Goal: Task Accomplishment & Management: Manage account settings

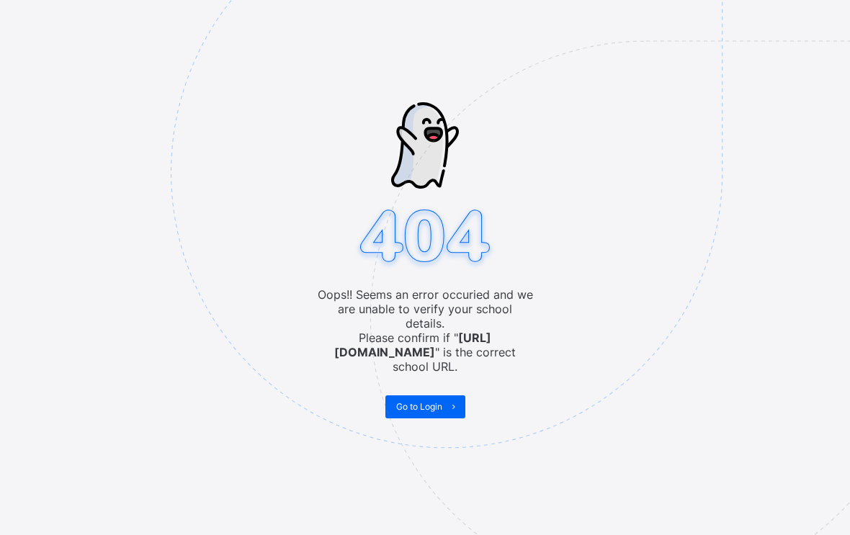
click at [389, 423] on img at bounding box center [546, 244] width 751 height 696
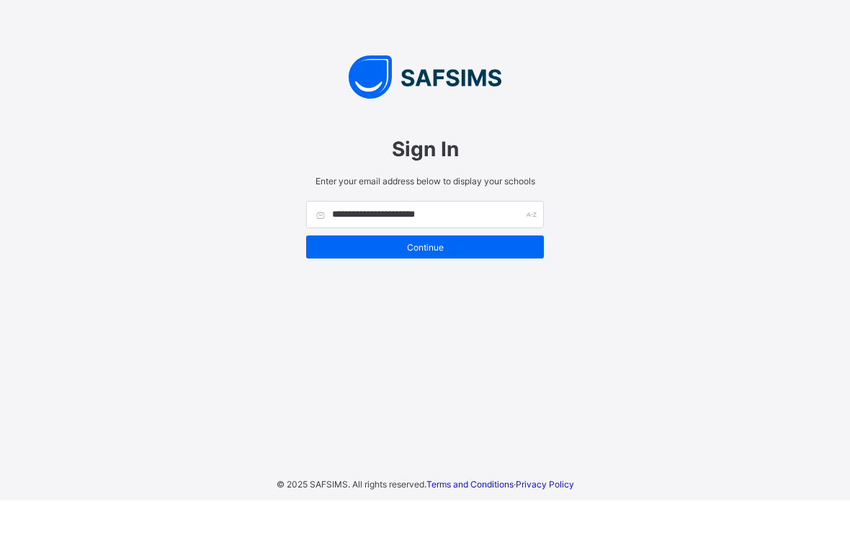
scroll to position [24, 0]
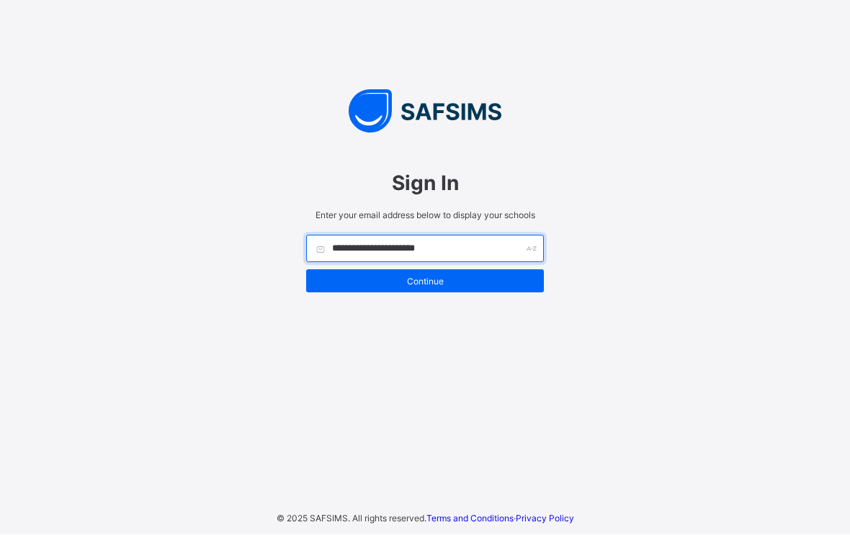
type input "**********"
click at [376, 276] on span "Continue" at bounding box center [425, 281] width 216 height 11
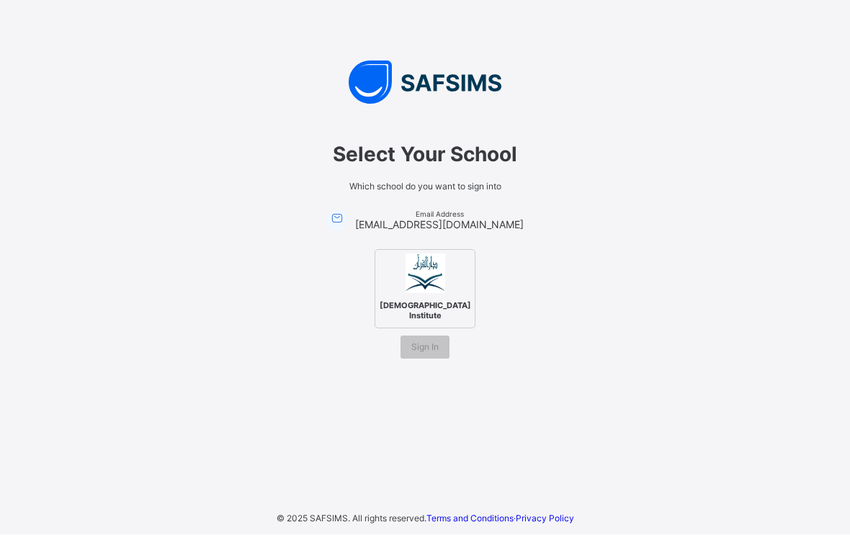
click at [404, 277] on div "Darul Quran Institute" at bounding box center [424, 289] width 101 height 79
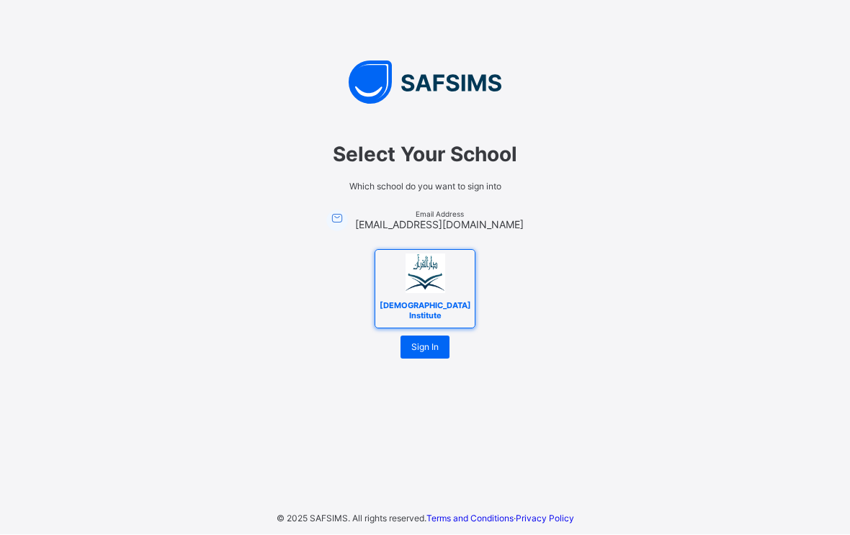
click at [415, 342] on span "Sign In" at bounding box center [424, 347] width 27 height 11
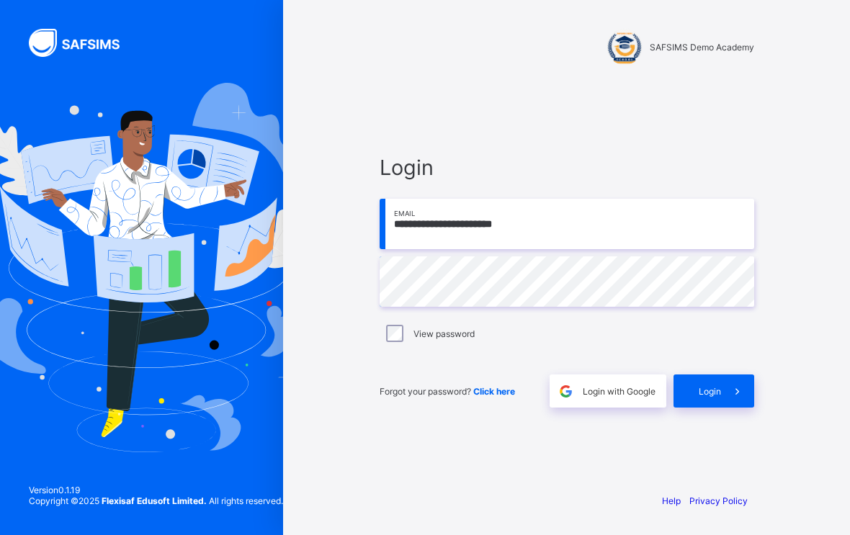
scroll to position [178, 0]
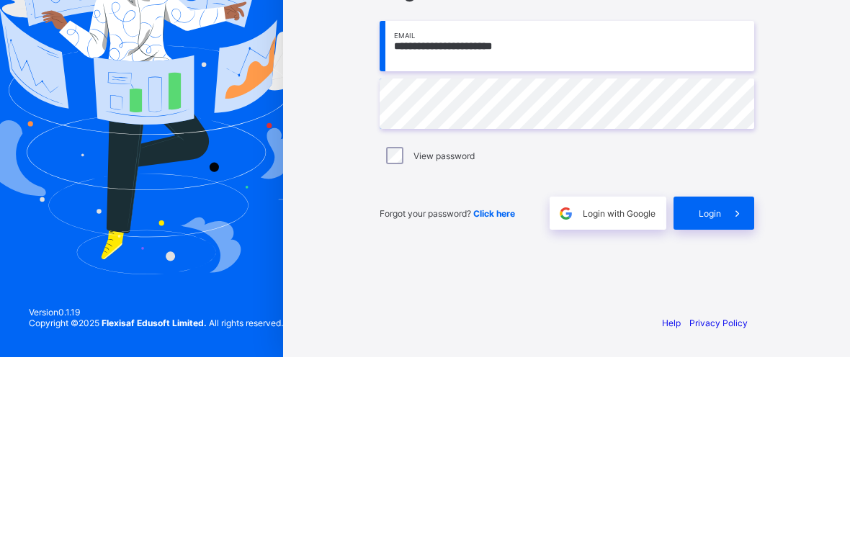
click at [735, 374] on span at bounding box center [737, 390] width 33 height 33
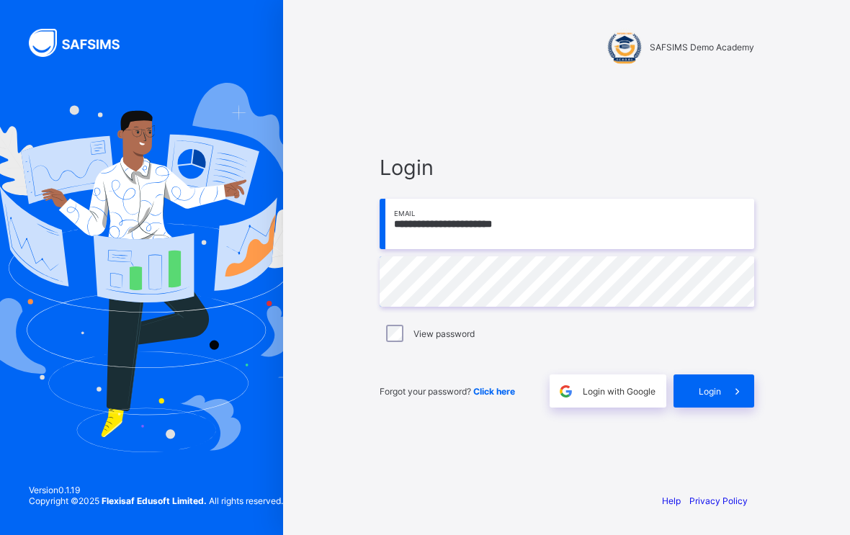
scroll to position [24, 0]
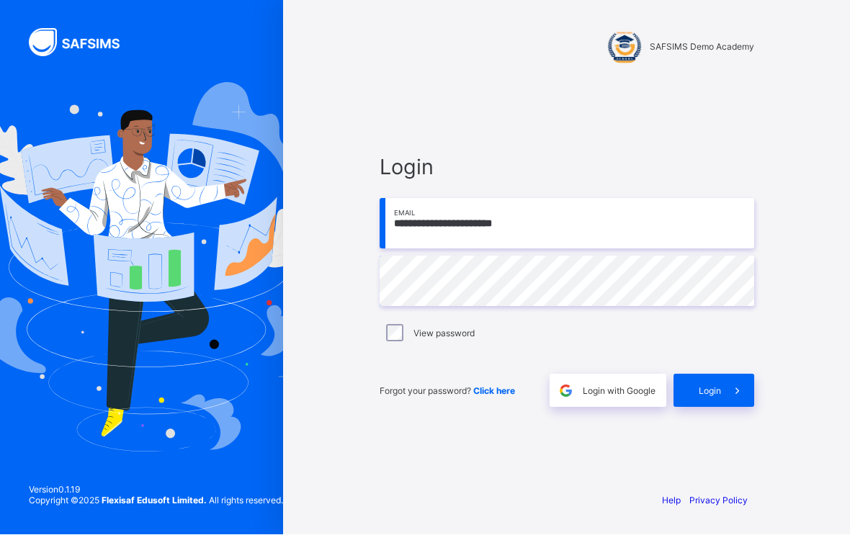
click at [737, 387] on span at bounding box center [737, 390] width 33 height 33
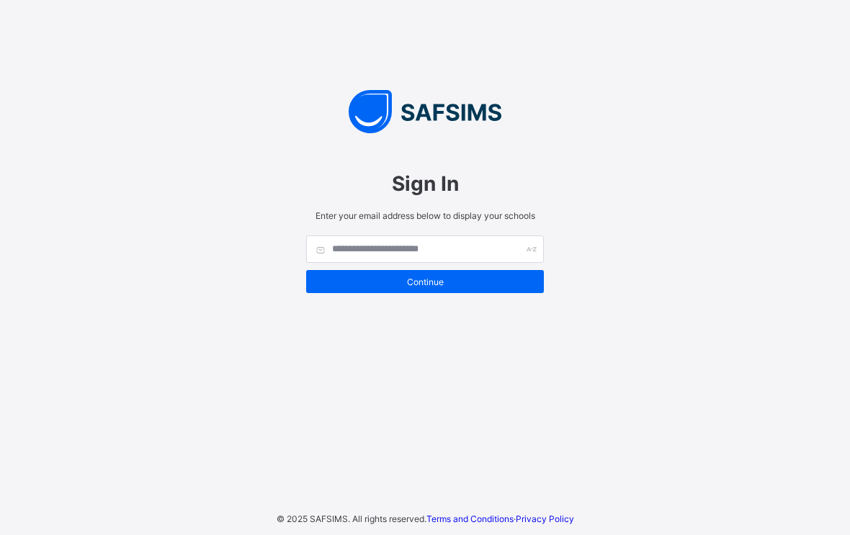
scroll to position [121, 0]
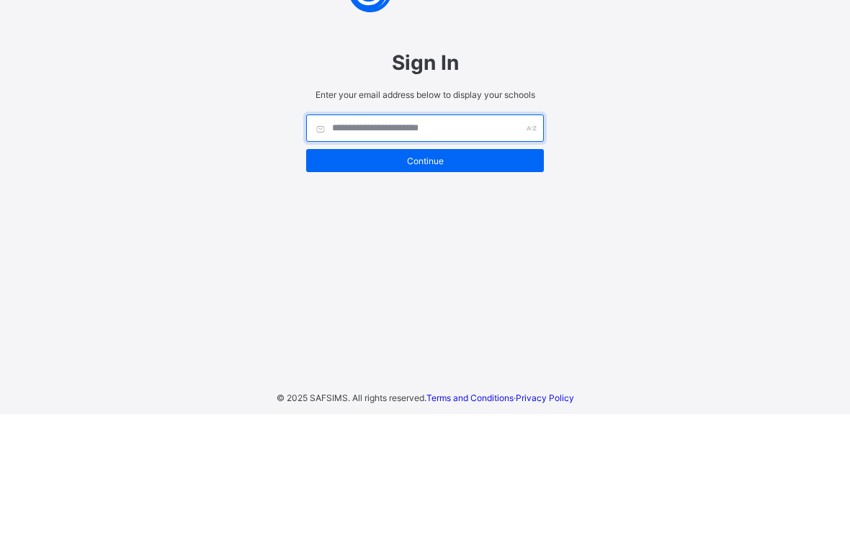
type input "**********"
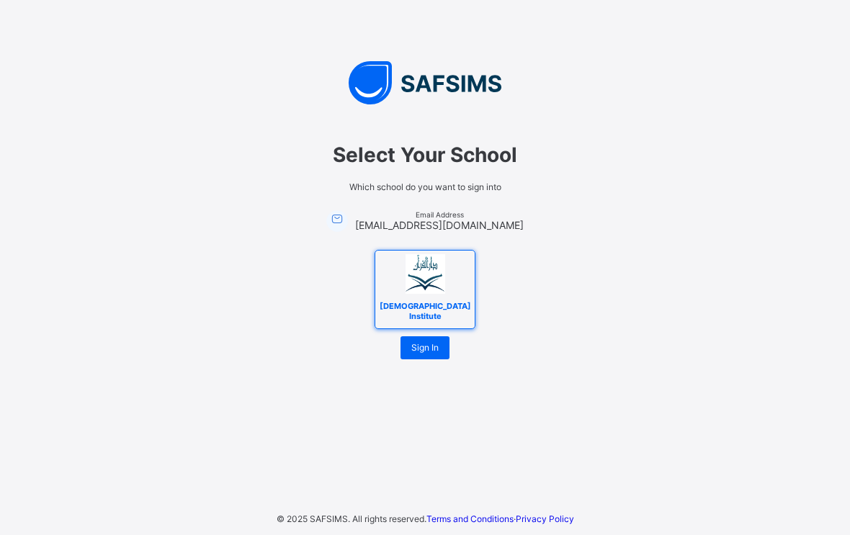
scroll to position [24, 0]
click at [424, 352] on div "Select Your School Which school do you want to sign into Email Address mahadsai…" at bounding box center [425, 244] width 432 height 260
click at [412, 342] on span "Sign In" at bounding box center [424, 347] width 27 height 11
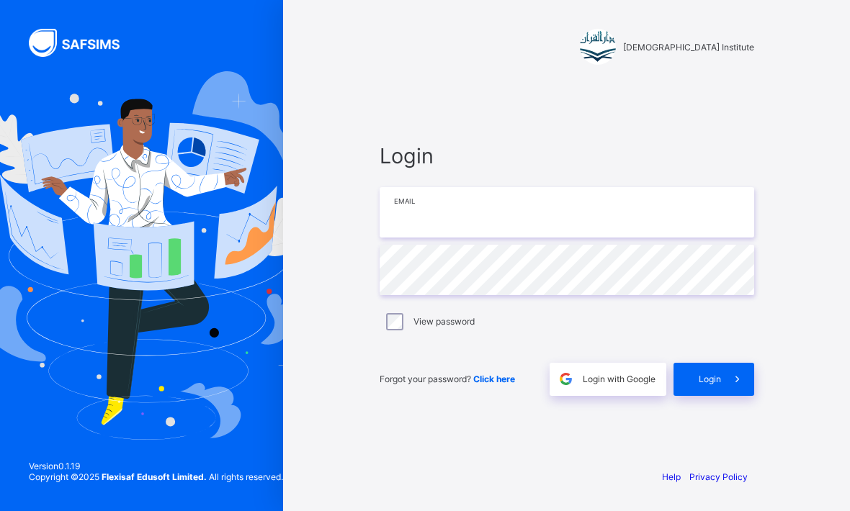
click at [440, 235] on input "email" at bounding box center [566, 212] width 374 height 50
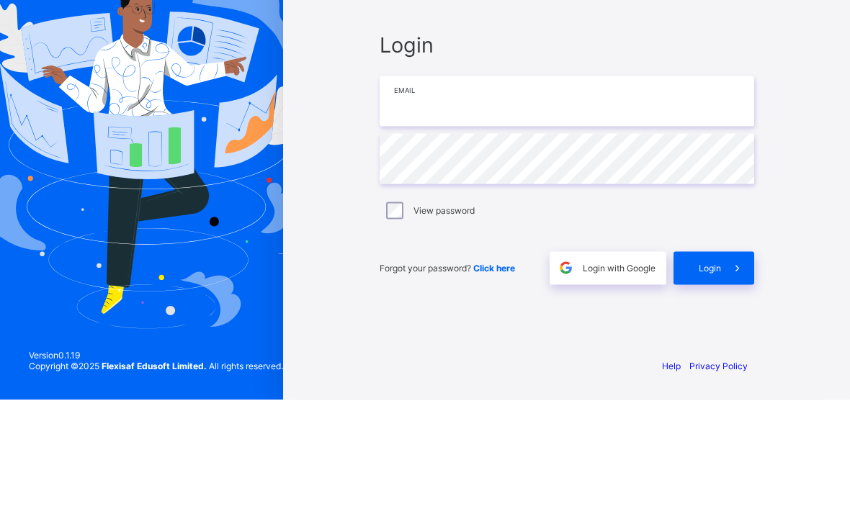
type input "**********"
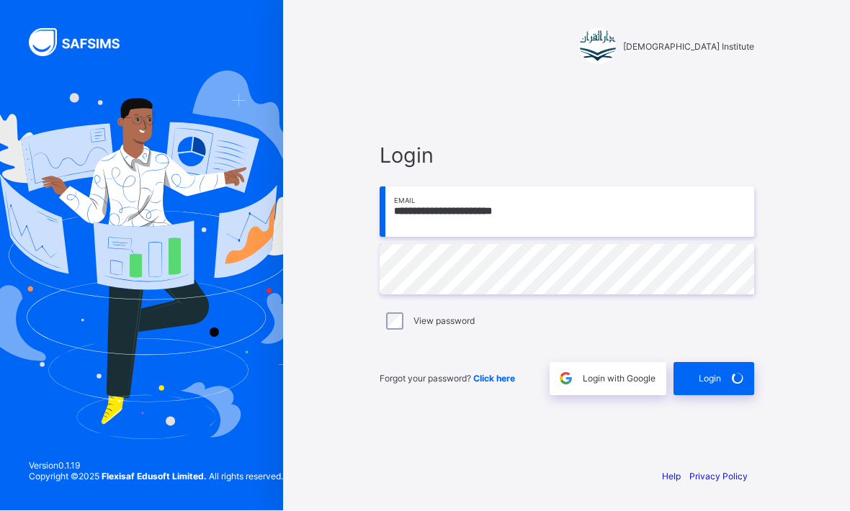
click at [742, 363] on span at bounding box center [737, 379] width 33 height 33
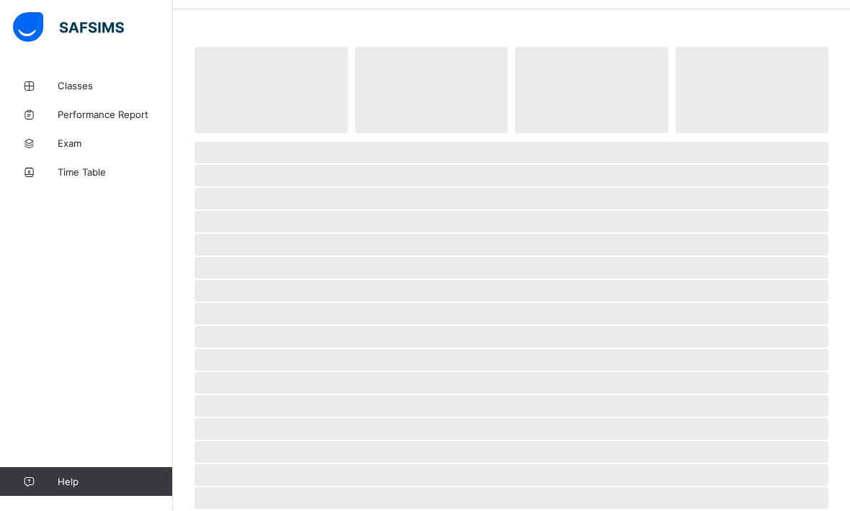
scroll to position [48, 0]
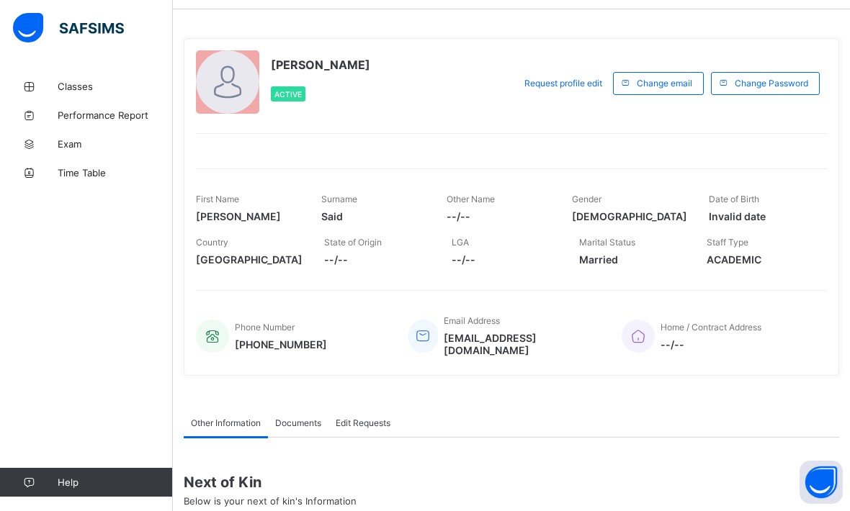
click at [86, 84] on span "Classes" at bounding box center [115, 87] width 115 height 12
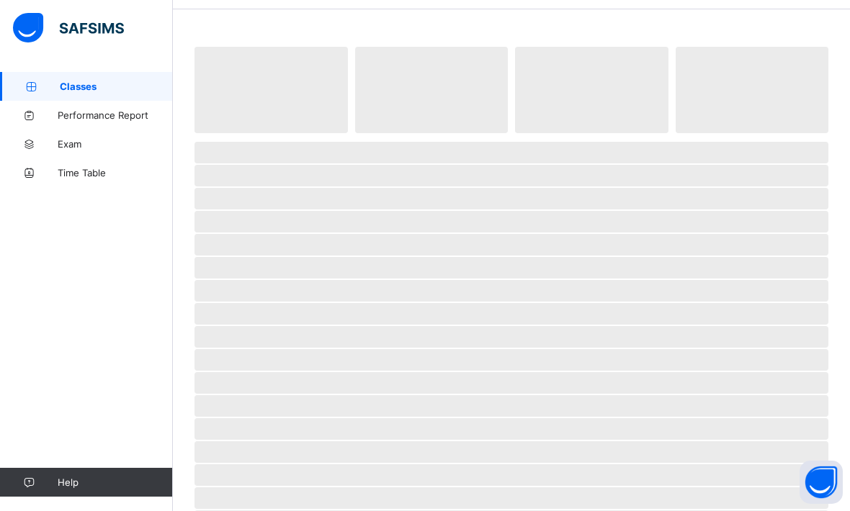
scroll to position [48, 0]
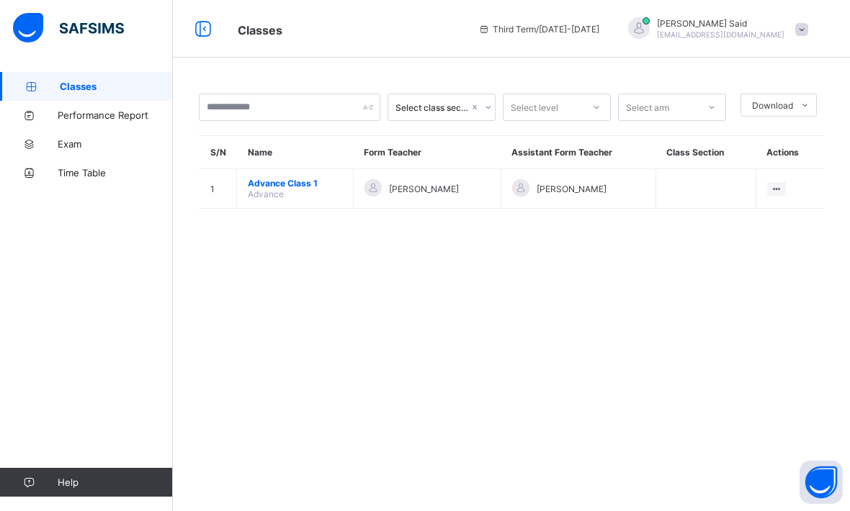
click at [254, 178] on span "Advance Class 1" at bounding box center [295, 183] width 94 height 11
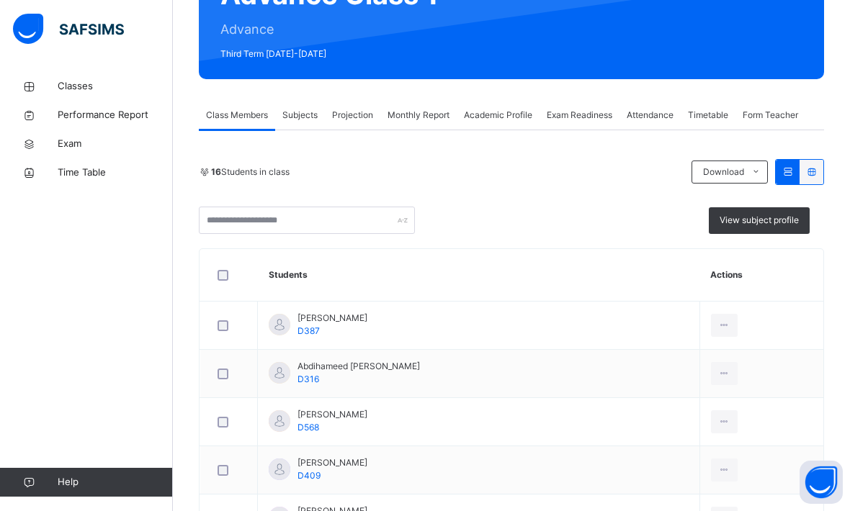
scroll to position [169, 0]
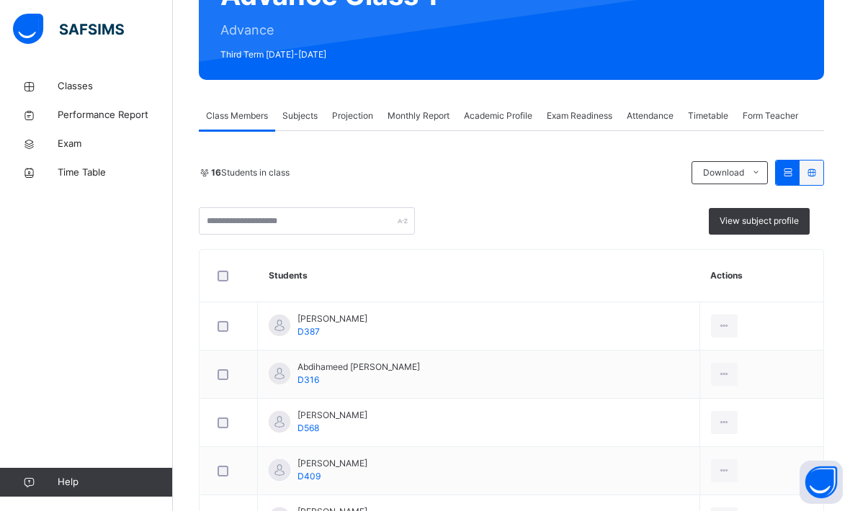
click at [343, 123] on div "Projection" at bounding box center [352, 116] width 55 height 29
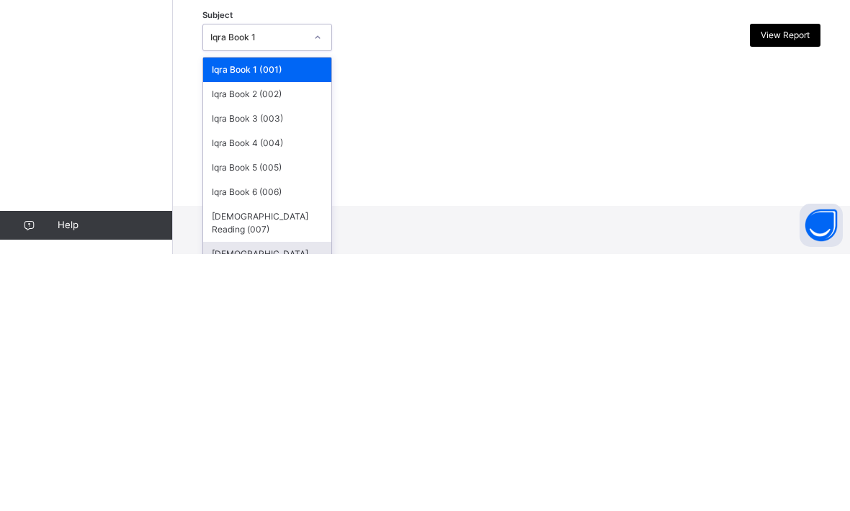
scroll to position [49, 0]
click at [245, 498] on div "[DEMOGRAPHIC_DATA] Memorisation (008)" at bounding box center [267, 516] width 128 height 37
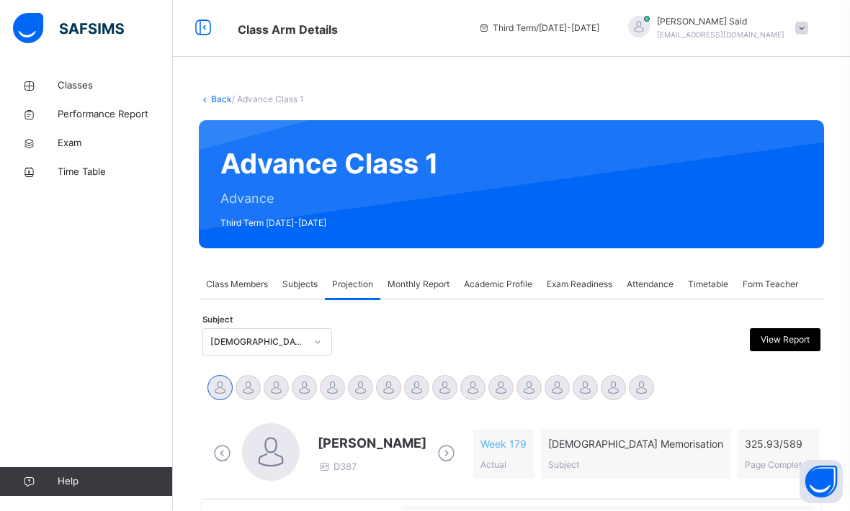
scroll to position [1, 0]
click at [466, 391] on div at bounding box center [472, 387] width 25 height 25
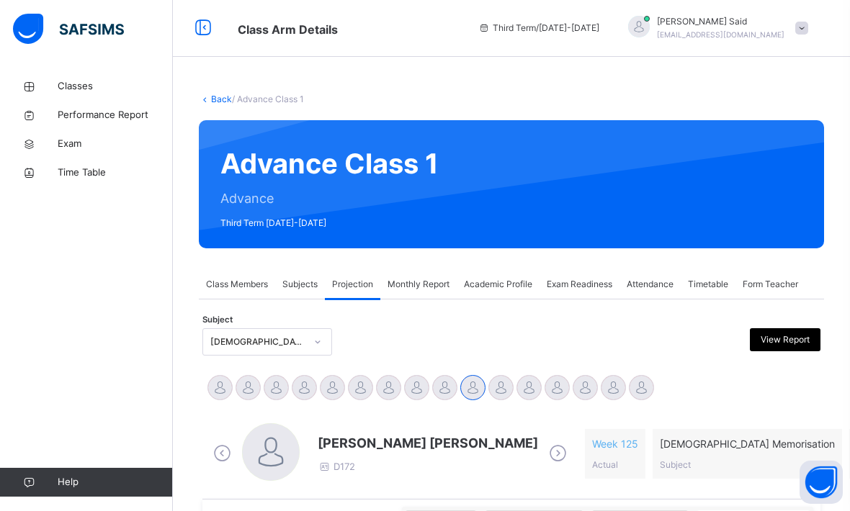
click at [434, 392] on div at bounding box center [444, 387] width 25 height 25
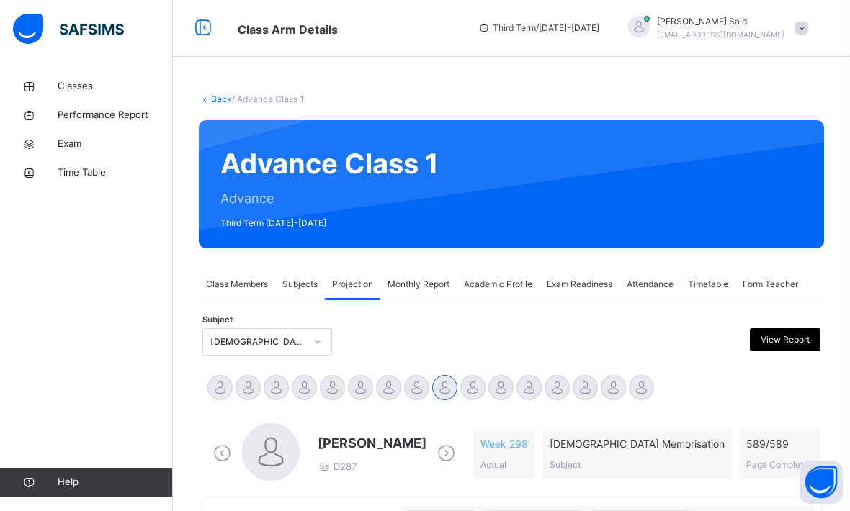
click at [466, 397] on div at bounding box center [472, 387] width 25 height 25
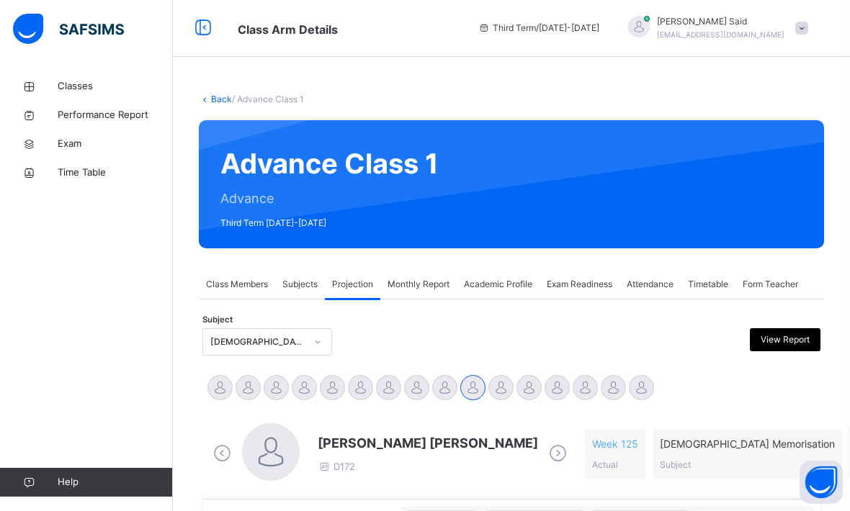
click at [410, 403] on div "[PERSON_NAME] [PERSON_NAME]" at bounding box center [416, 390] width 28 height 32
click at [411, 384] on div at bounding box center [416, 387] width 25 height 25
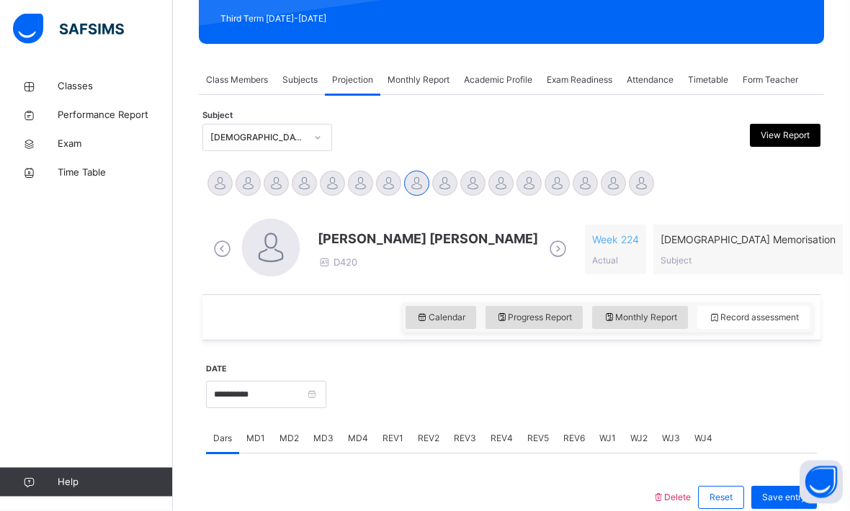
scroll to position [248, 0]
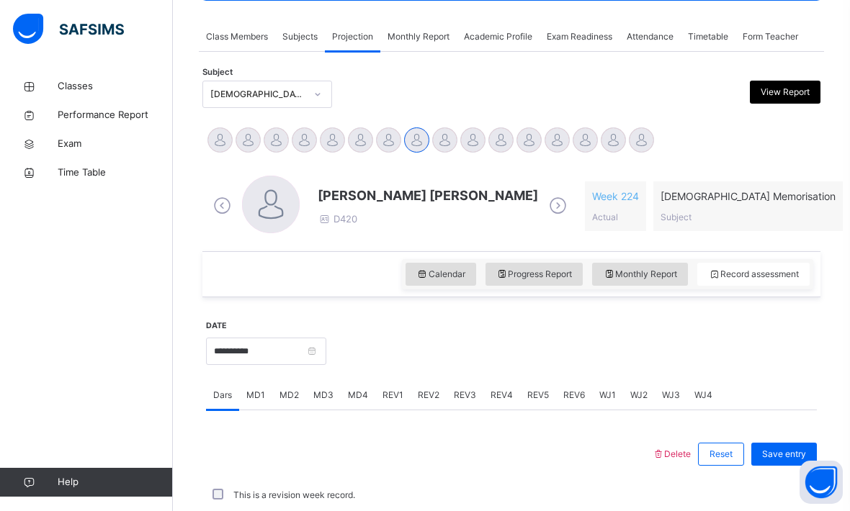
click at [425, 276] on span "Calendar" at bounding box center [440, 274] width 49 height 13
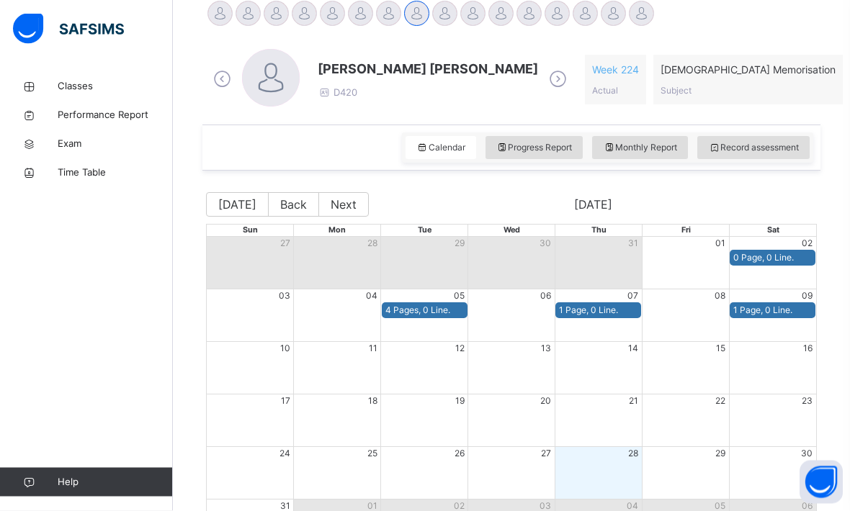
scroll to position [378, 0]
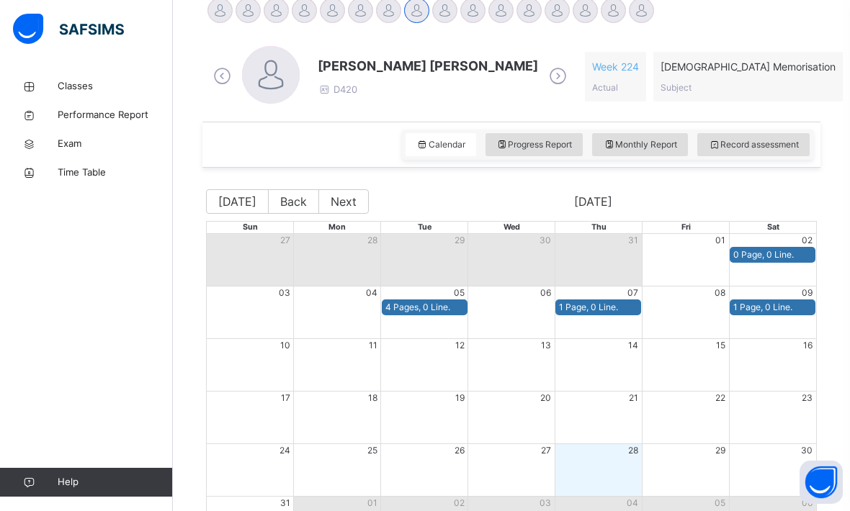
click at [745, 147] on span "Record assessment" at bounding box center [753, 144] width 91 height 13
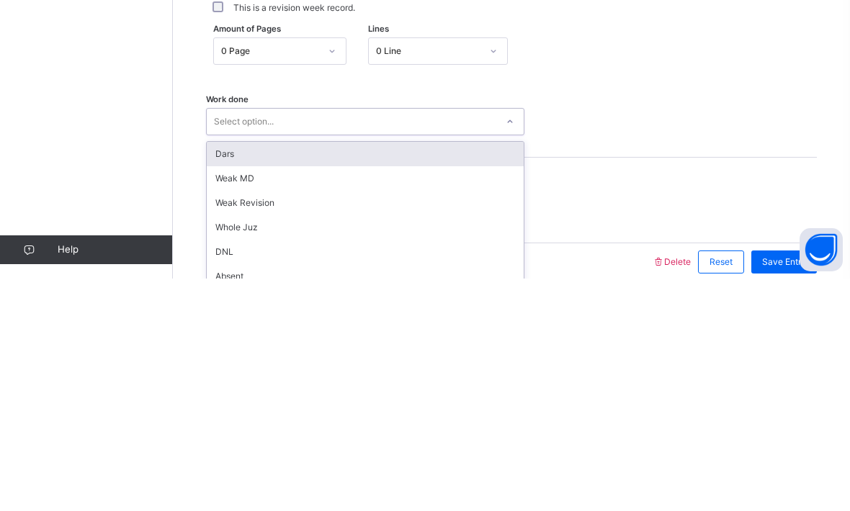
scroll to position [570, 0]
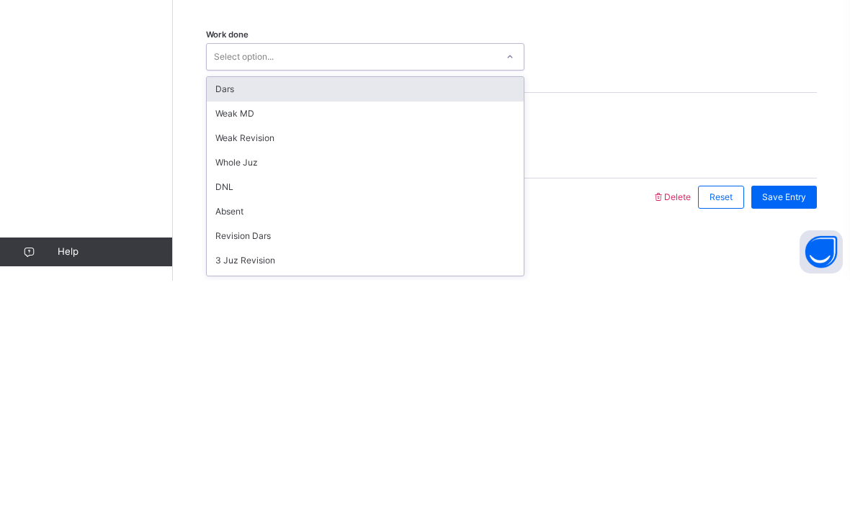
click at [282, 356] on div "Weak Revision" at bounding box center [365, 368] width 317 height 24
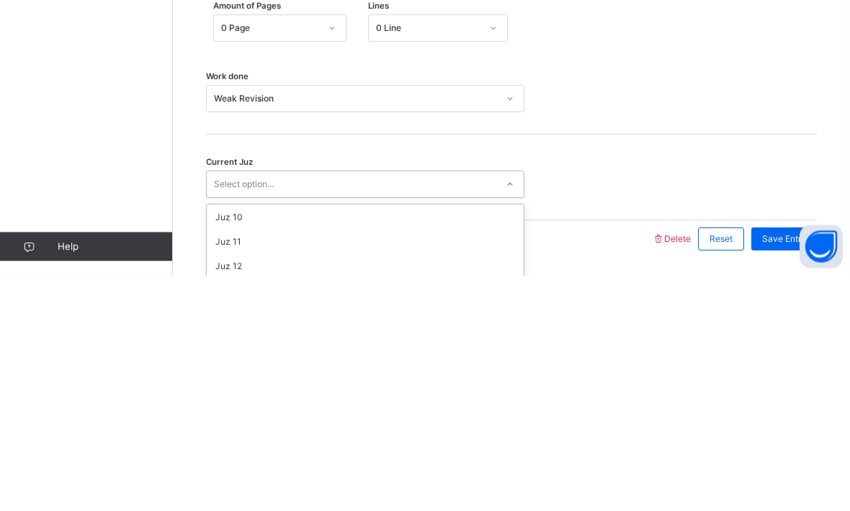
scroll to position [217, 0]
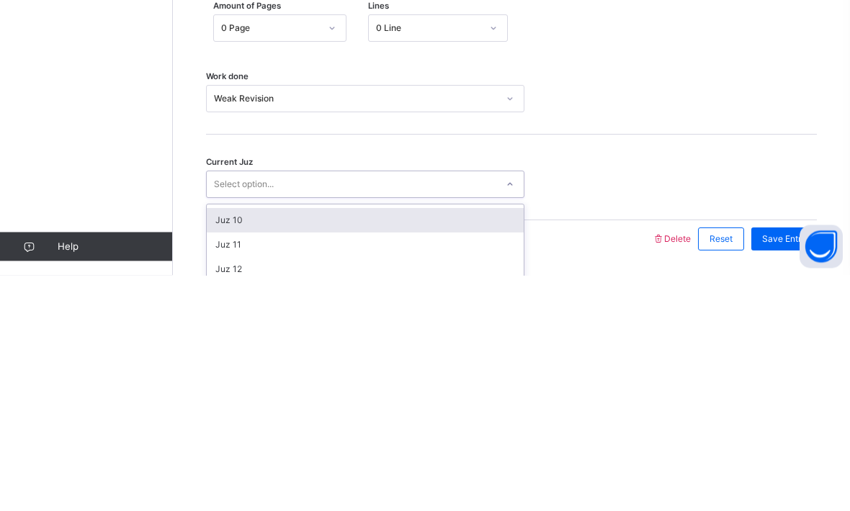
click at [257, 444] on div "Juz 10" at bounding box center [365, 456] width 317 height 24
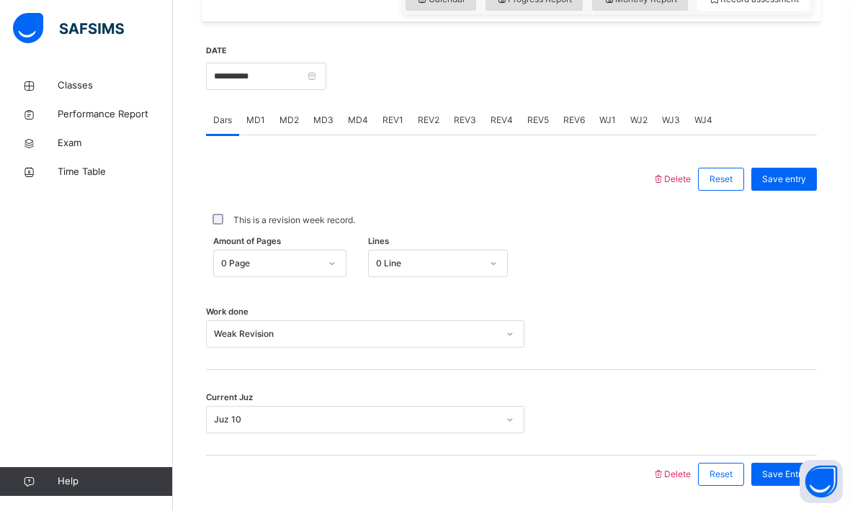
click at [786, 473] on span "Save Entry" at bounding box center [784, 475] width 44 height 13
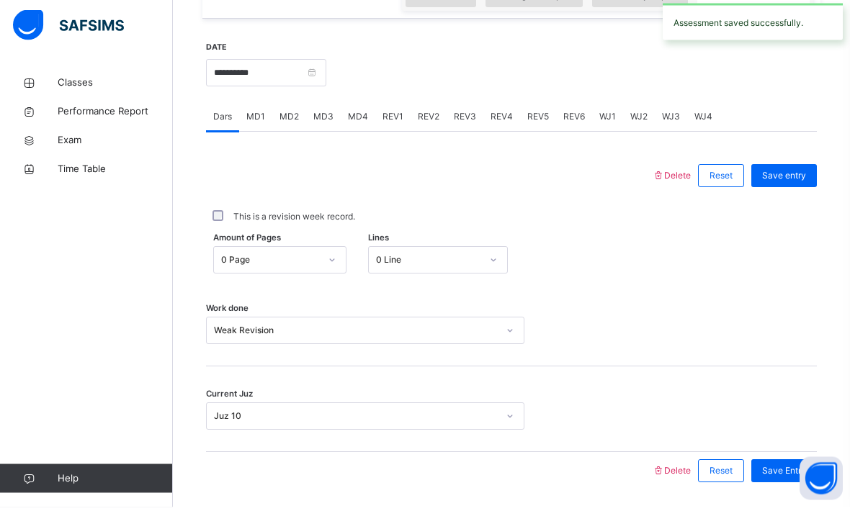
scroll to position [523, 0]
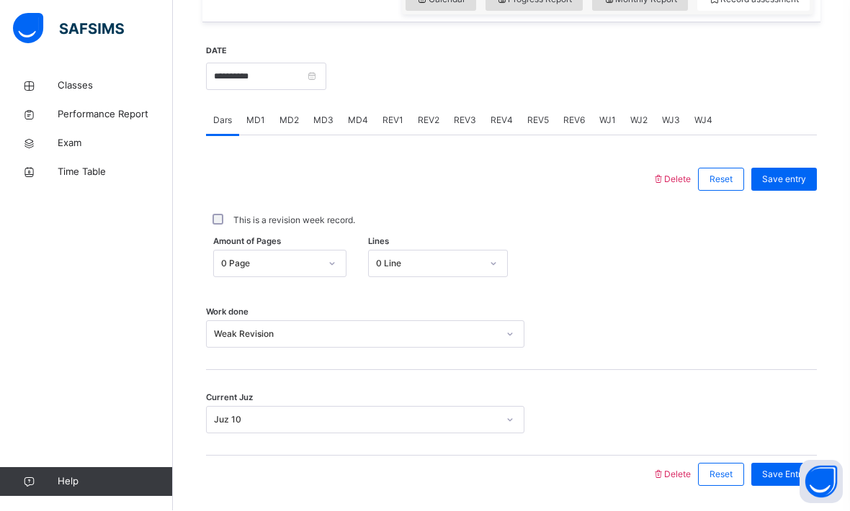
click at [498, 338] on div at bounding box center [510, 334] width 24 height 23
click at [639, 230] on div "This is a revision week record." at bounding box center [511, 221] width 611 height 30
click at [724, 176] on span "Reset" at bounding box center [720, 180] width 23 height 13
click at [724, 179] on span "Reset" at bounding box center [720, 180] width 23 height 13
click at [720, 485] on div "Reset" at bounding box center [721, 475] width 46 height 23
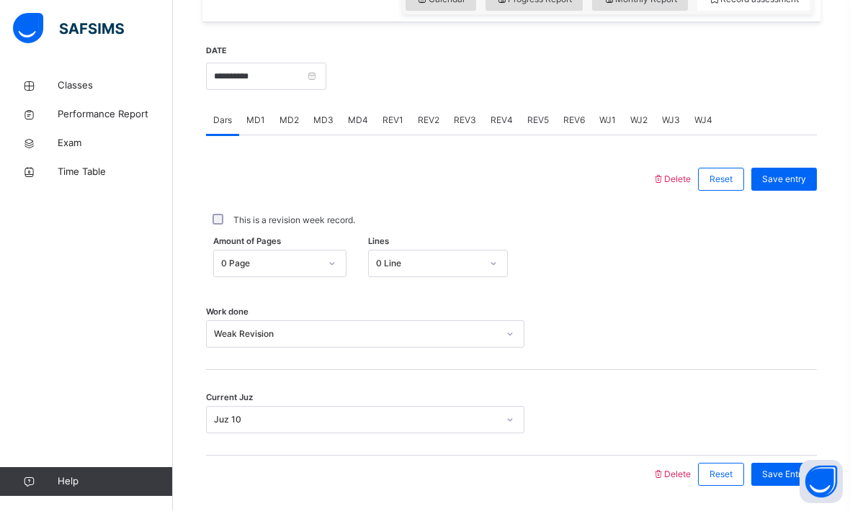
click at [721, 472] on span "Reset" at bounding box center [720, 475] width 23 height 13
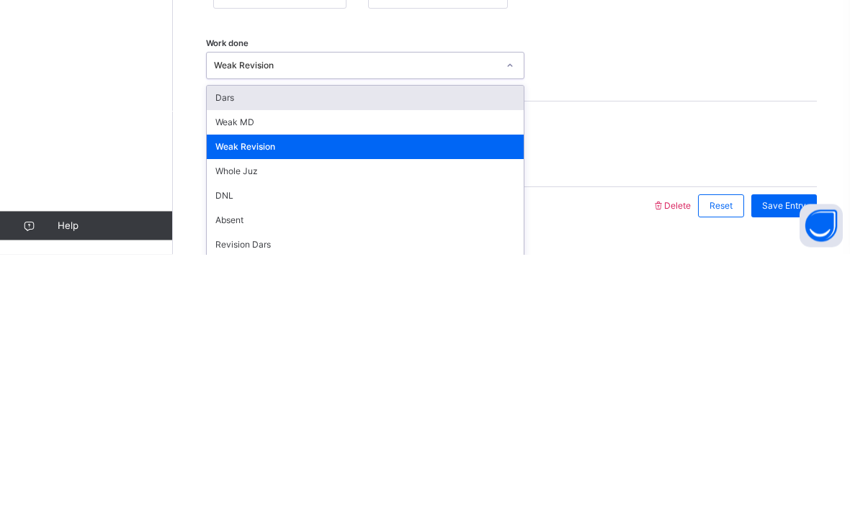
scroll to position [539, 0]
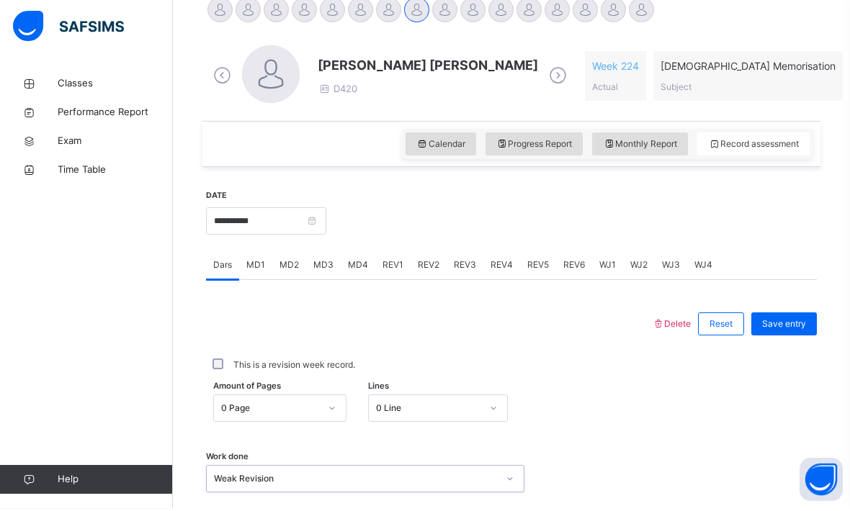
scroll to position [570, 0]
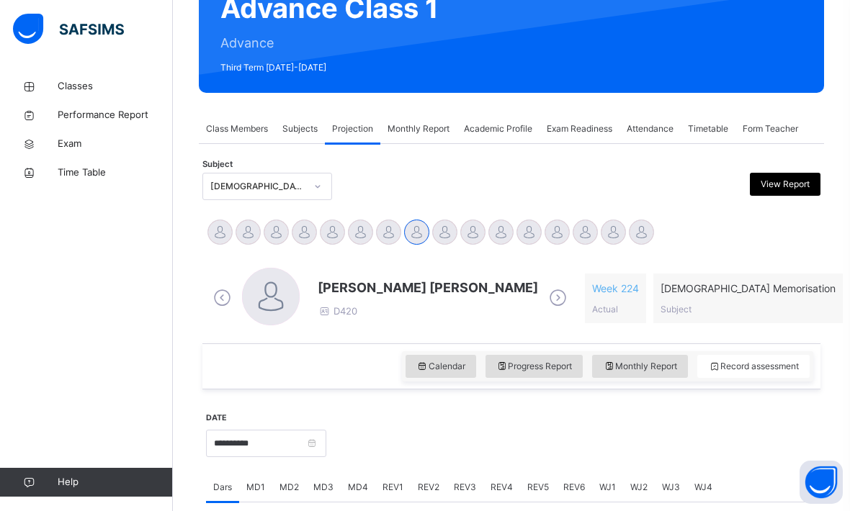
scroll to position [155, 0]
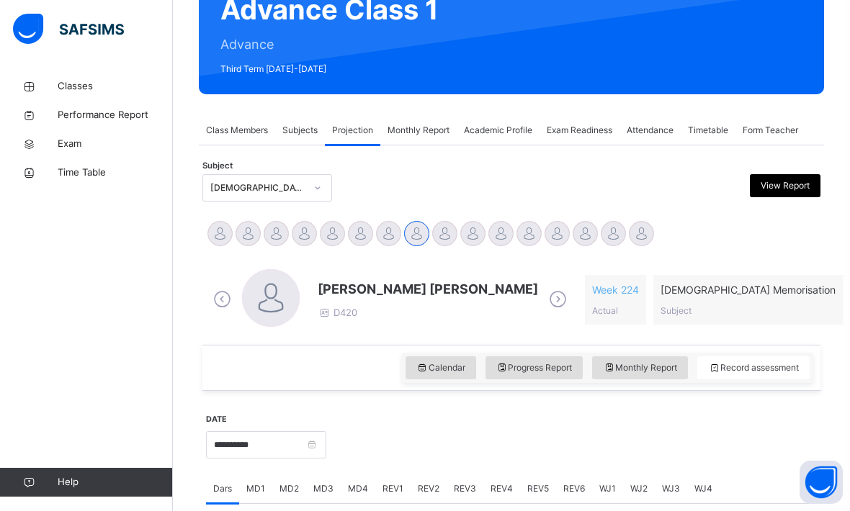
click at [615, 238] on div at bounding box center [612, 233] width 25 height 25
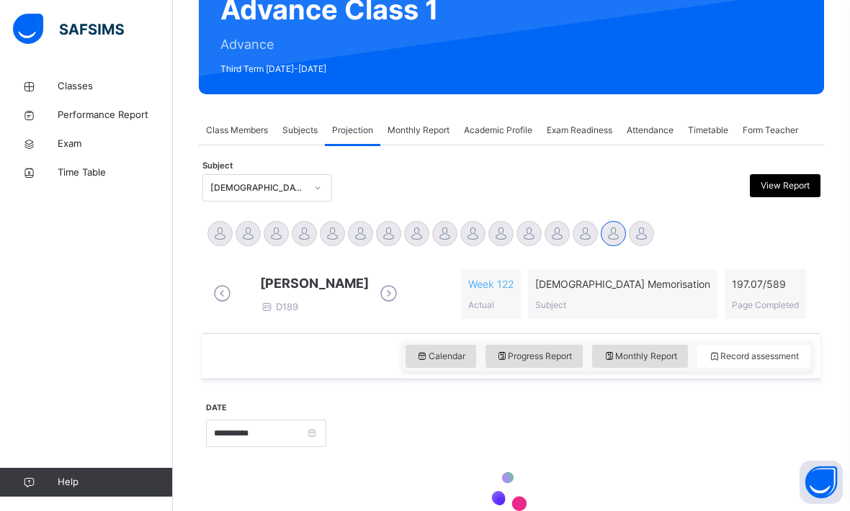
click at [583, 238] on div at bounding box center [584, 233] width 25 height 25
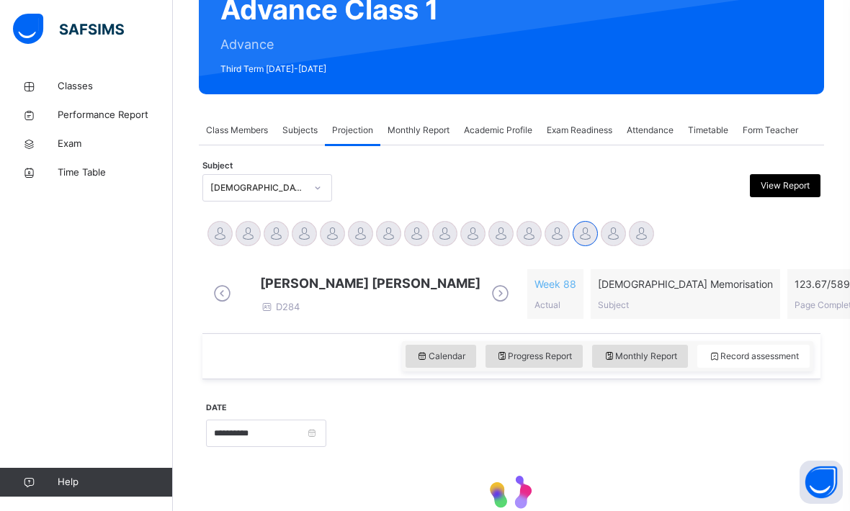
click at [558, 233] on div at bounding box center [556, 233] width 25 height 25
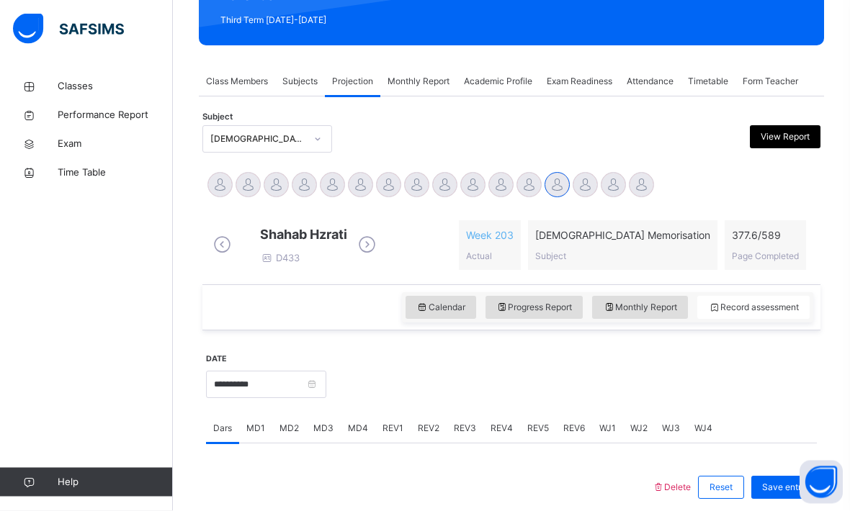
scroll to position [204, 0]
click at [442, 319] on div "Calendar" at bounding box center [440, 307] width 71 height 23
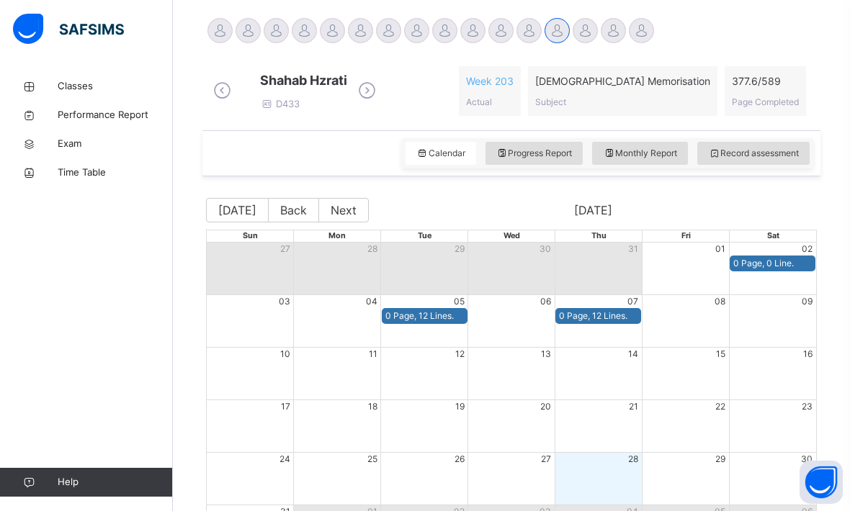
scroll to position [356, 0]
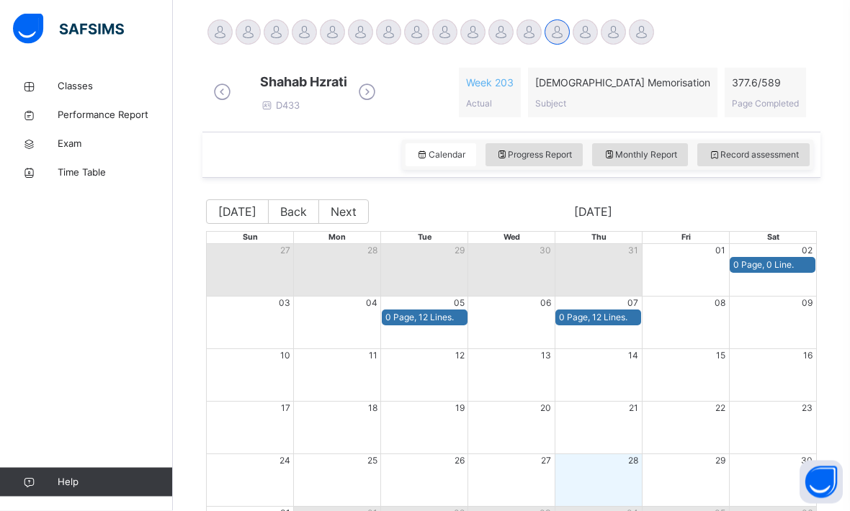
click at [539, 167] on div "Progress Report" at bounding box center [534, 155] width 98 height 23
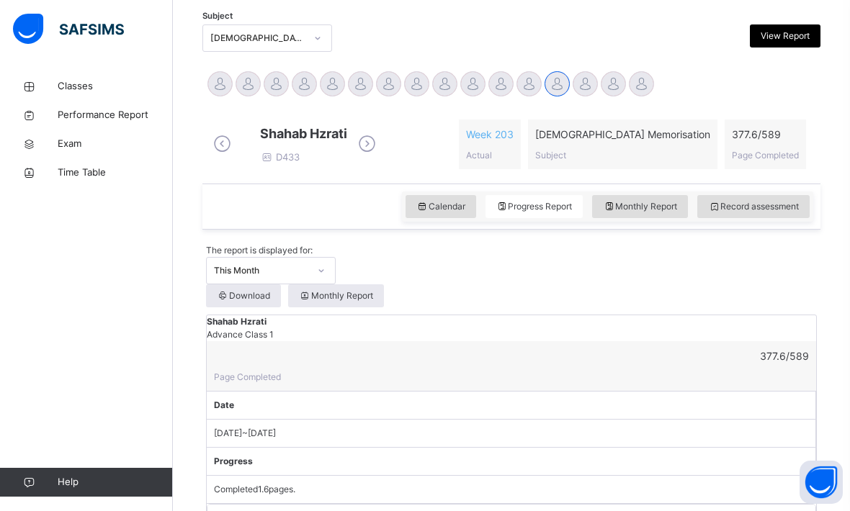
click at [775, 218] on div "Record assessment" at bounding box center [753, 206] width 112 height 23
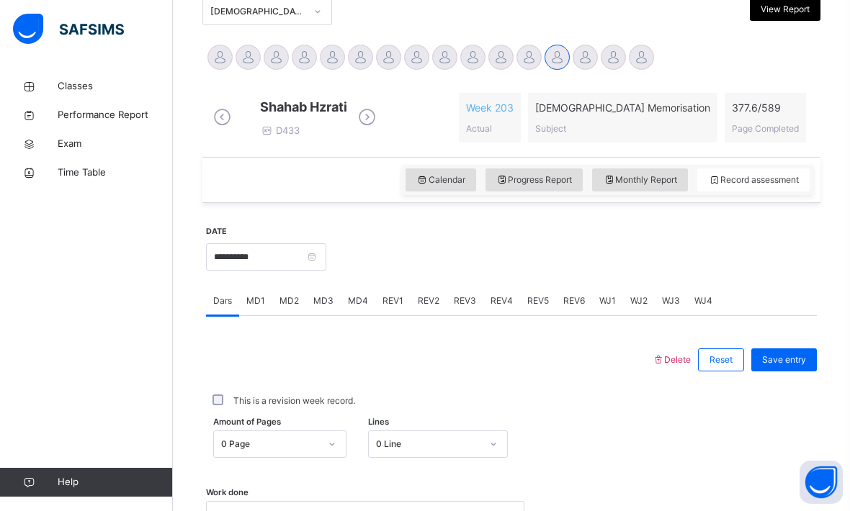
scroll to position [335, 0]
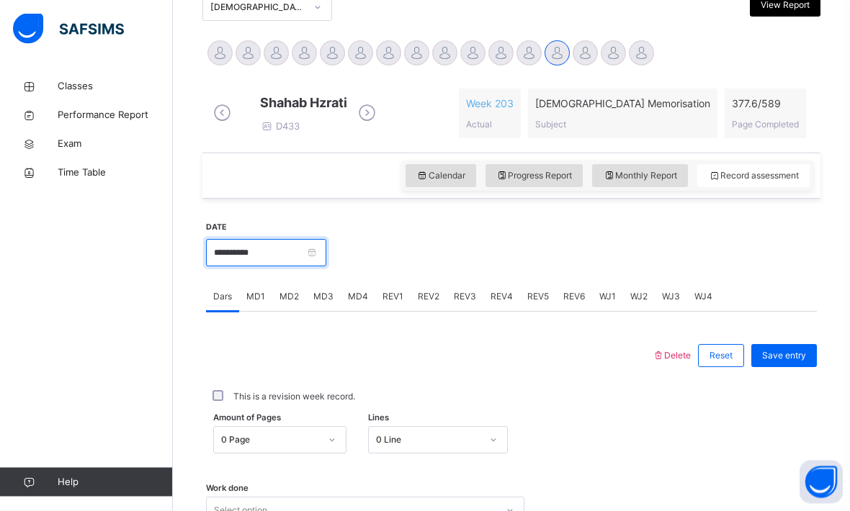
click at [326, 267] on input "**********" at bounding box center [266, 253] width 120 height 27
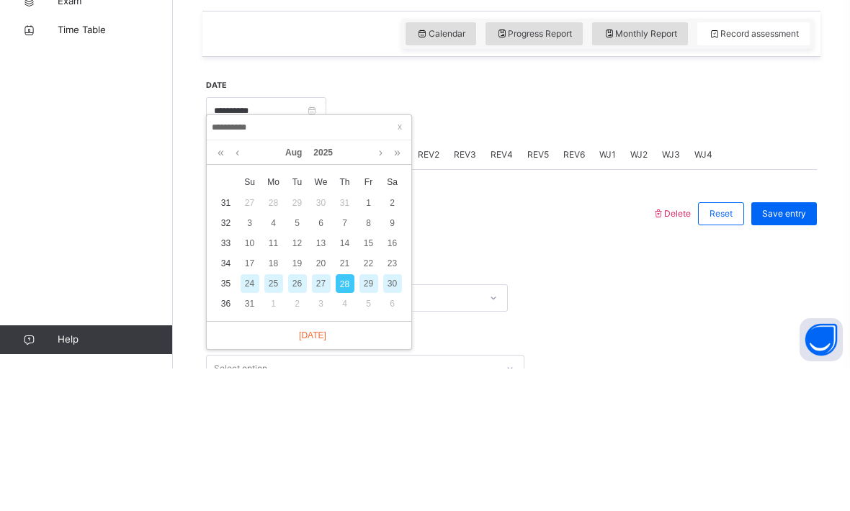
click at [400, 356] on div "9" at bounding box center [392, 365] width 19 height 19
type input "**********"
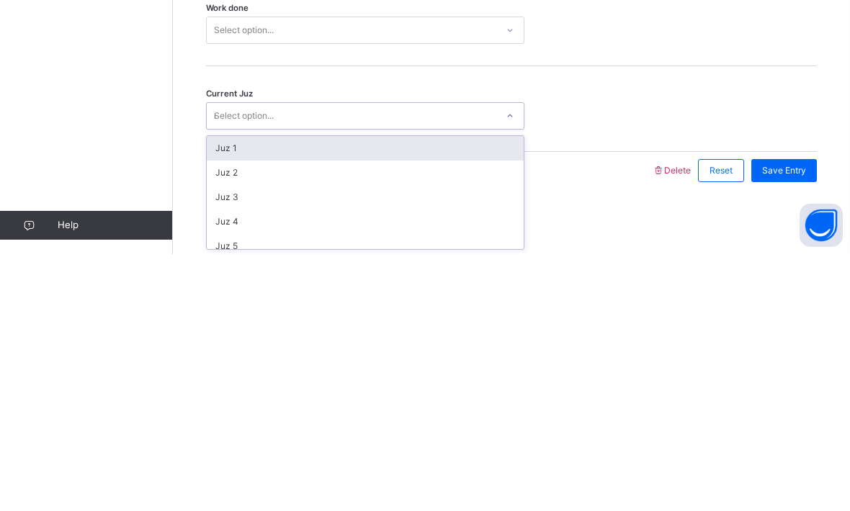
scroll to position [570, 0]
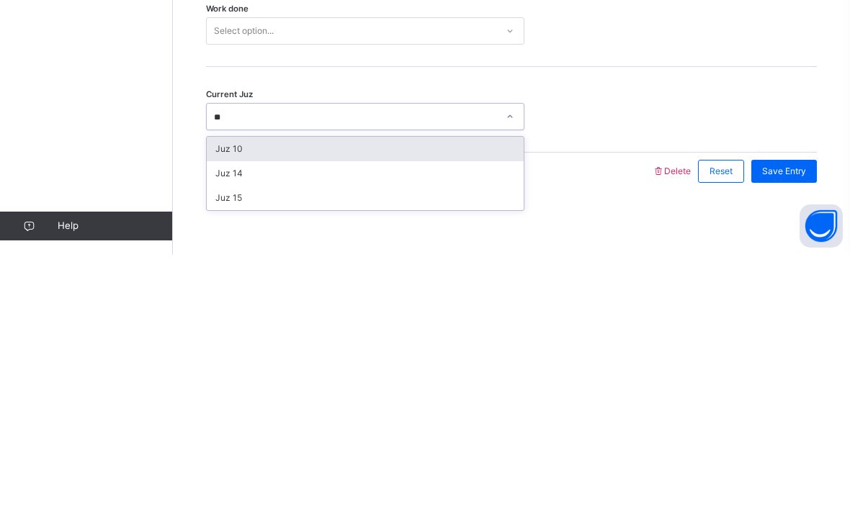
click at [227, 418] on div "Juz 14" at bounding box center [365, 430] width 317 height 24
type input "**"
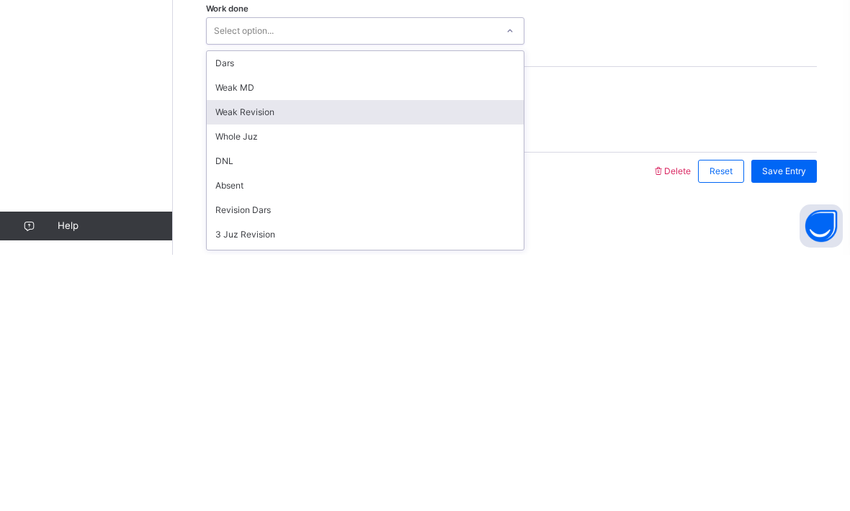
click at [240, 356] on div "Weak Revision" at bounding box center [365, 368] width 317 height 24
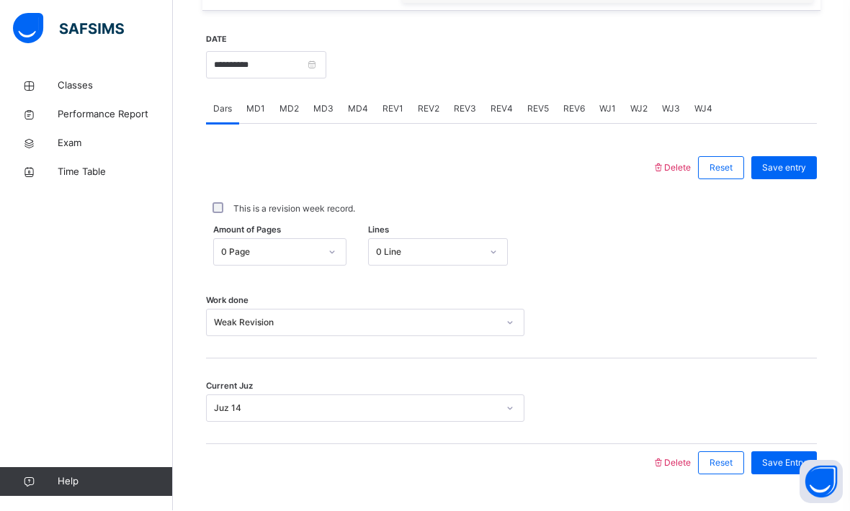
click at [795, 470] on span "Save Entry" at bounding box center [784, 463] width 44 height 13
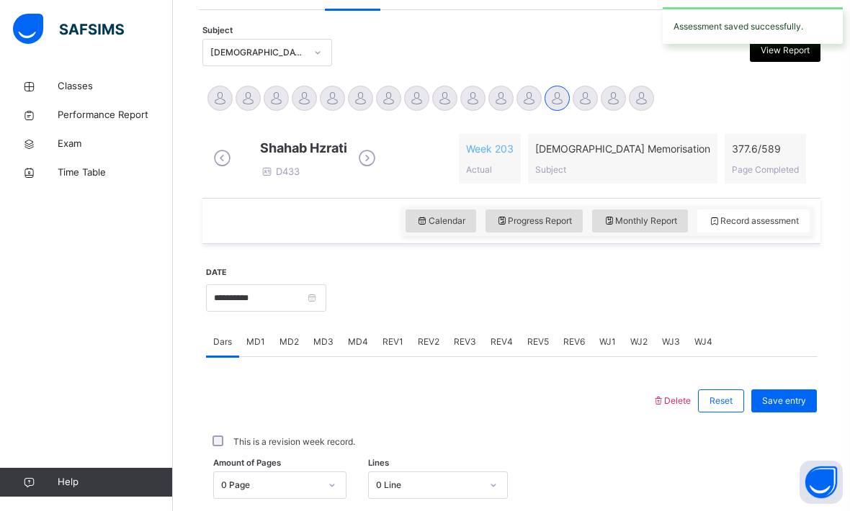
scroll to position [297, 0]
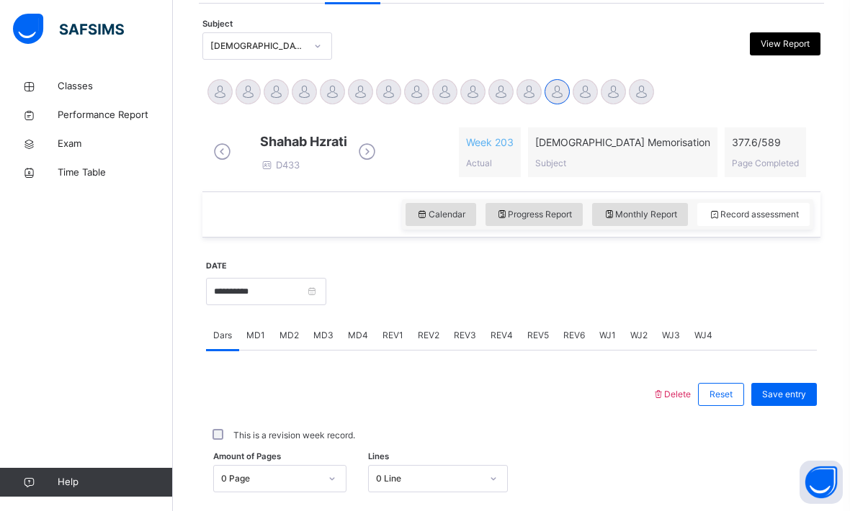
click at [261, 350] on div "MD1" at bounding box center [255, 335] width 33 height 29
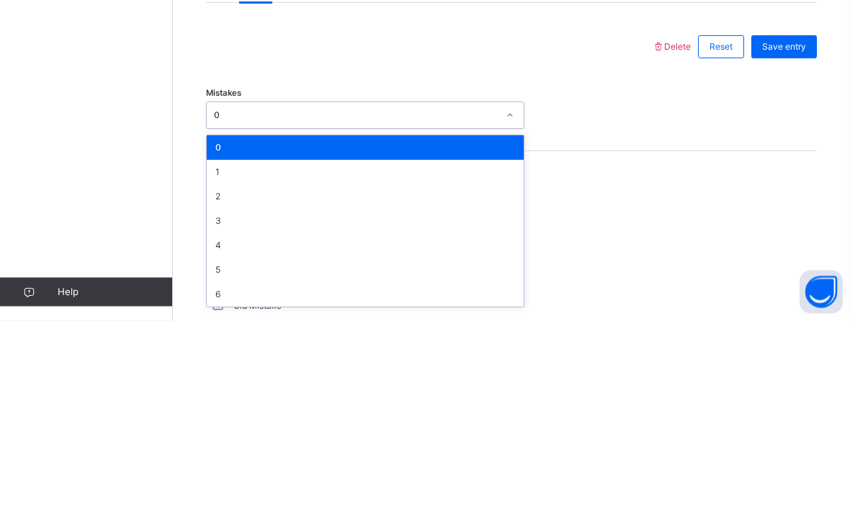
scroll to position [644, 0]
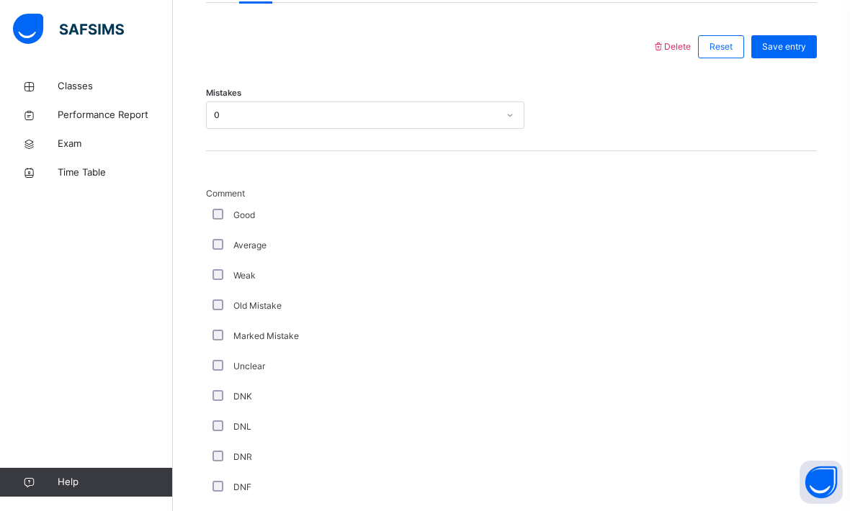
click at [614, 190] on div "Comment Good Average Weak Old Mistake Marked Mistake Unclear DNK DNL DNR DNF Mu…" at bounding box center [511, 383] width 611 height 464
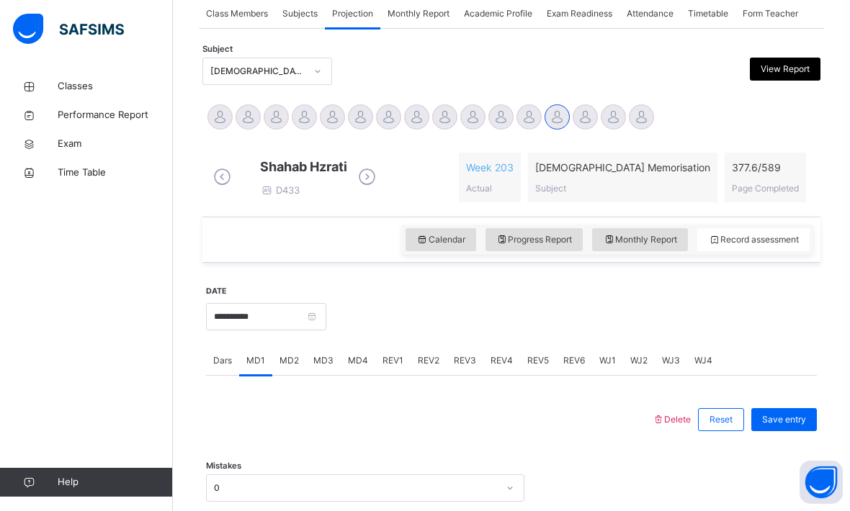
scroll to position [382, 0]
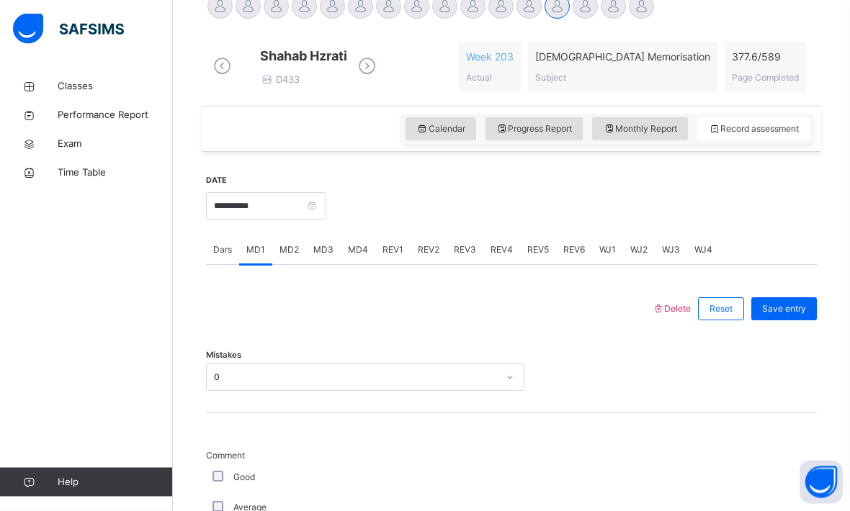
click at [350, 257] on span "MD4" at bounding box center [358, 250] width 20 height 13
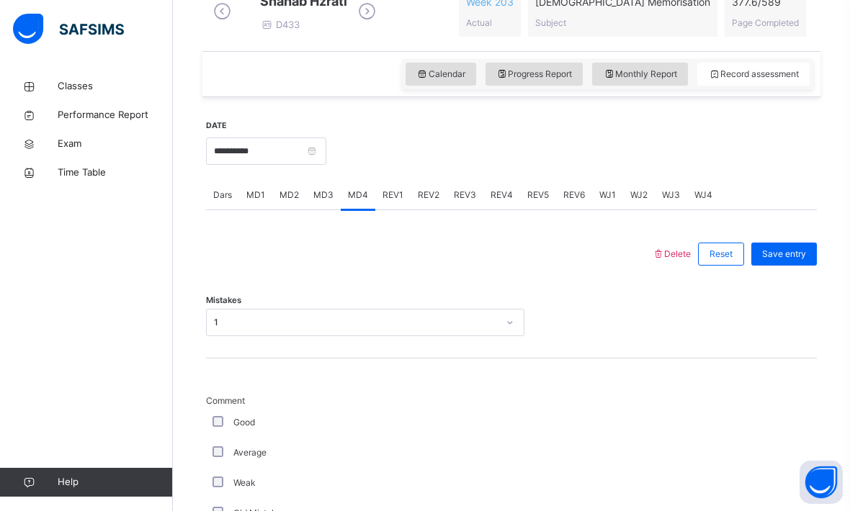
scroll to position [441, 0]
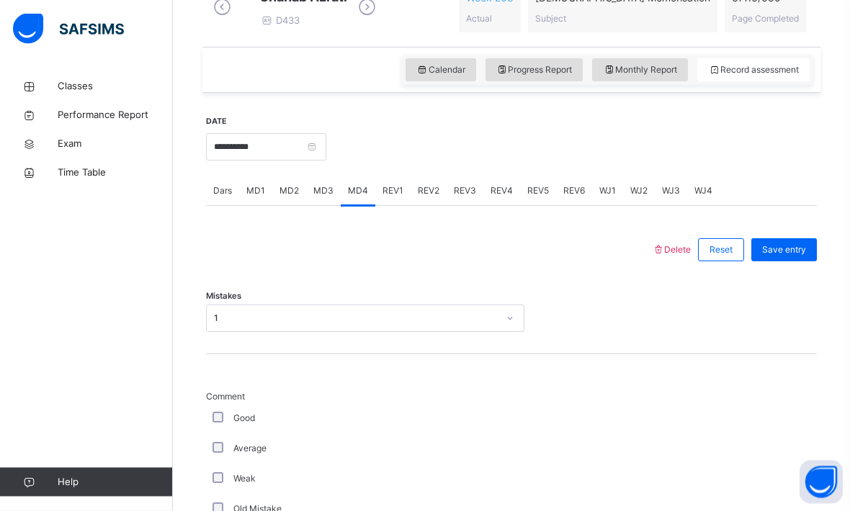
click at [382, 198] on span "REV1" at bounding box center [392, 191] width 21 height 13
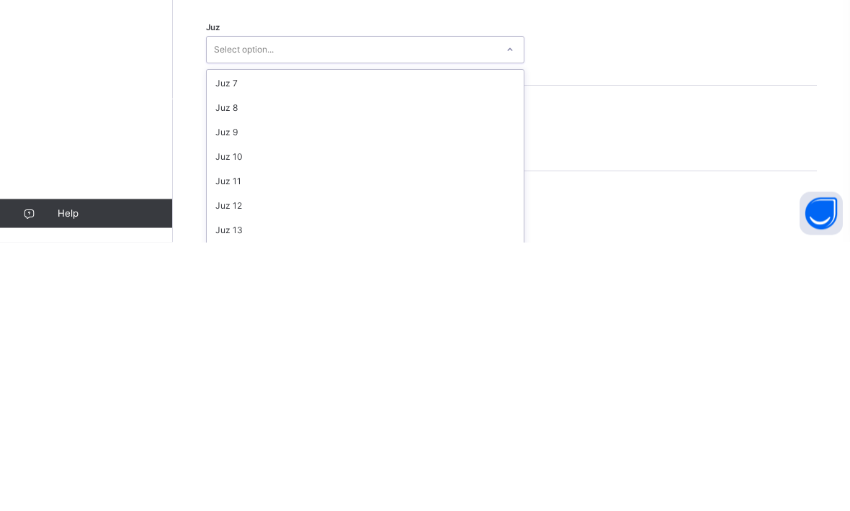
scroll to position [146, 0]
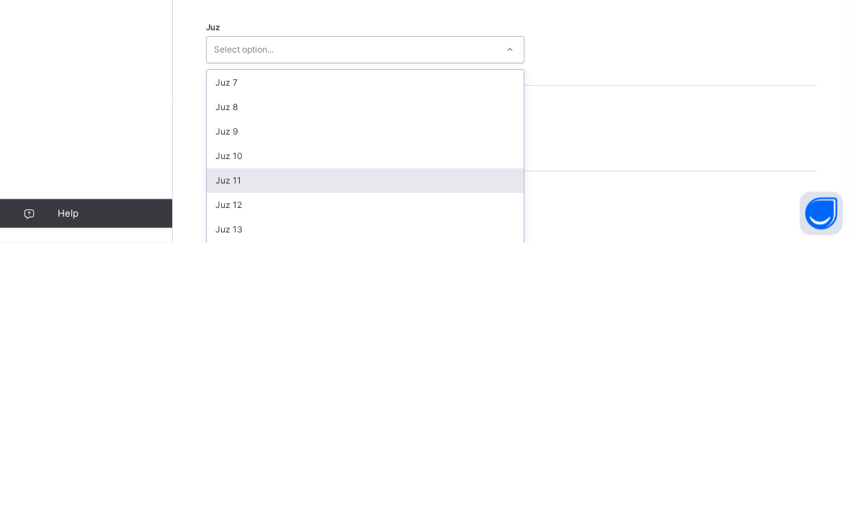
click at [312, 438] on div "Juz 11" at bounding box center [365, 450] width 317 height 24
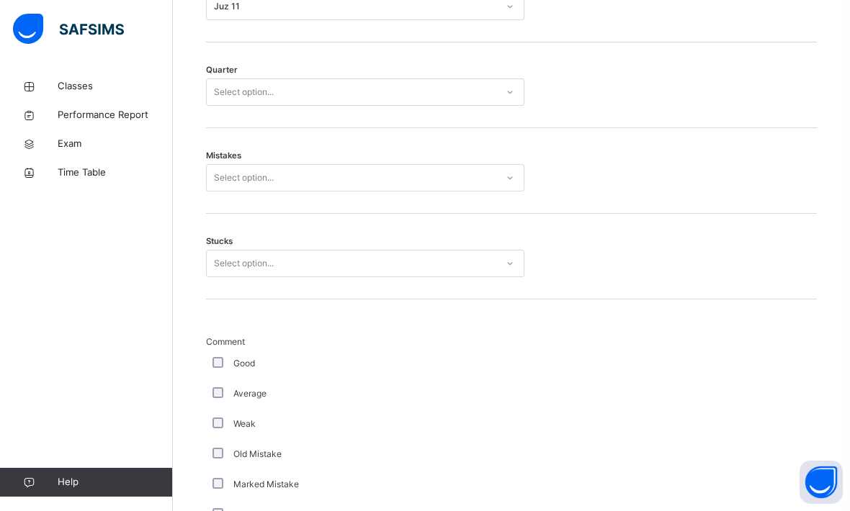
scroll to position [717, 0]
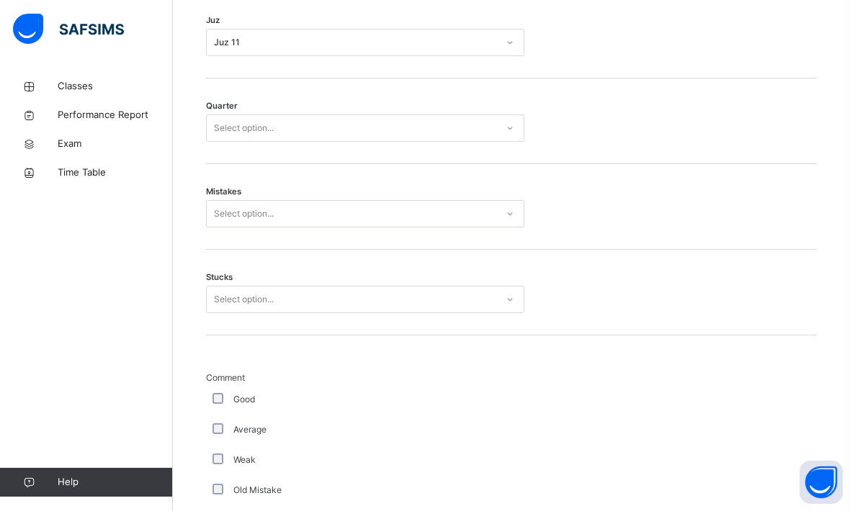
click at [415, 153] on div "Quarter Select option..." at bounding box center [511, 121] width 611 height 86
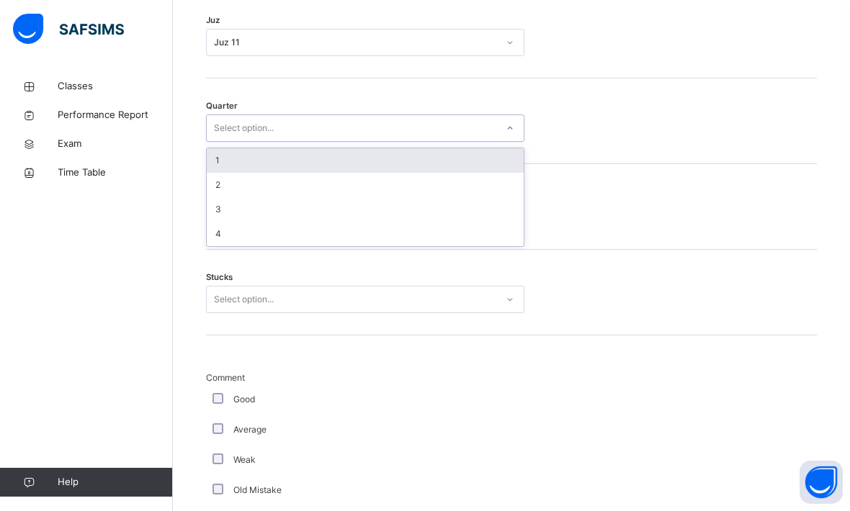
click at [349, 220] on div "3" at bounding box center [365, 209] width 317 height 24
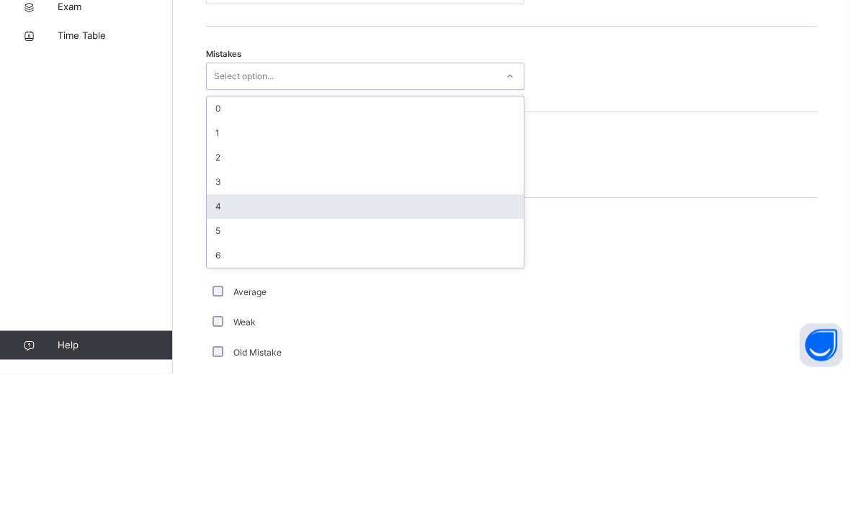
click at [271, 332] on div "4" at bounding box center [365, 344] width 317 height 24
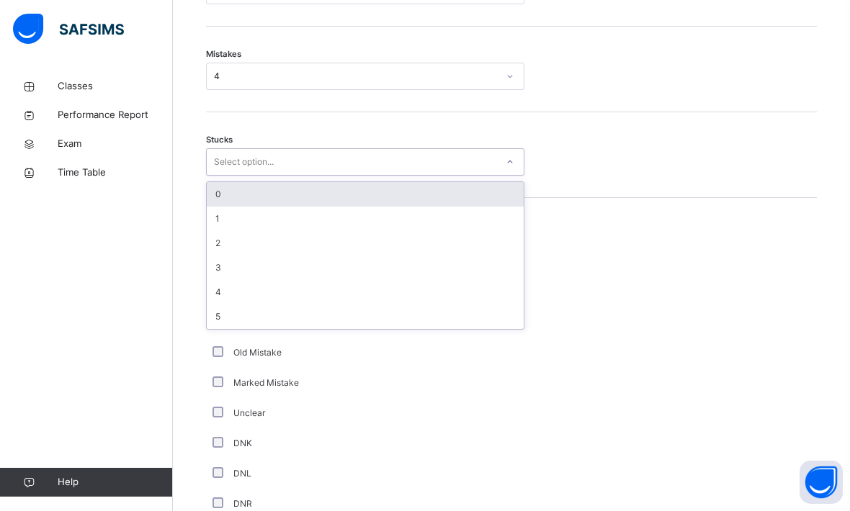
scroll to position [854, 0]
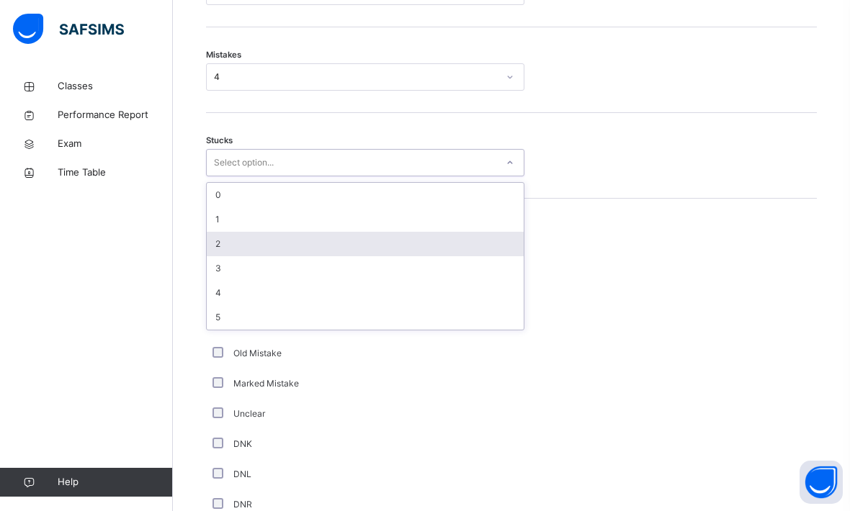
click at [292, 251] on div "2" at bounding box center [365, 244] width 317 height 24
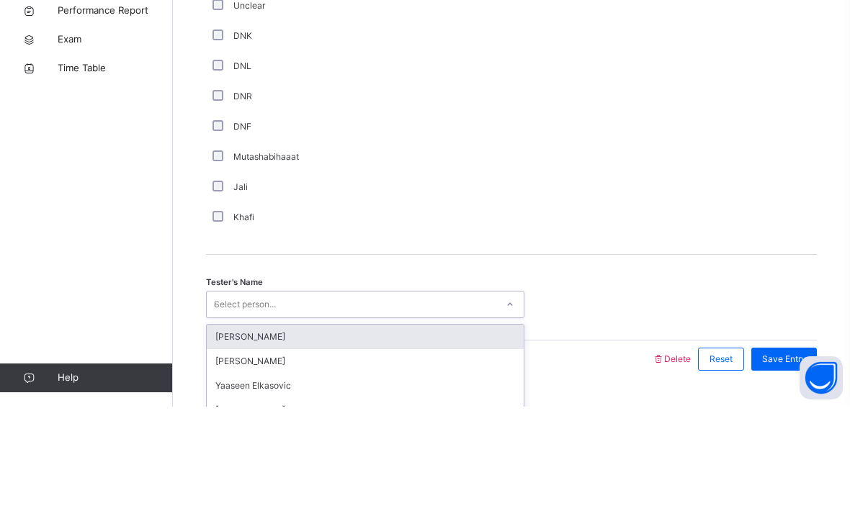
scroll to position [1194, 0]
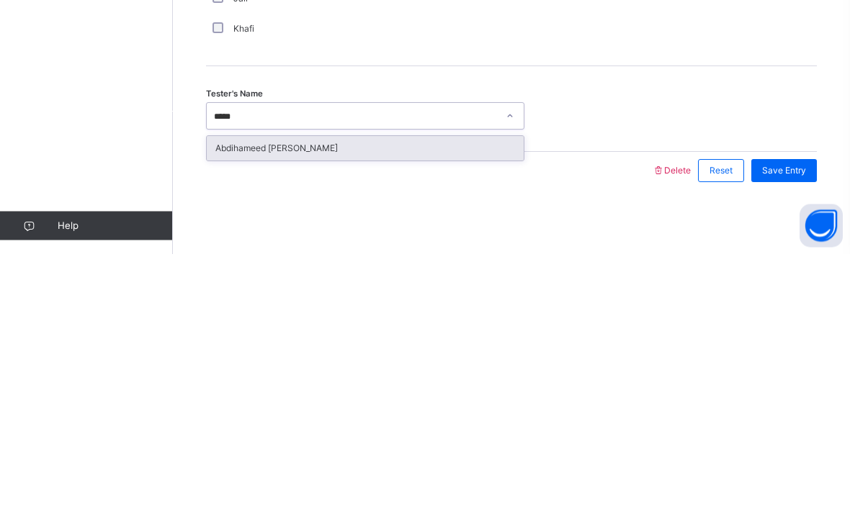
click at [234, 393] on div "Abdihameed [PERSON_NAME]" at bounding box center [365, 405] width 317 height 24
type input "*****"
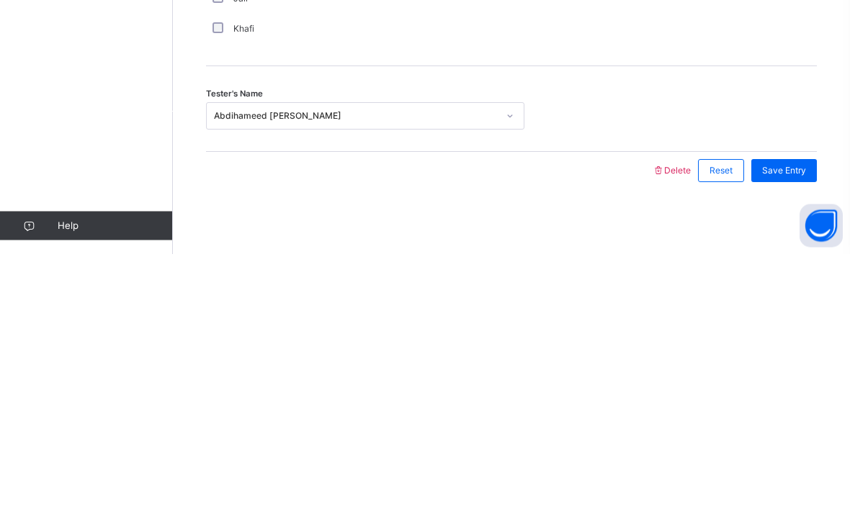
scroll to position [1158, 0]
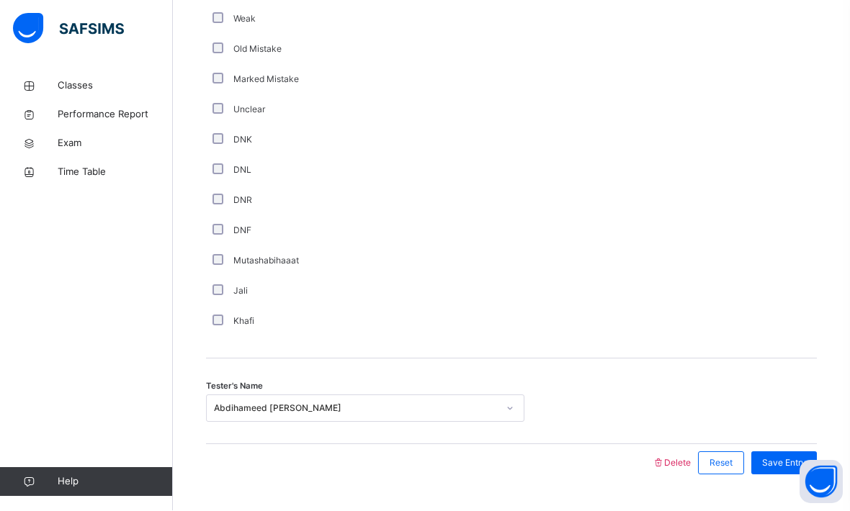
click at [798, 470] on span "Save Entry" at bounding box center [784, 463] width 44 height 13
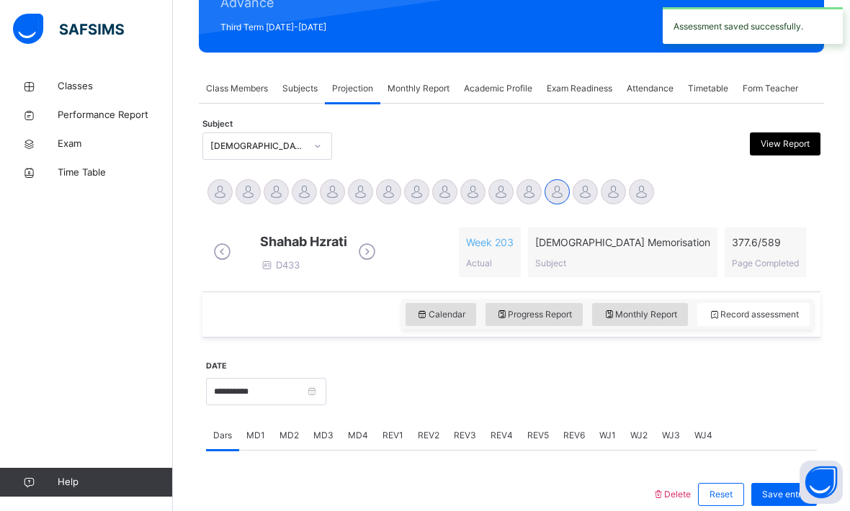
click at [436, 442] on span "REV2" at bounding box center [429, 435] width 22 height 13
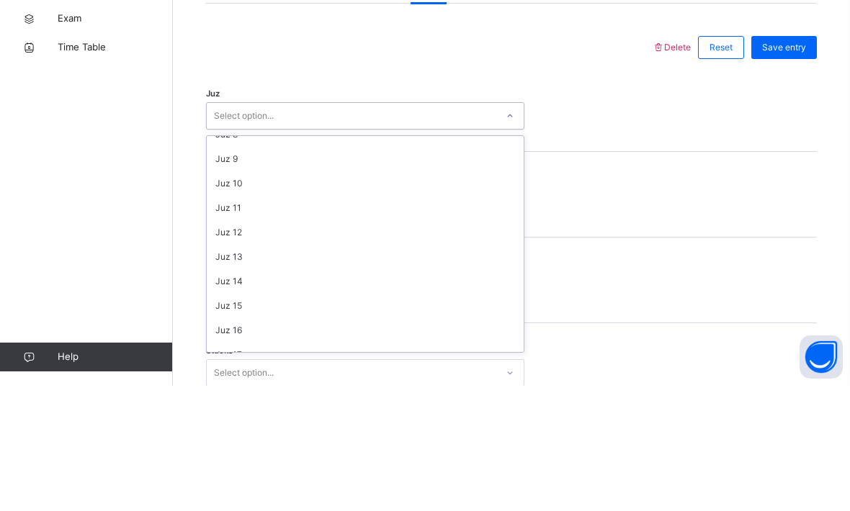
scroll to position [220, 0]
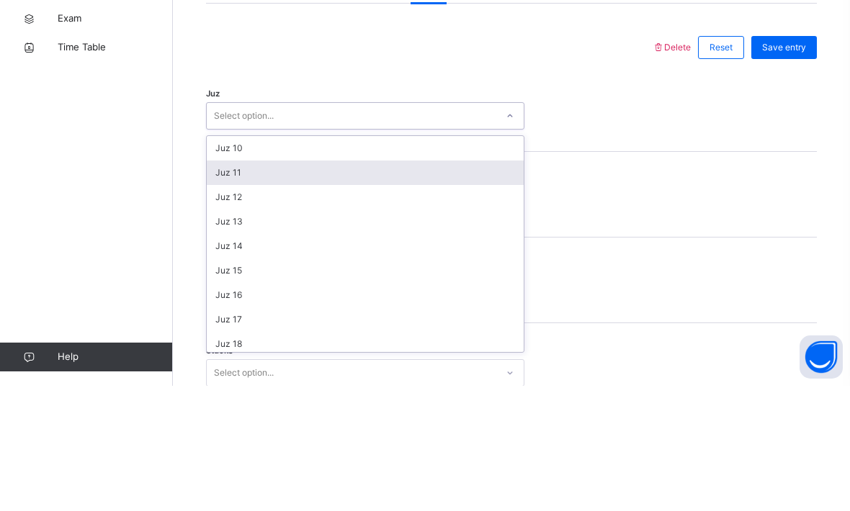
click at [354, 286] on div "Juz 11" at bounding box center [365, 298] width 317 height 24
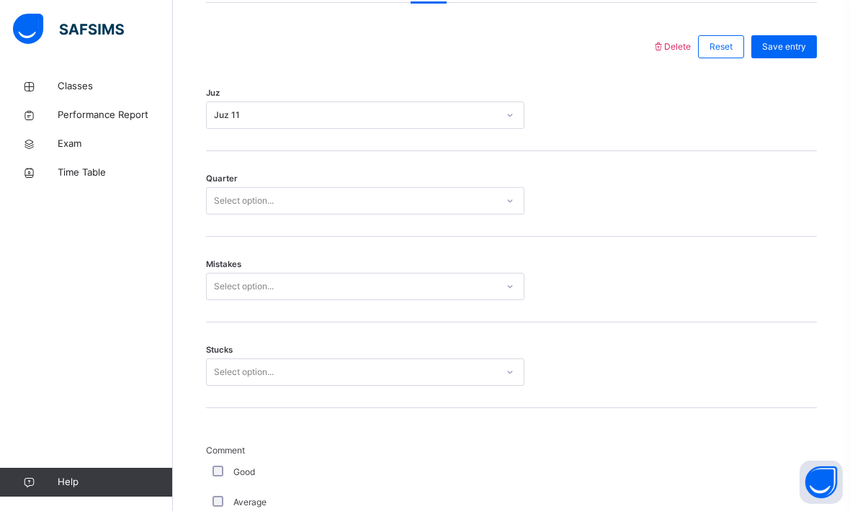
scroll to position [644, 0]
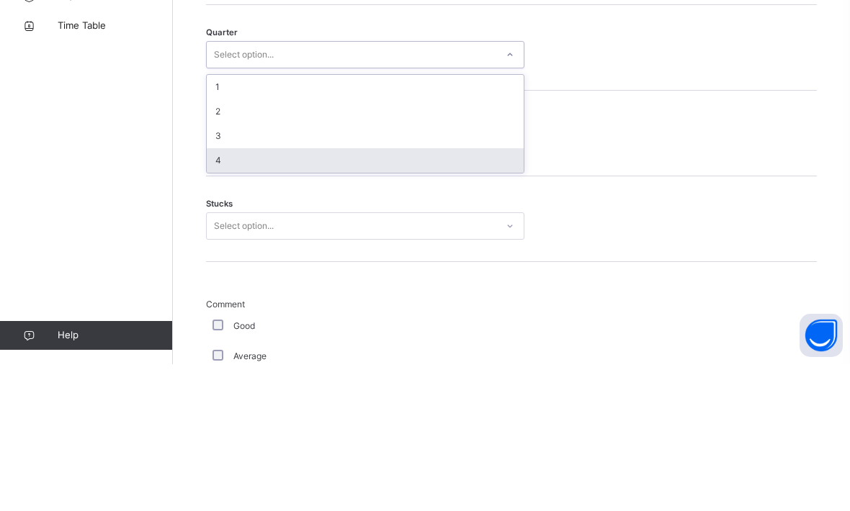
click at [383, 295] on div "4" at bounding box center [365, 307] width 317 height 24
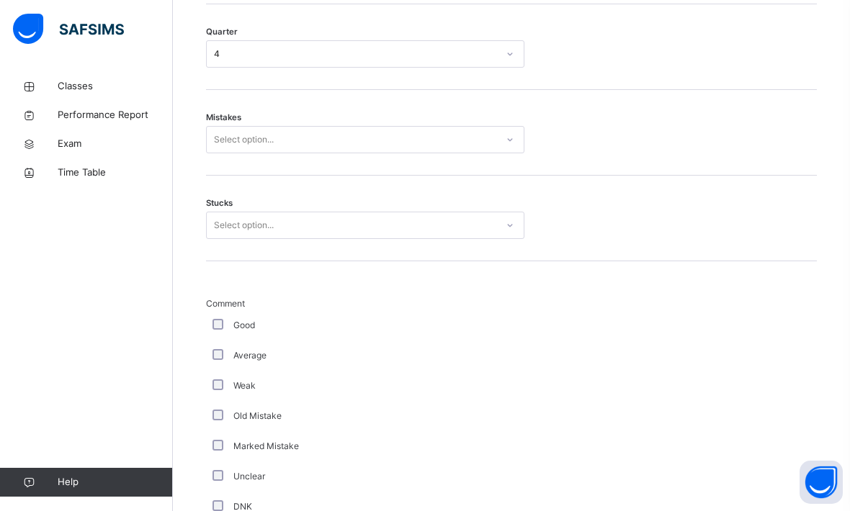
scroll to position [791, 0]
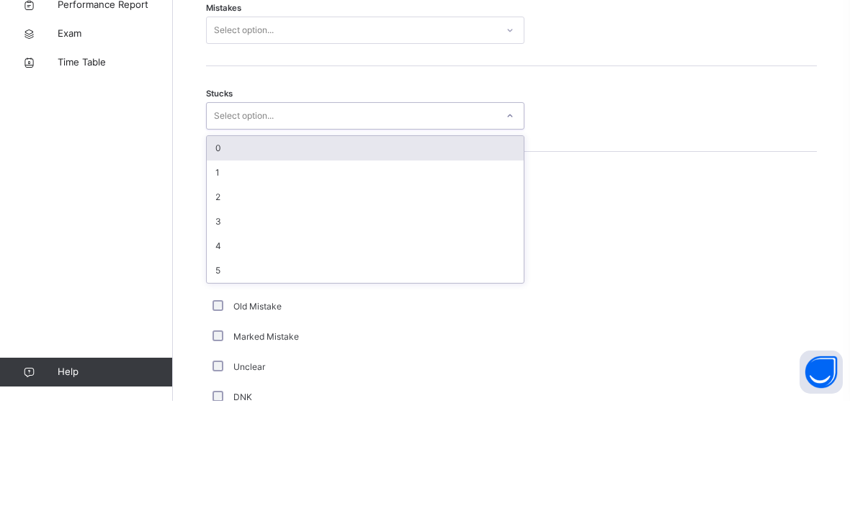
click at [371, 246] on div "0" at bounding box center [365, 258] width 317 height 24
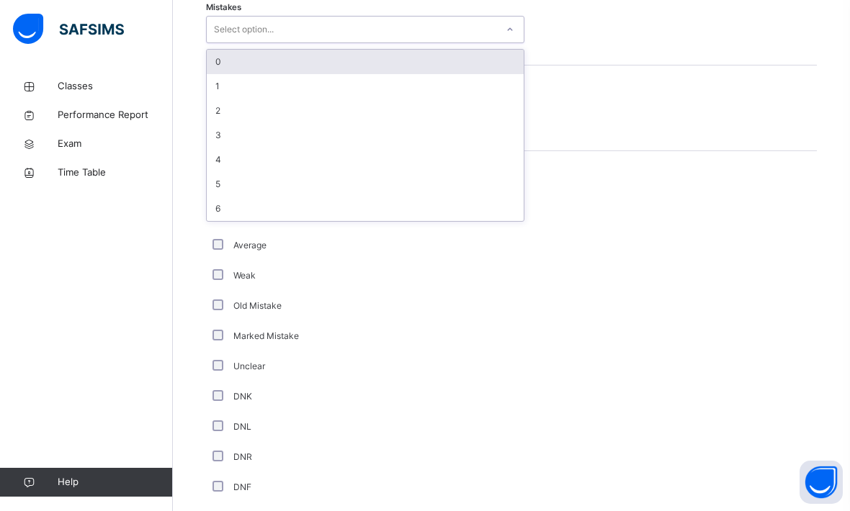
scroll to position [901, 0]
click at [331, 173] on div "4" at bounding box center [365, 160] width 317 height 24
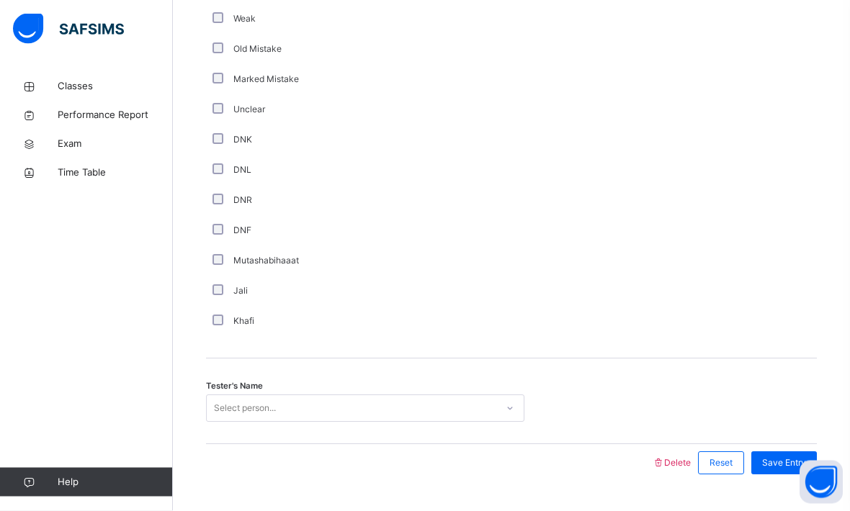
scroll to position [1194, 0]
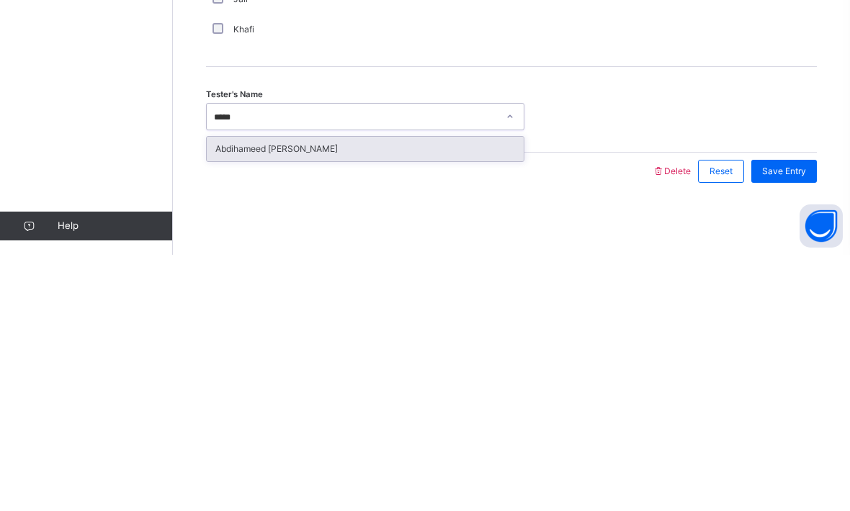
type input "*****"
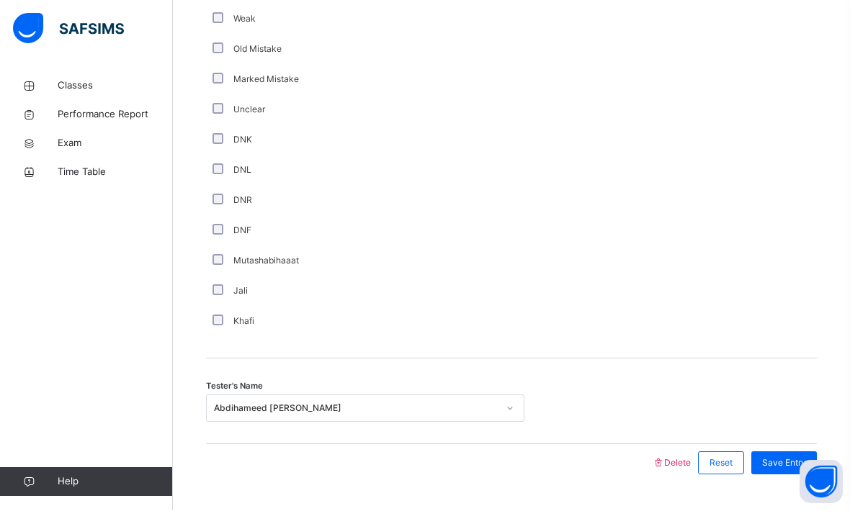
click at [768, 470] on span "Save Entry" at bounding box center [784, 463] width 44 height 13
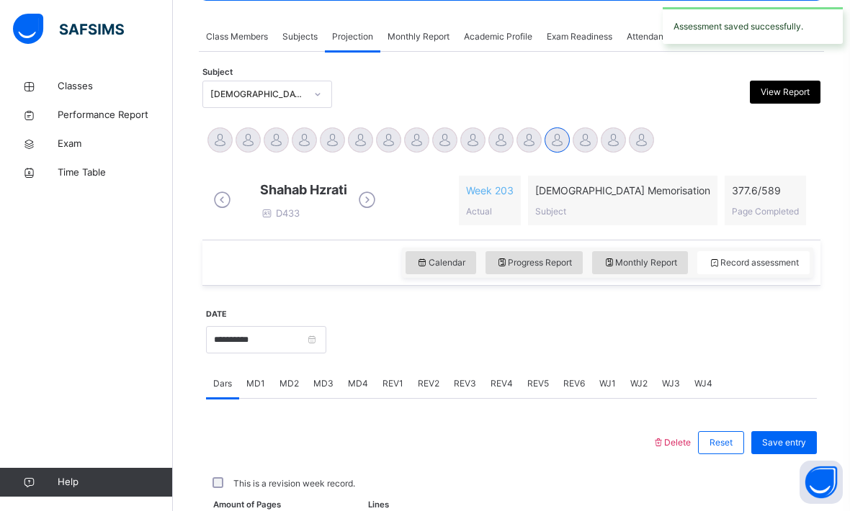
scroll to position [299, 0]
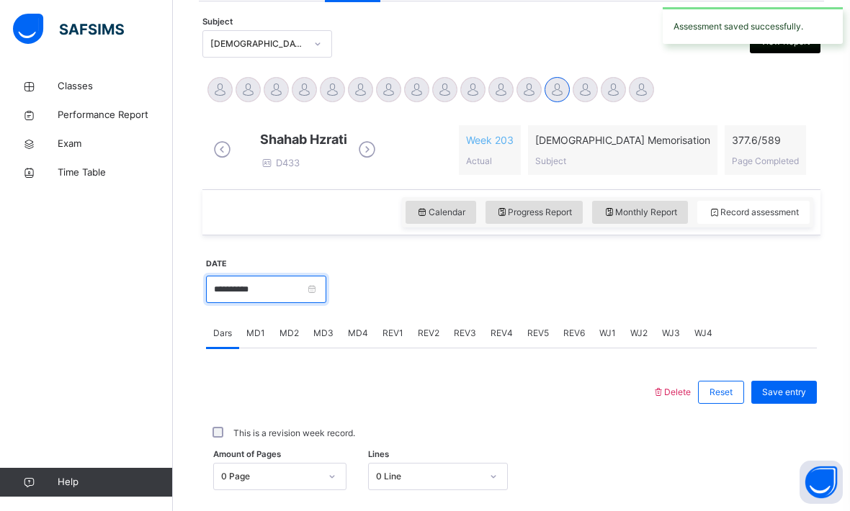
click at [326, 303] on input "**********" at bounding box center [266, 289] width 120 height 27
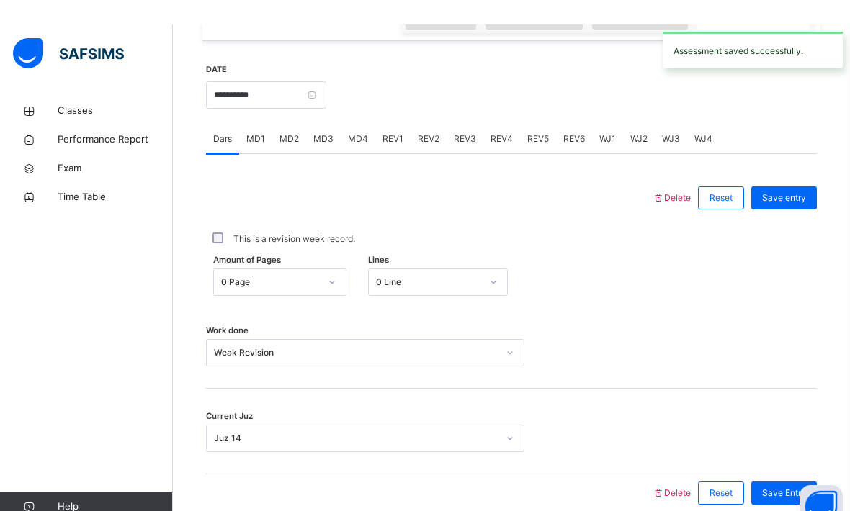
scroll to position [521, 0]
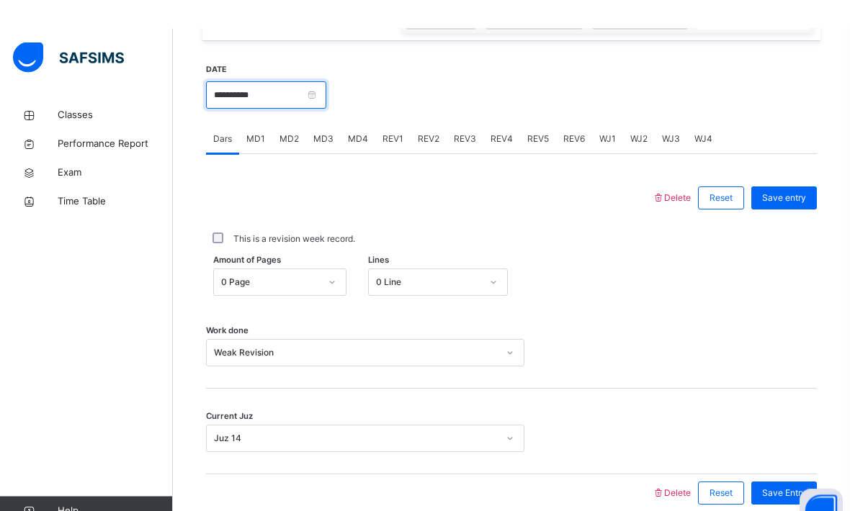
click at [326, 81] on input "**********" at bounding box center [266, 66] width 120 height 27
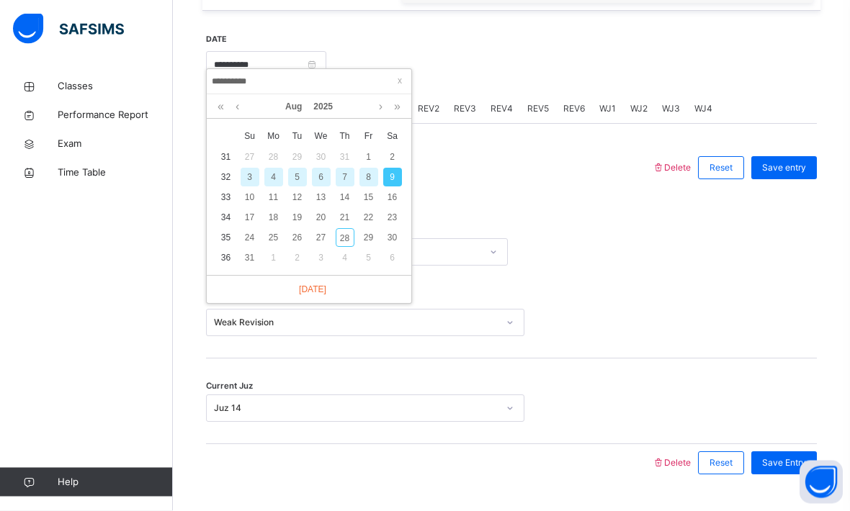
click at [258, 192] on div "10" at bounding box center [249, 198] width 19 height 19
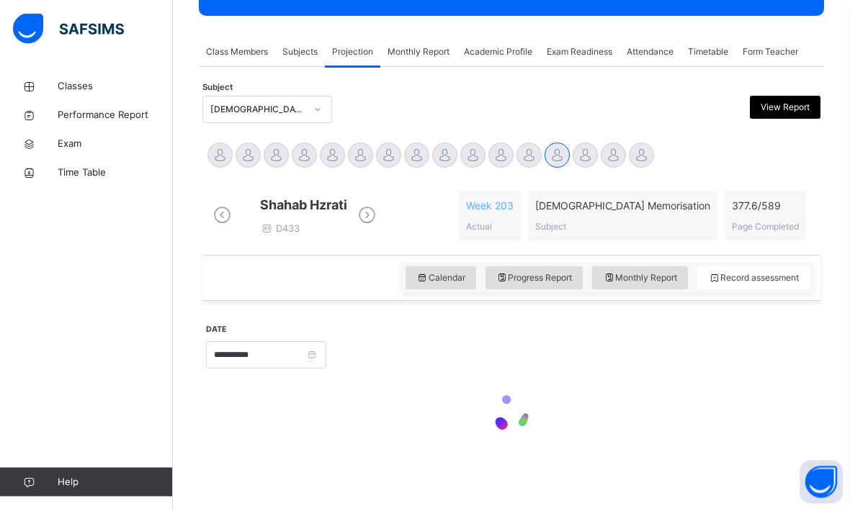
type input "**********"
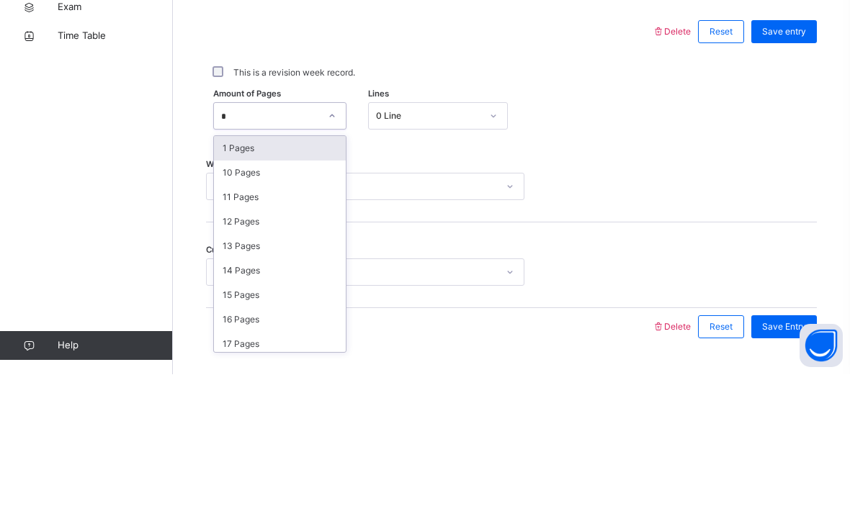
click at [236, 273] on div "1 Pages" at bounding box center [280, 285] width 132 height 24
type input "*"
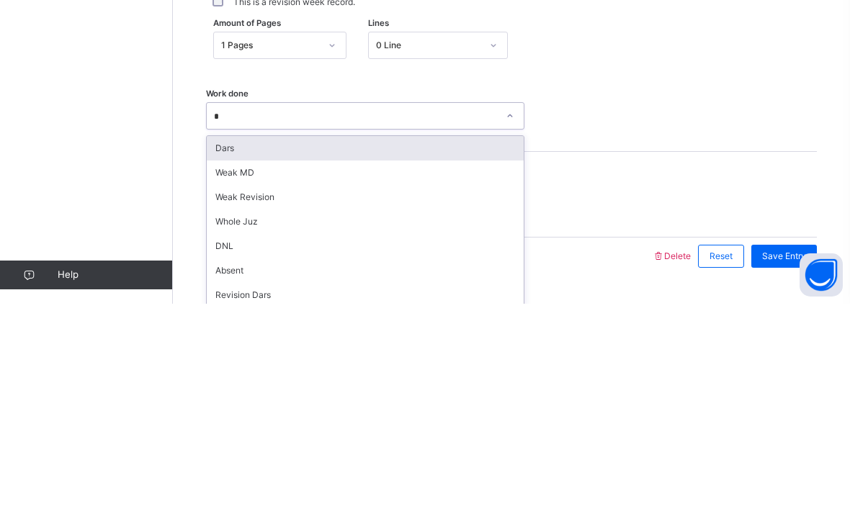
click at [228, 343] on div "Dars" at bounding box center [365, 355] width 317 height 24
type input "*"
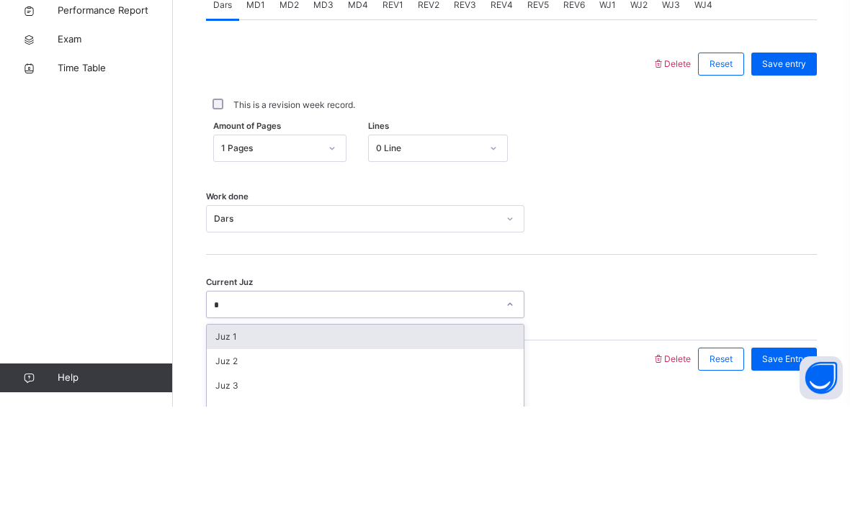
scroll to position [559, 0]
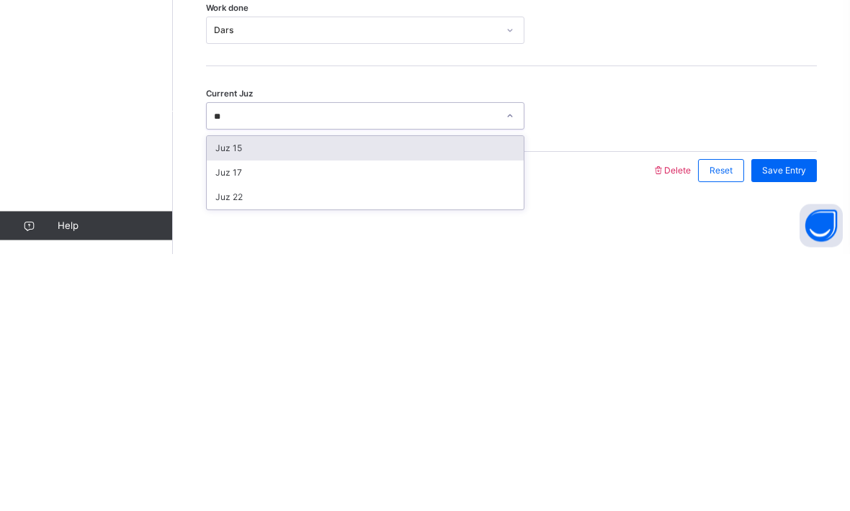
click at [230, 393] on div "Juz 15" at bounding box center [365, 405] width 317 height 24
type input "**"
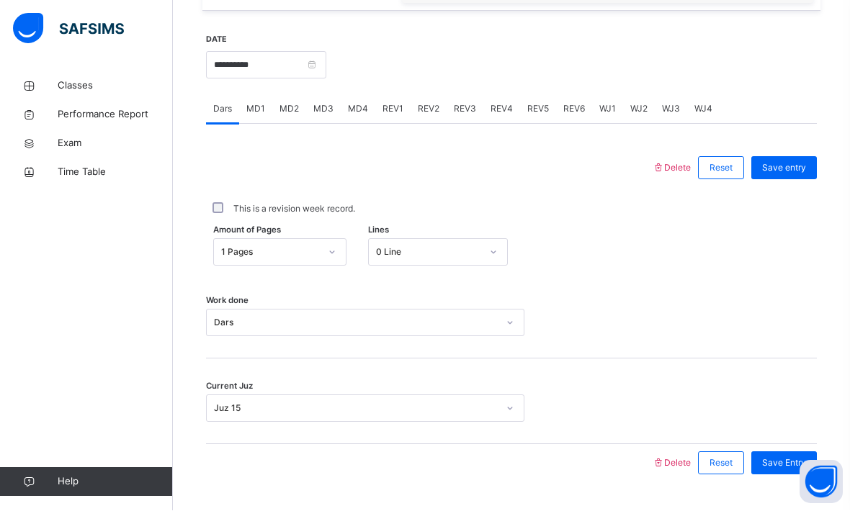
click at [786, 175] on span "Save entry" at bounding box center [784, 168] width 44 height 13
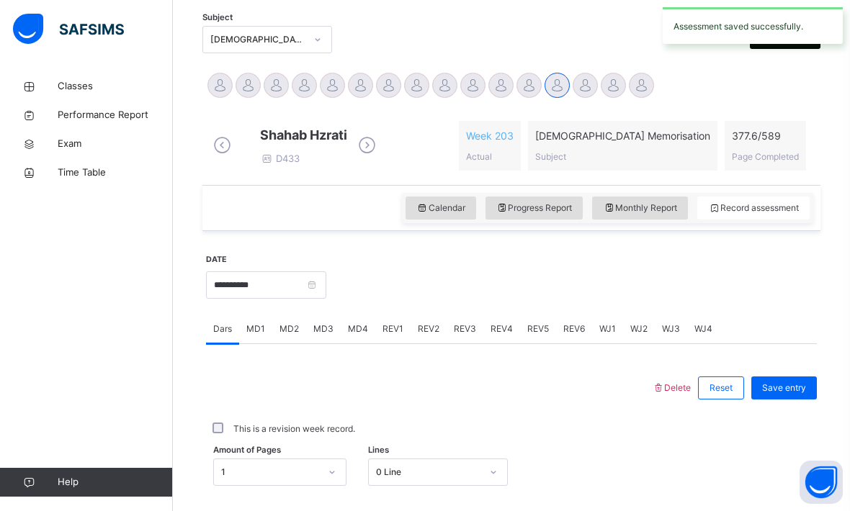
scroll to position [323, 0]
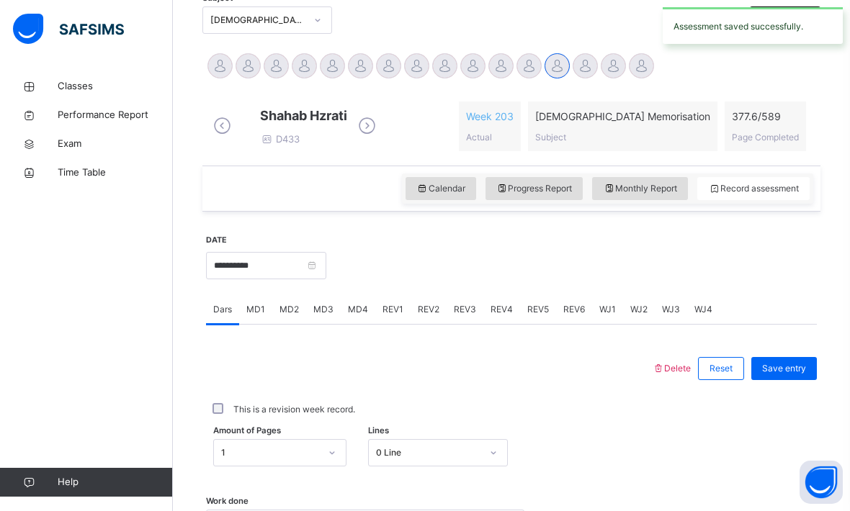
click at [330, 324] on div "MD3" at bounding box center [323, 309] width 35 height 29
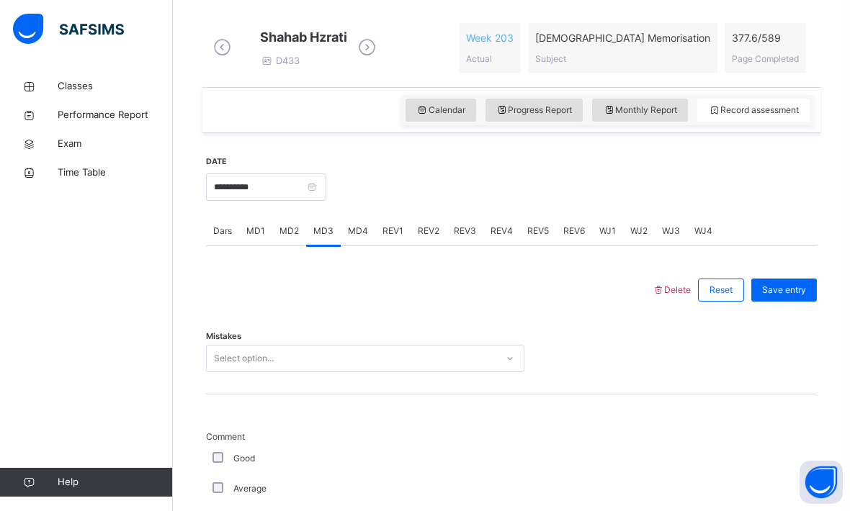
scroll to position [463, 0]
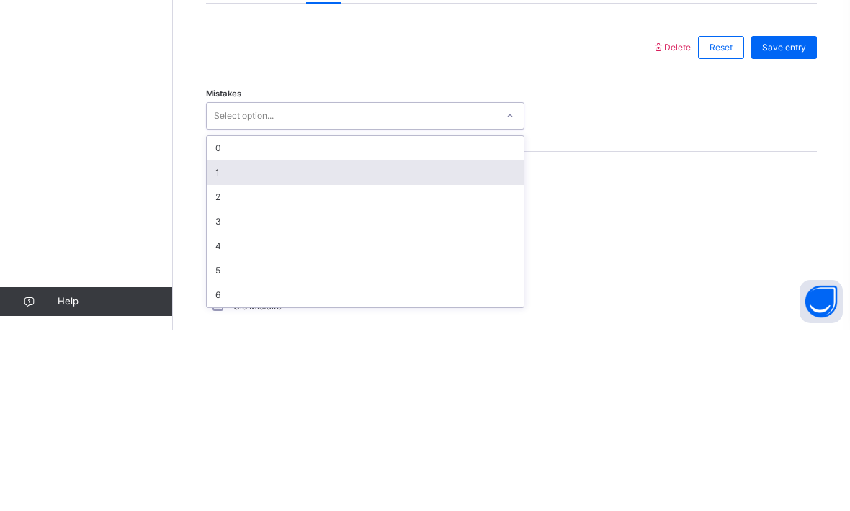
click at [218, 341] on div "1" at bounding box center [365, 353] width 317 height 24
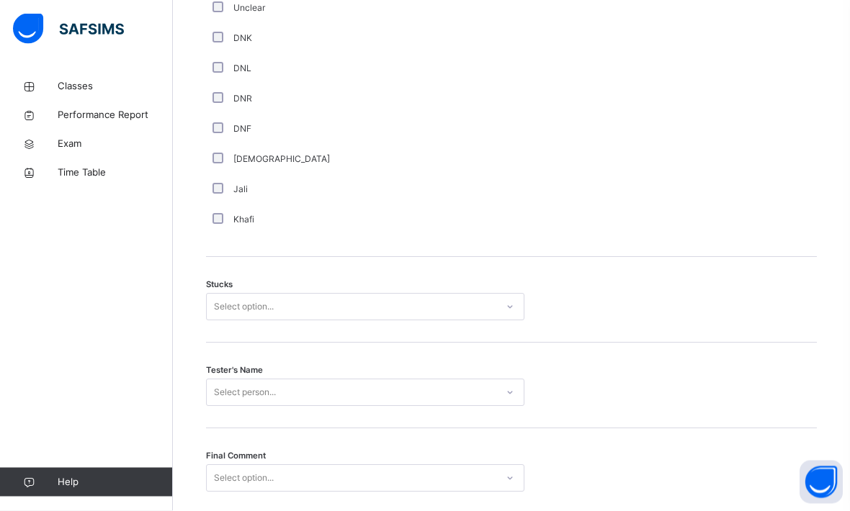
scroll to position [1037, 0]
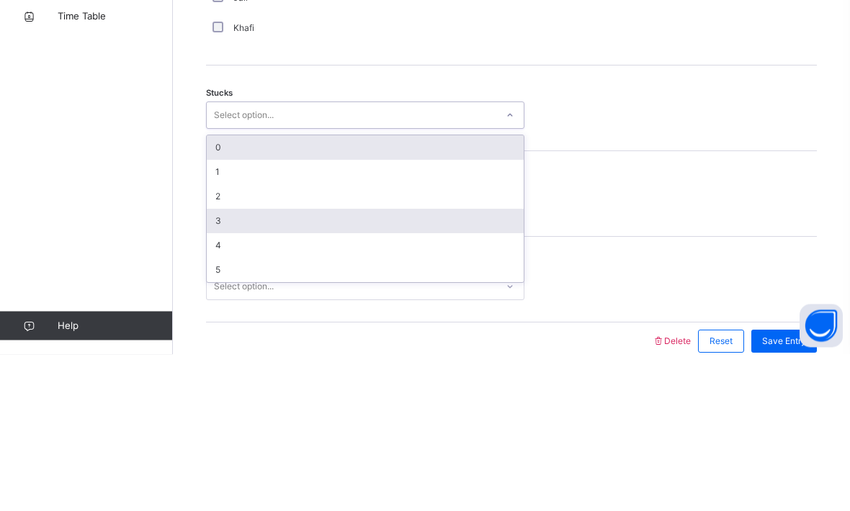
click at [212, 366] on div "3" at bounding box center [365, 378] width 317 height 24
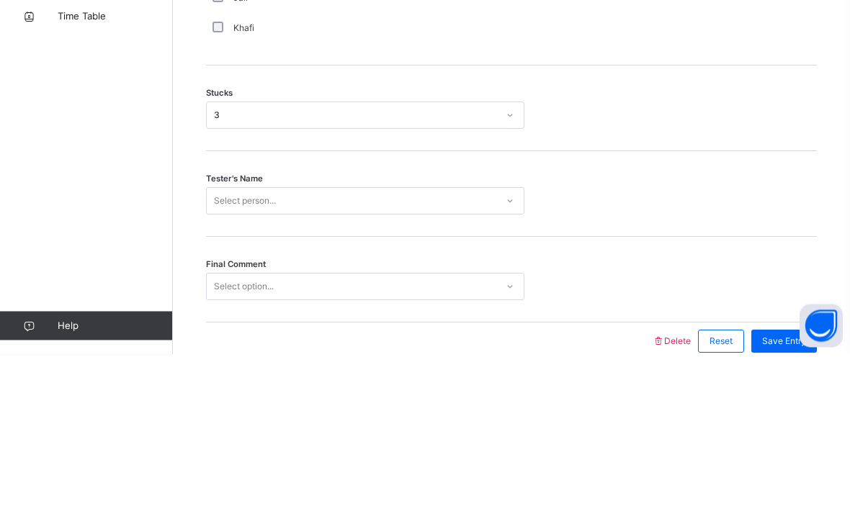
scroll to position [1072, 0]
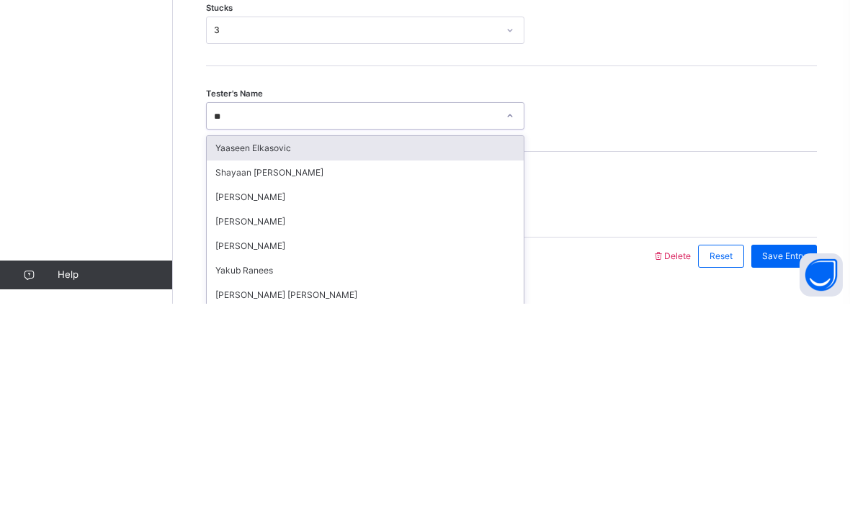
click at [243, 343] on div "Yaaseen Elkasovic" at bounding box center [365, 355] width 317 height 24
type input "**"
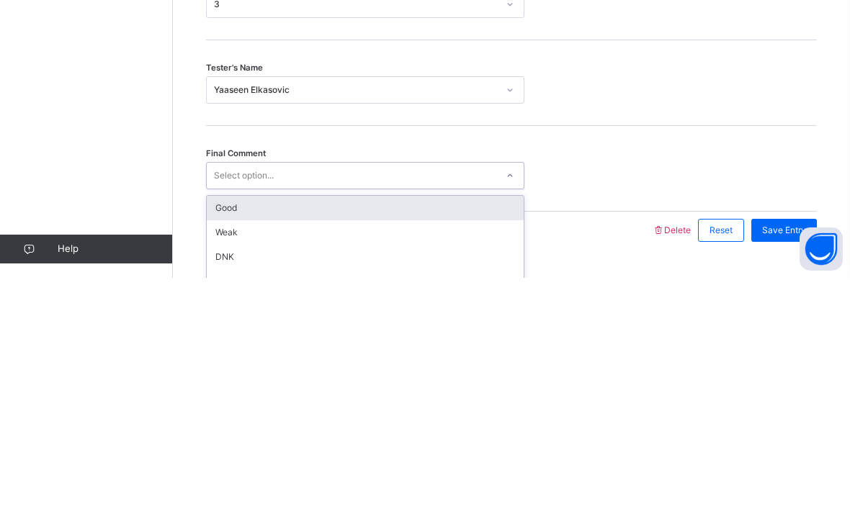
click at [226, 429] on div "Good" at bounding box center [365, 441] width 317 height 24
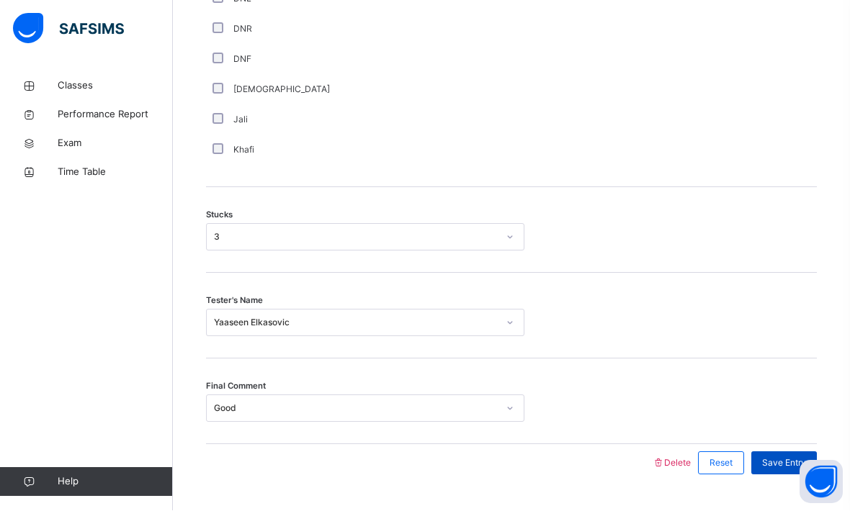
click at [785, 470] on span "Save Entry" at bounding box center [784, 463] width 44 height 13
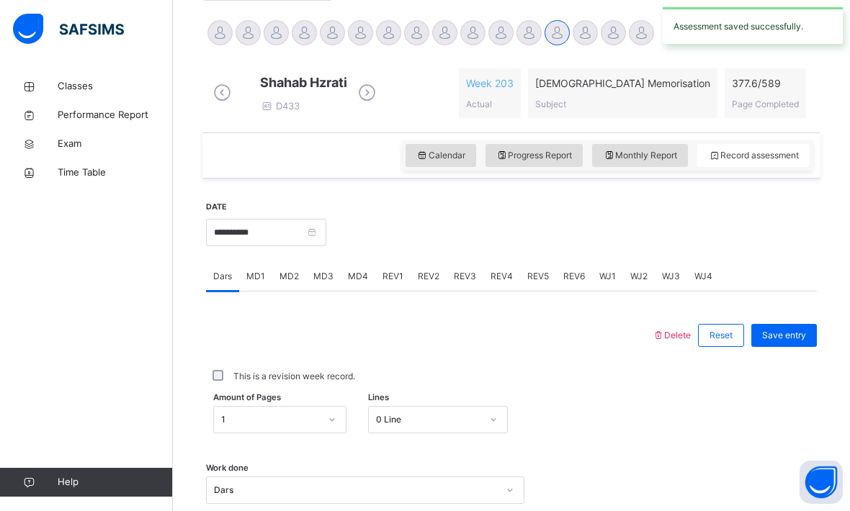
scroll to position [357, 0]
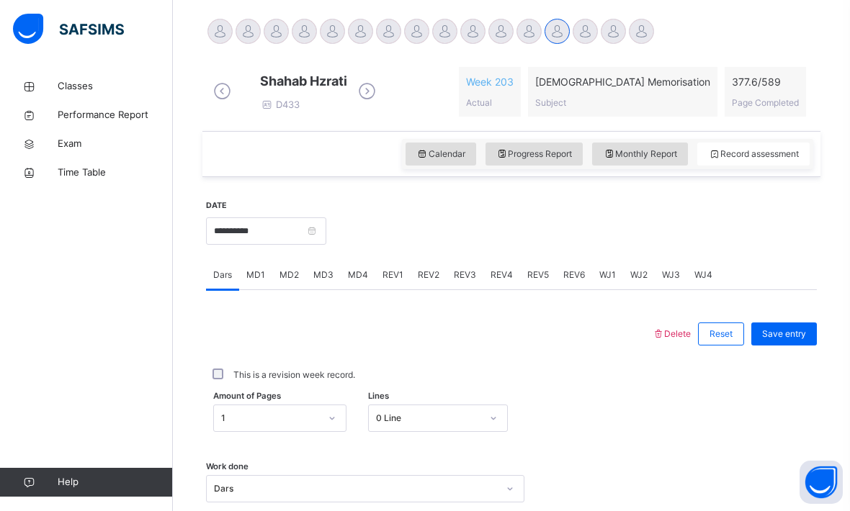
click at [359, 282] on span "MD4" at bounding box center [358, 275] width 20 height 13
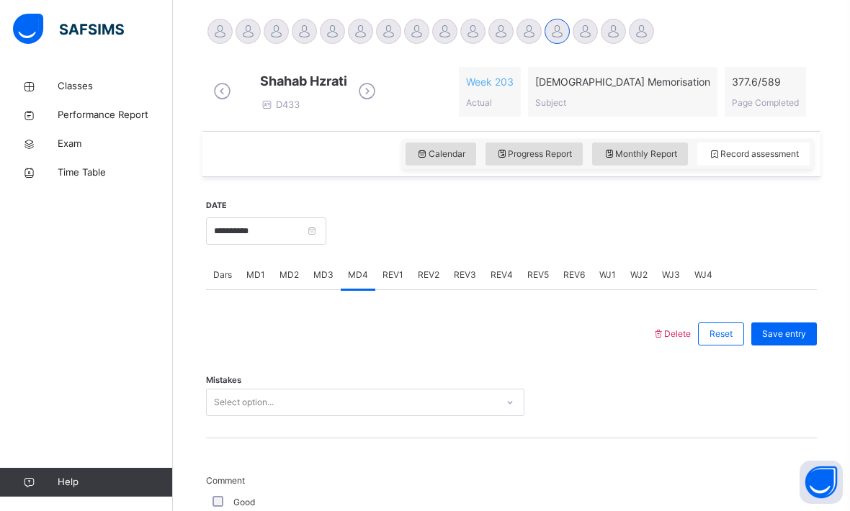
scroll to position [356, 0]
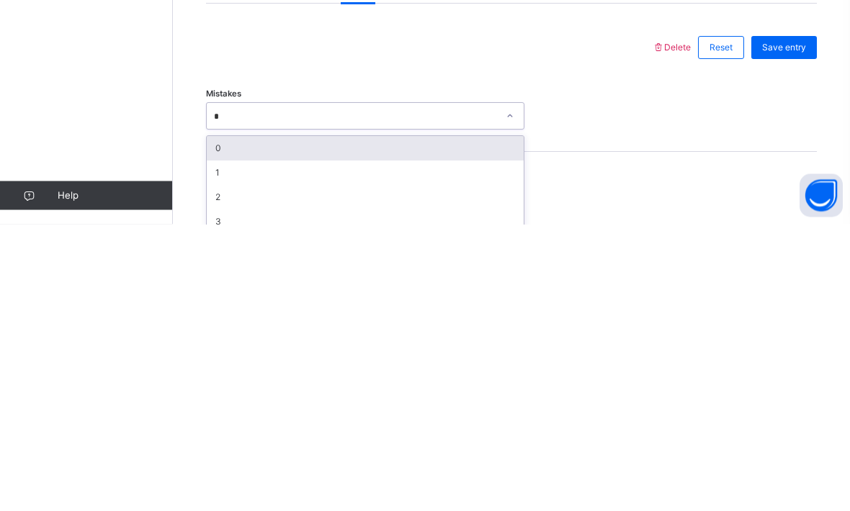
click at [222, 423] on div "0" at bounding box center [365, 435] width 317 height 24
type input "*"
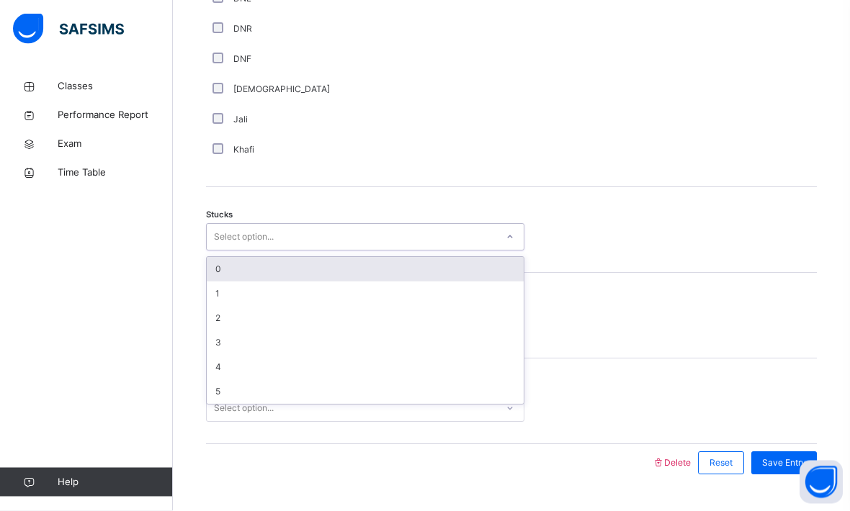
scroll to position [1072, 0]
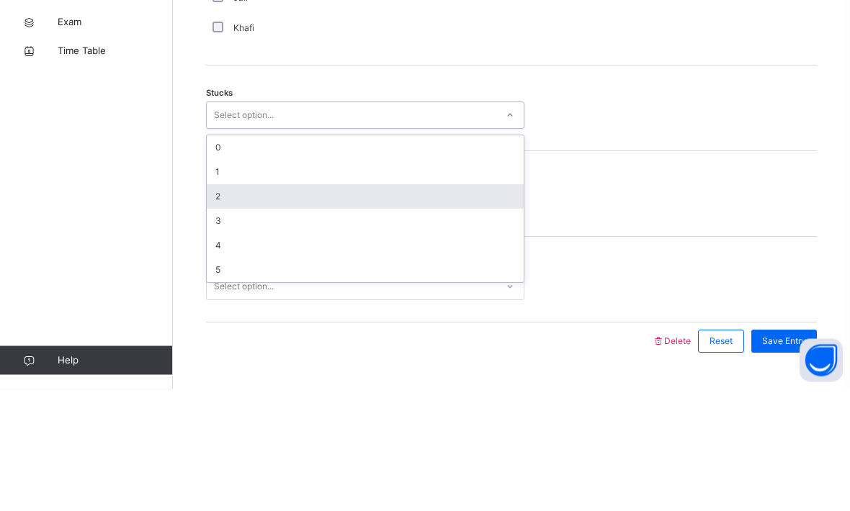
click at [222, 307] on div "2" at bounding box center [365, 319] width 317 height 24
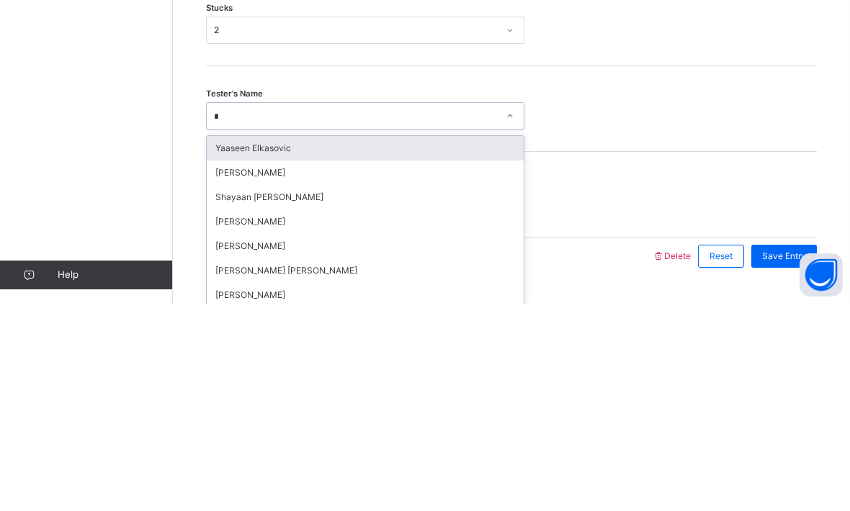
type input "*"
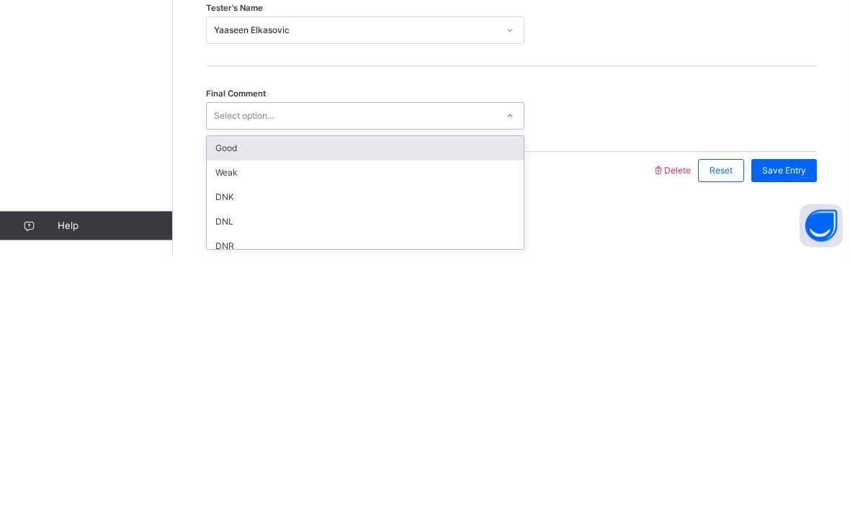
scroll to position [1092, 0]
click at [228, 393] on div "Good" at bounding box center [365, 405] width 317 height 24
type input "**"
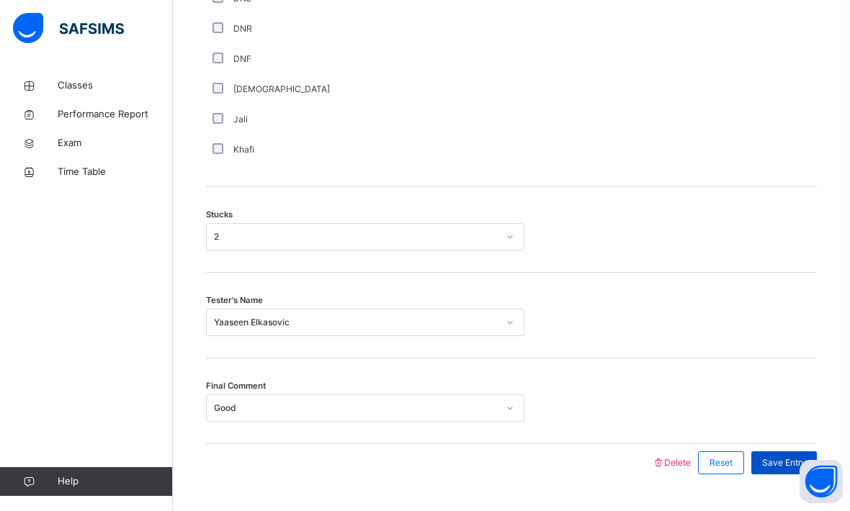
click at [787, 469] on span "Save Entry" at bounding box center [784, 463] width 44 height 13
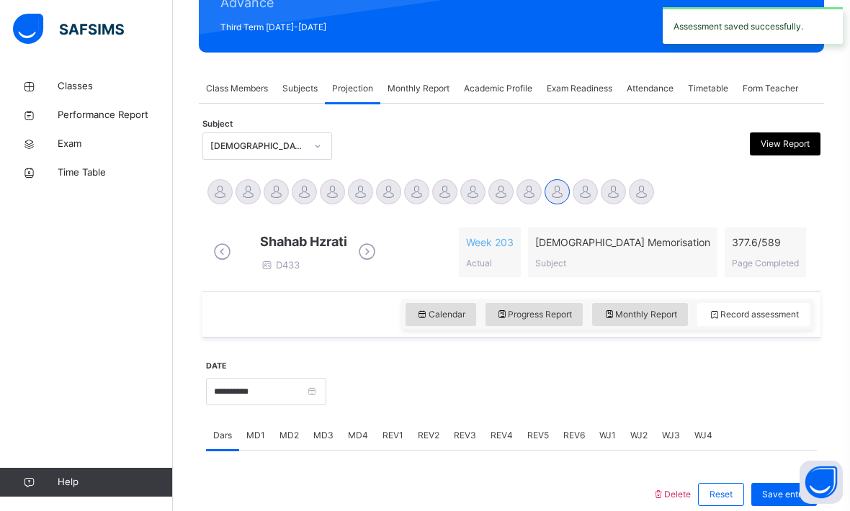
click at [390, 442] on span "REV1" at bounding box center [392, 435] width 21 height 13
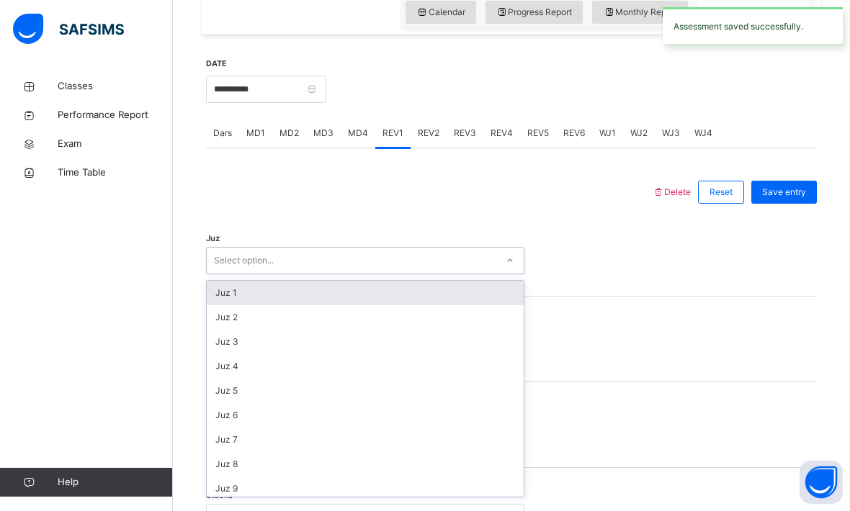
scroll to position [498, 0]
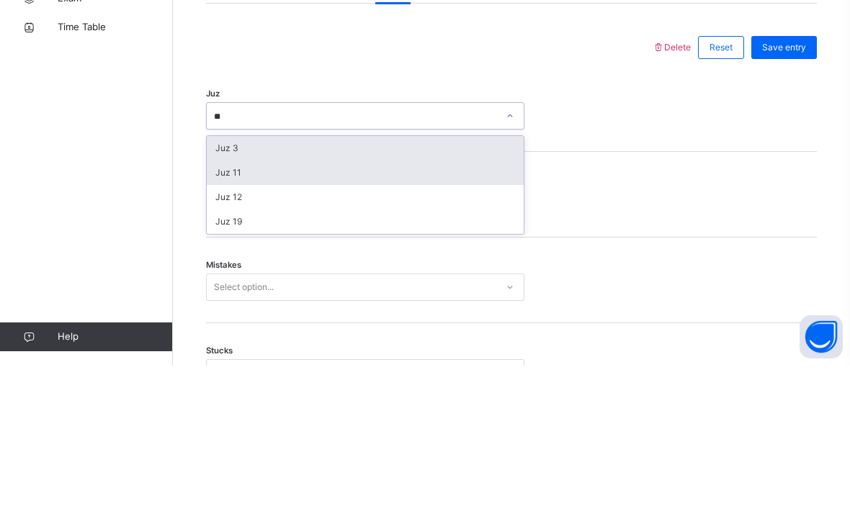
click at [227, 306] on div "Juz 11" at bounding box center [365, 318] width 317 height 24
type input "**"
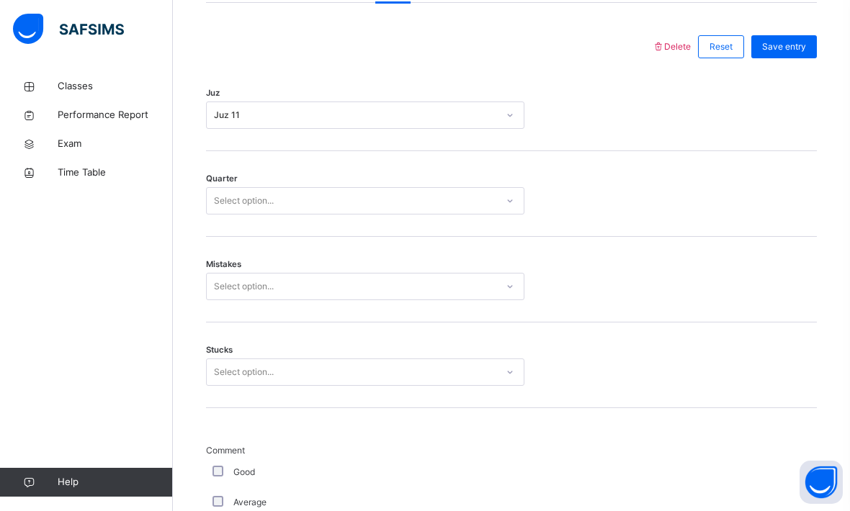
scroll to position [644, 0]
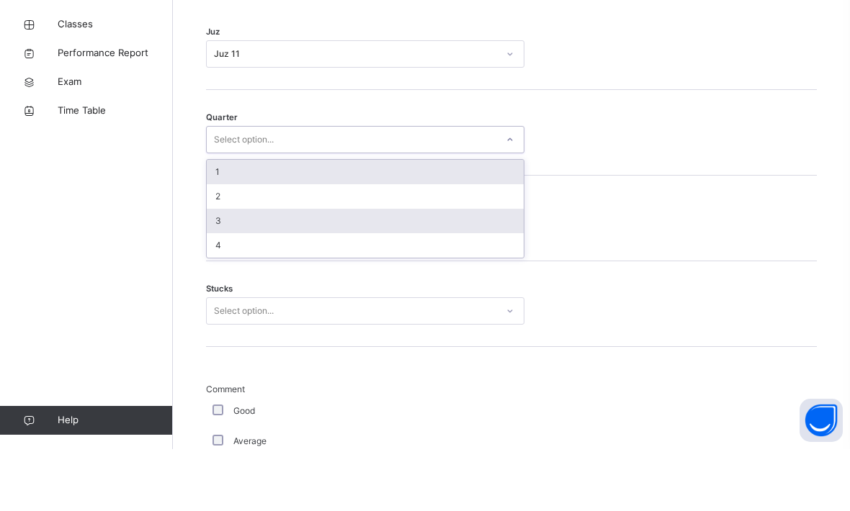
click at [215, 271] on div "3" at bounding box center [365, 283] width 317 height 24
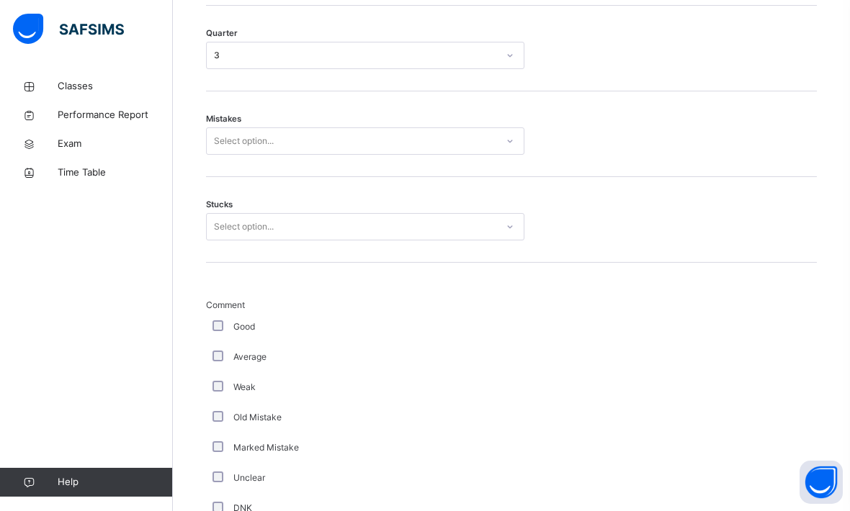
scroll to position [791, 0]
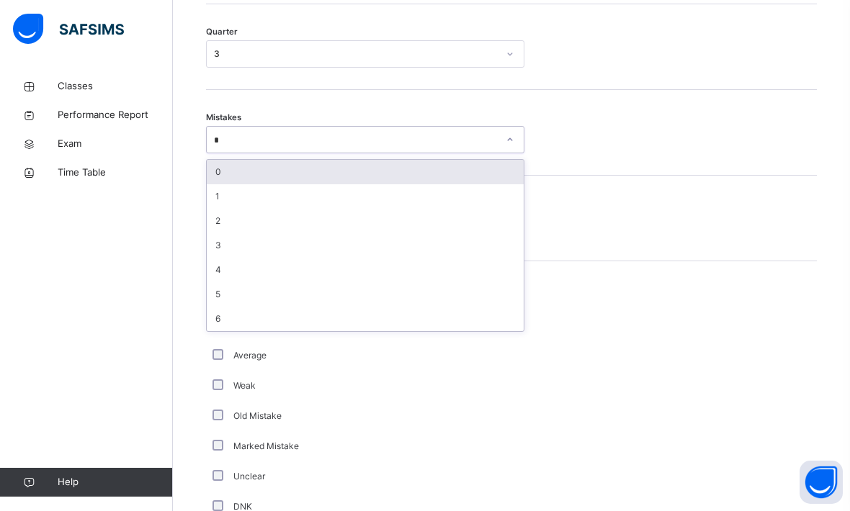
click at [217, 184] on div "0" at bounding box center [365, 172] width 317 height 24
type input "*"
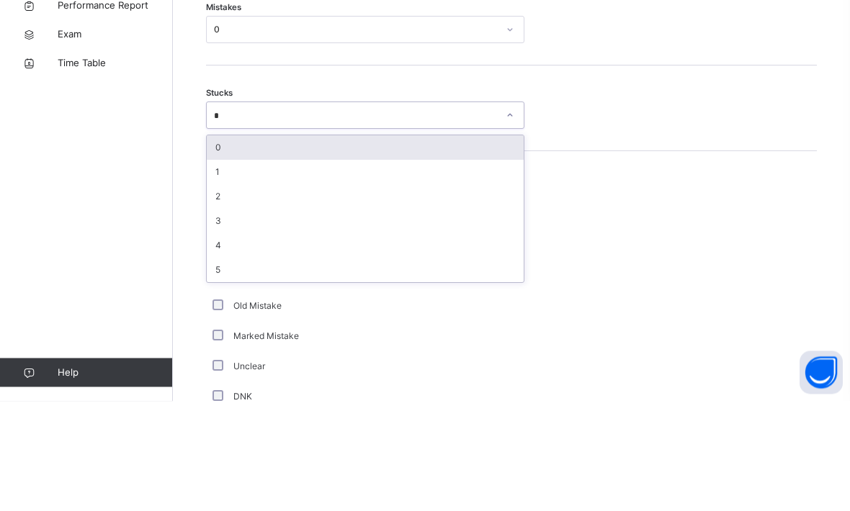
type input "*"
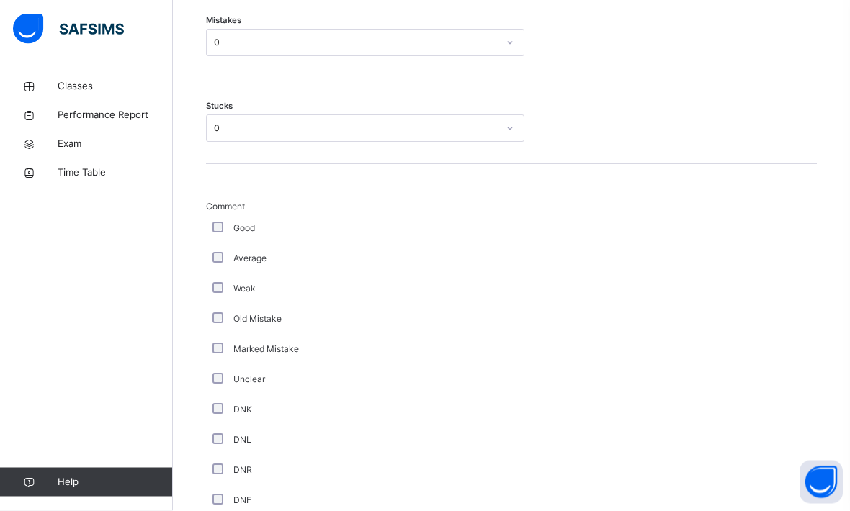
scroll to position [888, 0]
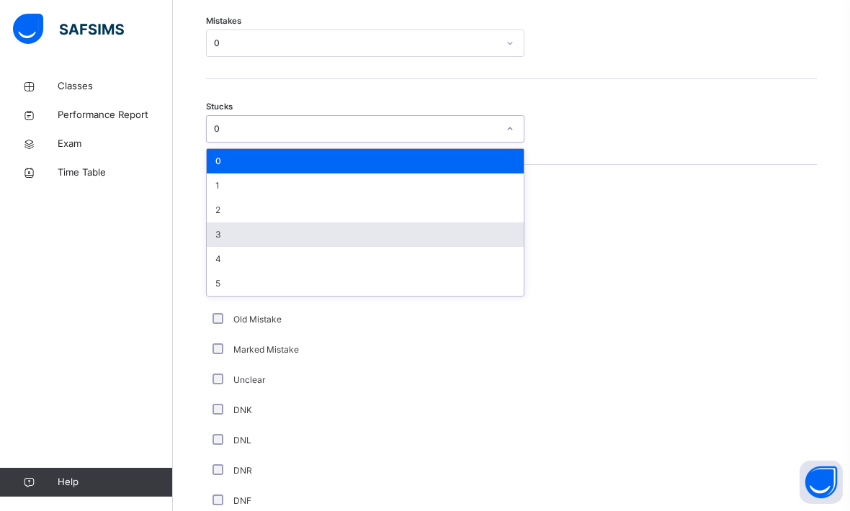
click at [215, 246] on div "3" at bounding box center [365, 234] width 317 height 24
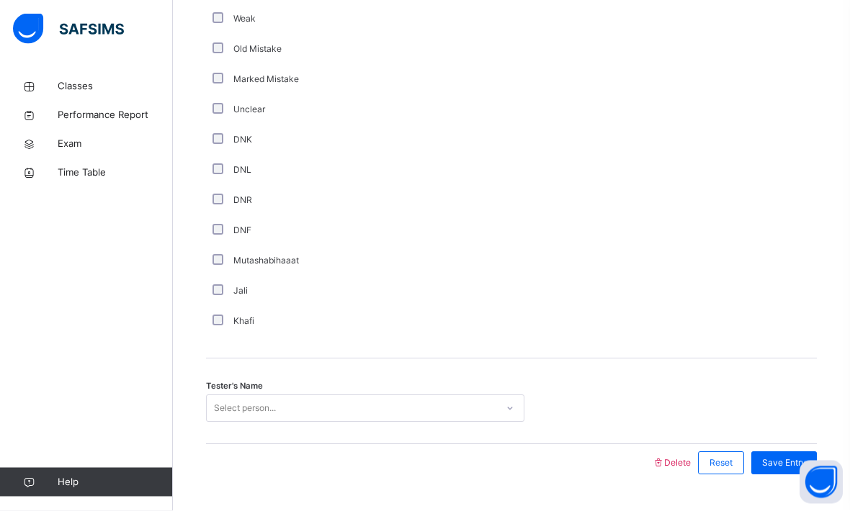
scroll to position [1194, 0]
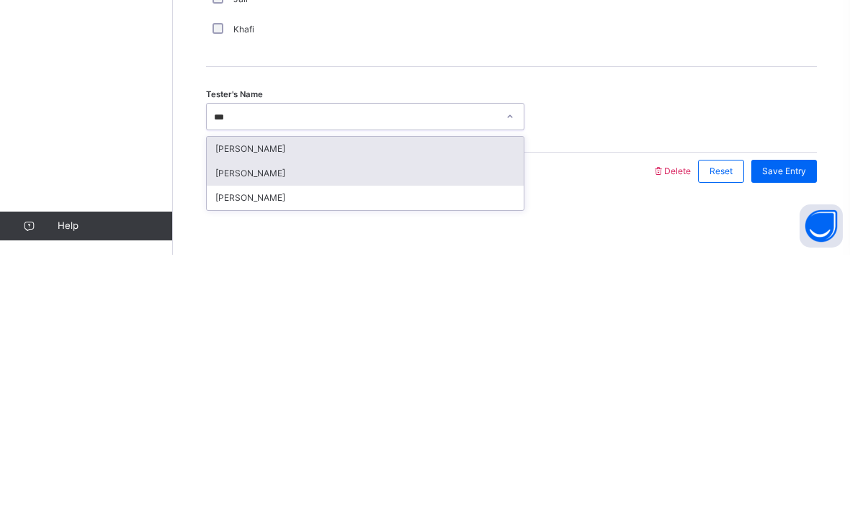
click at [246, 418] on div "[PERSON_NAME]" at bounding box center [365, 430] width 317 height 24
type input "***"
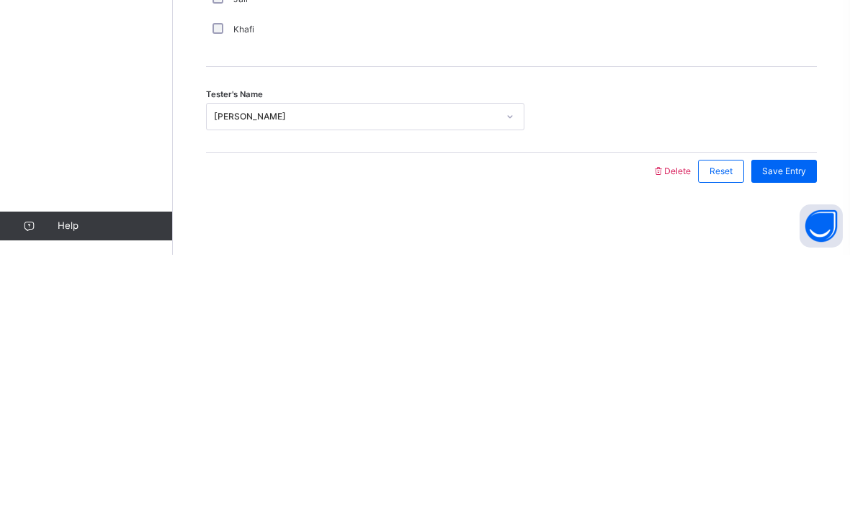
scroll to position [1158, 0]
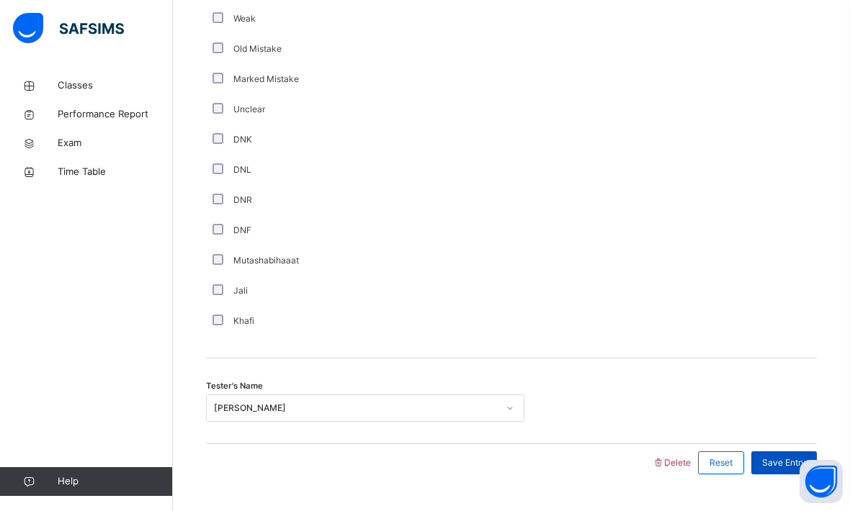
click at [800, 475] on div "Save Entry" at bounding box center [784, 463] width 66 height 23
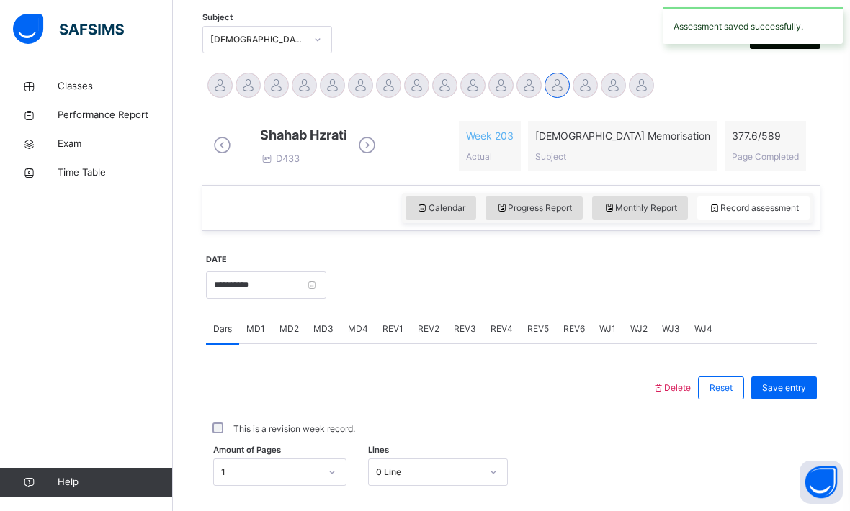
scroll to position [304, 0]
click at [418, 335] on span "REV2" at bounding box center [429, 328] width 22 height 13
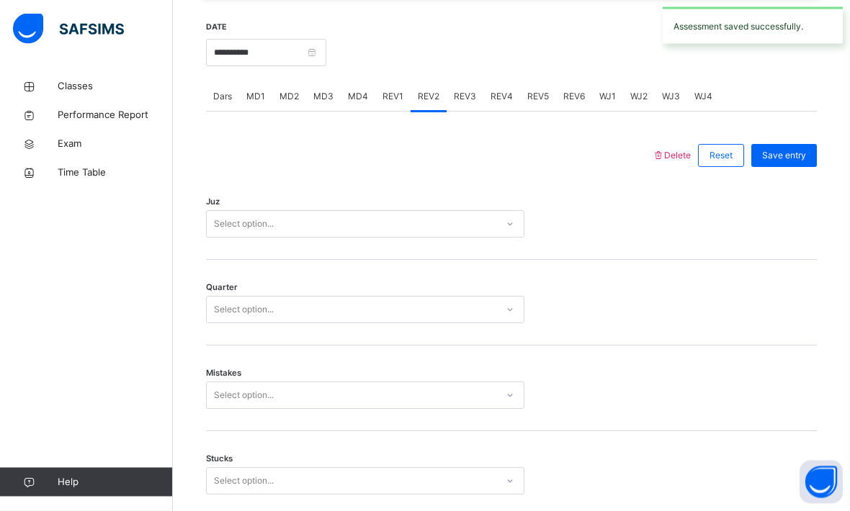
scroll to position [536, 0]
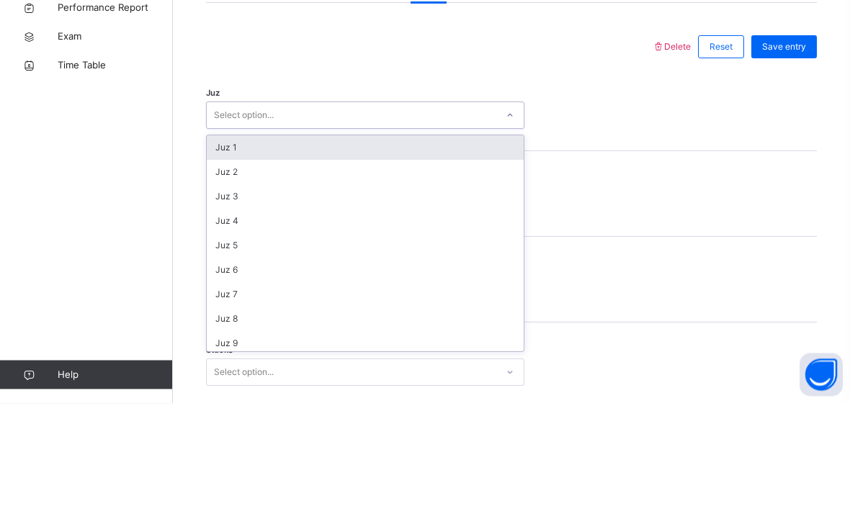
type input "*"
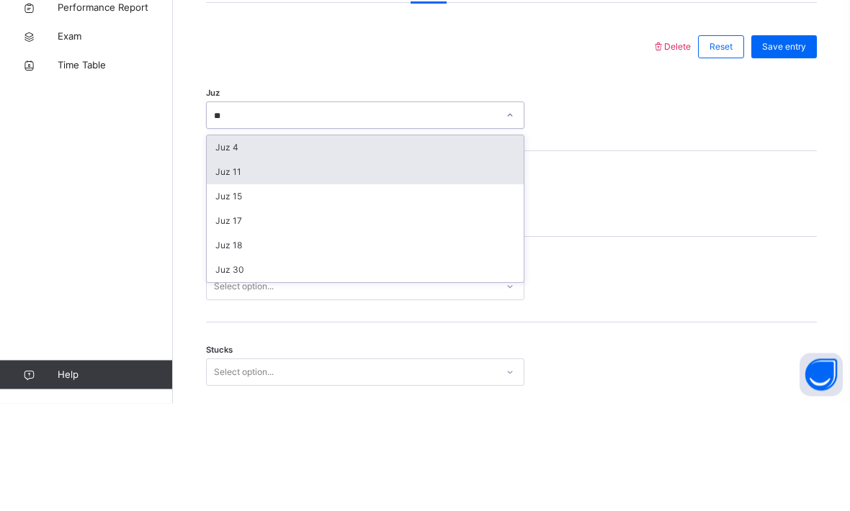
click at [248, 268] on div "Juz 11" at bounding box center [365, 280] width 317 height 24
type input "**"
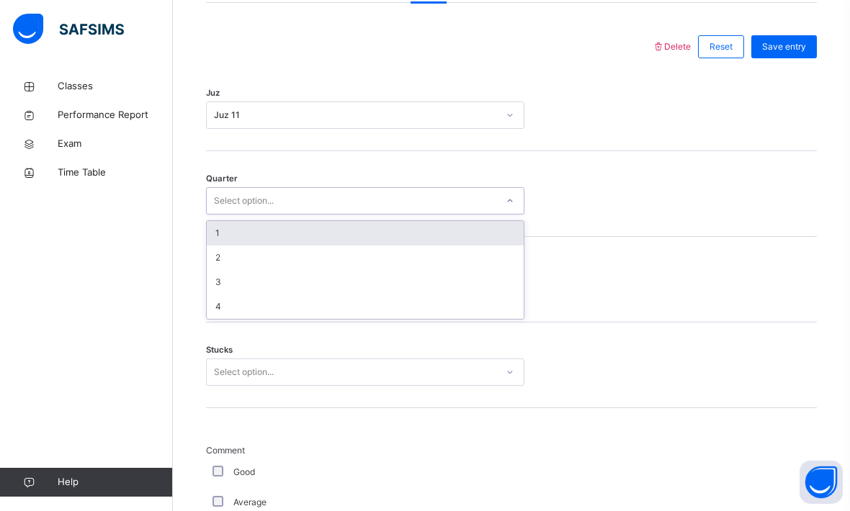
scroll to position [644, 0]
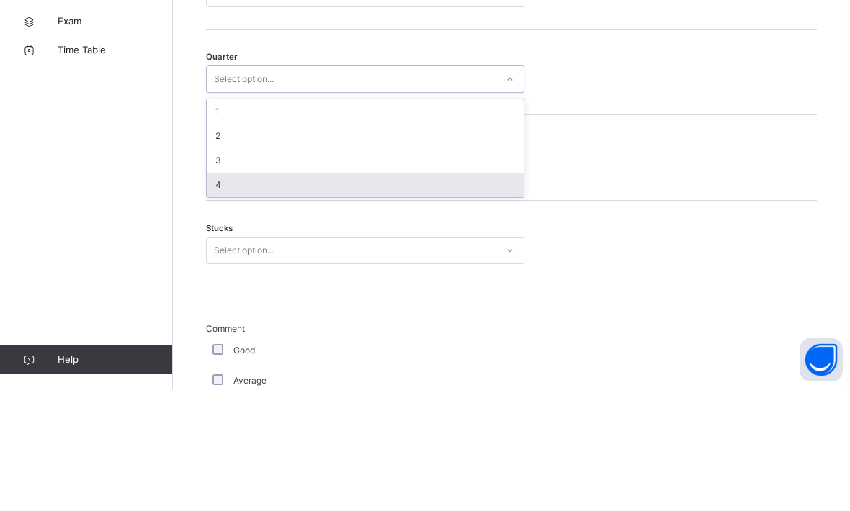
click at [213, 295] on div "4" at bounding box center [365, 307] width 317 height 24
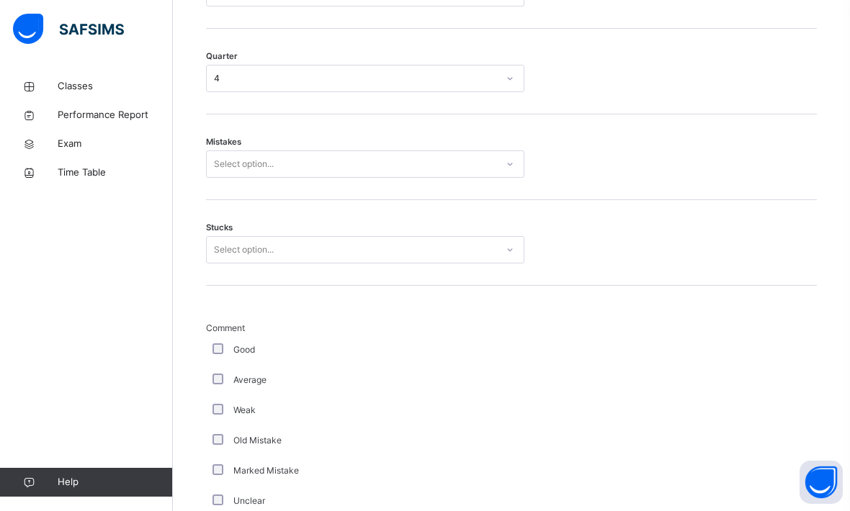
scroll to position [766, 0]
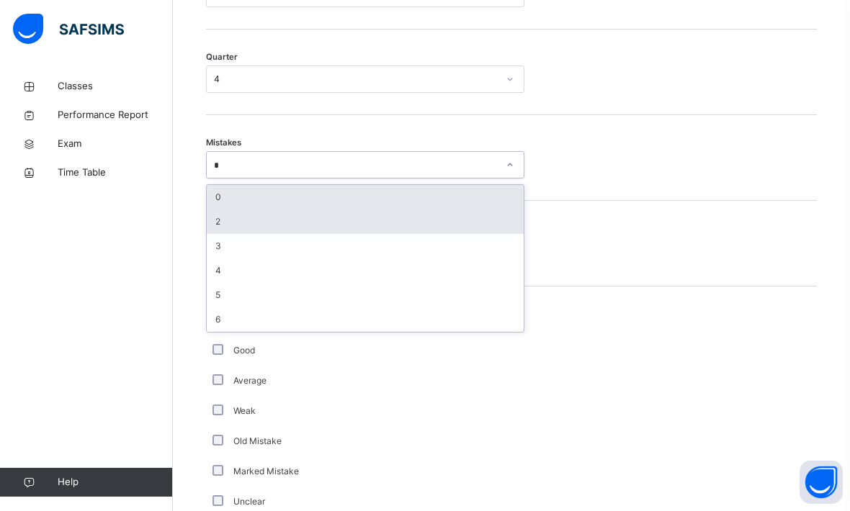
click at [213, 222] on div "2" at bounding box center [365, 222] width 317 height 24
type input "*"
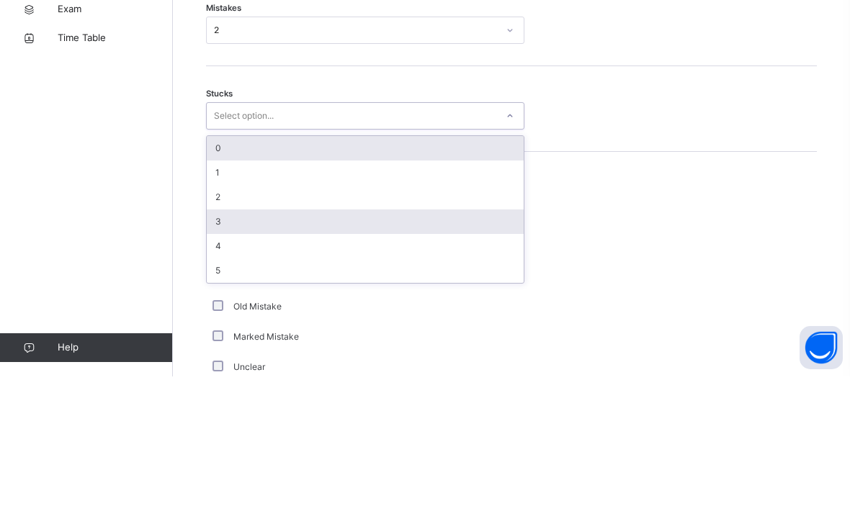
click at [215, 344] on div "3" at bounding box center [365, 356] width 317 height 24
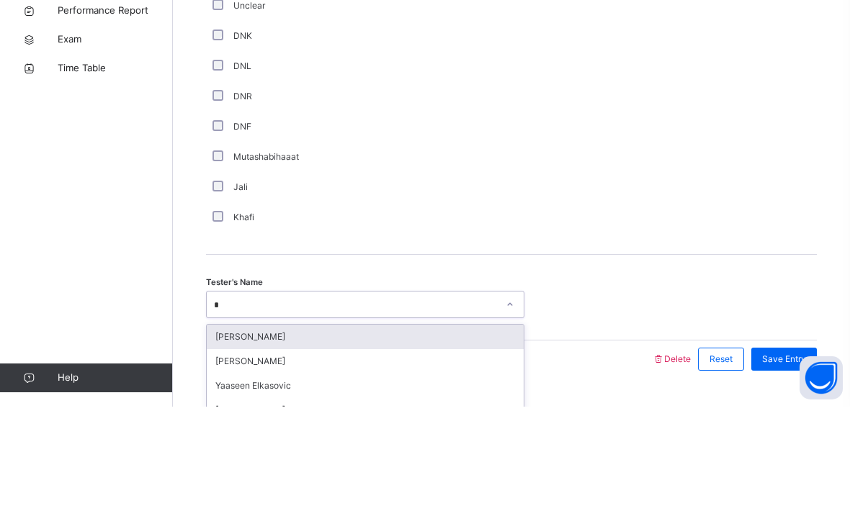
scroll to position [1194, 0]
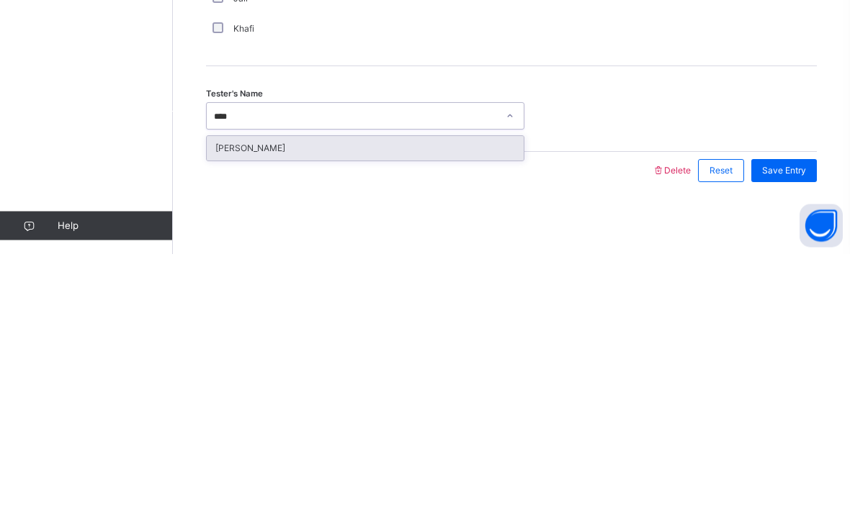
click at [222, 393] on div "[PERSON_NAME]" at bounding box center [365, 405] width 317 height 24
type input "****"
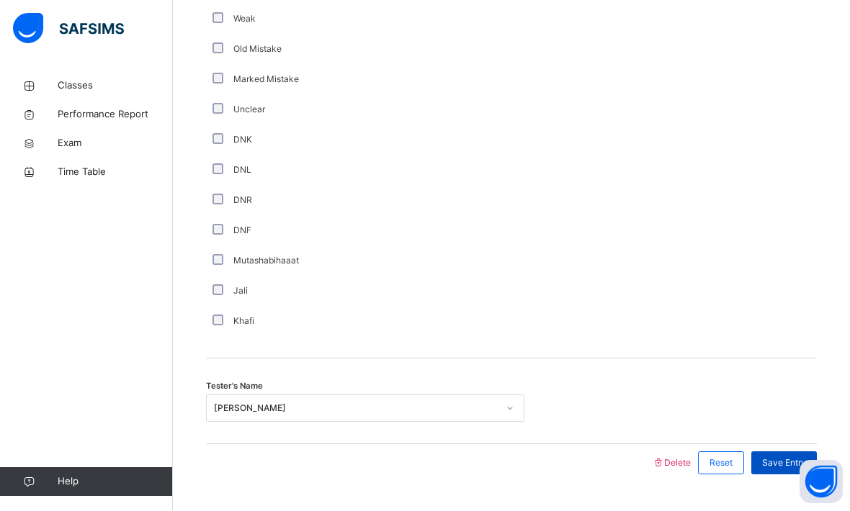
click at [796, 475] on div "Save Entry" at bounding box center [784, 463] width 66 height 23
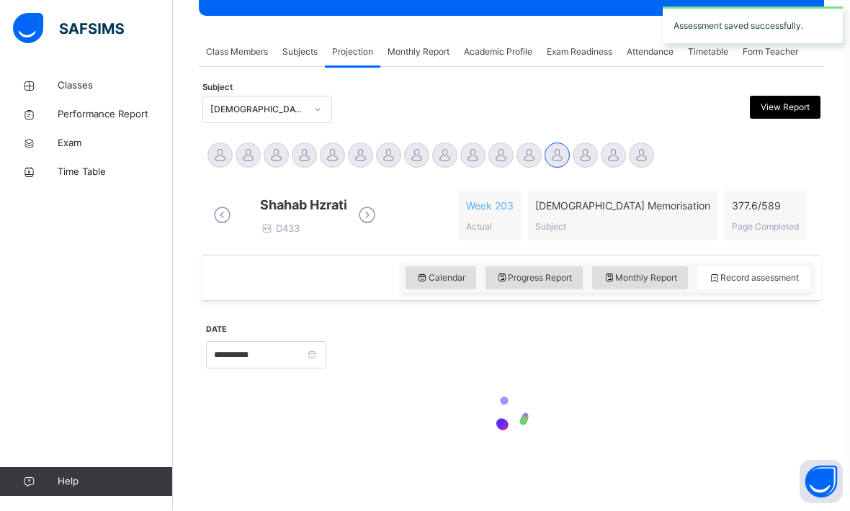
scroll to position [197, 0]
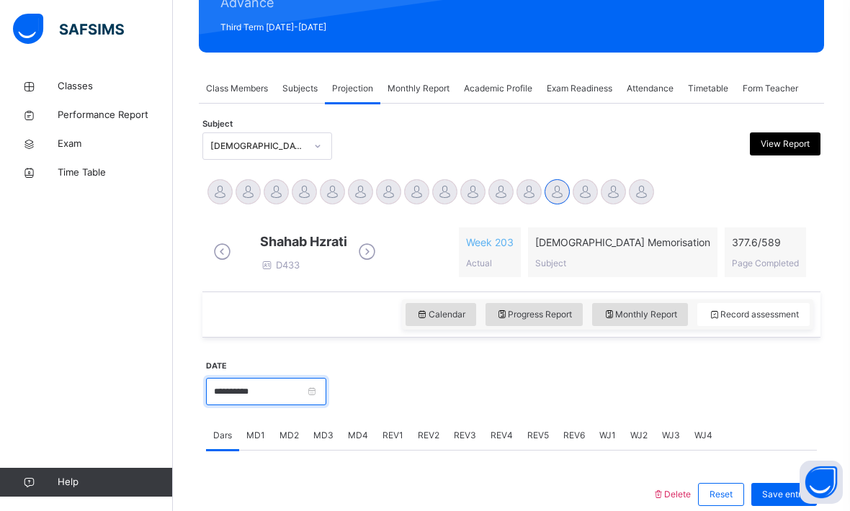
click at [326, 405] on input "**********" at bounding box center [266, 391] width 120 height 27
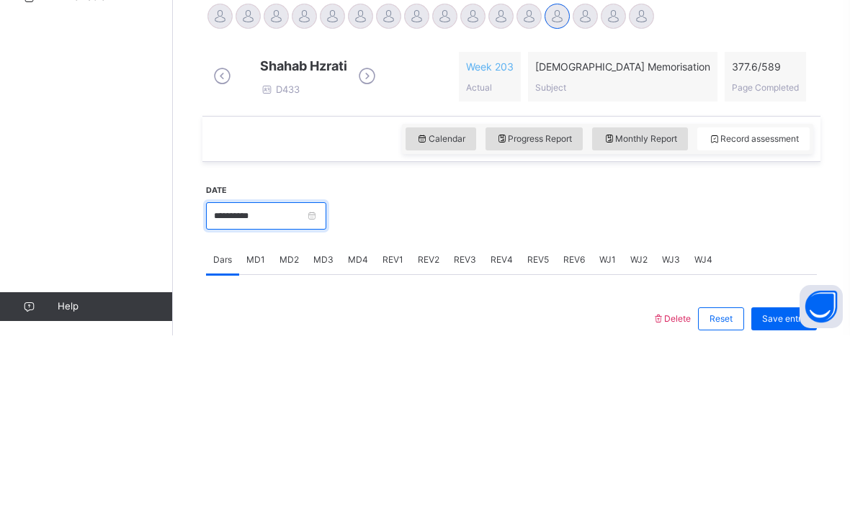
click at [326, 378] on input "**********" at bounding box center [266, 391] width 120 height 27
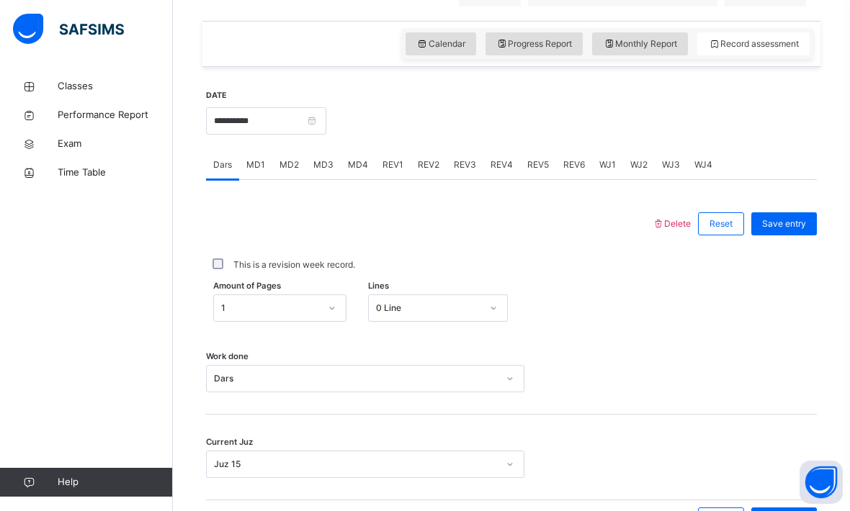
click at [346, 134] on input "**********" at bounding box center [309, 138] width 196 height 16
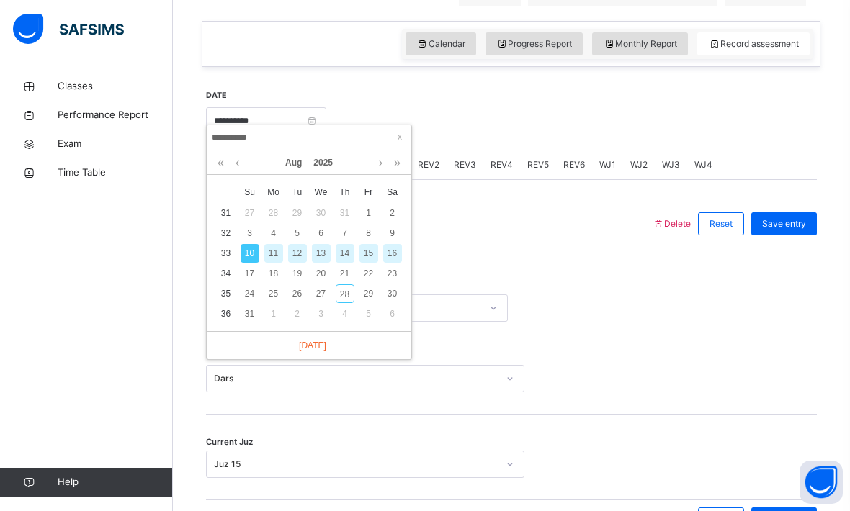
click at [343, 131] on input "**********" at bounding box center [309, 138] width 196 height 16
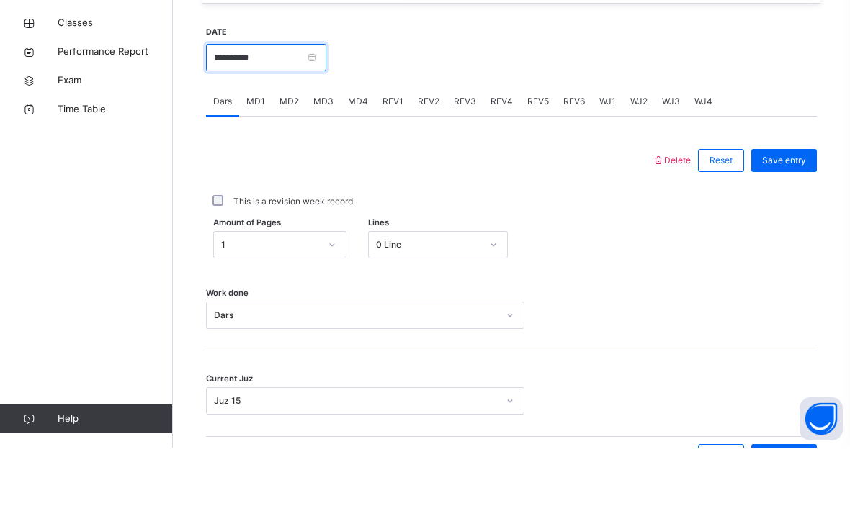
click at [326, 135] on input "**********" at bounding box center [266, 120] width 120 height 27
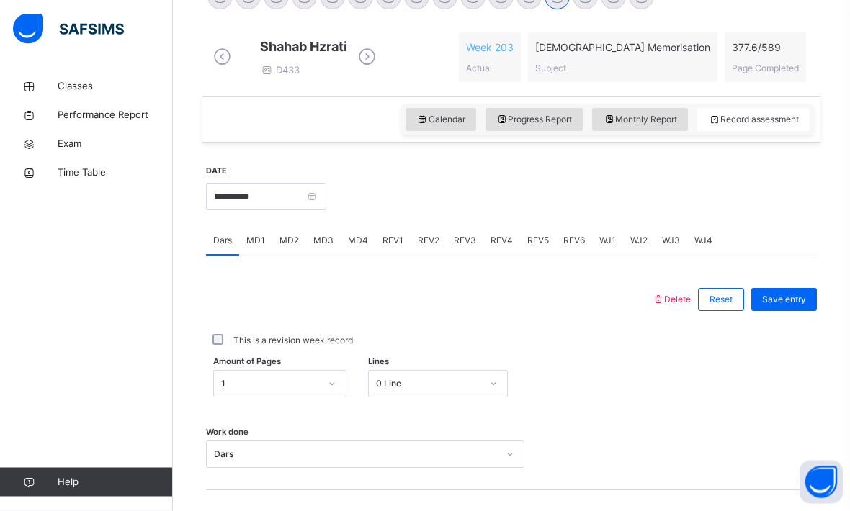
scroll to position [392, 0]
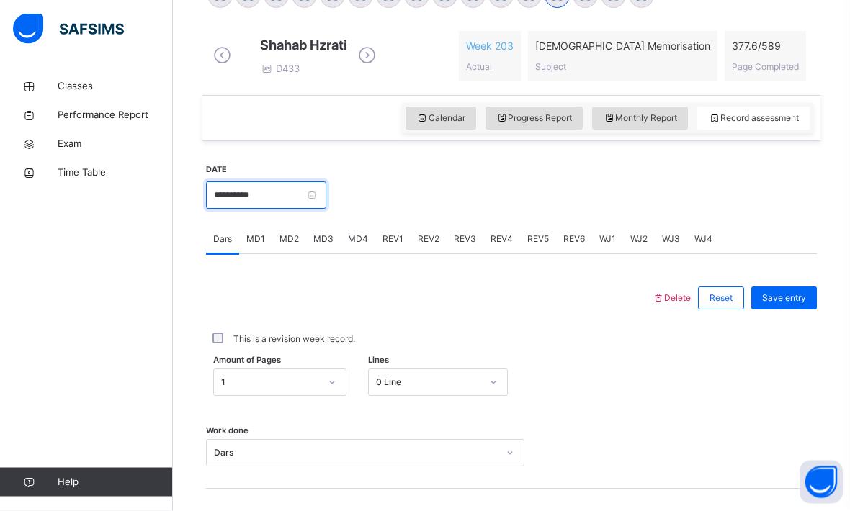
click at [326, 207] on input "**********" at bounding box center [266, 195] width 120 height 27
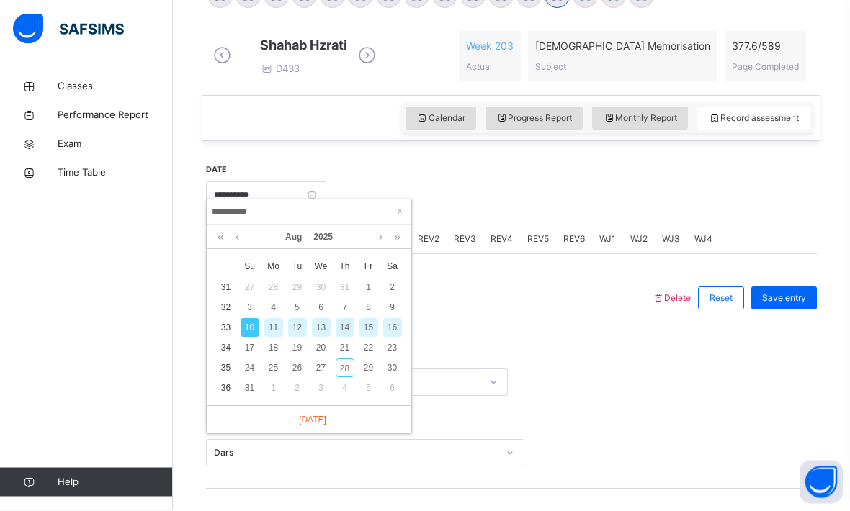
click at [305, 327] on div "12" at bounding box center [297, 328] width 19 height 19
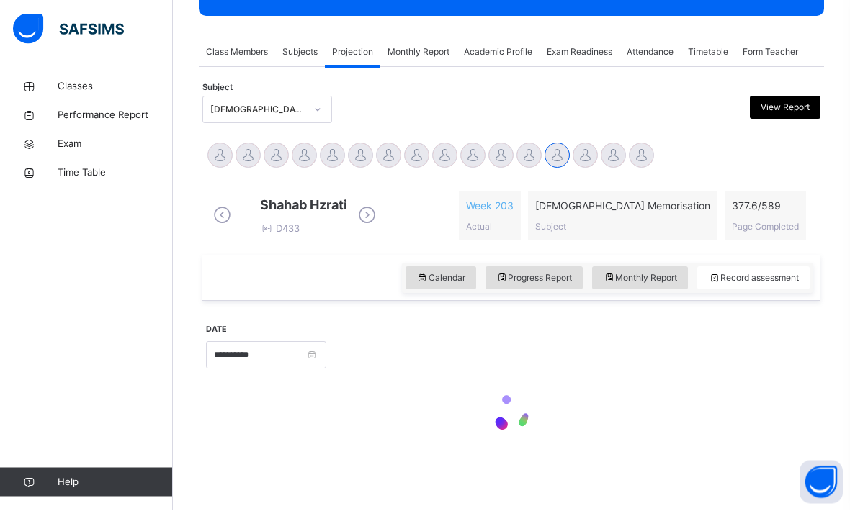
type input "**********"
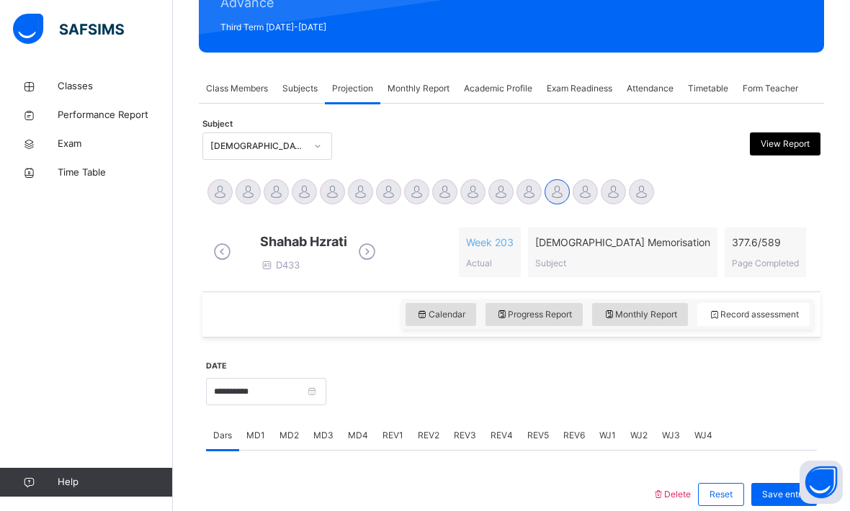
scroll to position [511, 0]
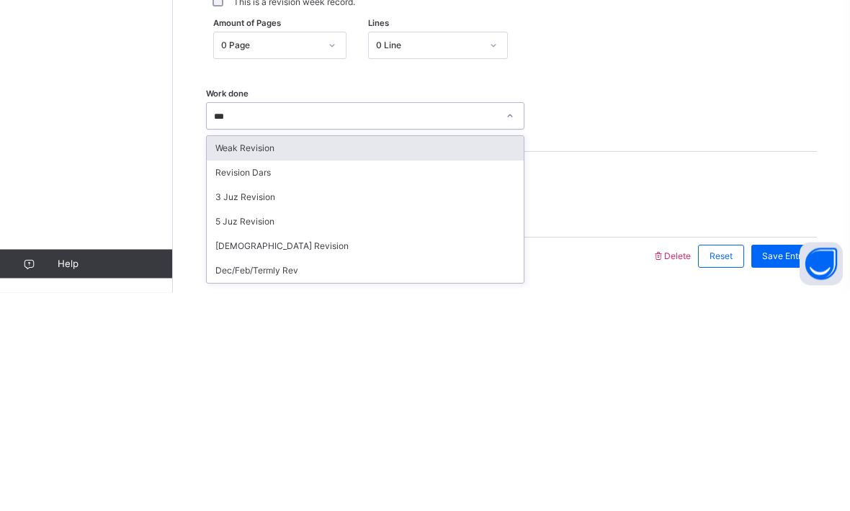
click at [230, 355] on div "Weak Revision" at bounding box center [365, 367] width 317 height 24
type input "***"
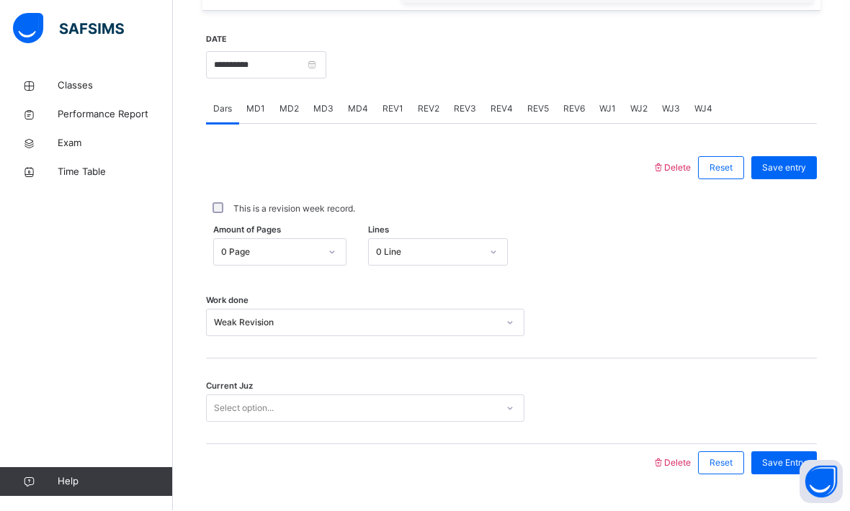
scroll to position [559, 0]
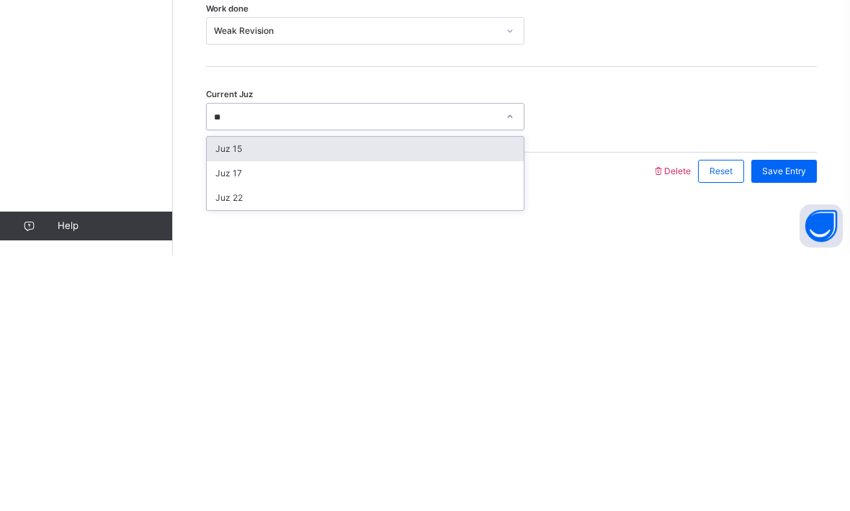
type input "**"
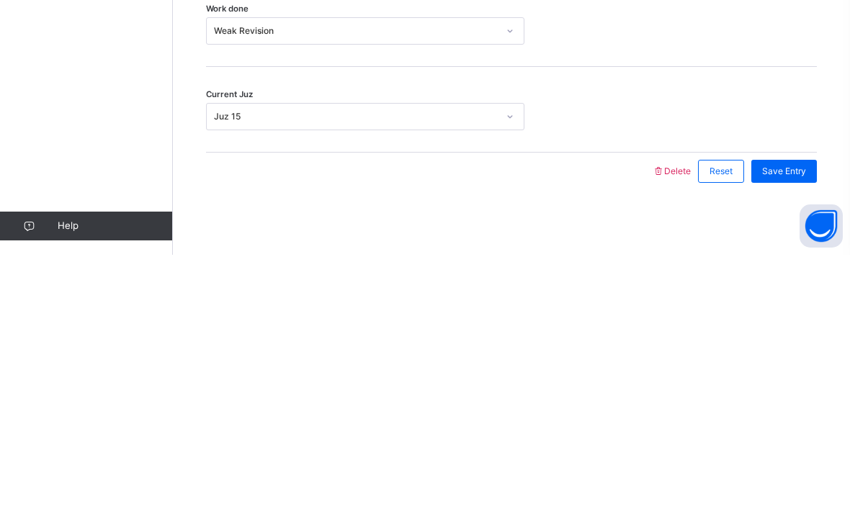
scroll to position [523, 0]
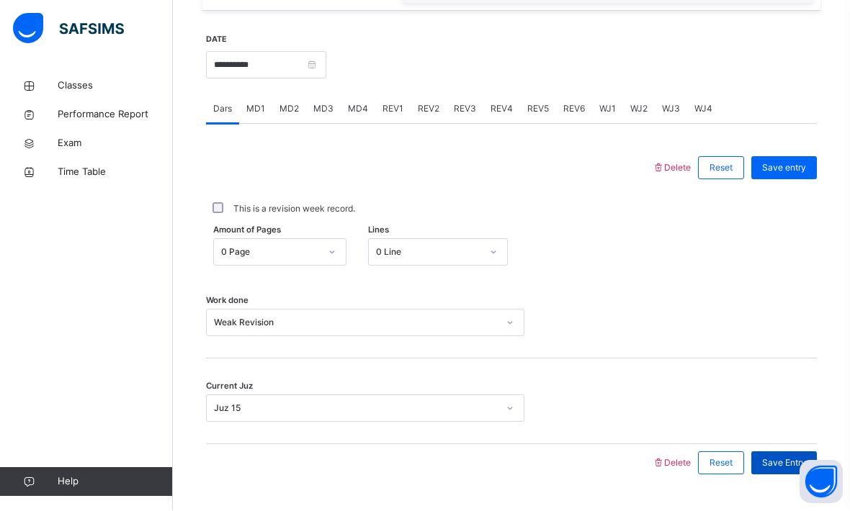
click at [767, 475] on div "Save Entry" at bounding box center [784, 463] width 66 height 23
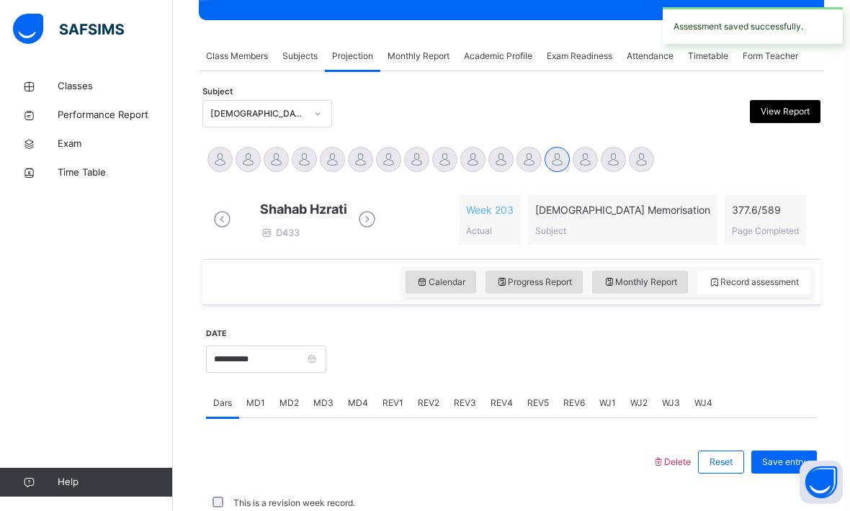
scroll to position [253, 0]
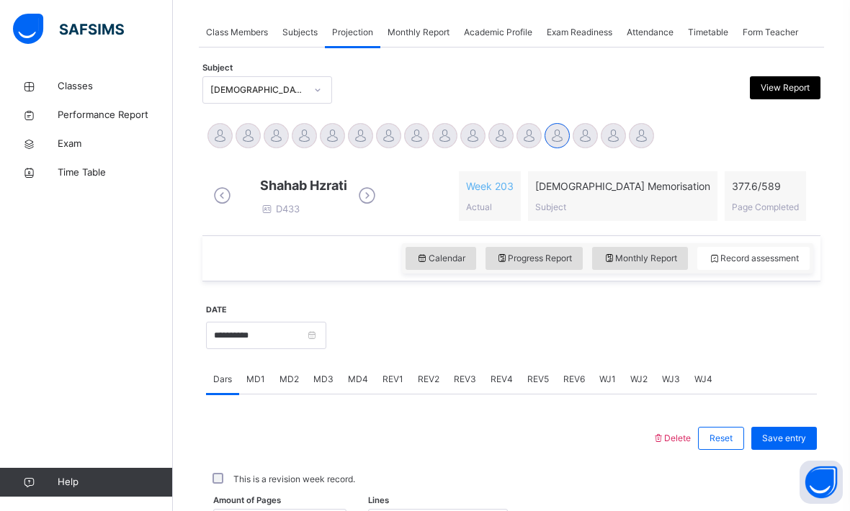
click at [295, 386] on span "MD2" at bounding box center [288, 379] width 19 height 13
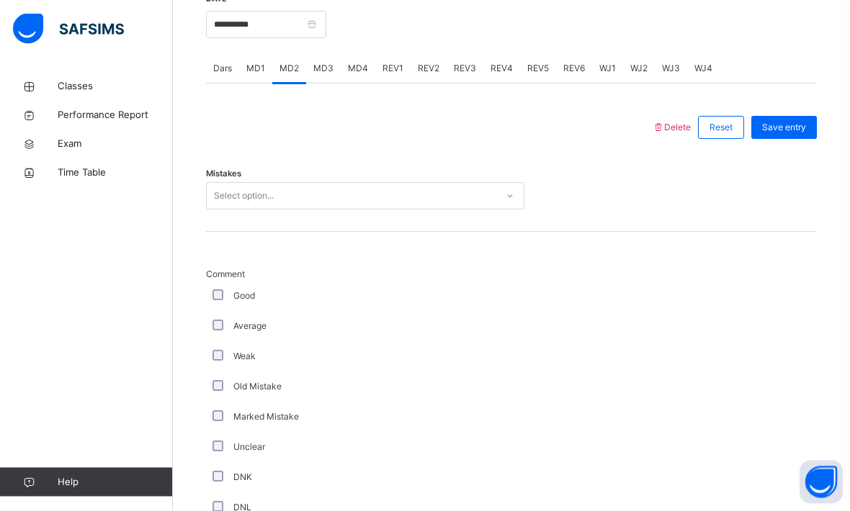
scroll to position [570, 0]
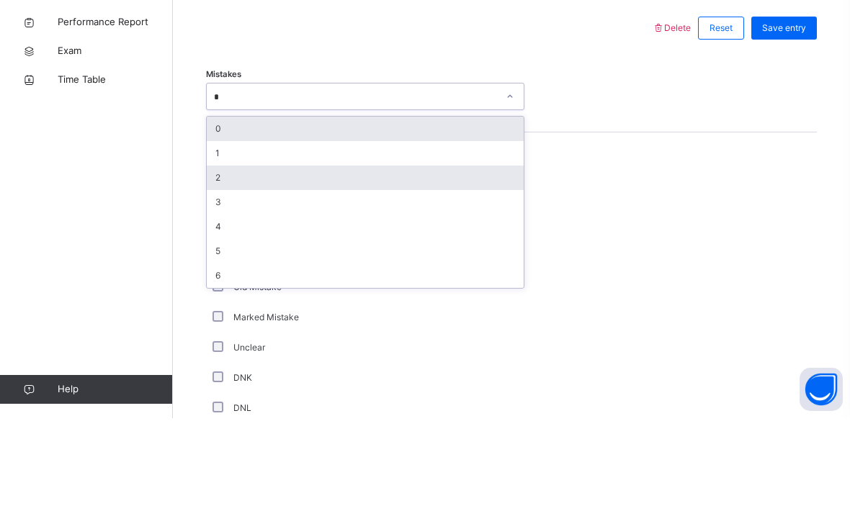
click at [280, 258] on div "2" at bounding box center [365, 270] width 317 height 24
type input "*"
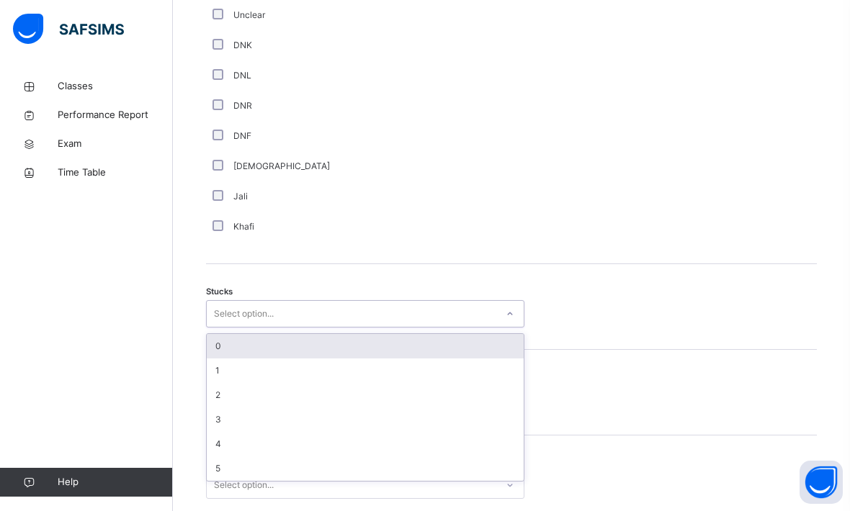
scroll to position [995, 0]
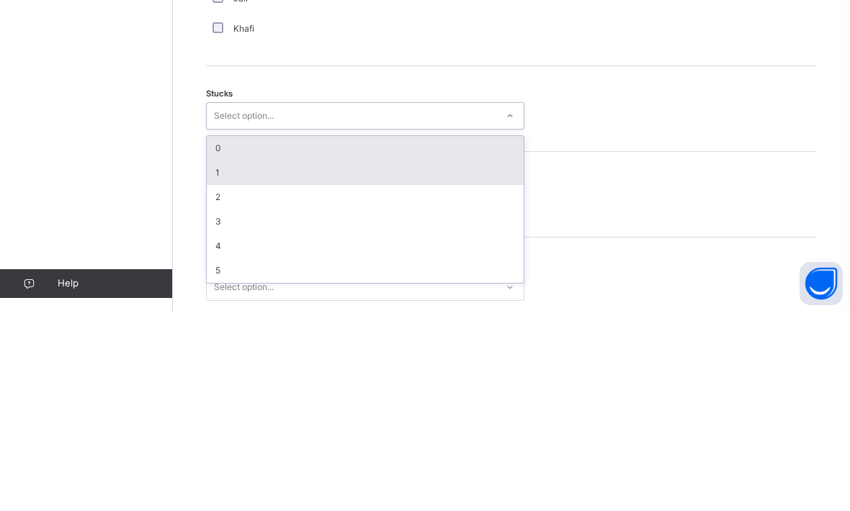
click at [298, 359] on div "1" at bounding box center [365, 371] width 317 height 24
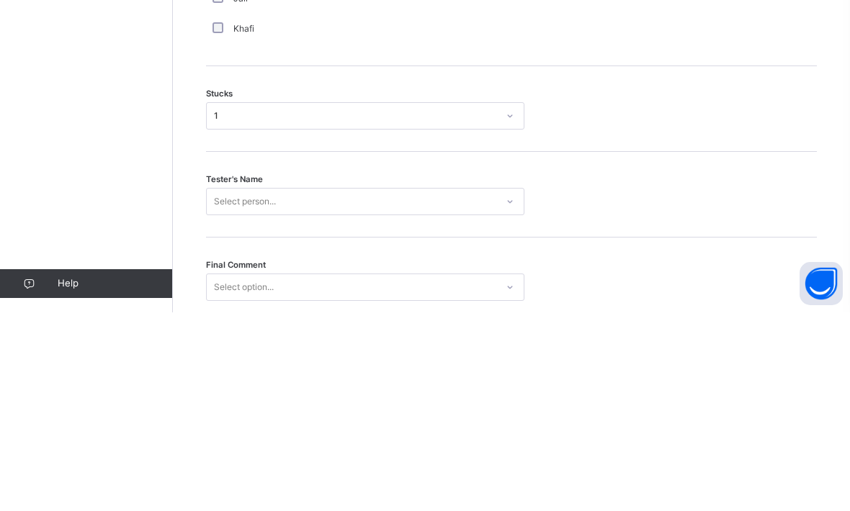
scroll to position [1072, 0]
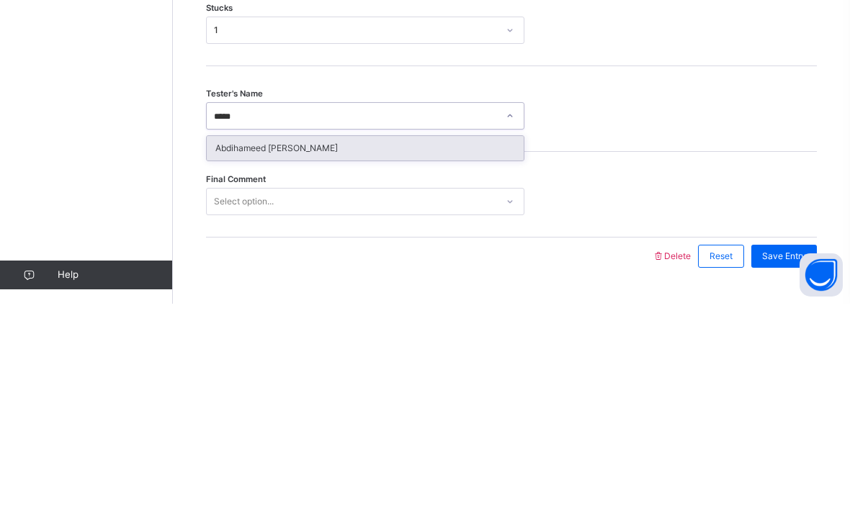
type input "*****"
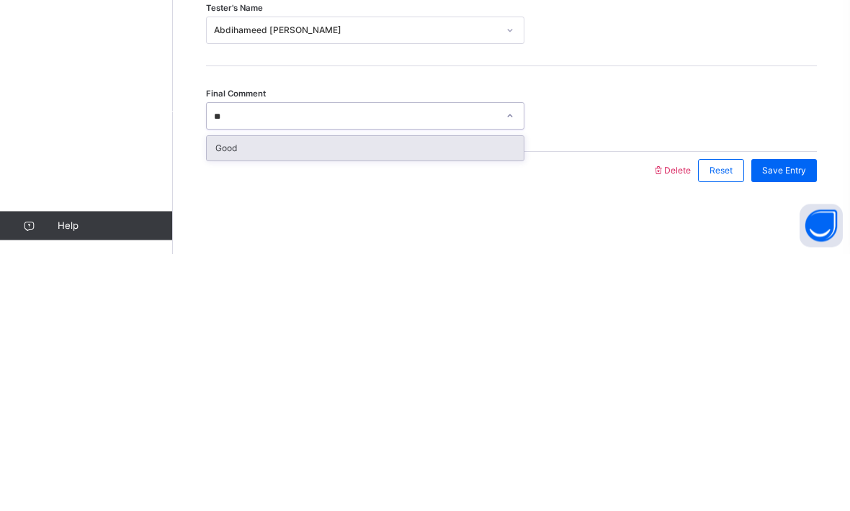
type input "**"
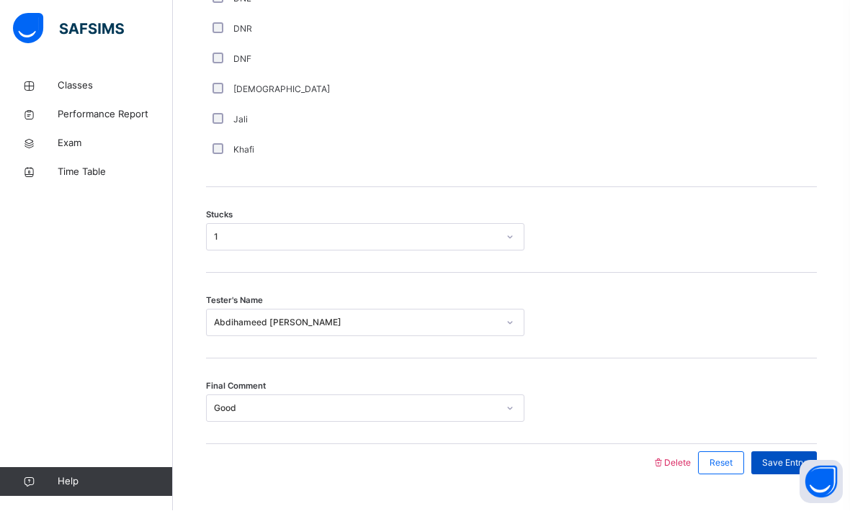
click at [784, 475] on div "Save Entry" at bounding box center [784, 463] width 66 height 23
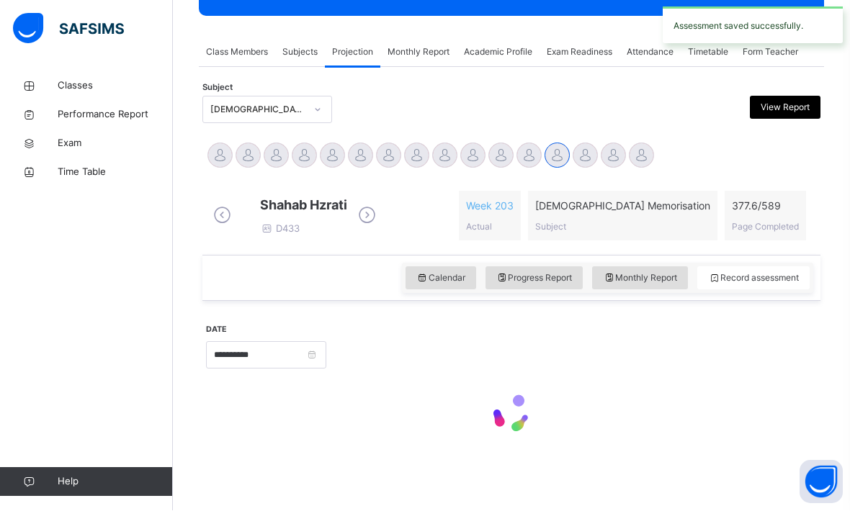
scroll to position [197, 0]
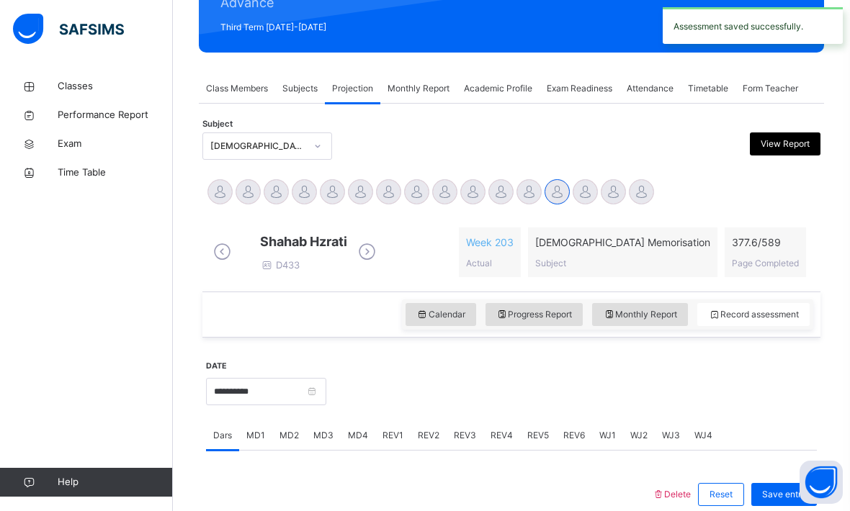
click at [357, 442] on span "MD4" at bounding box center [358, 435] width 20 height 13
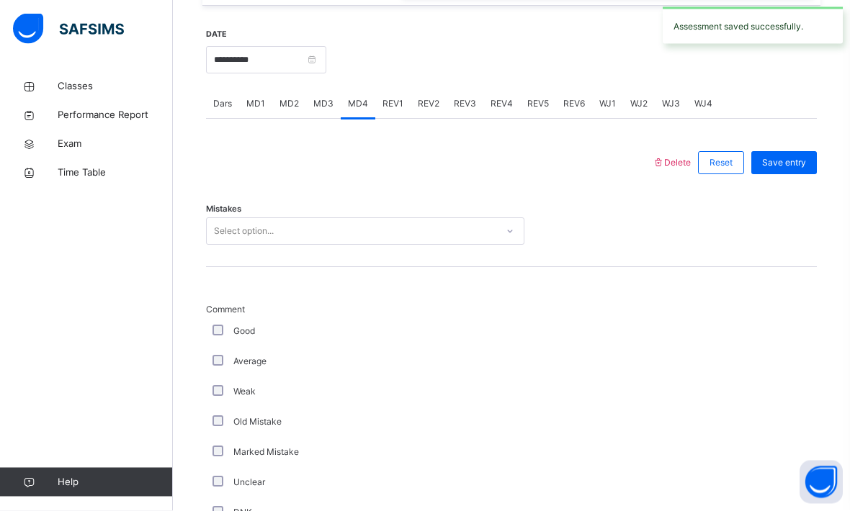
scroll to position [534, 0]
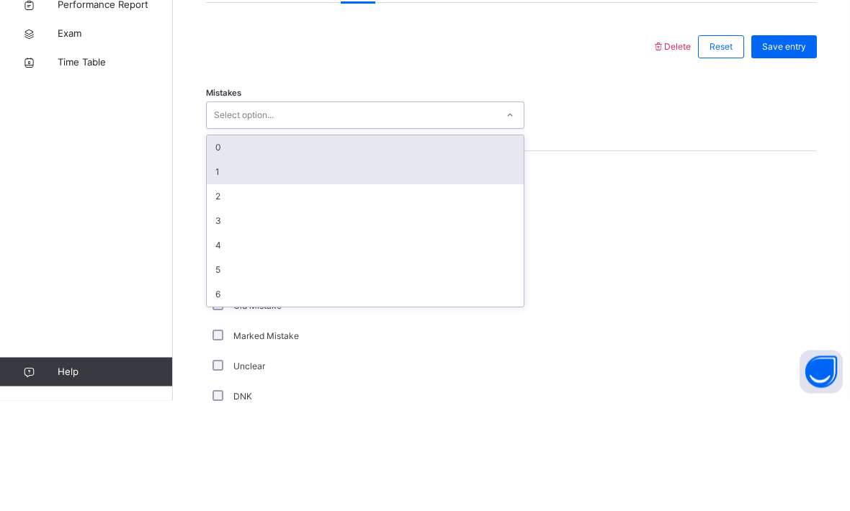
click at [220, 271] on div "1" at bounding box center [365, 283] width 317 height 24
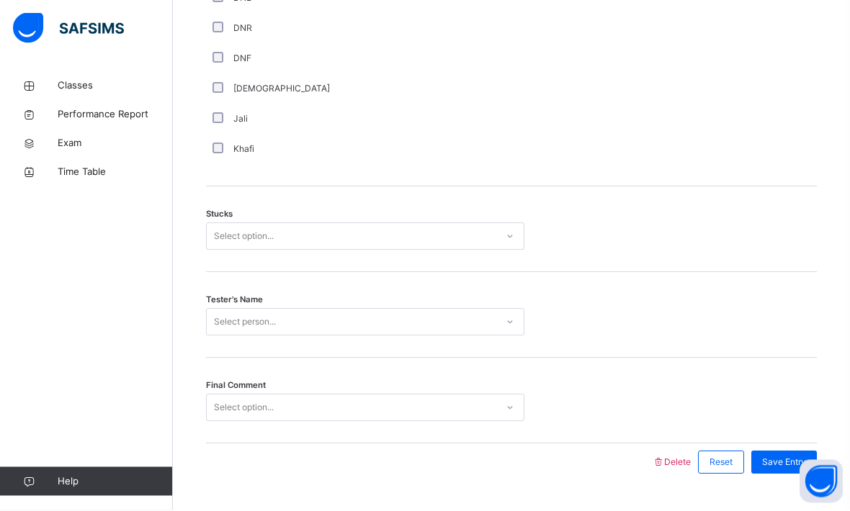
scroll to position [1072, 0]
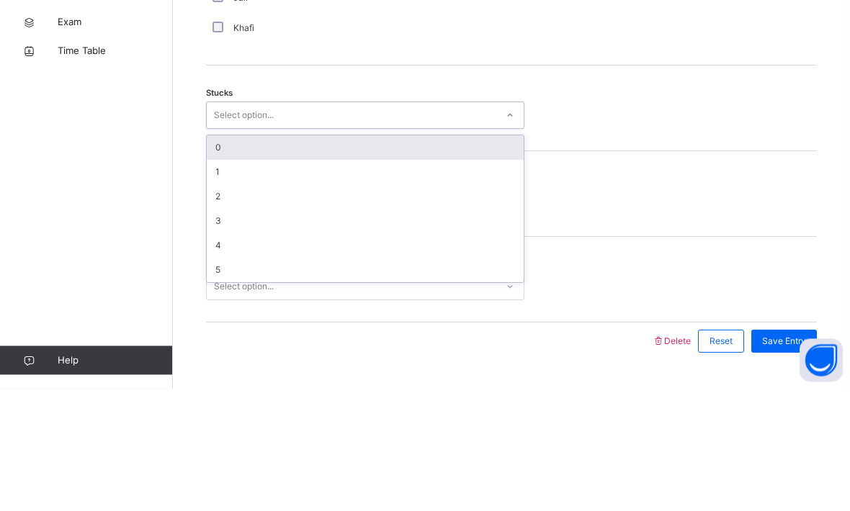
click at [213, 258] on div "0" at bounding box center [365, 270] width 317 height 24
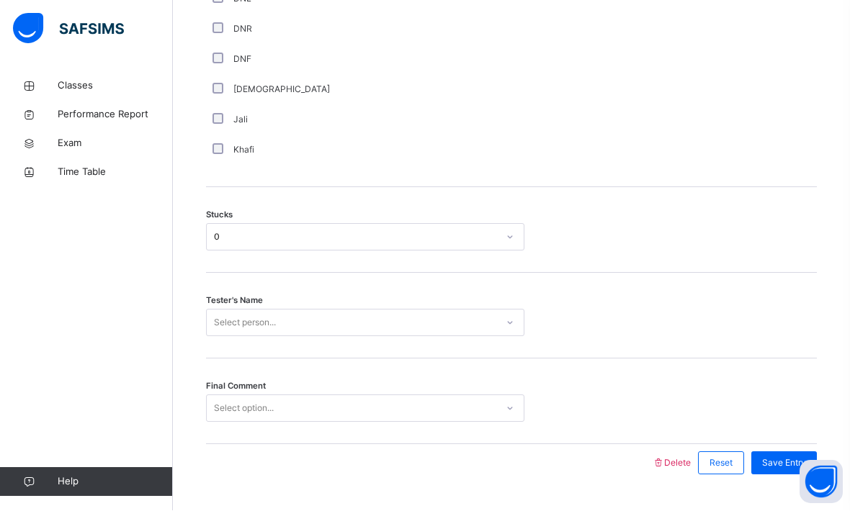
click at [236, 337] on div "Select person..." at bounding box center [245, 323] width 62 height 27
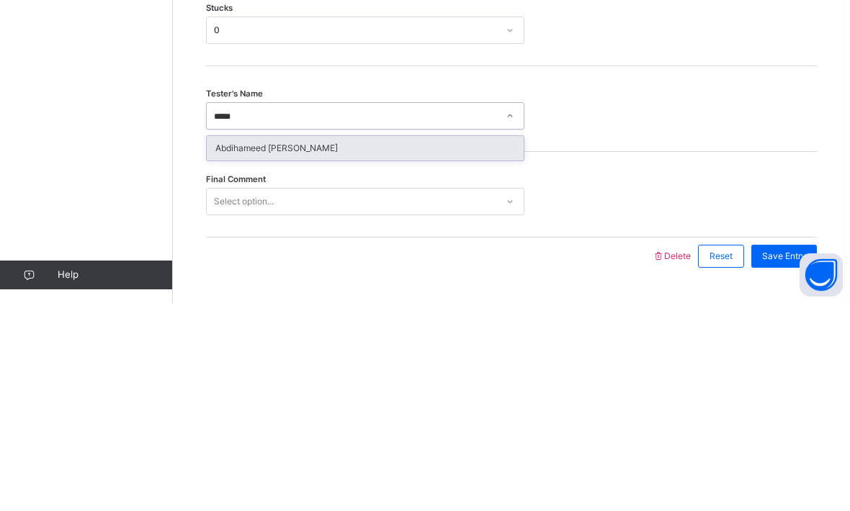
type input "*****"
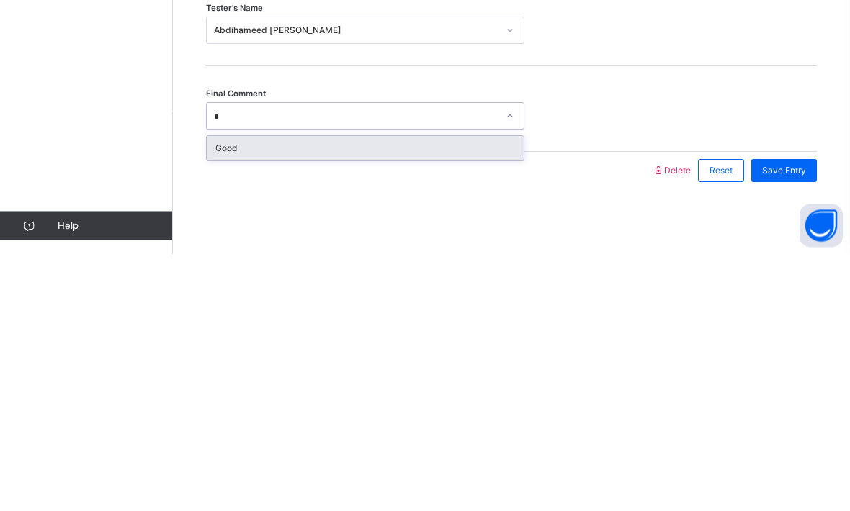
type input "*"
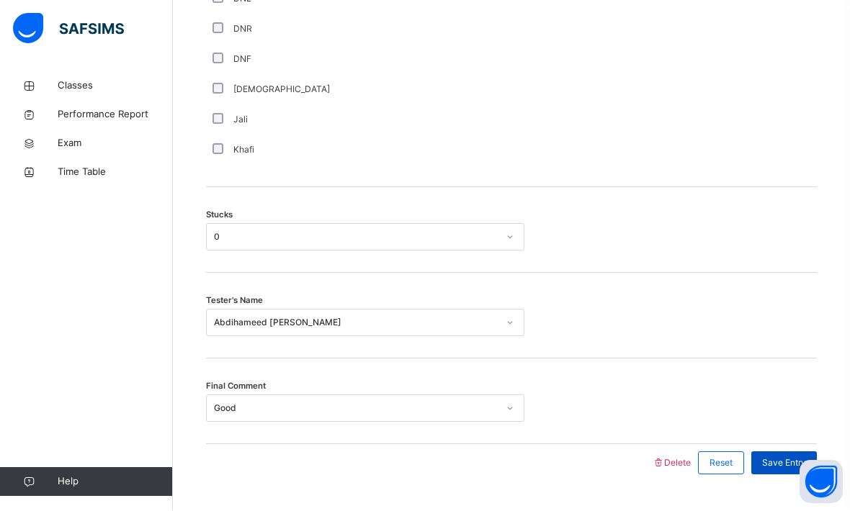
click at [785, 470] on span "Save Entry" at bounding box center [784, 463] width 44 height 13
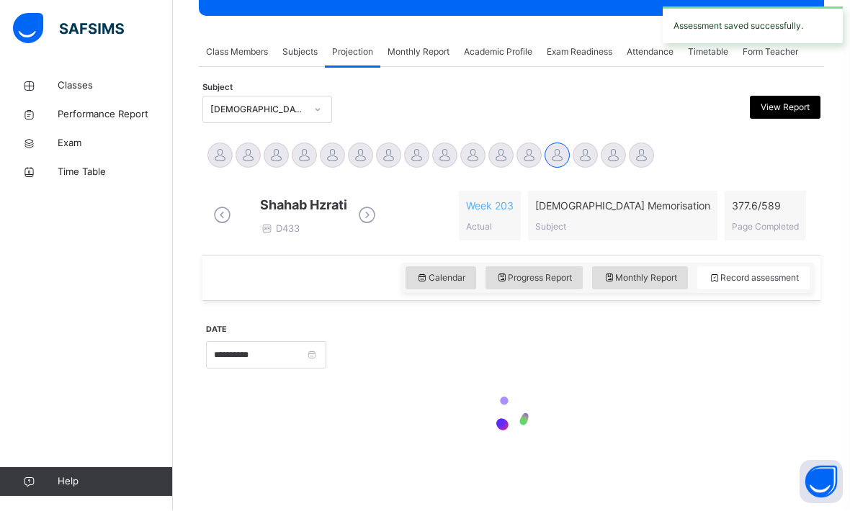
scroll to position [197, 0]
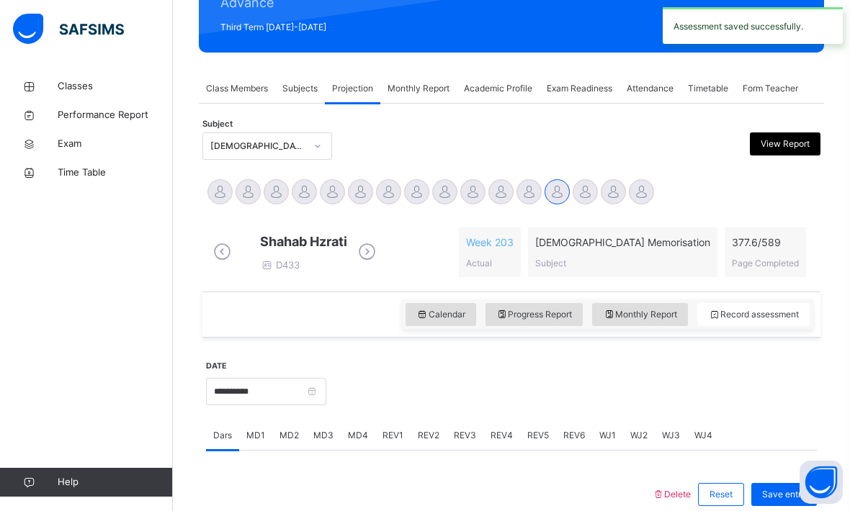
click at [389, 442] on span "REV1" at bounding box center [392, 435] width 21 height 13
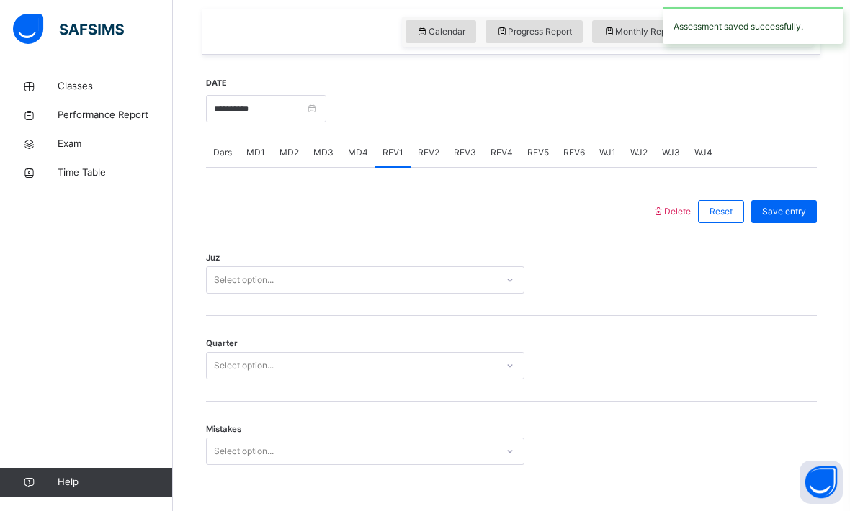
scroll to position [489, 0]
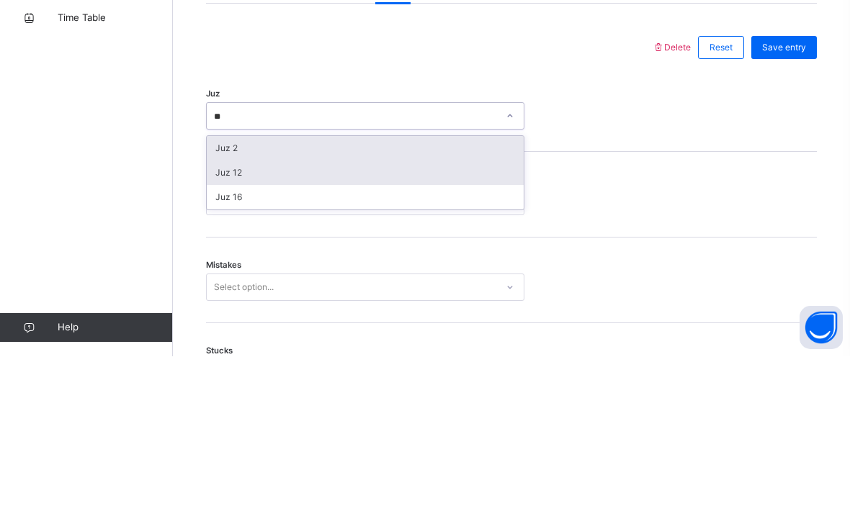
click at [220, 315] on div "Juz 12" at bounding box center [365, 327] width 317 height 24
type input "**"
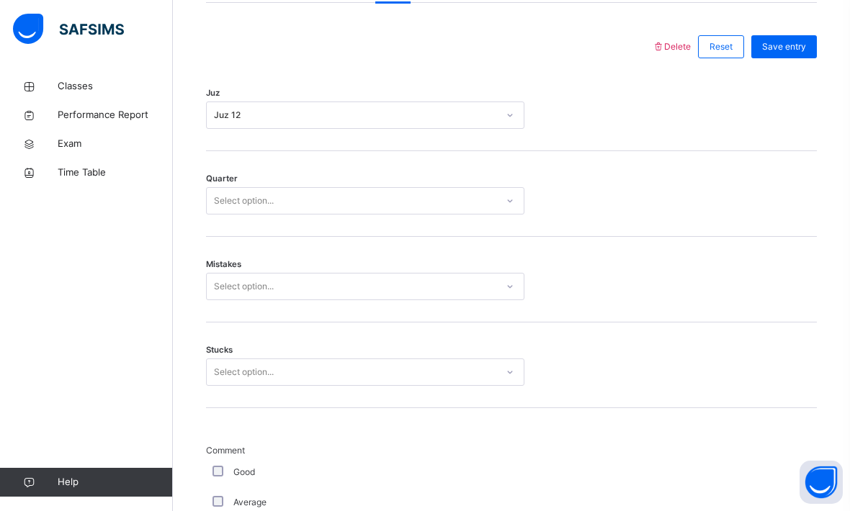
scroll to position [644, 0]
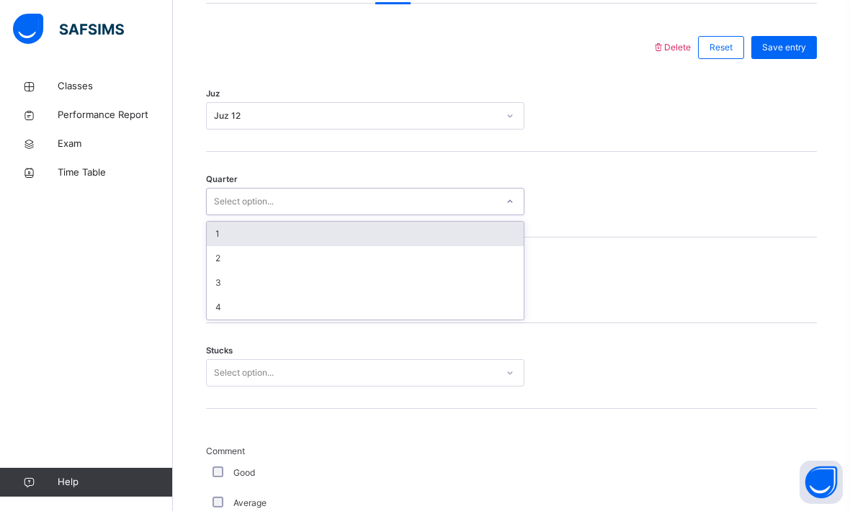
click at [220, 246] on div "1" at bounding box center [365, 234] width 317 height 24
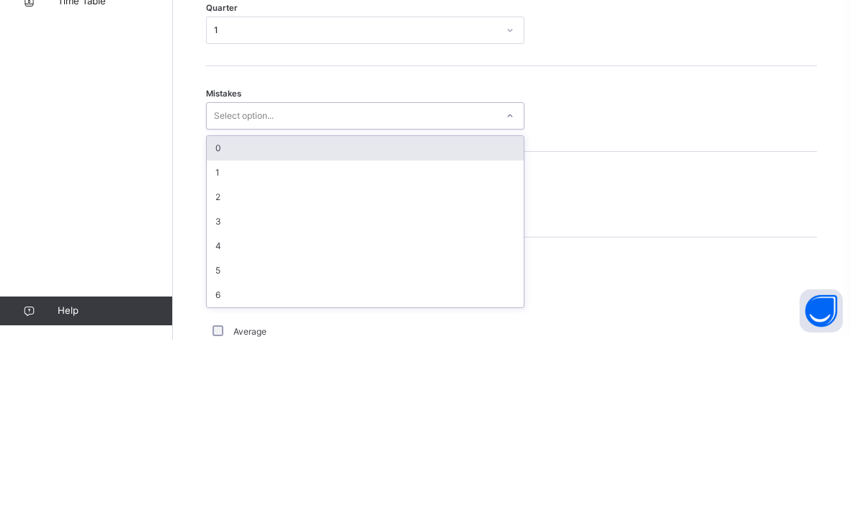
type input "*"
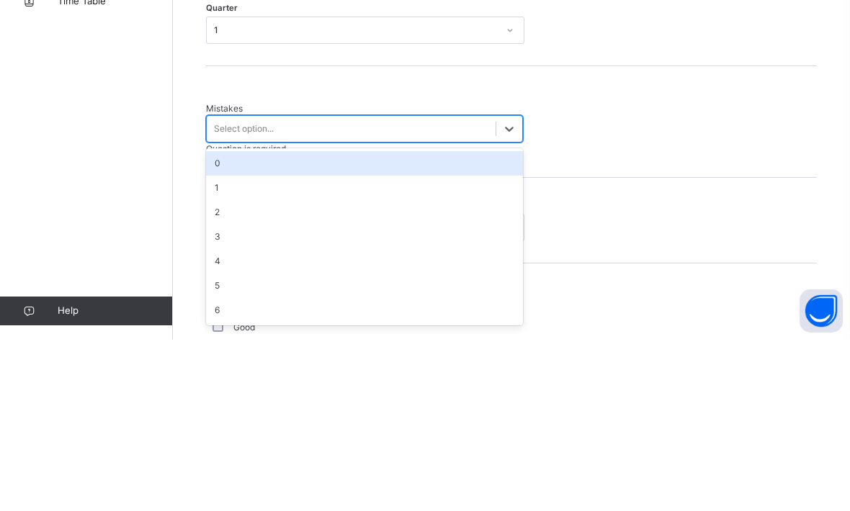
click at [219, 347] on div "1" at bounding box center [364, 359] width 317 height 24
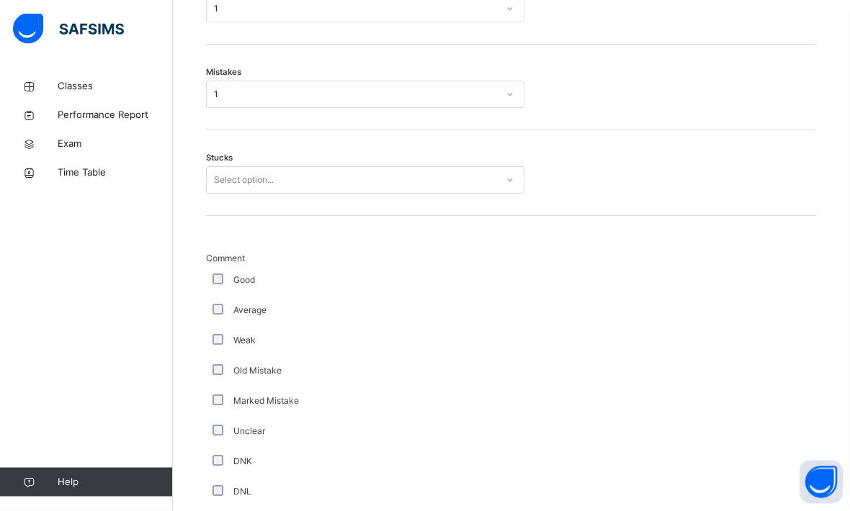
scroll to position [834, 0]
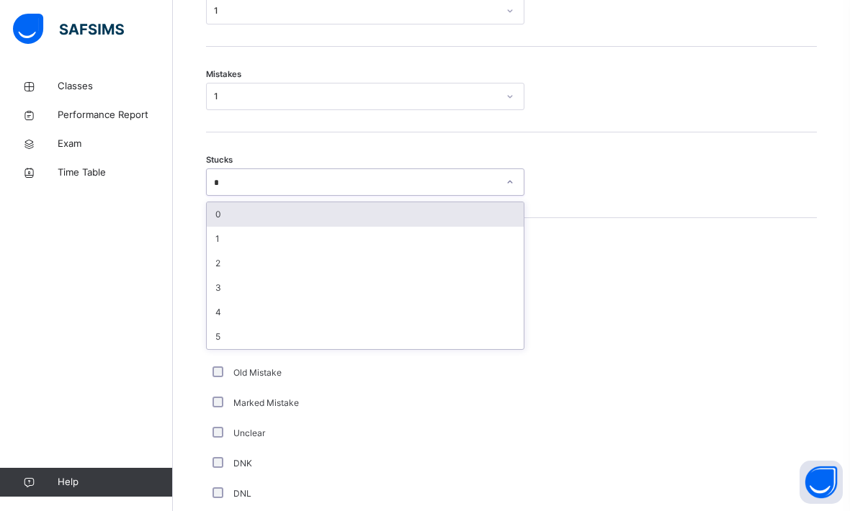
type input "*"
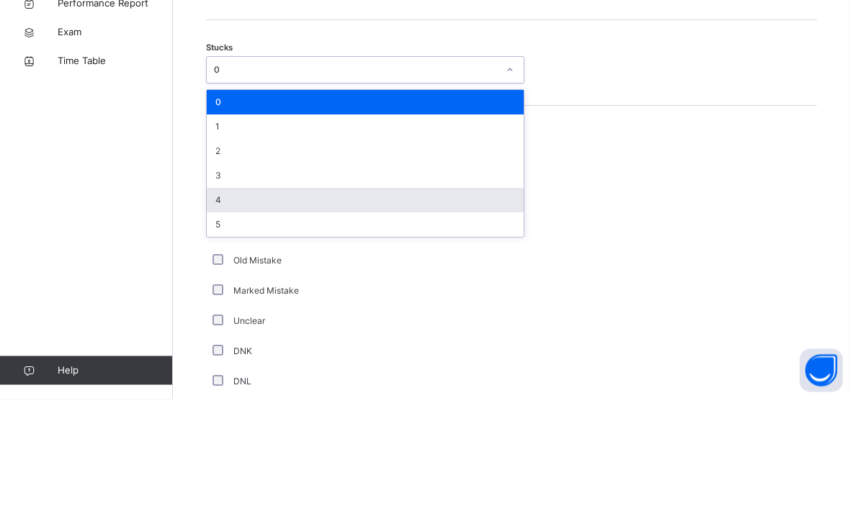
click at [211, 300] on div "4" at bounding box center [365, 312] width 317 height 24
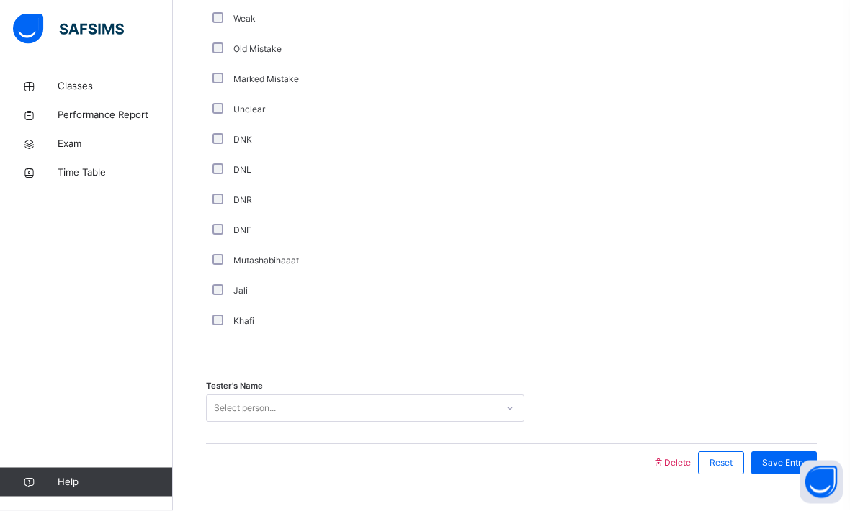
scroll to position [1194, 0]
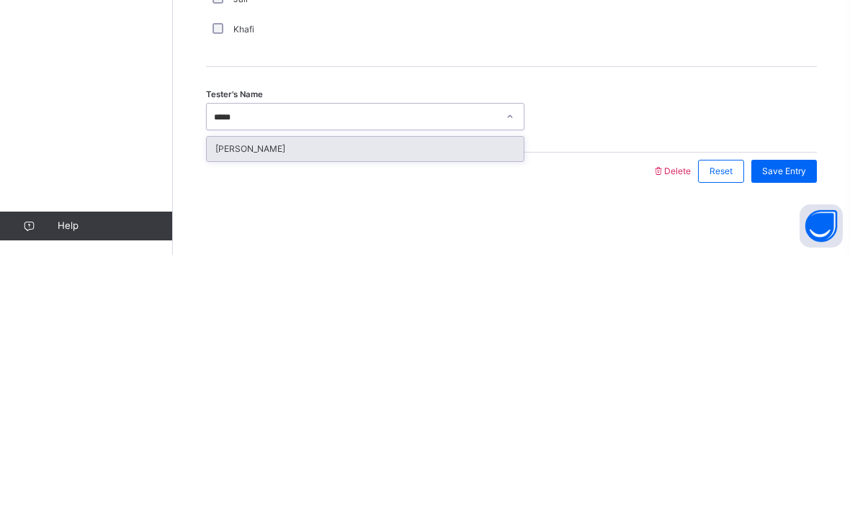
type input "*****"
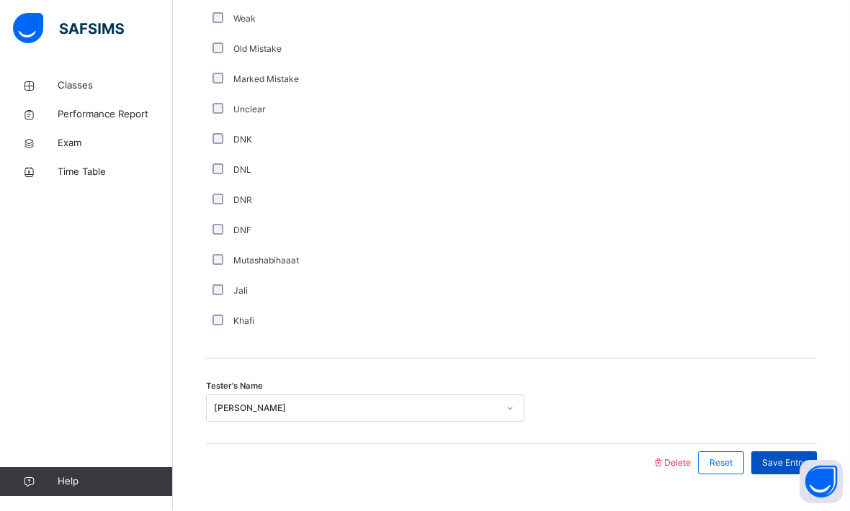
click at [801, 470] on span "Save Entry" at bounding box center [784, 463] width 44 height 13
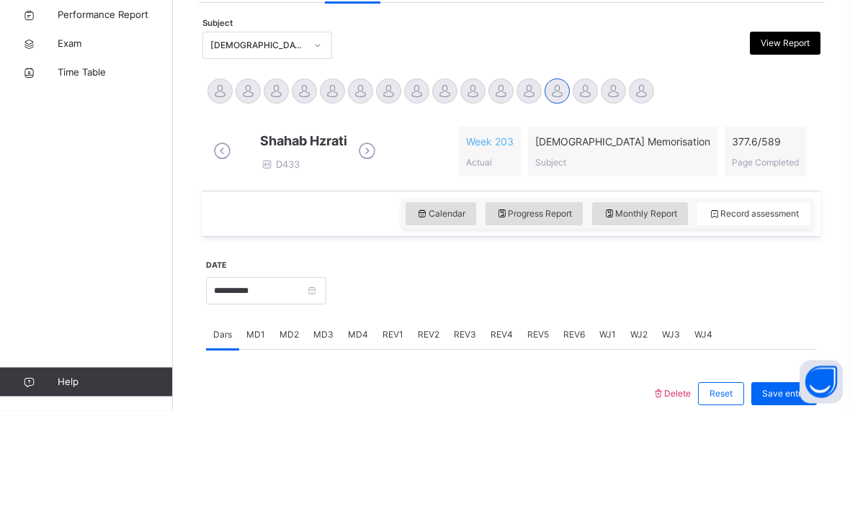
scroll to position [211, 0]
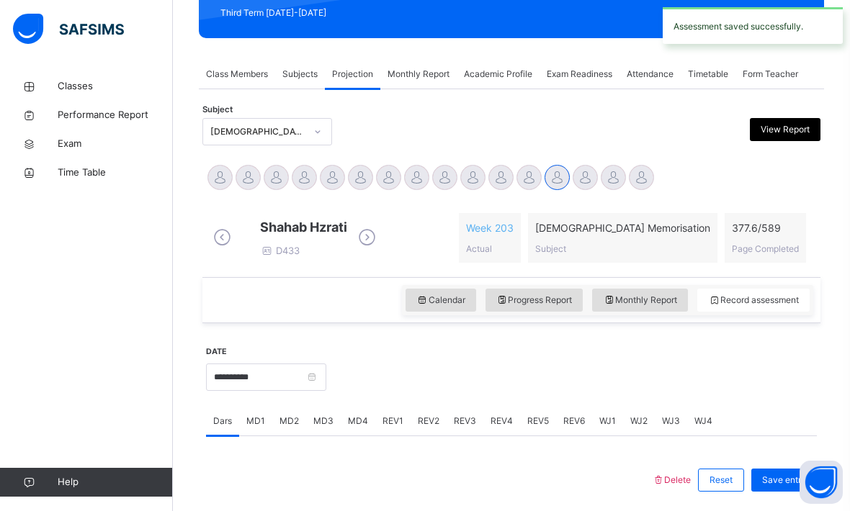
click at [433, 428] on span "REV2" at bounding box center [429, 421] width 22 height 13
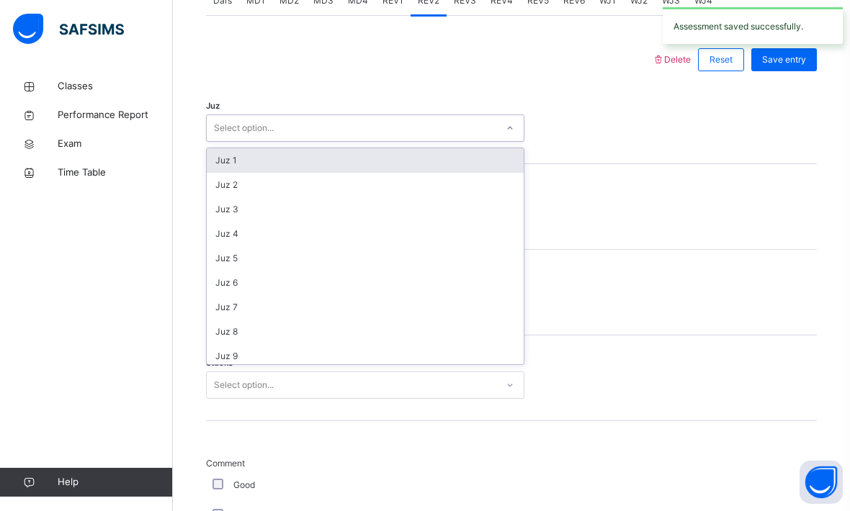
scroll to position [631, 0]
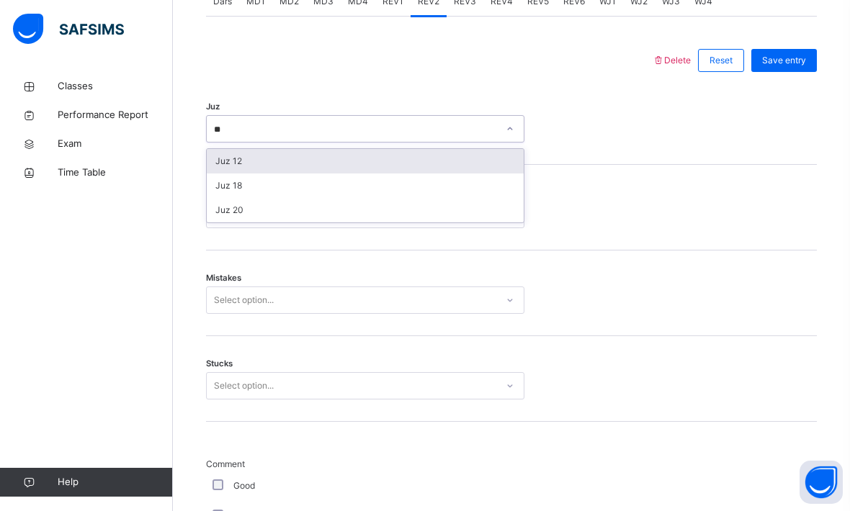
click at [226, 171] on div "Juz 12" at bounding box center [365, 161] width 317 height 24
type input "**"
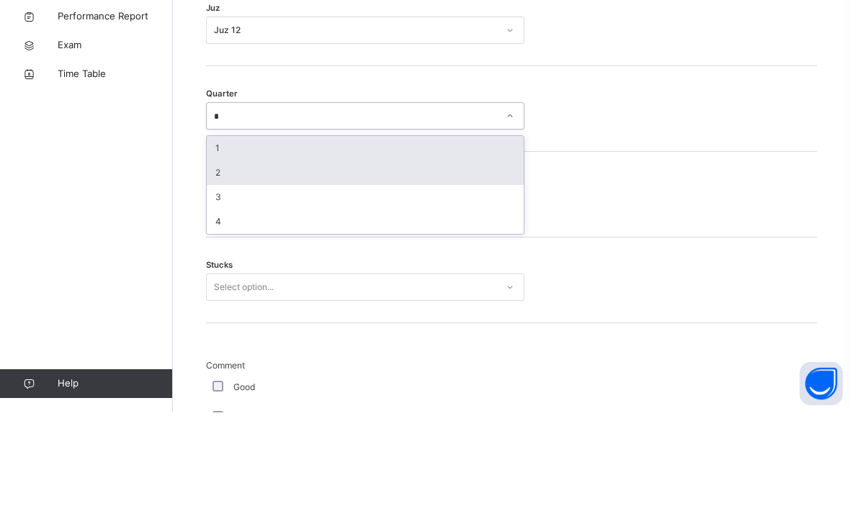
click at [212, 259] on div "2" at bounding box center [365, 271] width 317 height 24
type input "*"
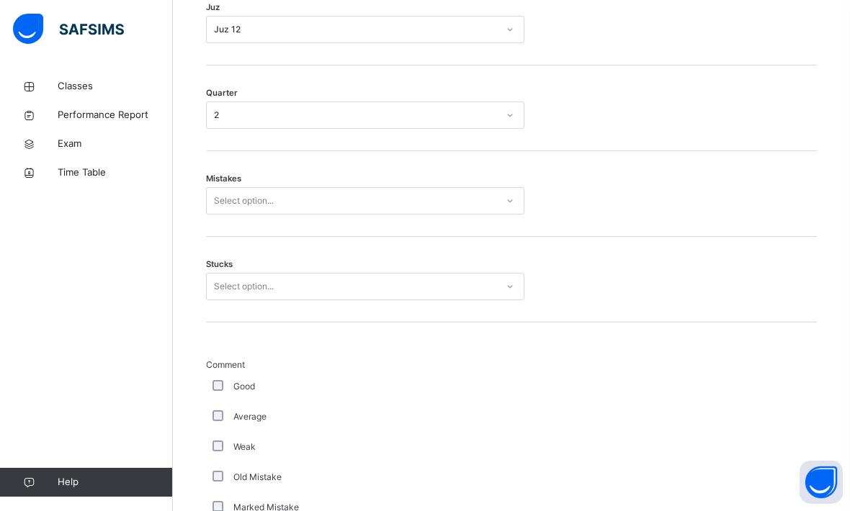
scroll to position [729, 0]
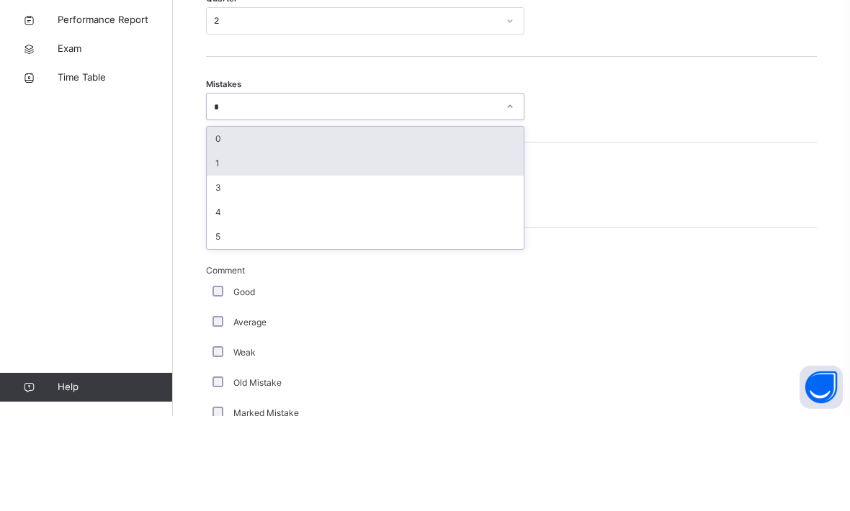
click at [217, 246] on div "1" at bounding box center [365, 258] width 317 height 24
type input "*"
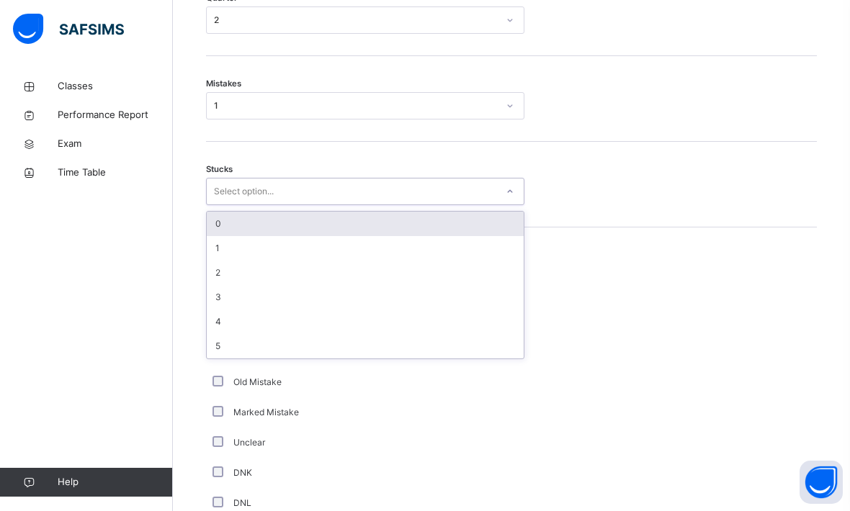
scroll to position [824, 0]
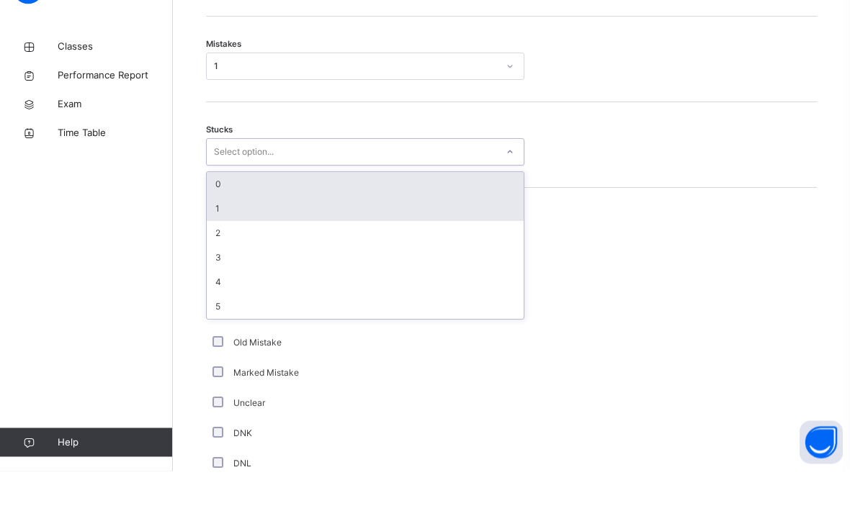
click at [214, 237] on div "1" at bounding box center [365, 249] width 317 height 24
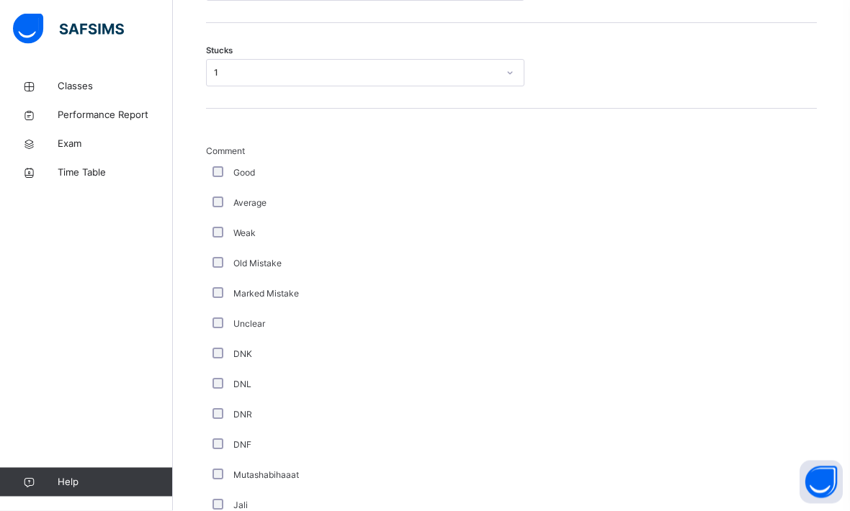
scroll to position [953, 0]
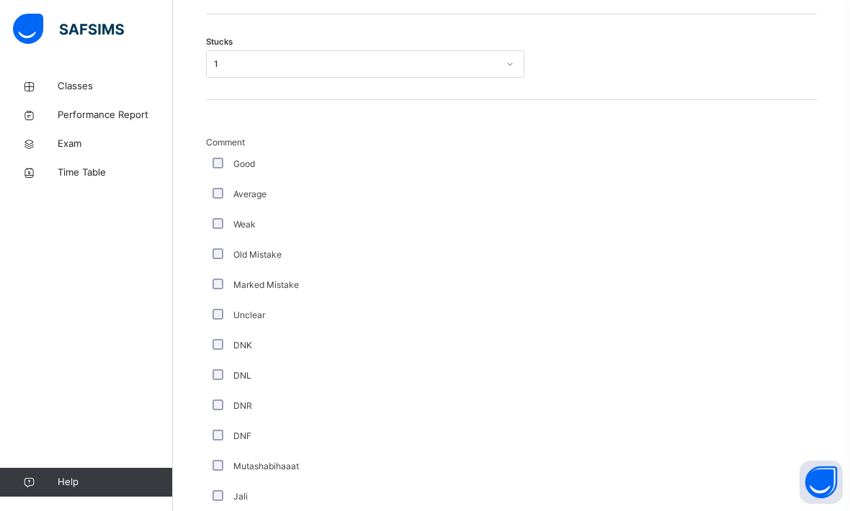
click at [234, 292] on label "Marked Mistake" at bounding box center [266, 285] width 66 height 13
click at [204, 292] on div "**********" at bounding box center [511, 145] width 618 height 1127
click at [224, 292] on div "Marked Mistake" at bounding box center [379, 285] width 339 height 13
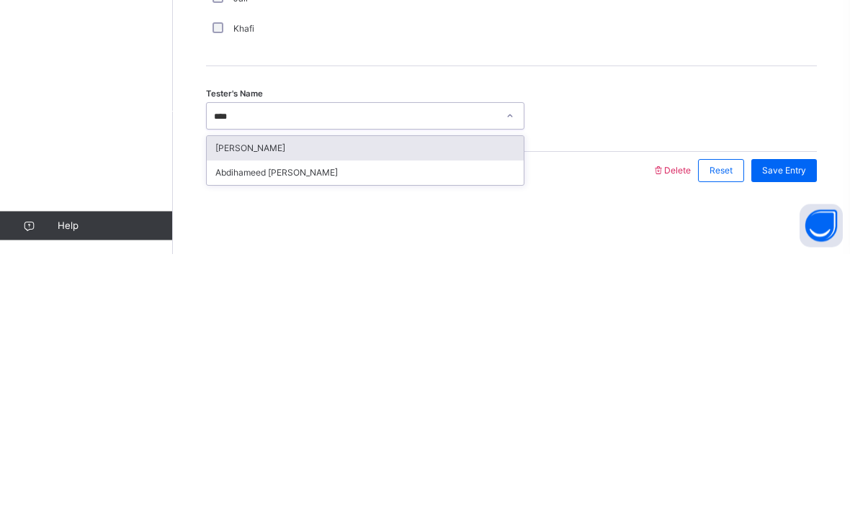
type input "****"
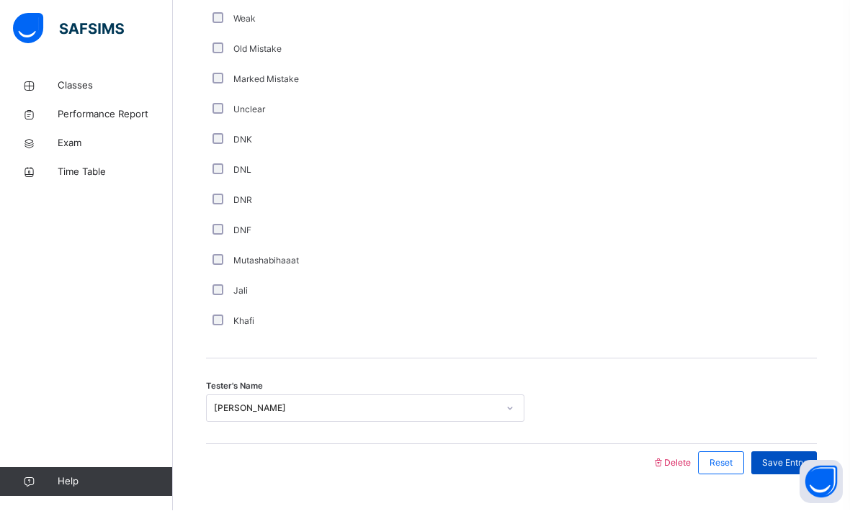
click at [788, 475] on div "Save Entry" at bounding box center [784, 463] width 66 height 23
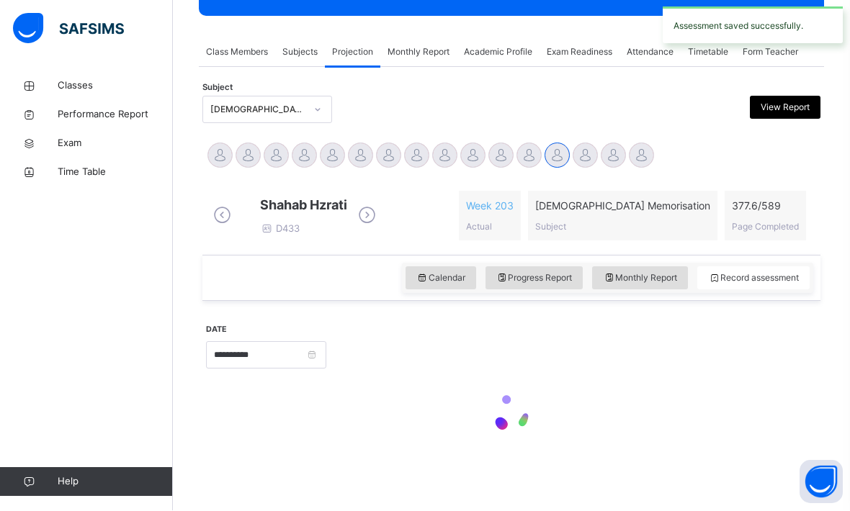
scroll to position [197, 0]
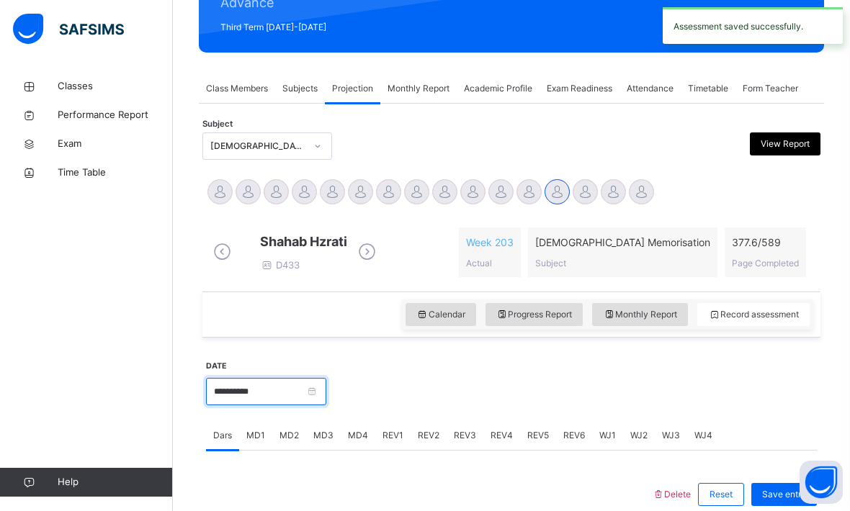
click at [326, 402] on input "**********" at bounding box center [266, 391] width 120 height 27
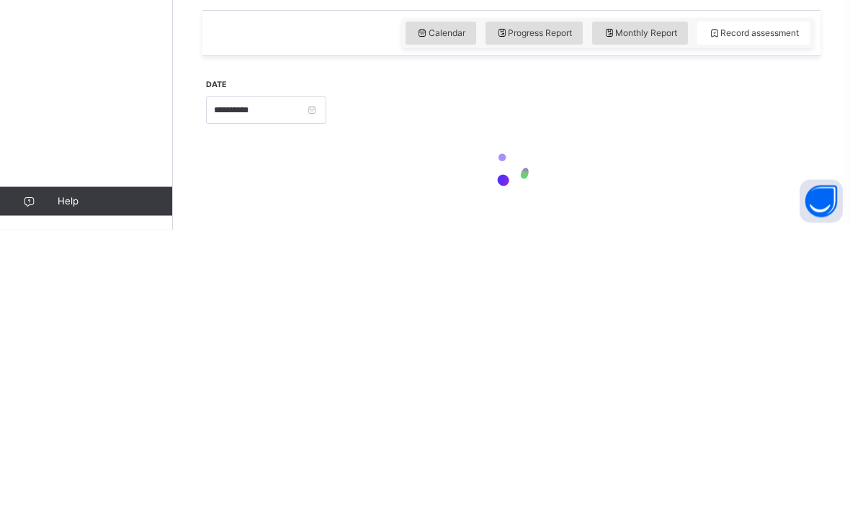
type input "**********"
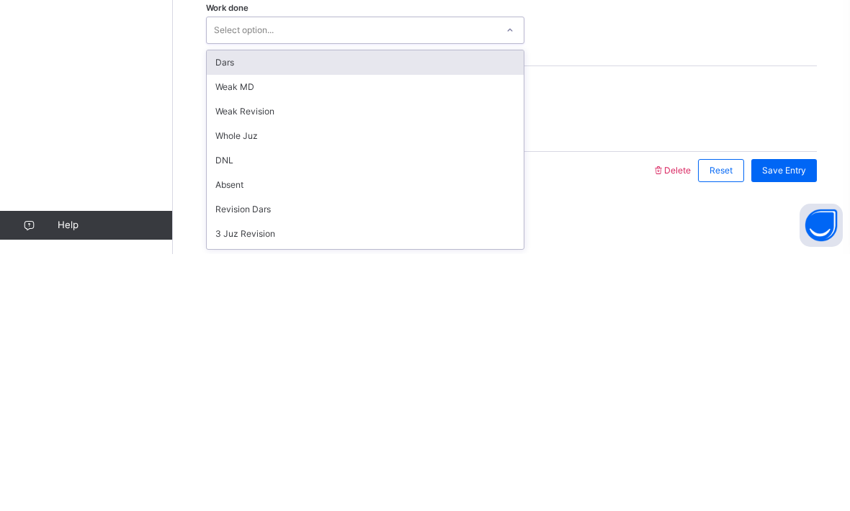
scroll to position [0, 0]
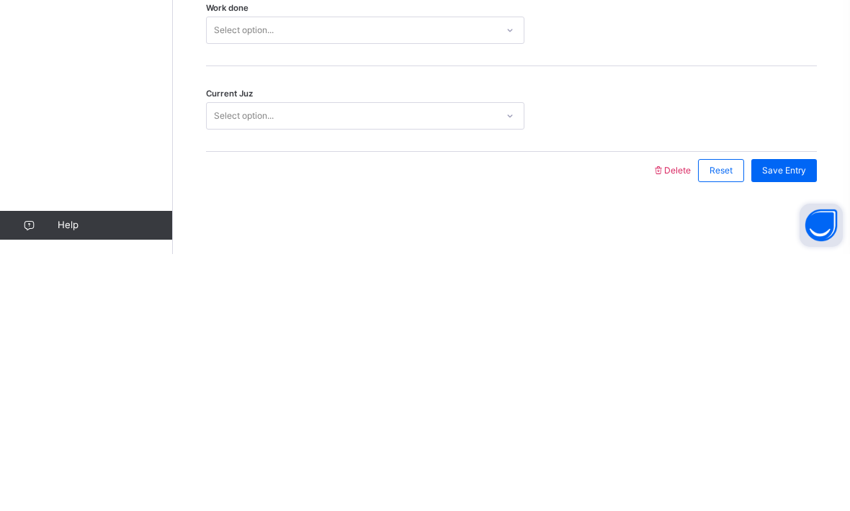
click at [842, 504] on button "Open asap" at bounding box center [820, 482] width 43 height 43
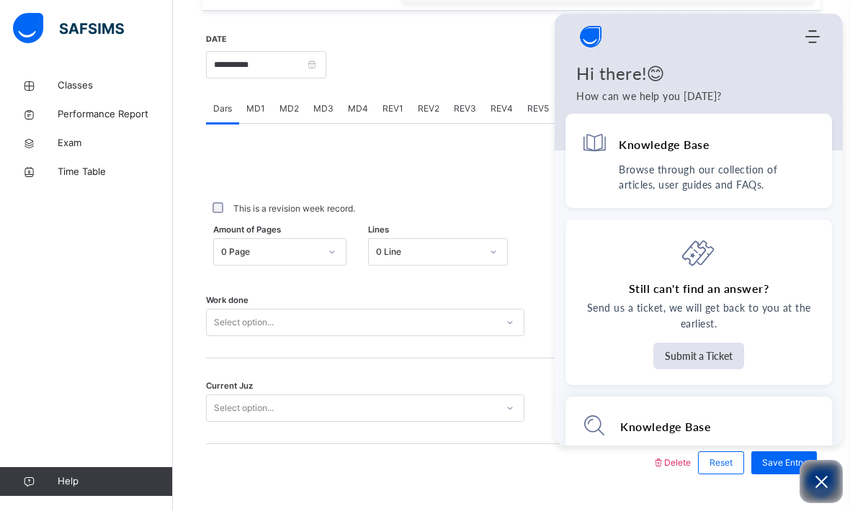
click at [455, 482] on div at bounding box center [428, 463] width 431 height 37
click at [6, 456] on div "Classes Performance Report Exam Time Table Help" at bounding box center [86, 285] width 173 height 454
click at [260, 116] on span "MD1" at bounding box center [255, 109] width 19 height 13
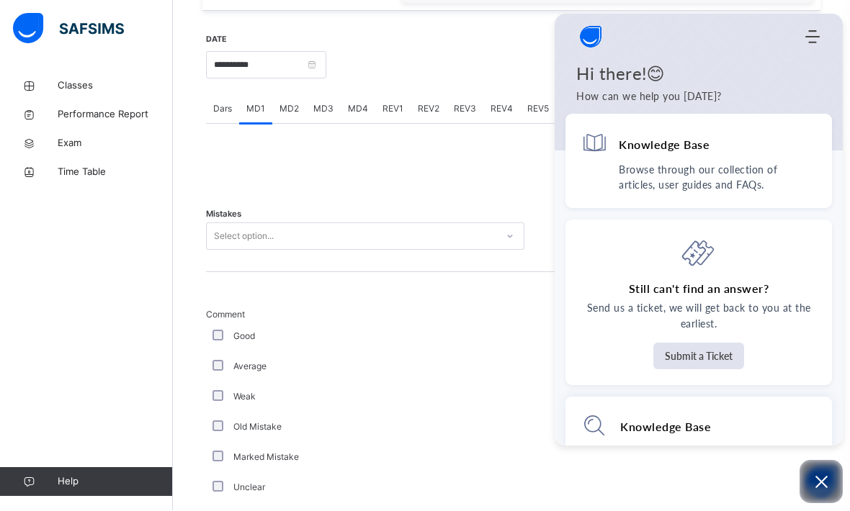
scroll to position [523, 0]
click at [822, 489] on icon "Open asap" at bounding box center [821, 483] width 12 height 12
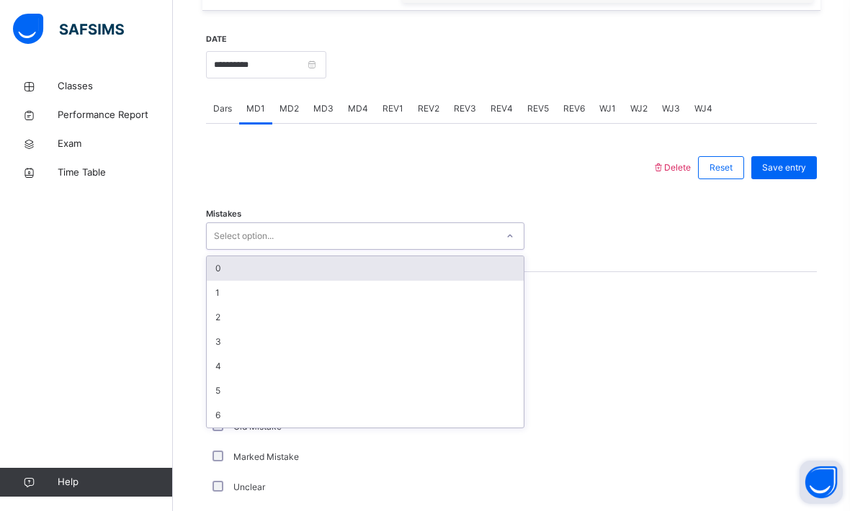
scroll to position [523, 0]
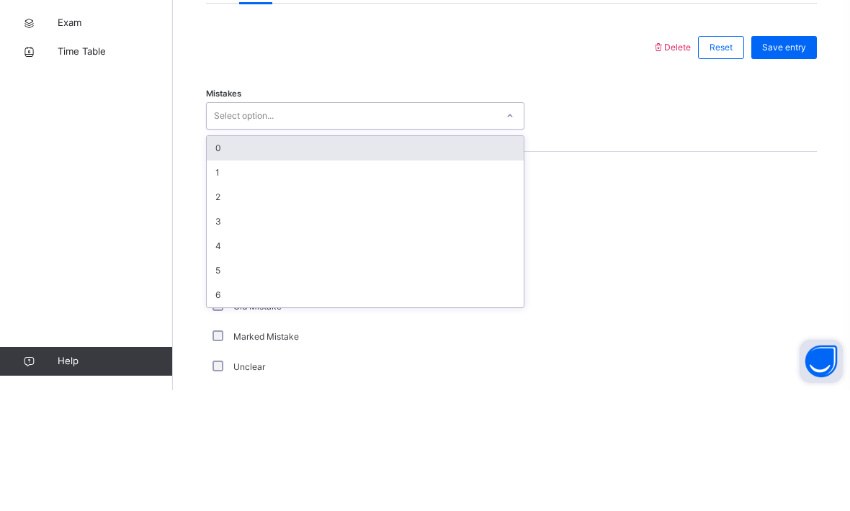
click at [225, 257] on div "0" at bounding box center [365, 269] width 317 height 24
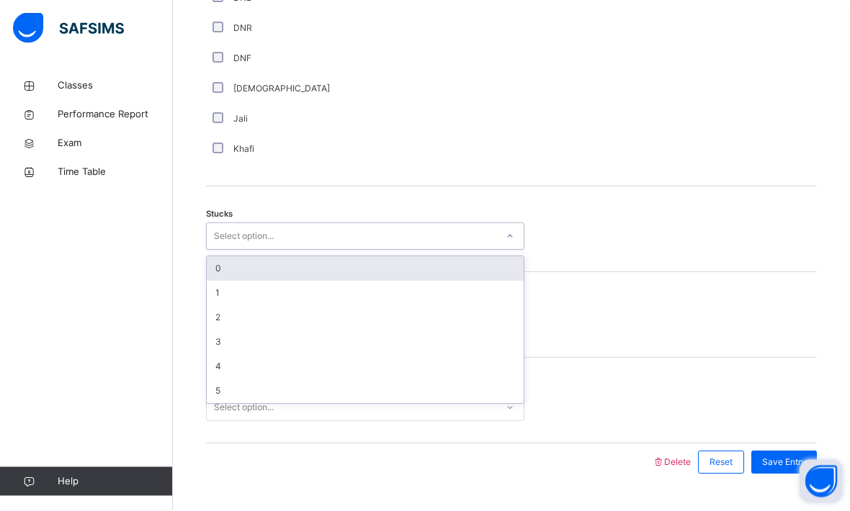
scroll to position [1072, 0]
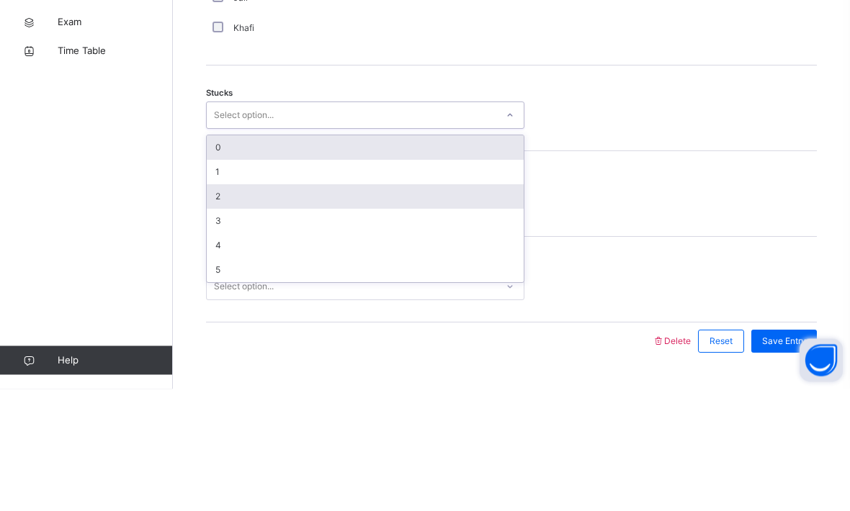
click at [212, 307] on div "2" at bounding box center [365, 319] width 317 height 24
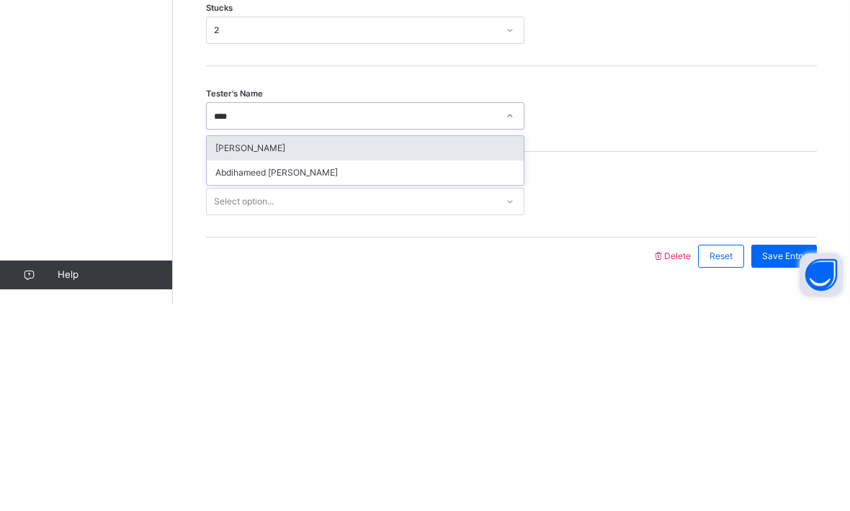
type input "****"
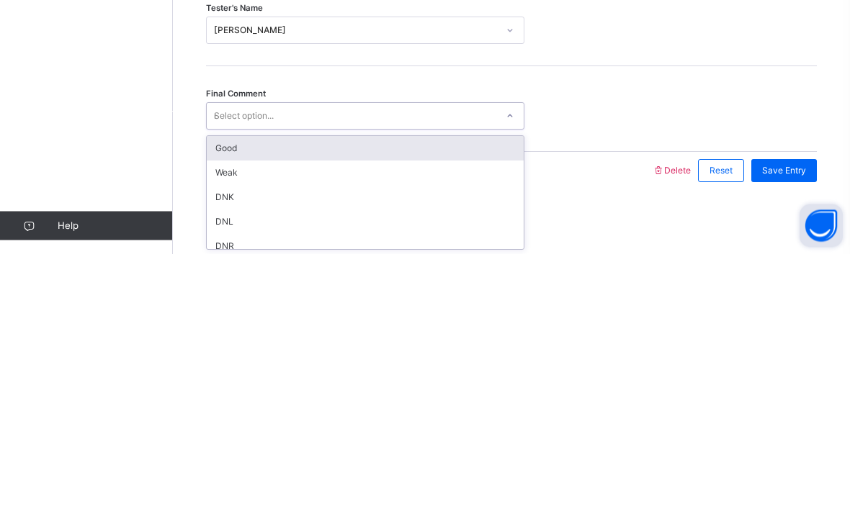
type input "*"
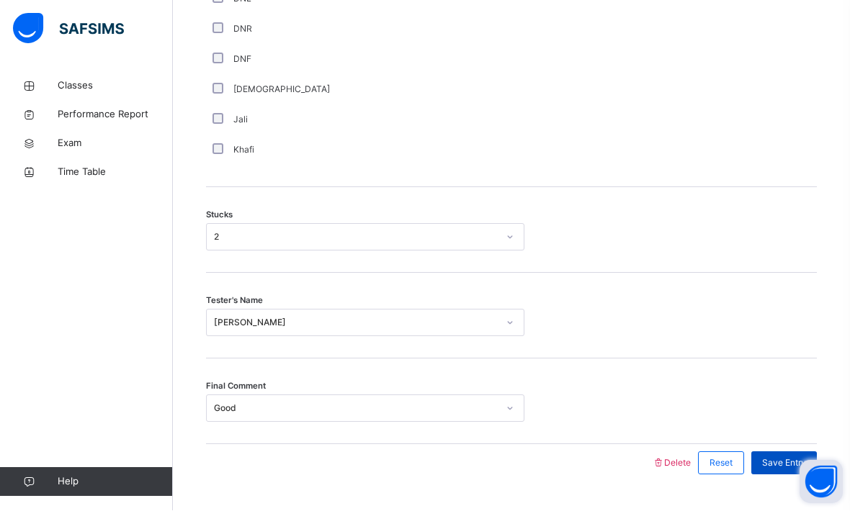
click at [782, 470] on span "Save Entry" at bounding box center [784, 463] width 44 height 13
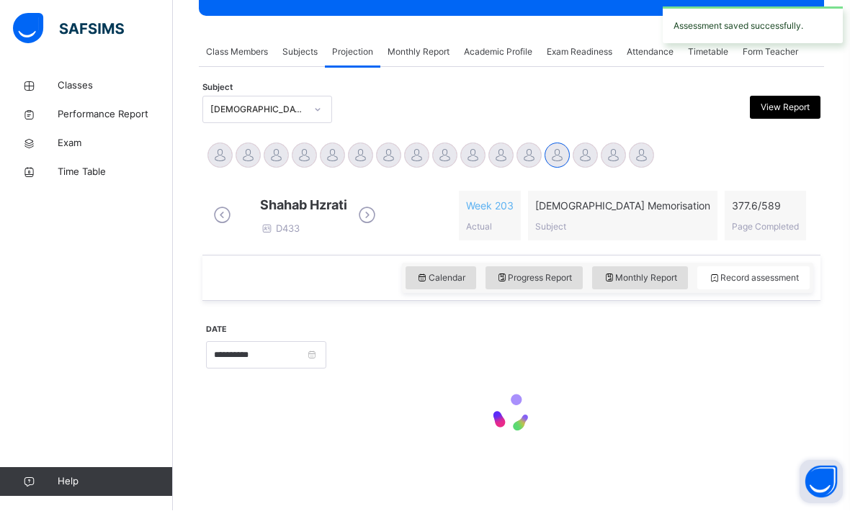
scroll to position [197, 0]
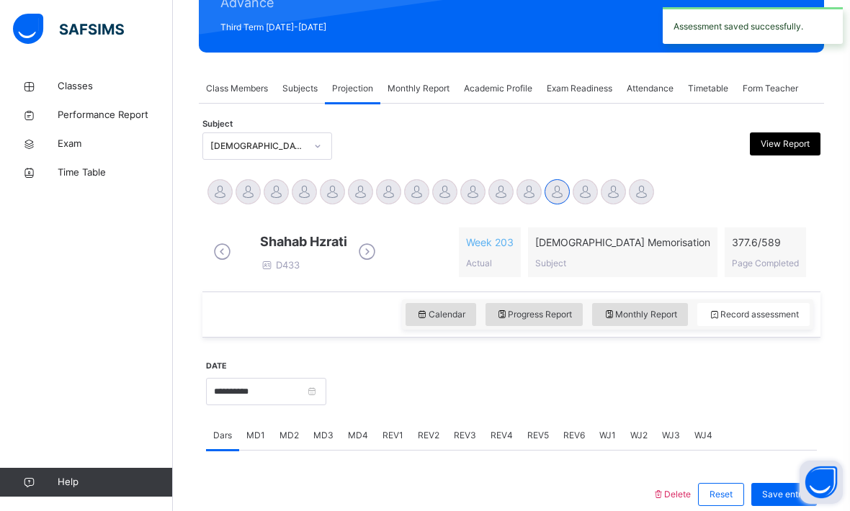
click at [359, 450] on div "MD4" at bounding box center [358, 435] width 35 height 29
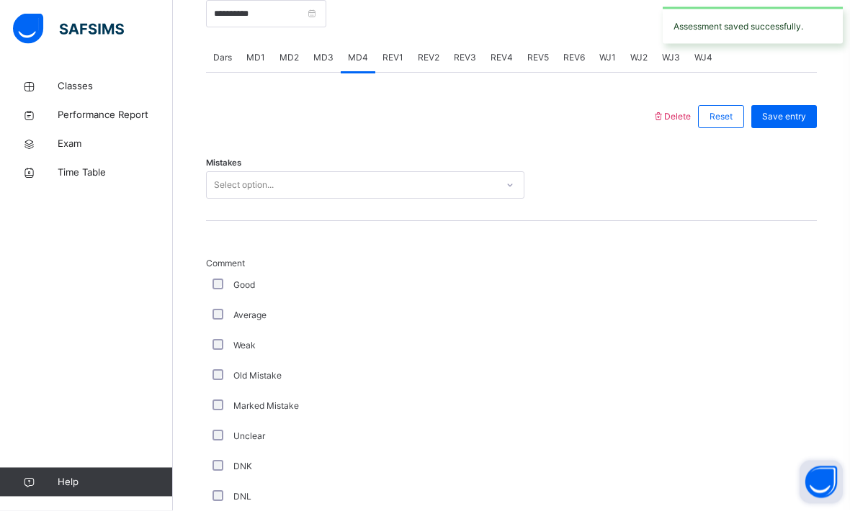
scroll to position [691, 0]
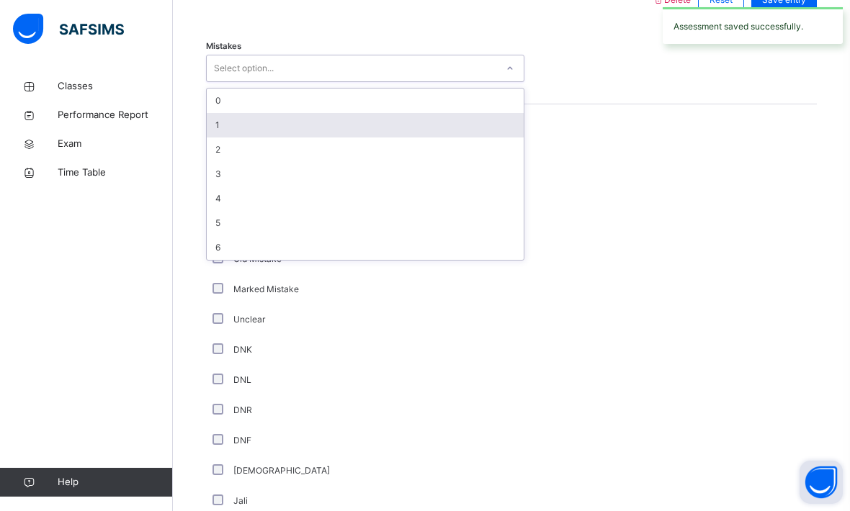
click at [221, 132] on div "1" at bounding box center [365, 125] width 317 height 24
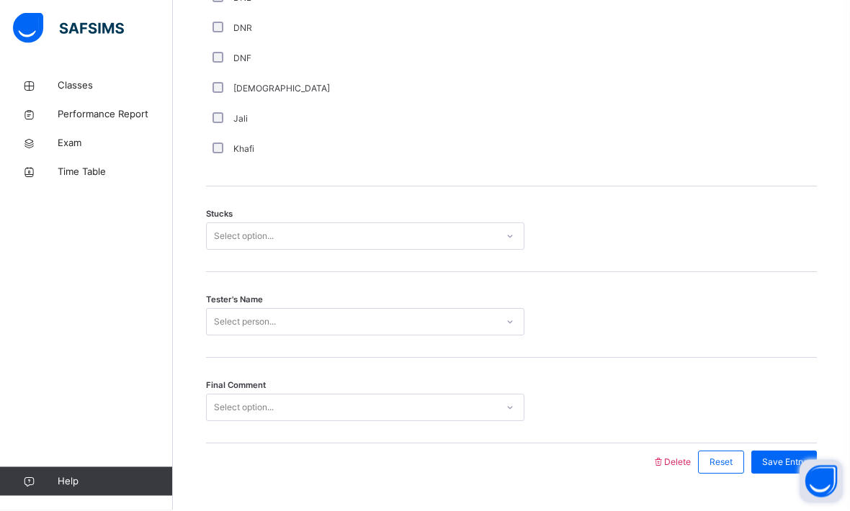
scroll to position [1072, 0]
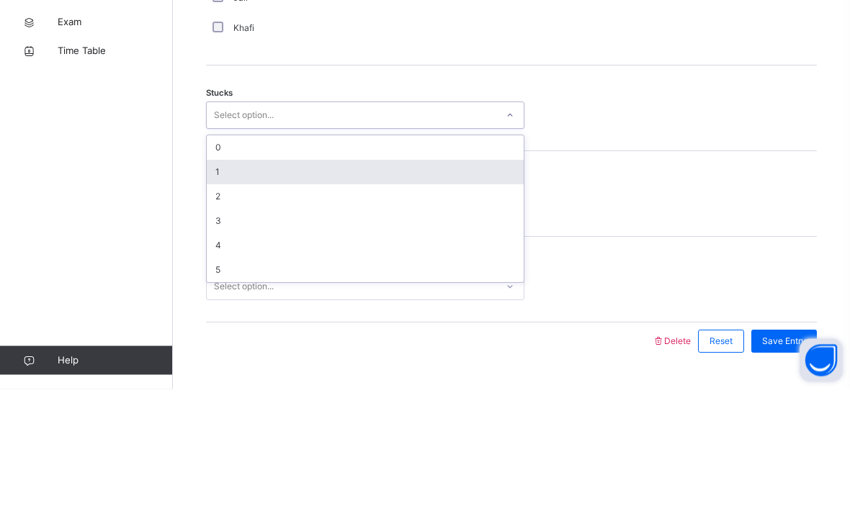
click at [212, 282] on div "1" at bounding box center [365, 294] width 317 height 24
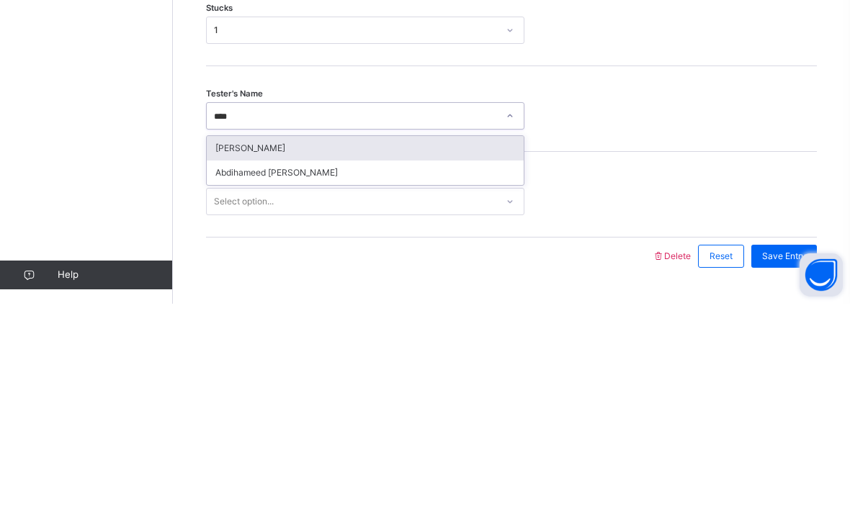
type input "****"
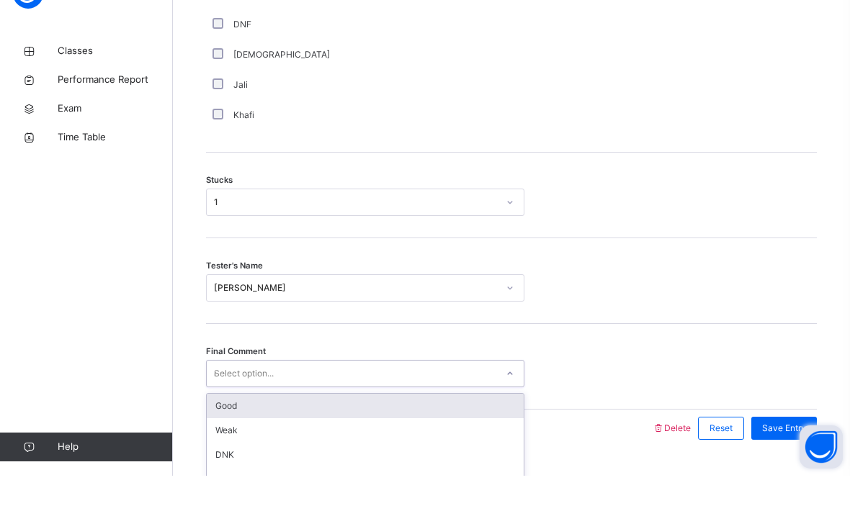
type input "*"
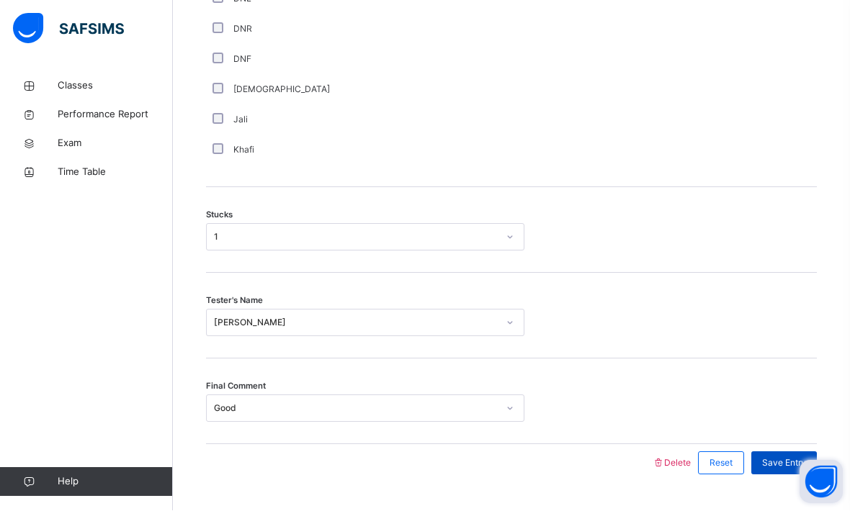
click at [762, 475] on div "Save Entry" at bounding box center [784, 463] width 66 height 23
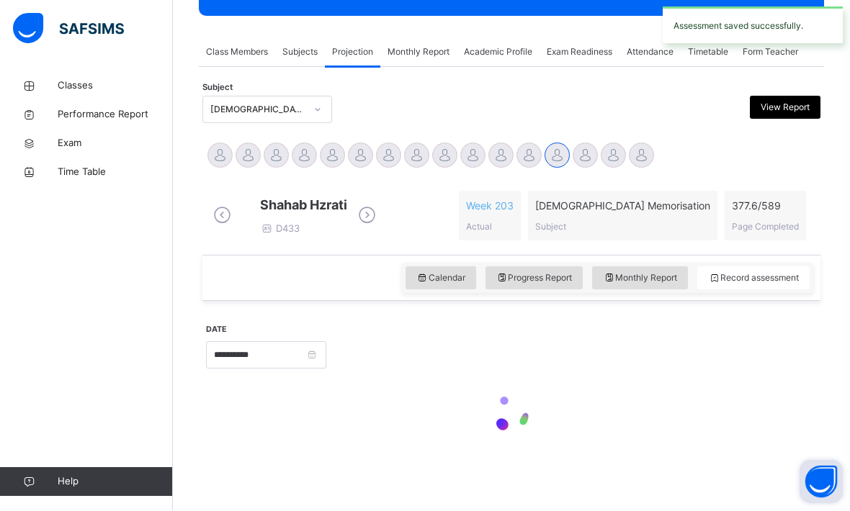
scroll to position [197, 0]
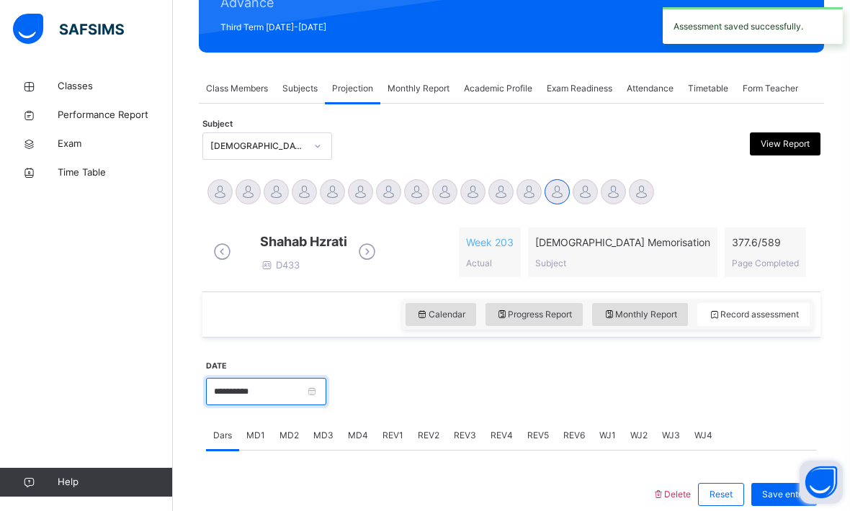
click at [326, 396] on input "**********" at bounding box center [266, 391] width 120 height 27
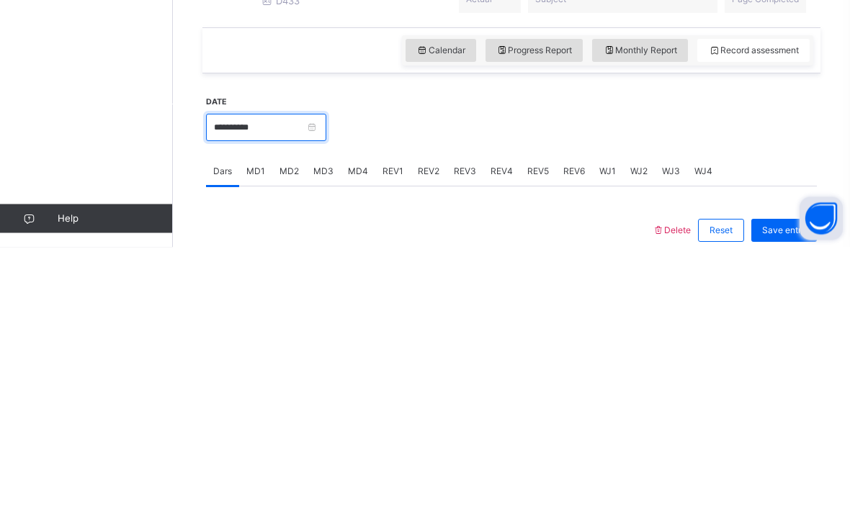
click at [326, 378] on input "**********" at bounding box center [266, 391] width 120 height 27
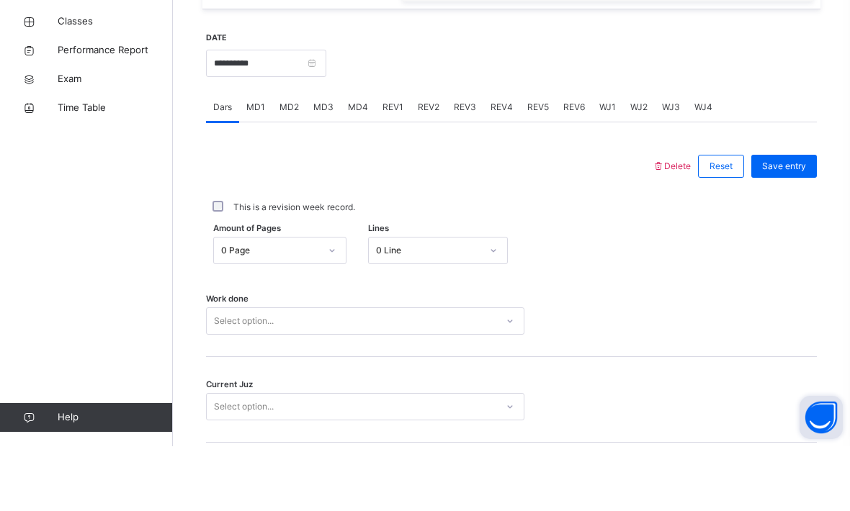
scroll to position [385, 0]
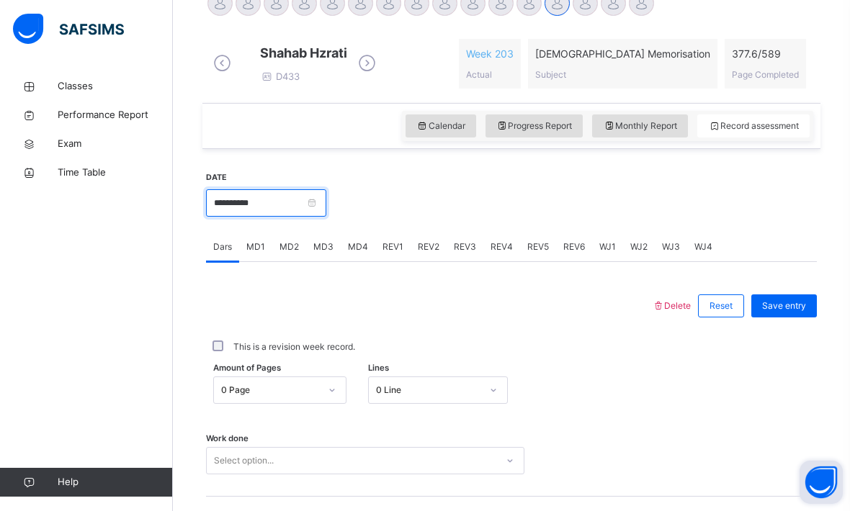
click at [326, 217] on input "**********" at bounding box center [266, 202] width 120 height 27
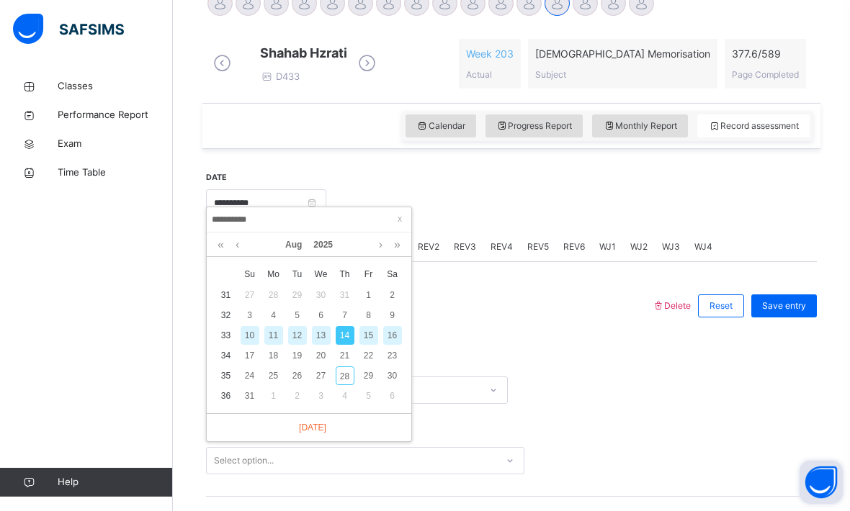
click at [394, 330] on div "16" at bounding box center [392, 335] width 19 height 19
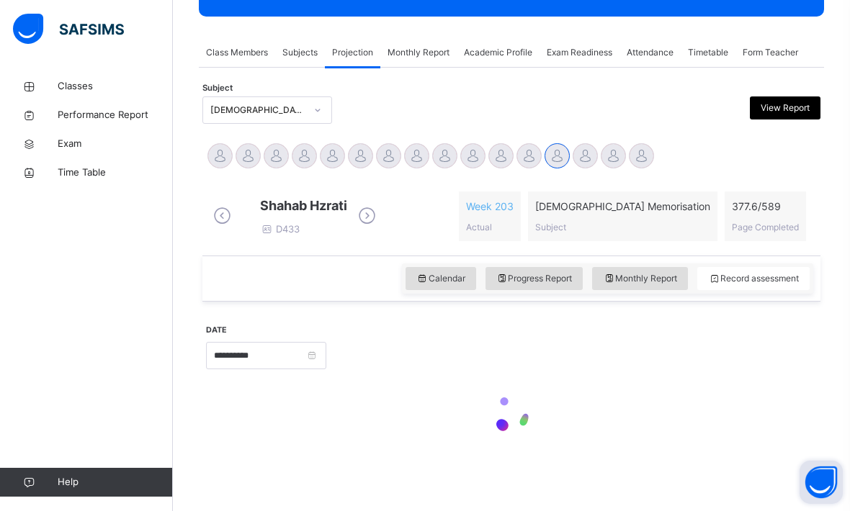
type input "**********"
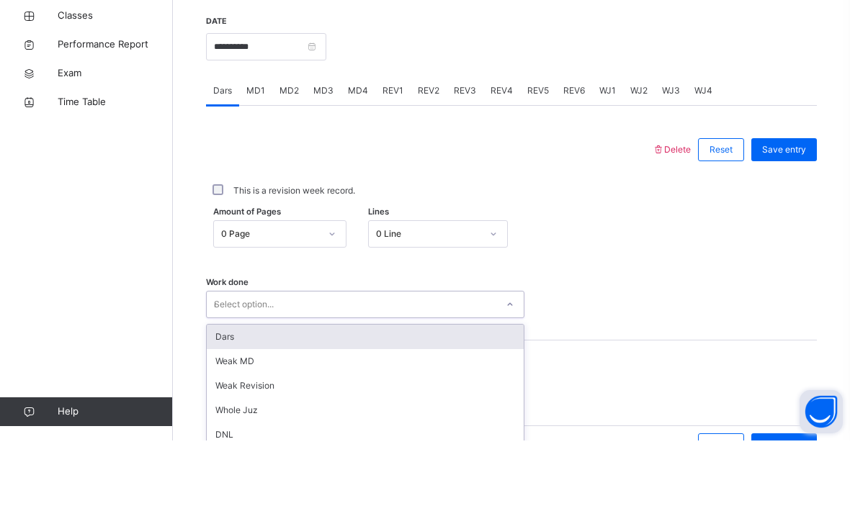
scroll to position [473, 0]
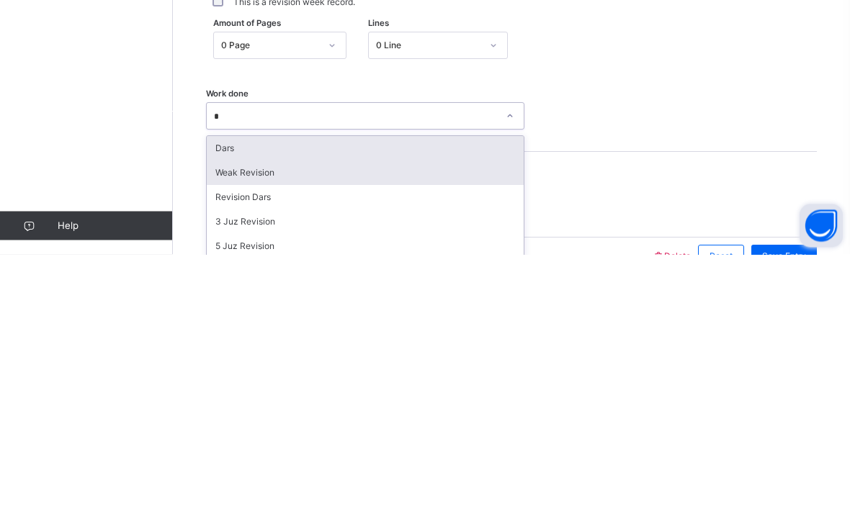
click at [263, 418] on div "Weak Revision" at bounding box center [365, 430] width 317 height 24
type input "*"
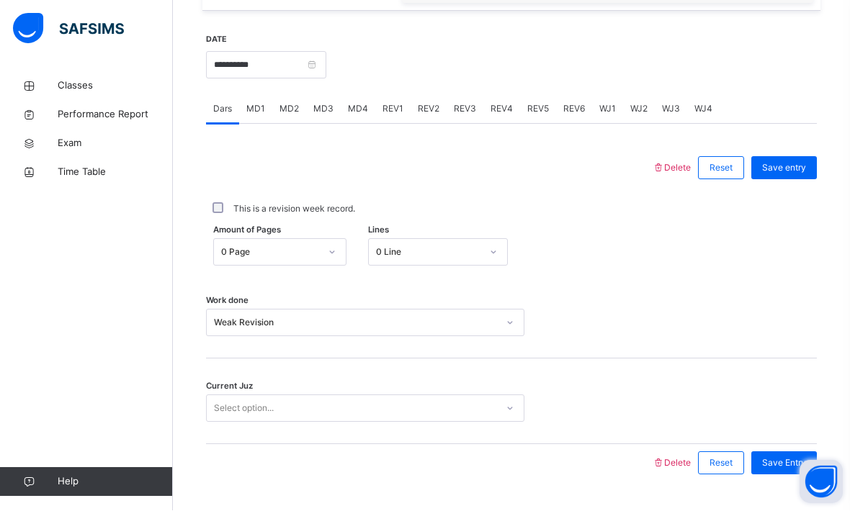
click at [309, 436] on div "Current Juz Select option..." at bounding box center [511, 402] width 611 height 86
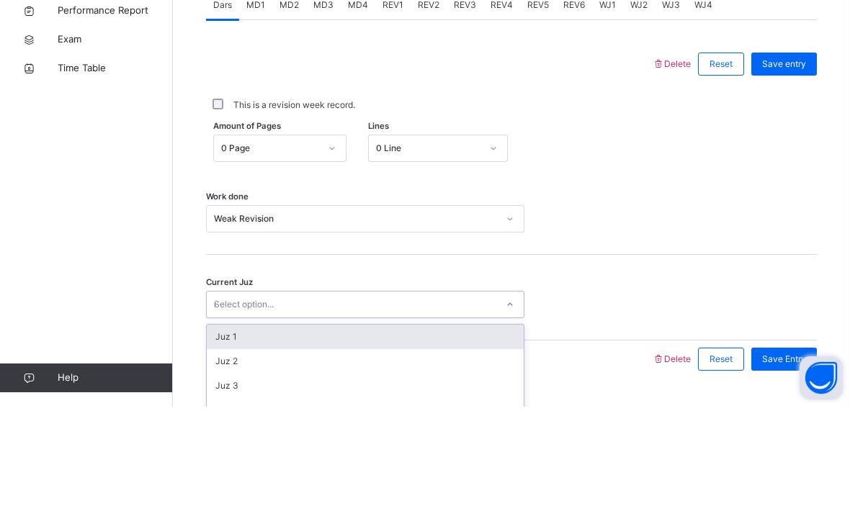
scroll to position [559, 0]
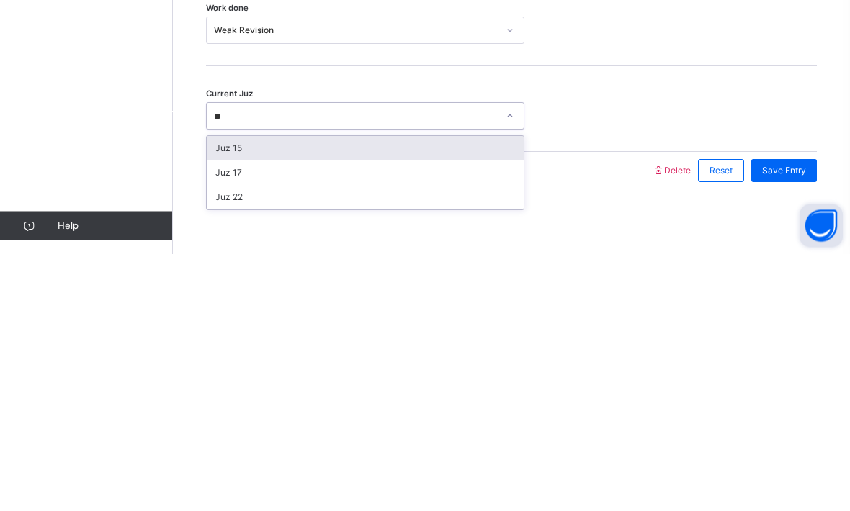
click at [300, 393] on div "Juz 15" at bounding box center [365, 405] width 317 height 24
type input "**"
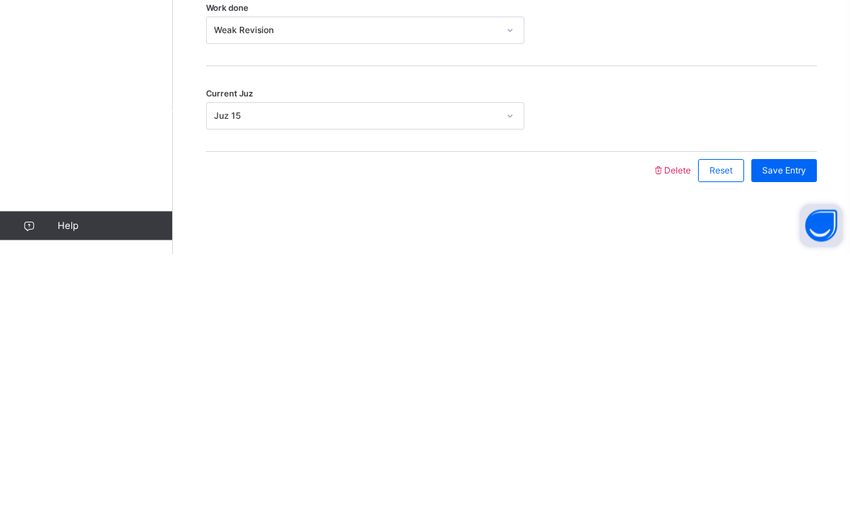
scroll to position [523, 0]
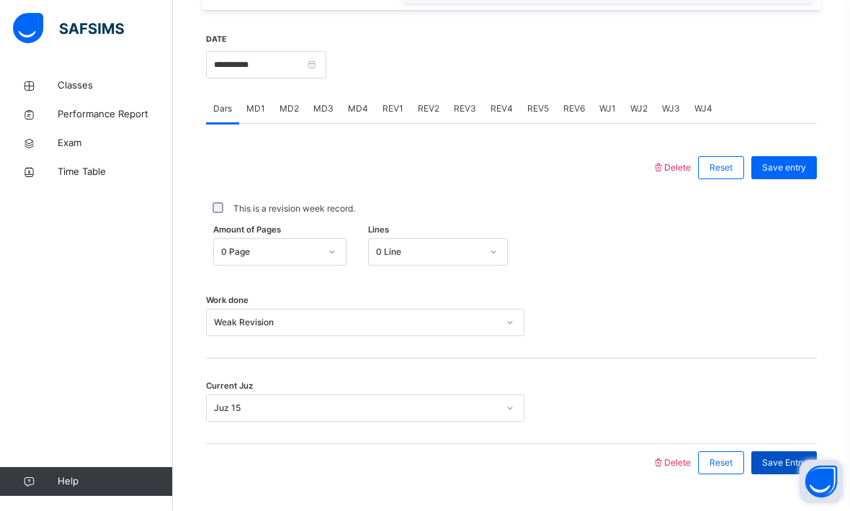
click at [799, 470] on span "Save Entry" at bounding box center [784, 463] width 44 height 13
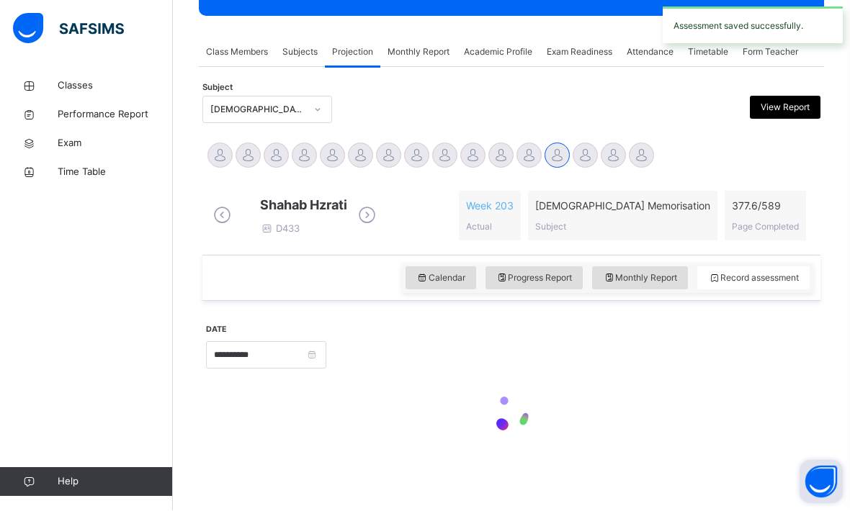
scroll to position [197, 0]
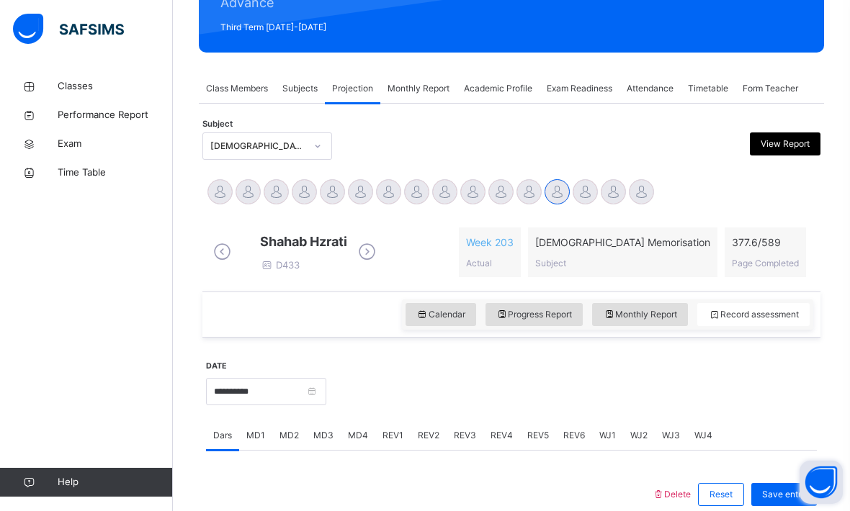
click at [333, 450] on div "MD3" at bounding box center [323, 435] width 35 height 29
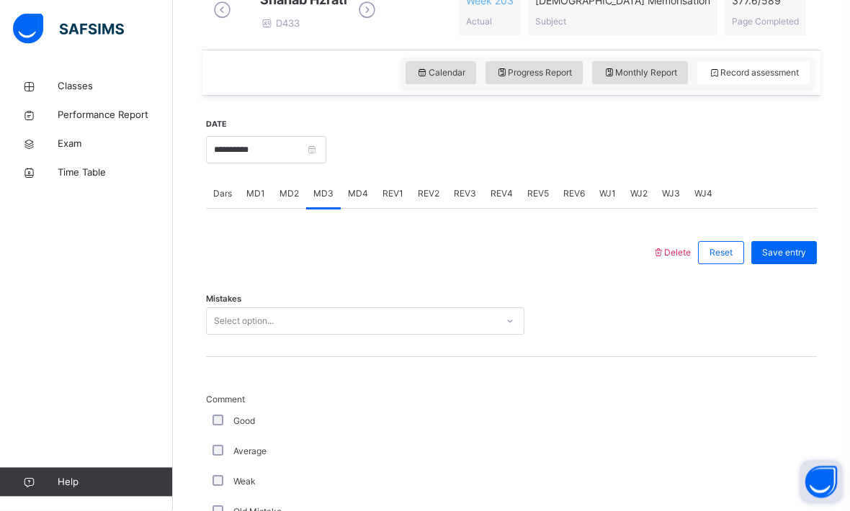
scroll to position [438, 0]
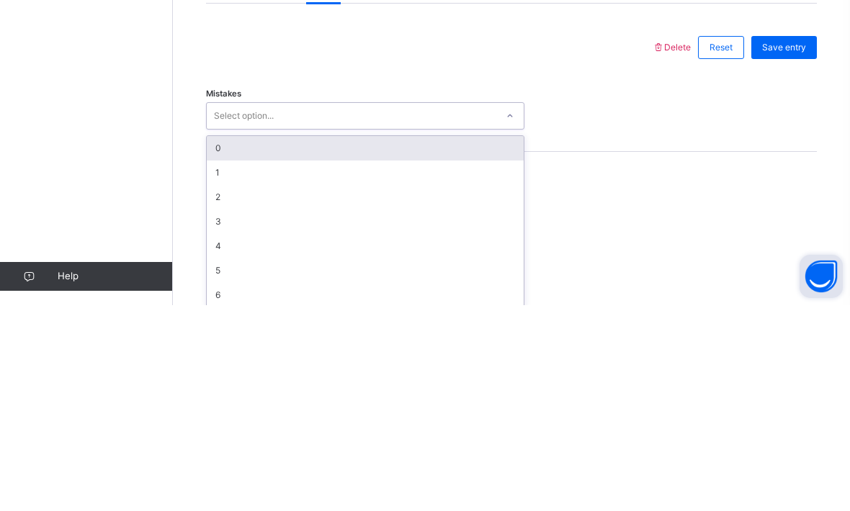
click at [302, 342] on div "0" at bounding box center [365, 354] width 317 height 24
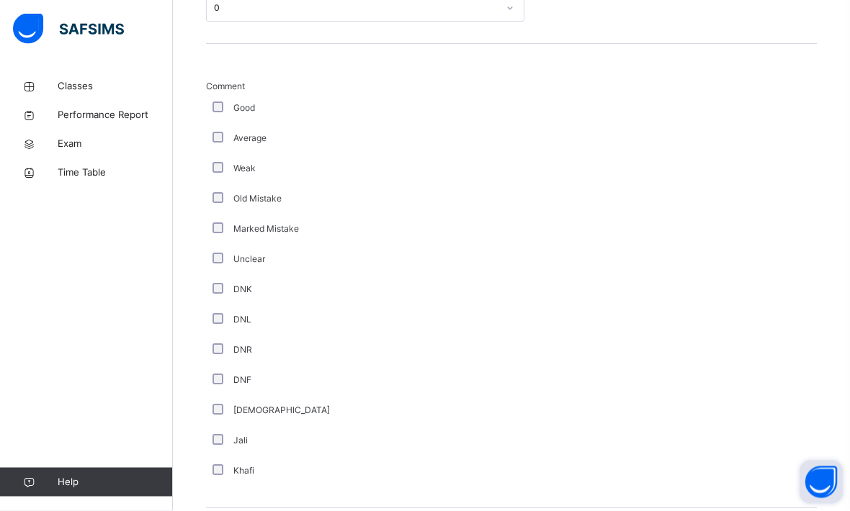
scroll to position [973, 0]
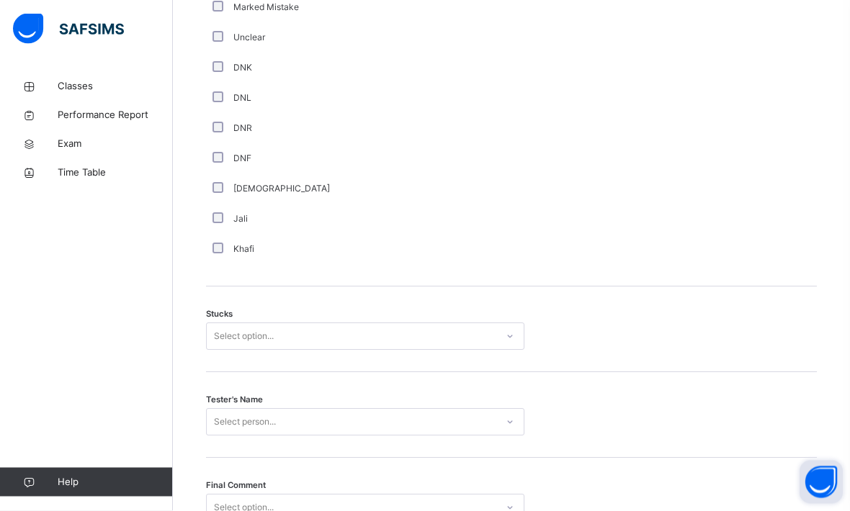
click at [300, 369] on div "Stucks Select option..." at bounding box center [511, 330] width 611 height 86
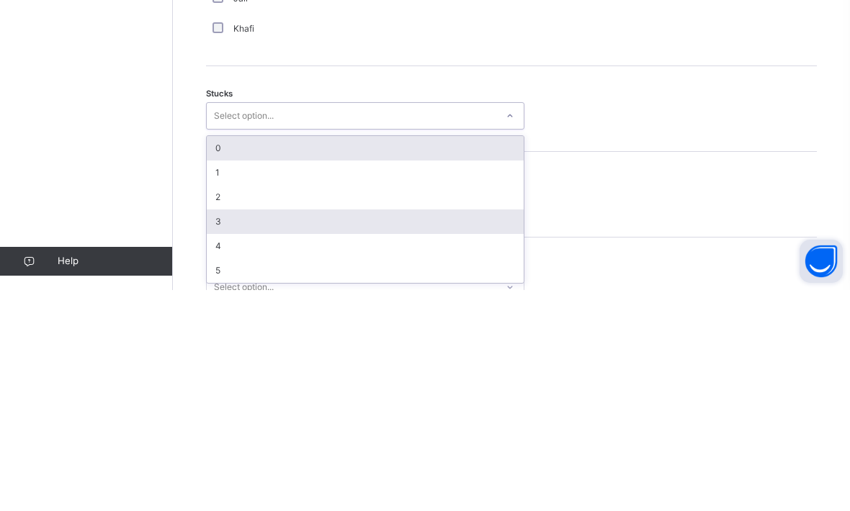
click at [234, 431] on div "3" at bounding box center [365, 443] width 317 height 24
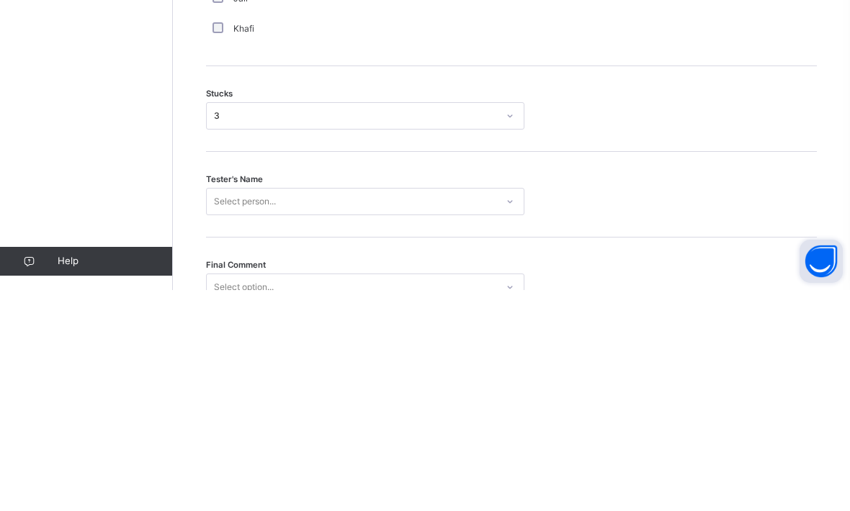
scroll to position [1072, 0]
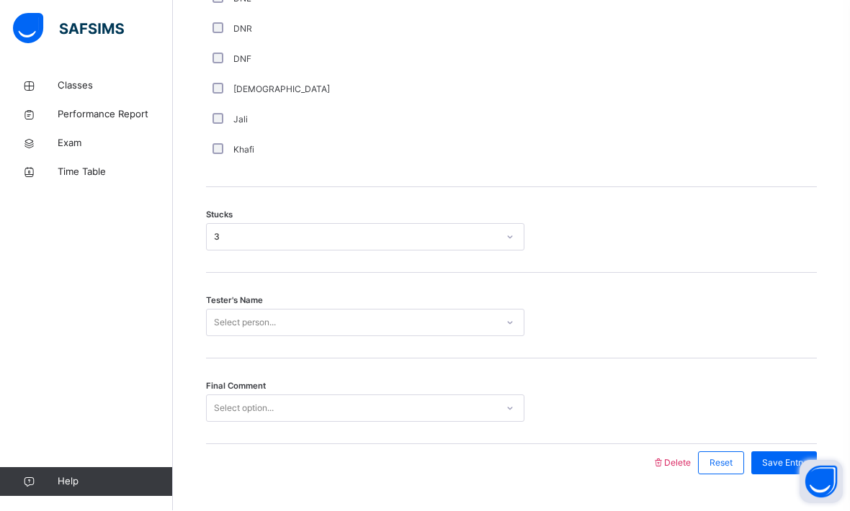
click at [292, 269] on div "Stucks 3" at bounding box center [511, 231] width 611 height 86
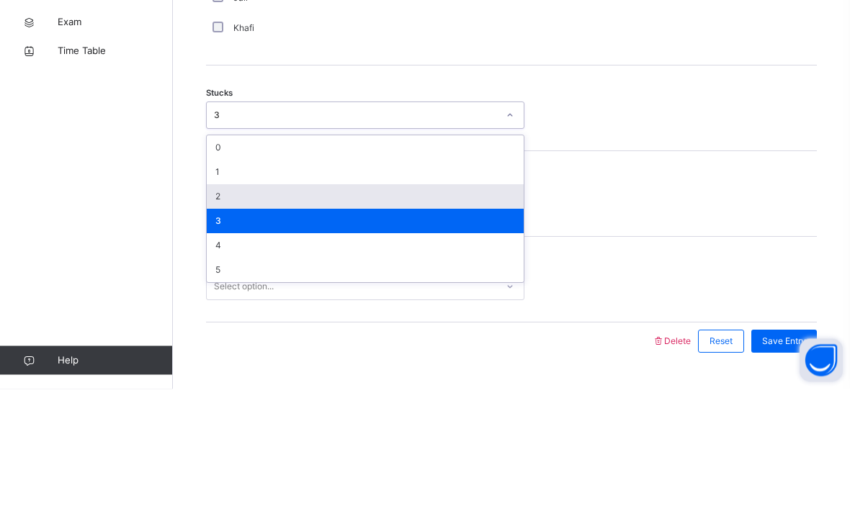
click at [285, 307] on div "2" at bounding box center [365, 319] width 317 height 24
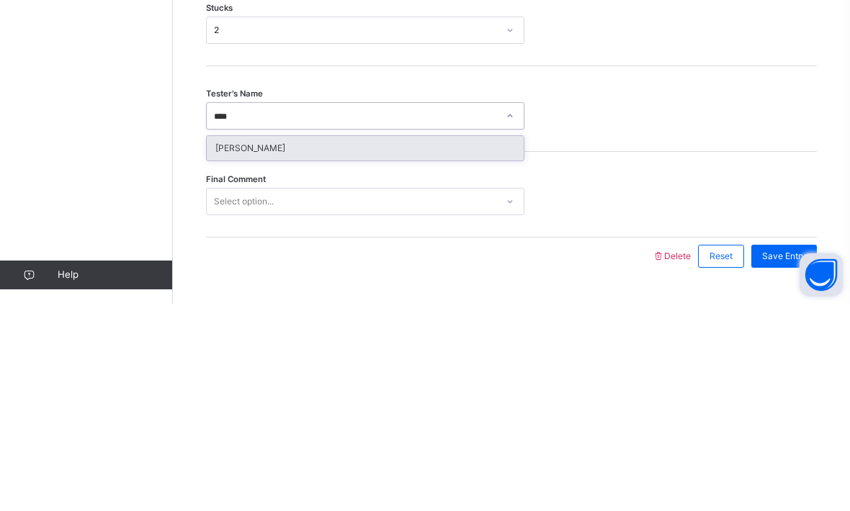
type input "****"
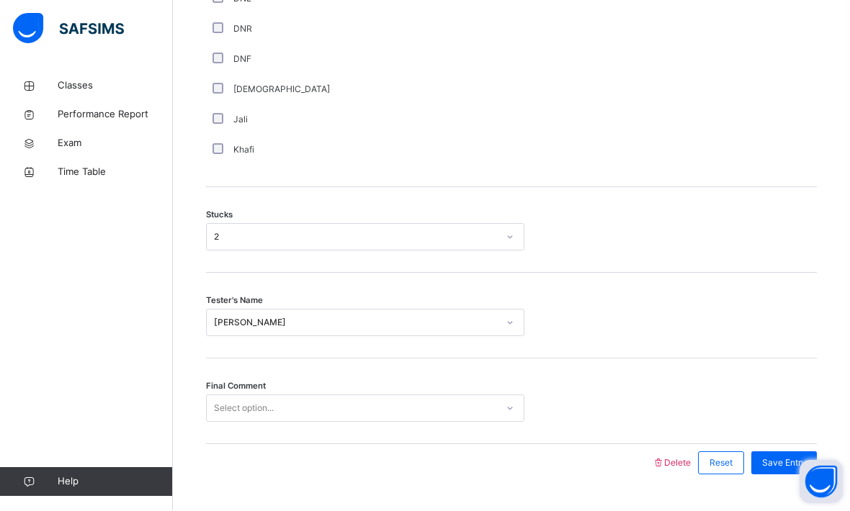
click at [374, 438] on div "Final Comment Select option..." at bounding box center [511, 402] width 611 height 86
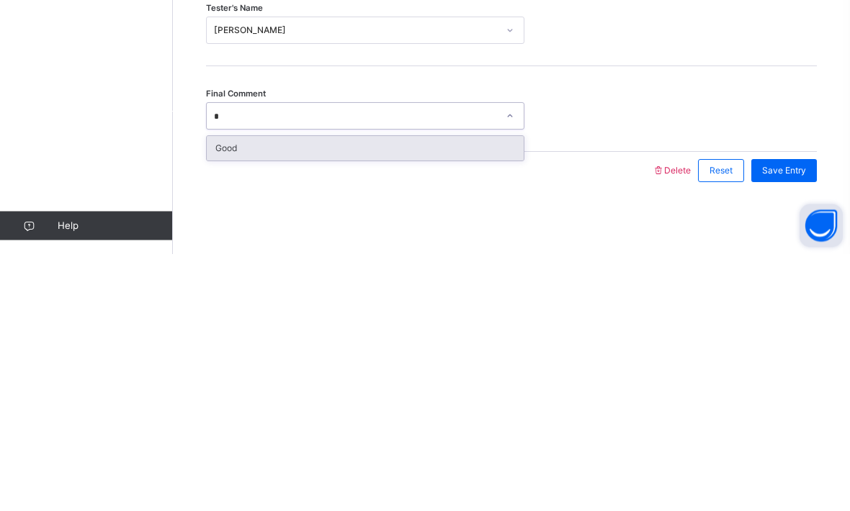
type input "*"
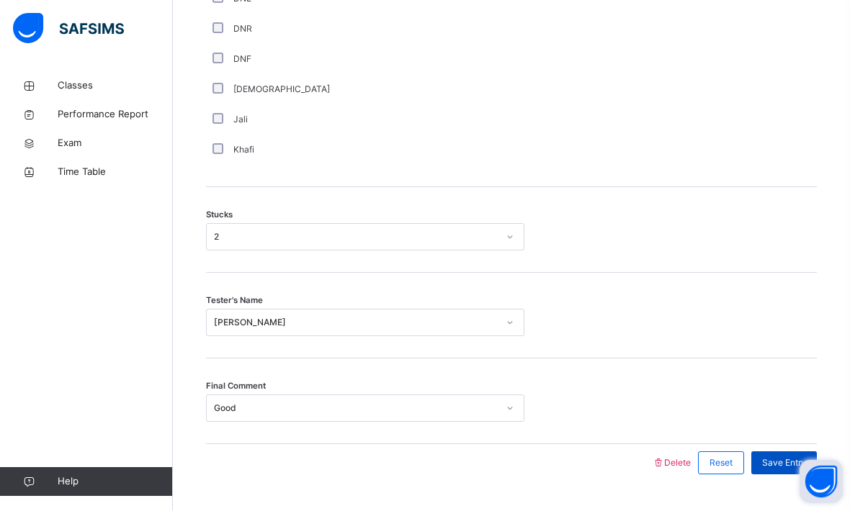
click at [770, 475] on div "Save Entry" at bounding box center [784, 463] width 66 height 23
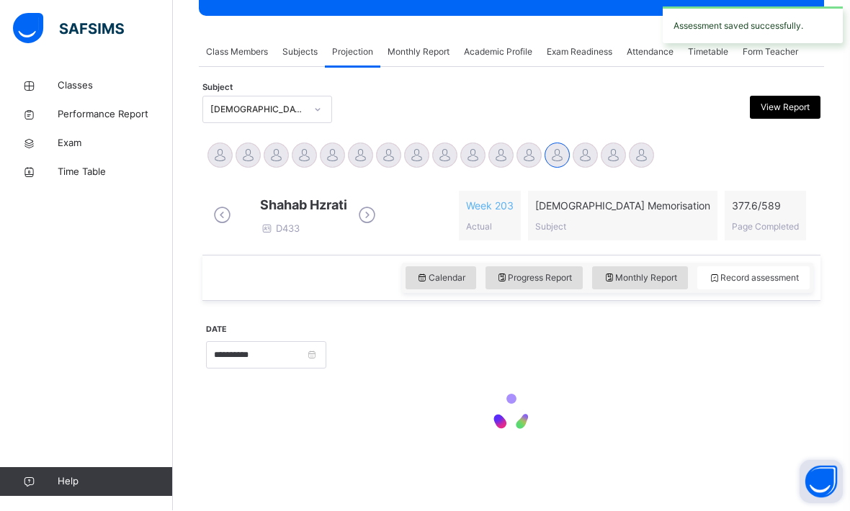
scroll to position [197, 0]
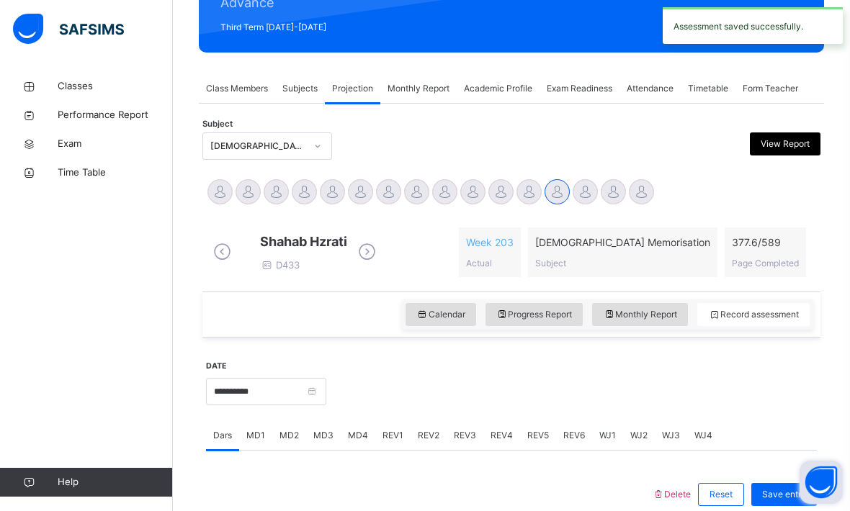
click at [367, 441] on div "MD4" at bounding box center [358, 435] width 35 height 29
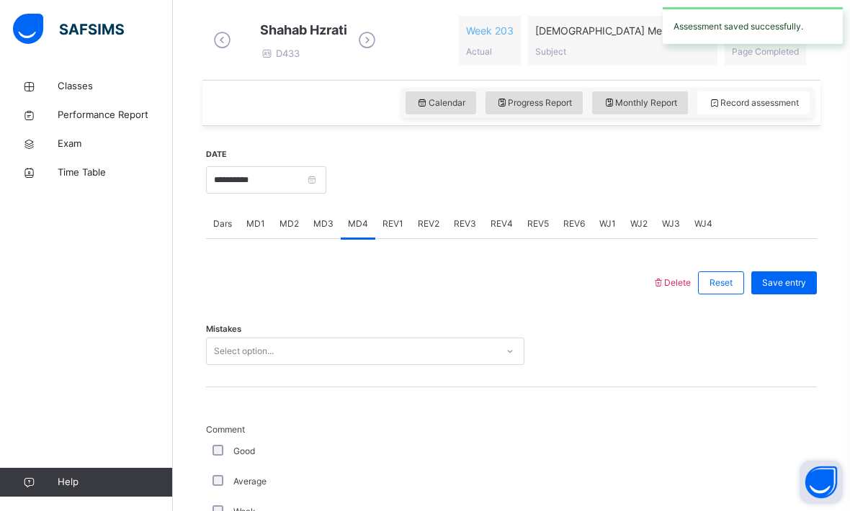
scroll to position [409, 0]
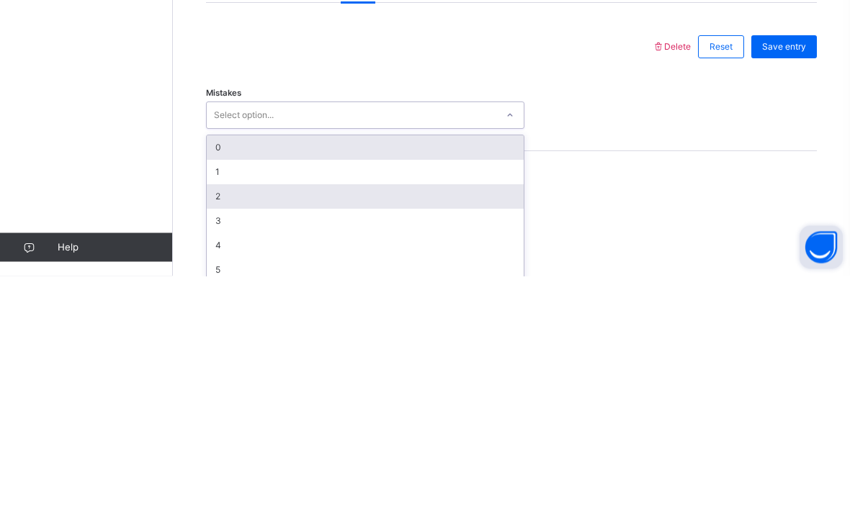
click at [252, 420] on div "2" at bounding box center [365, 432] width 317 height 24
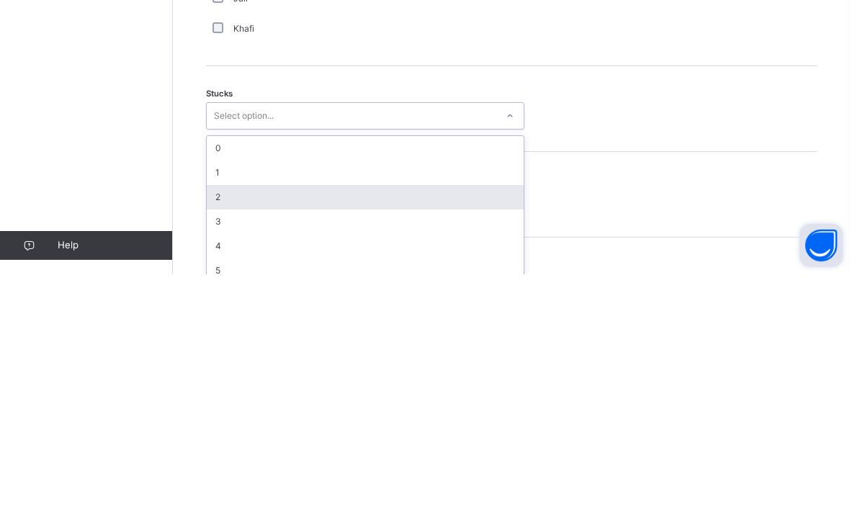
click at [279, 422] on div "2" at bounding box center [365, 434] width 317 height 24
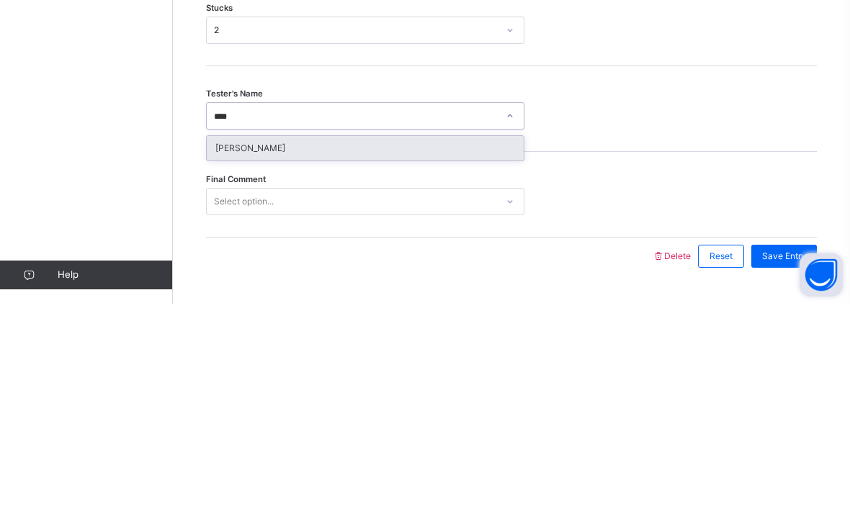
type input "****"
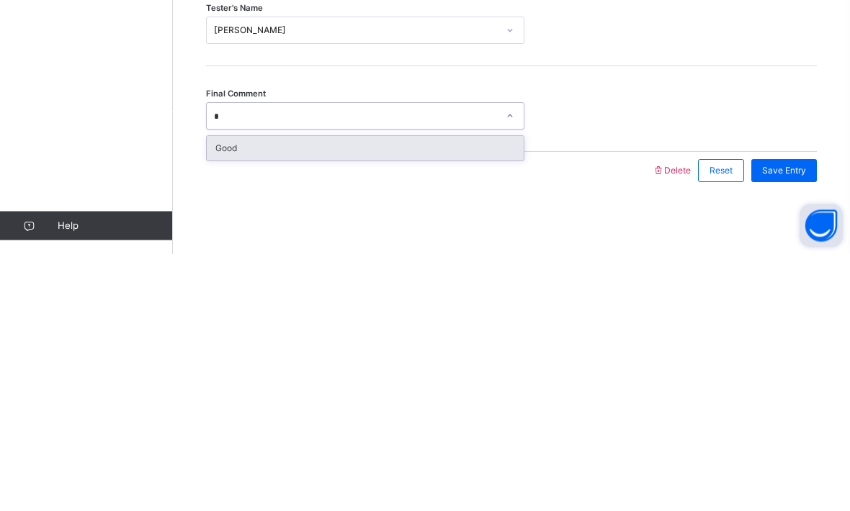
type input "*"
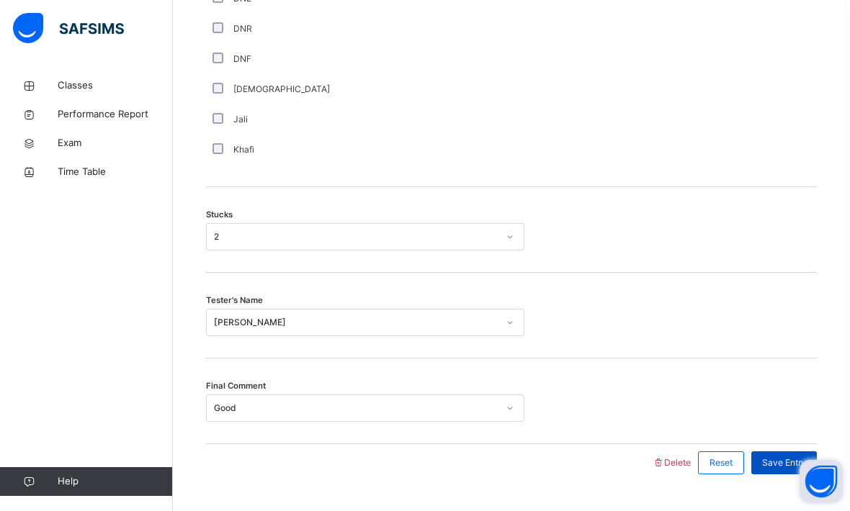
click at [783, 470] on span "Save Entry" at bounding box center [784, 463] width 44 height 13
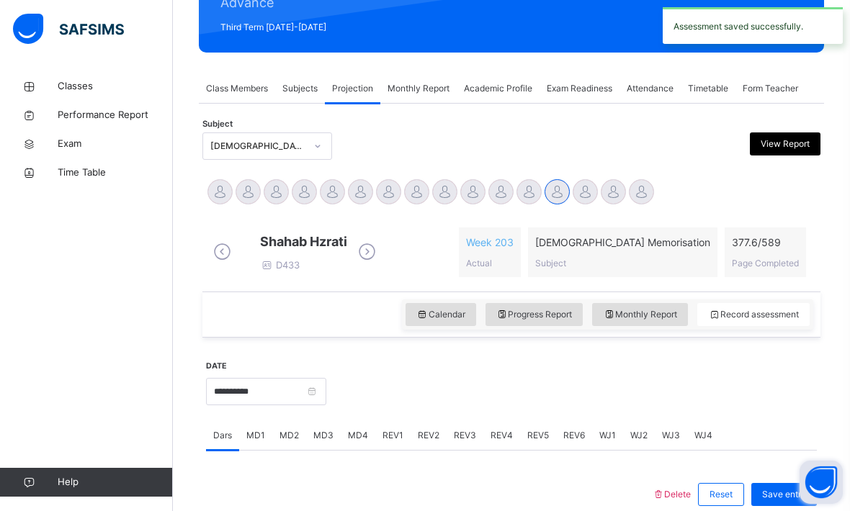
click at [402, 437] on div "REV1" at bounding box center [392, 435] width 35 height 29
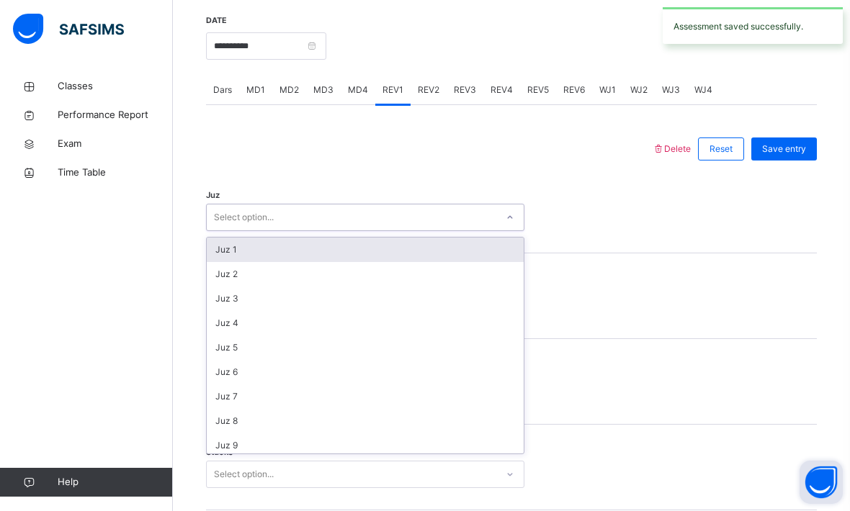
scroll to position [541, 0]
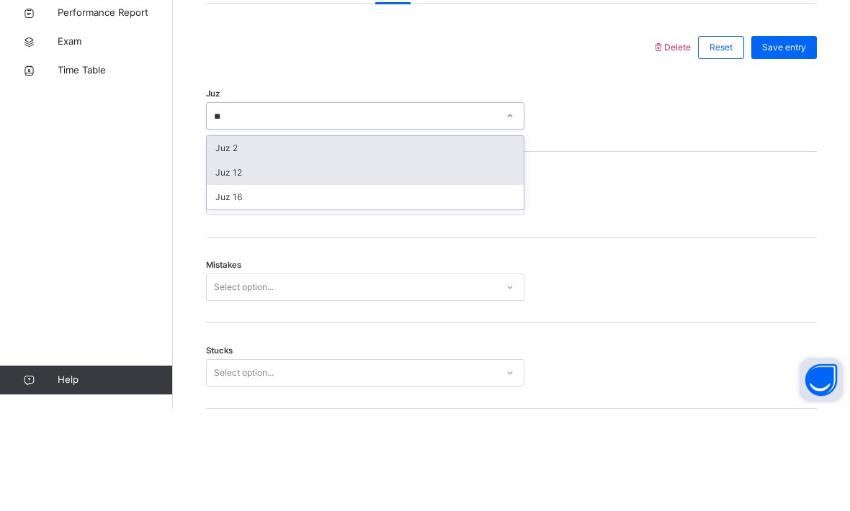
click at [268, 263] on div "Juz 12" at bounding box center [365, 275] width 317 height 24
type input "**"
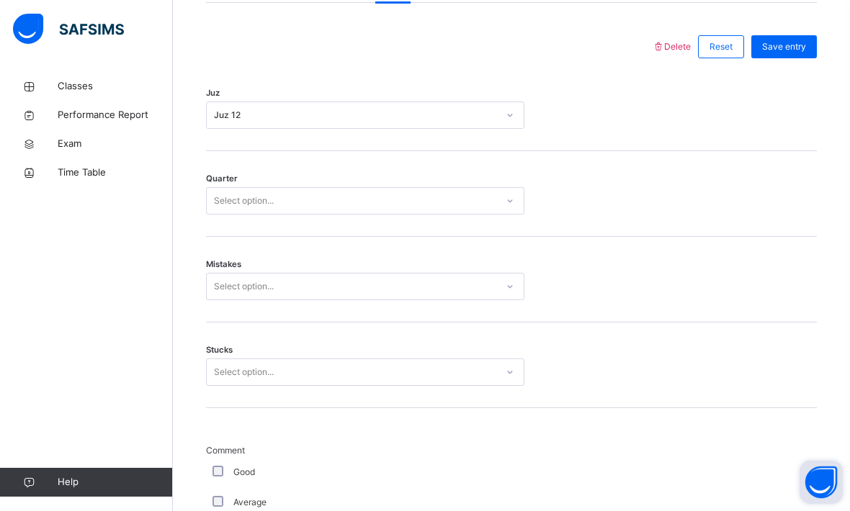
click at [310, 226] on div "Quarter Select option..." at bounding box center [511, 194] width 611 height 86
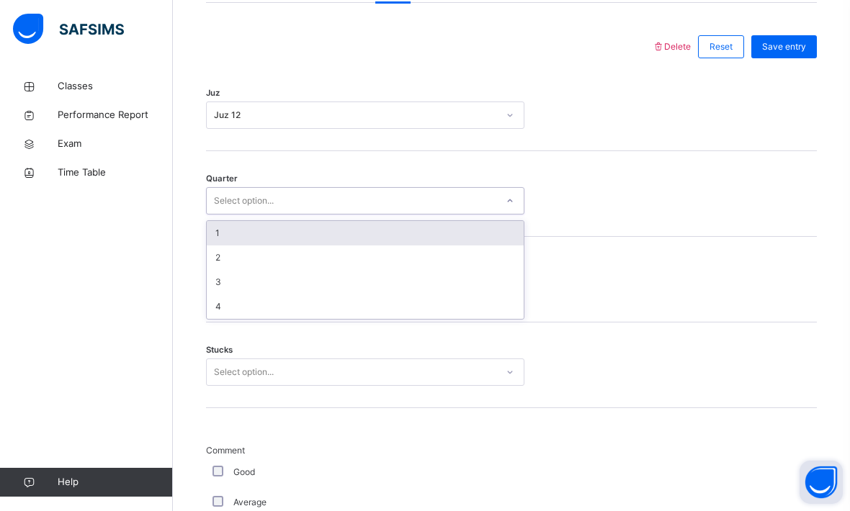
scroll to position [644, 0]
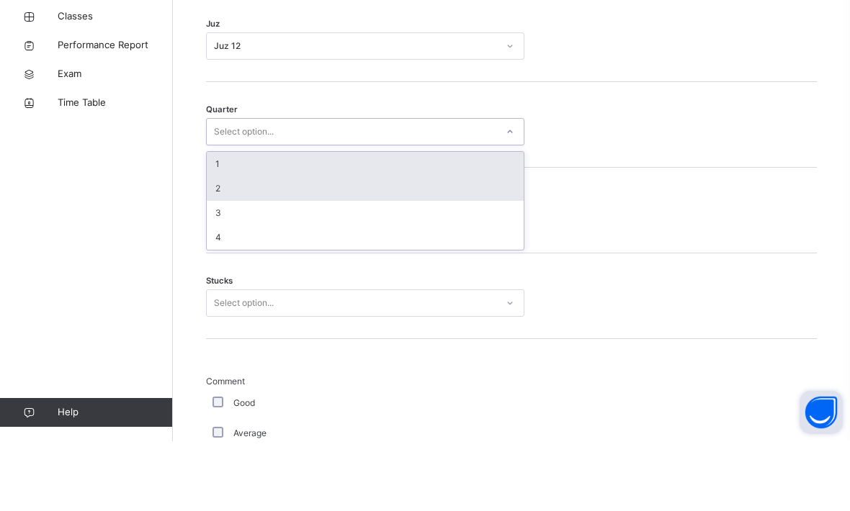
click at [215, 246] on div "2" at bounding box center [365, 258] width 317 height 24
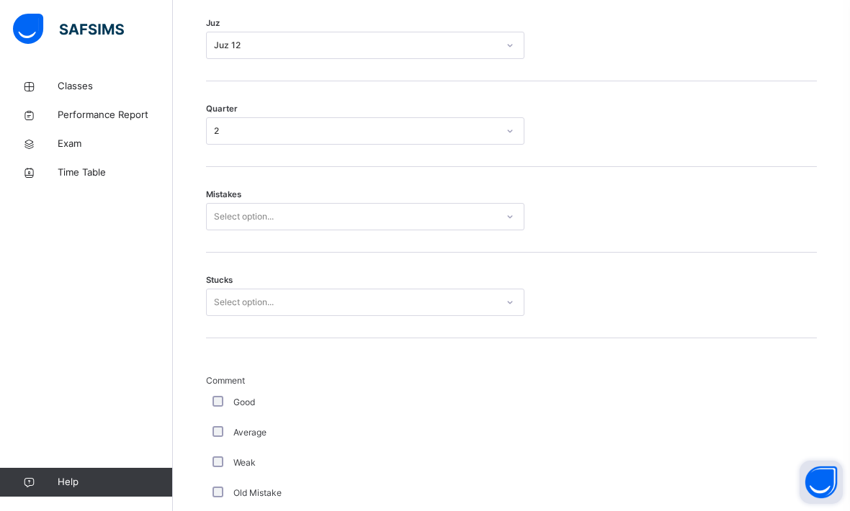
scroll to position [713, 0]
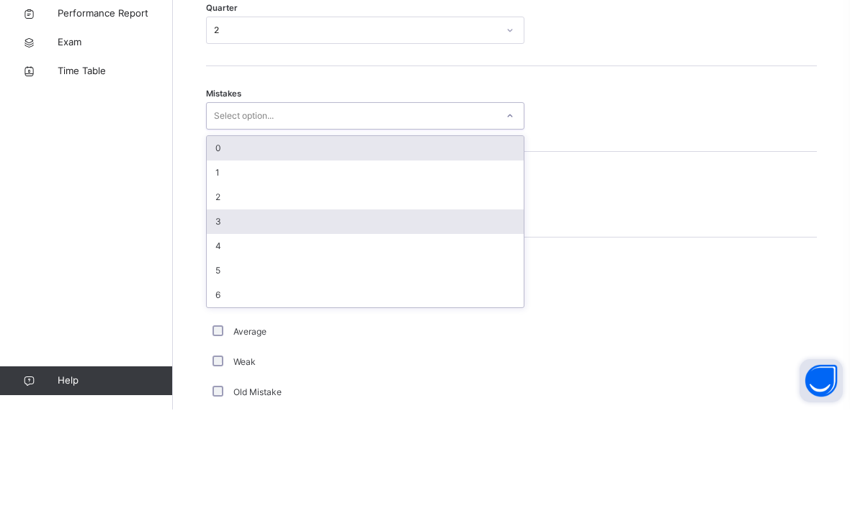
click at [217, 311] on div "3" at bounding box center [365, 323] width 317 height 24
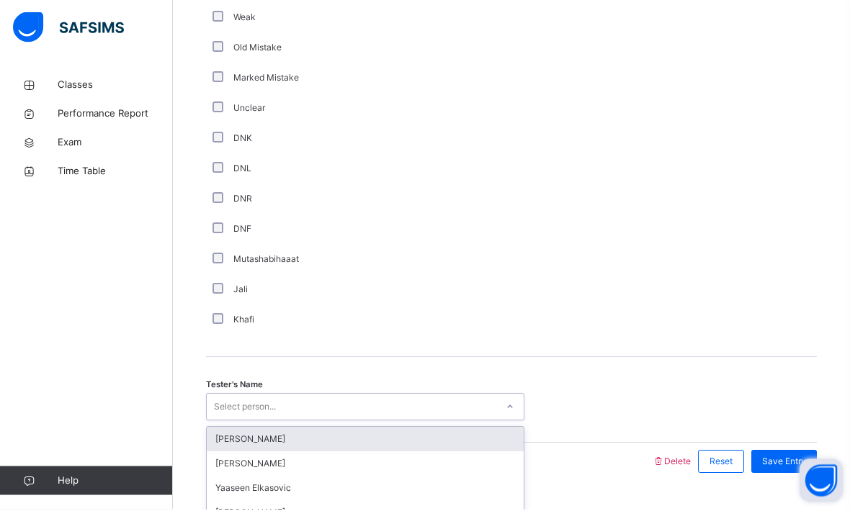
scroll to position [1194, 0]
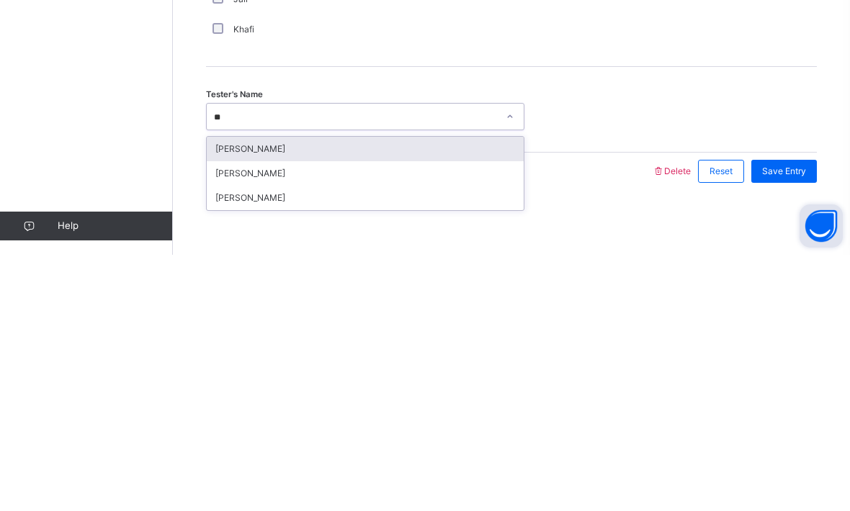
click at [225, 393] on div "[PERSON_NAME]" at bounding box center [365, 405] width 317 height 24
type input "**"
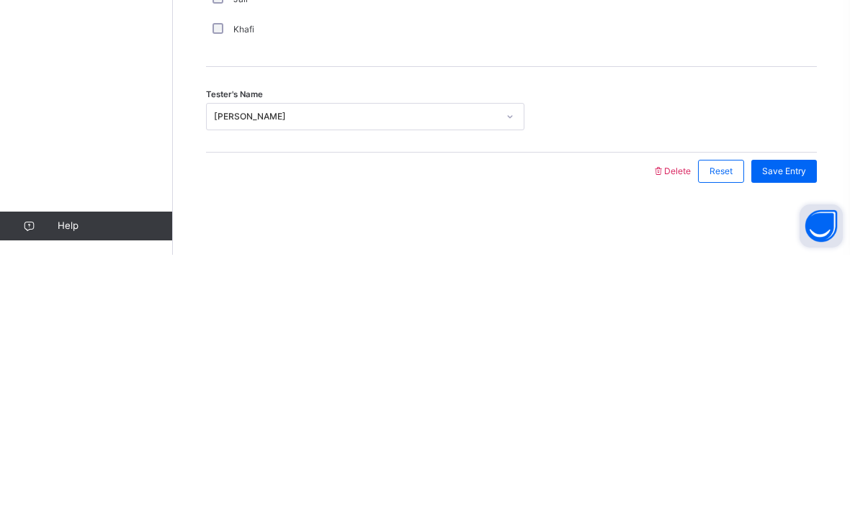
scroll to position [1158, 0]
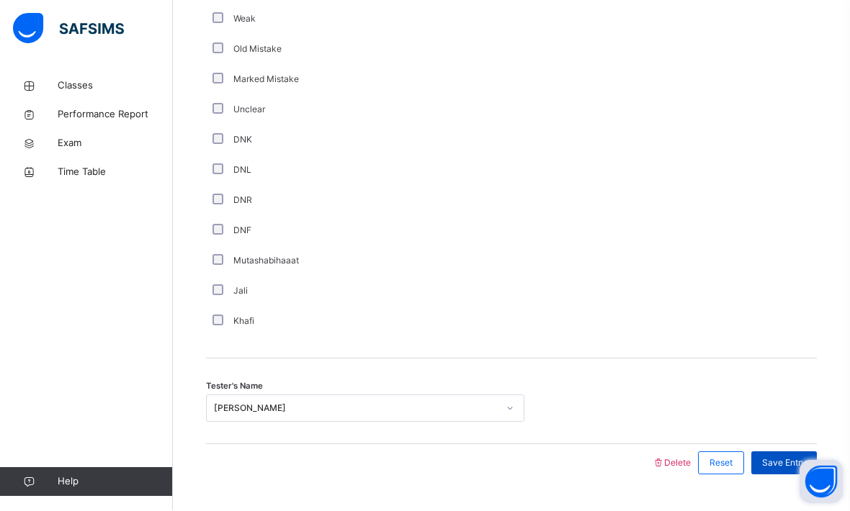
click at [778, 470] on span "Save Entry" at bounding box center [784, 463] width 44 height 13
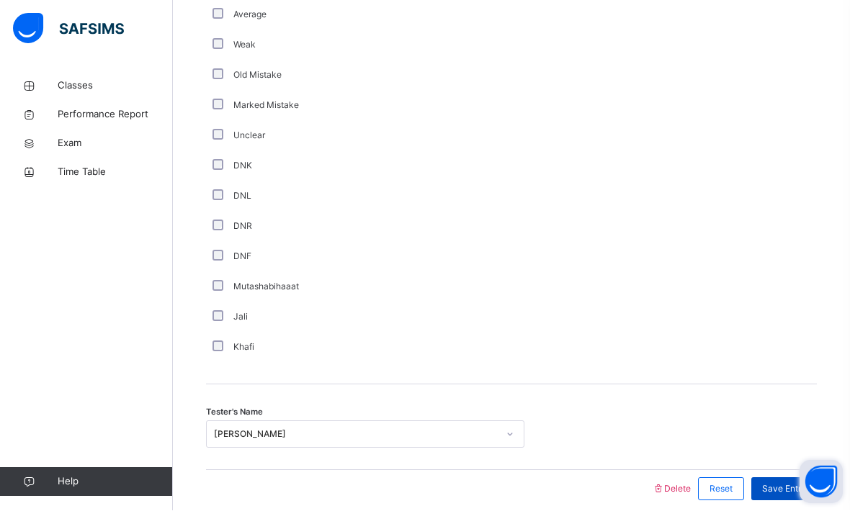
click at [793, 481] on div "Save Entry" at bounding box center [784, 489] width 66 height 23
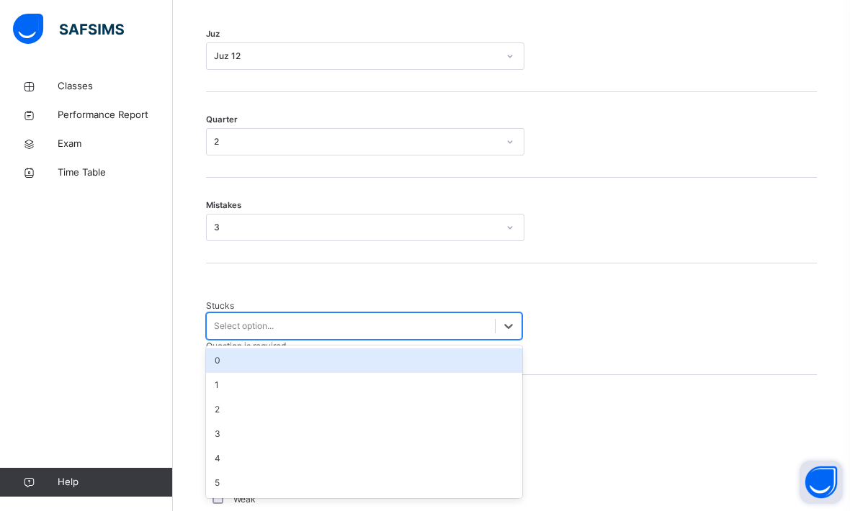
scroll to position [703, 0]
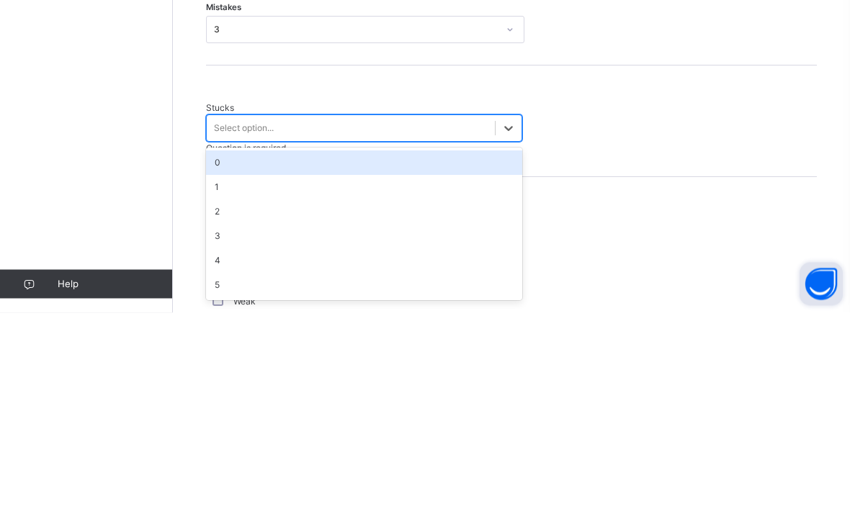
click at [402, 349] on div "0" at bounding box center [364, 361] width 316 height 24
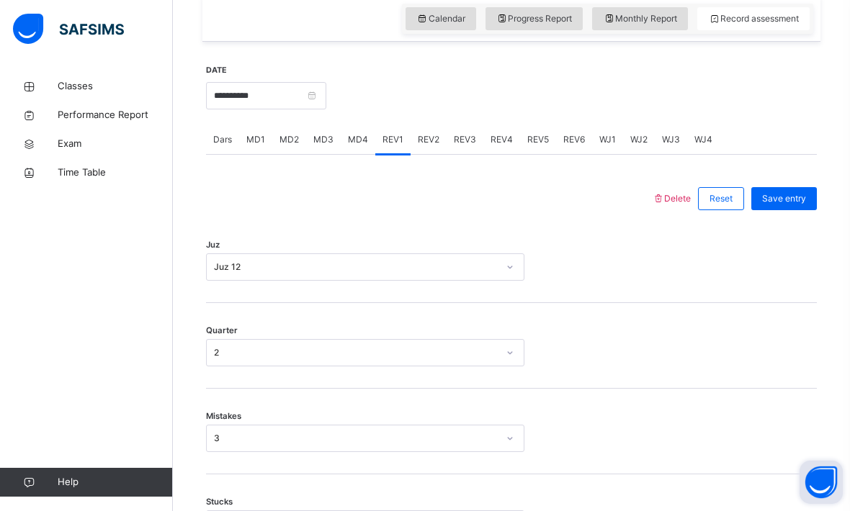
scroll to position [477, 0]
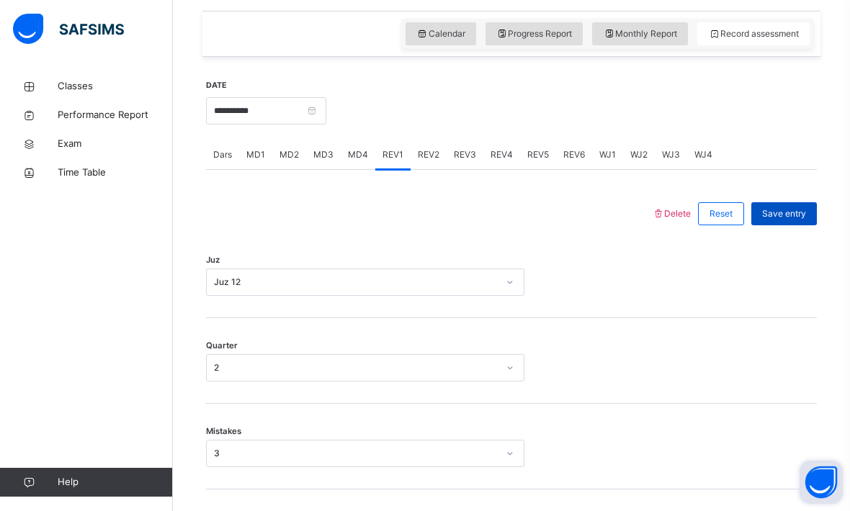
click at [796, 220] on span "Save entry" at bounding box center [784, 213] width 44 height 13
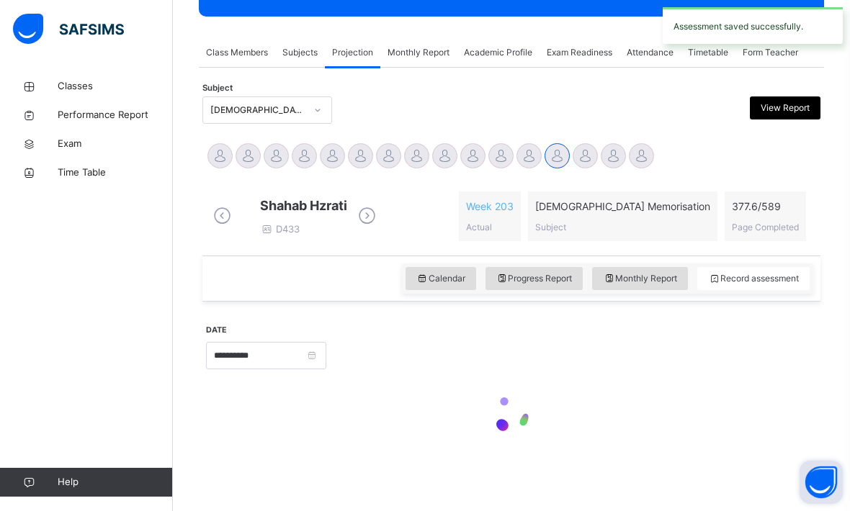
scroll to position [244, 0]
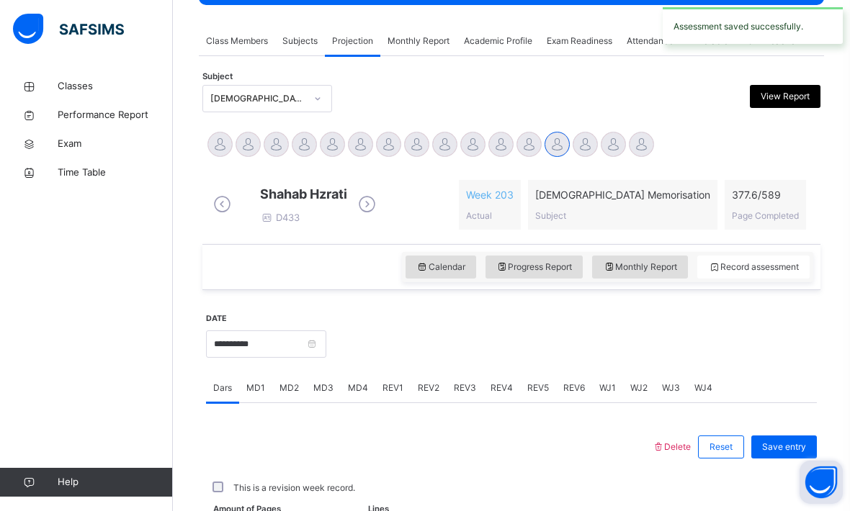
click at [439, 399] on div "REV2" at bounding box center [428, 388] width 36 height 29
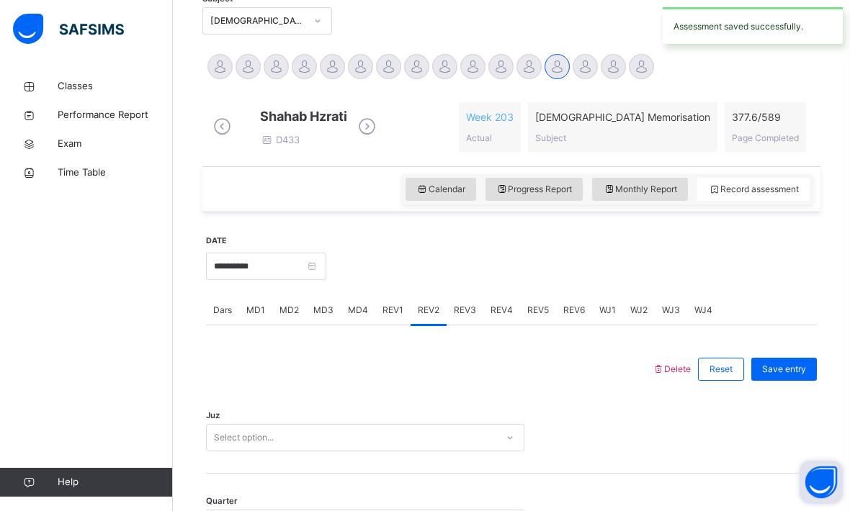
scroll to position [425, 0]
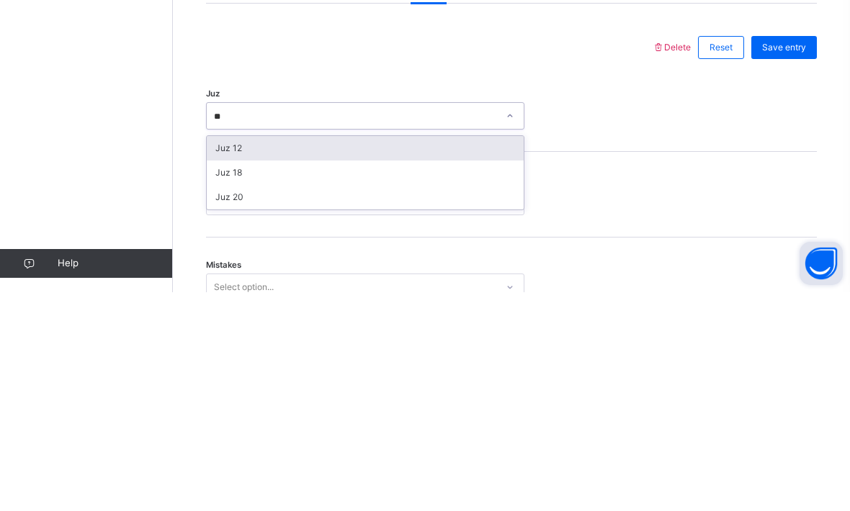
click at [222, 355] on div "Juz 12" at bounding box center [365, 367] width 317 height 24
type input "**"
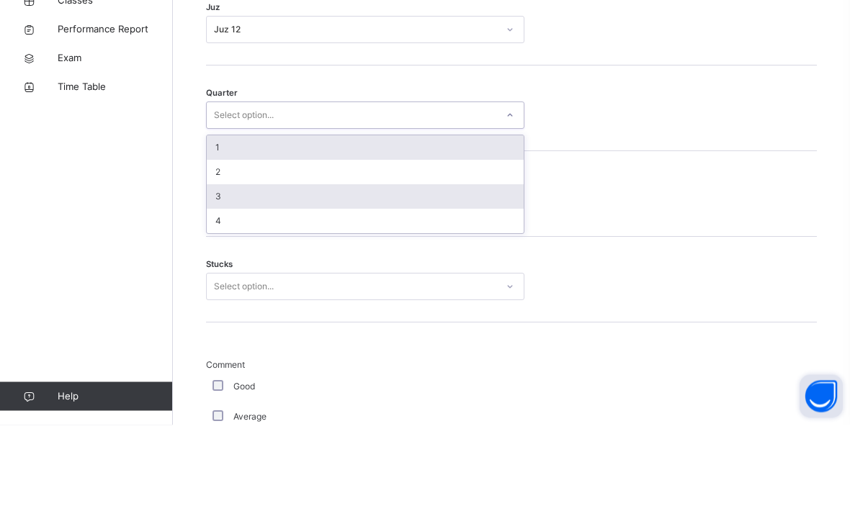
click at [220, 271] on div "3" at bounding box center [365, 283] width 317 height 24
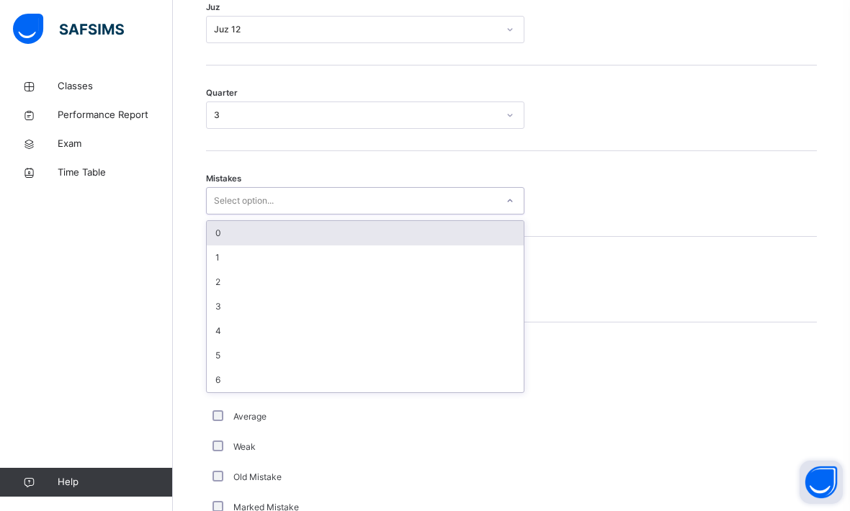
scroll to position [729, 0]
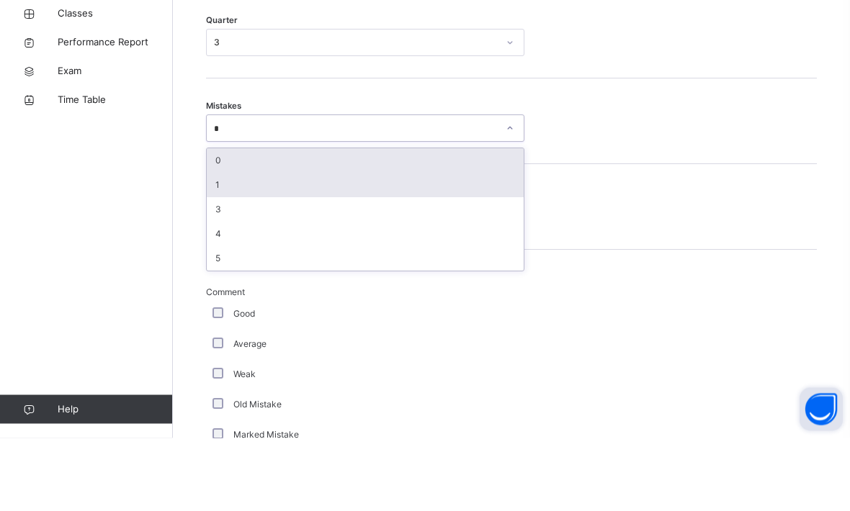
click at [226, 246] on div "1" at bounding box center [365, 258] width 317 height 24
type input "*"
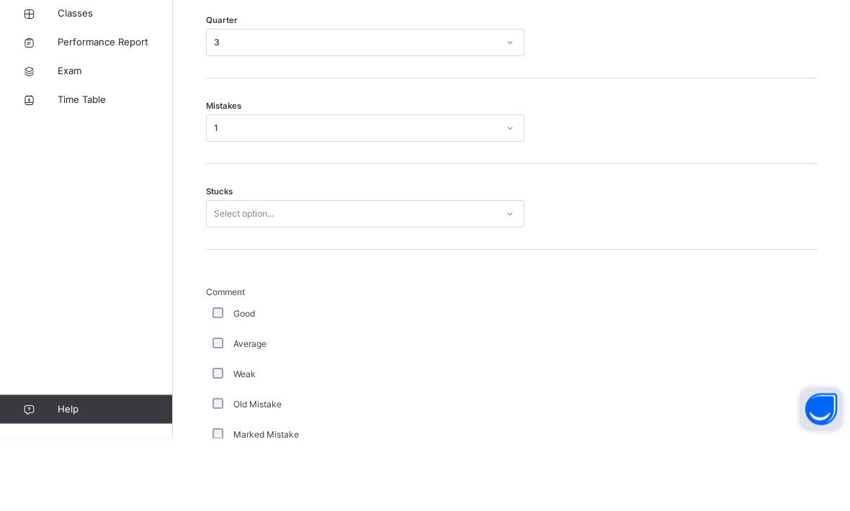
scroll to position [803, 0]
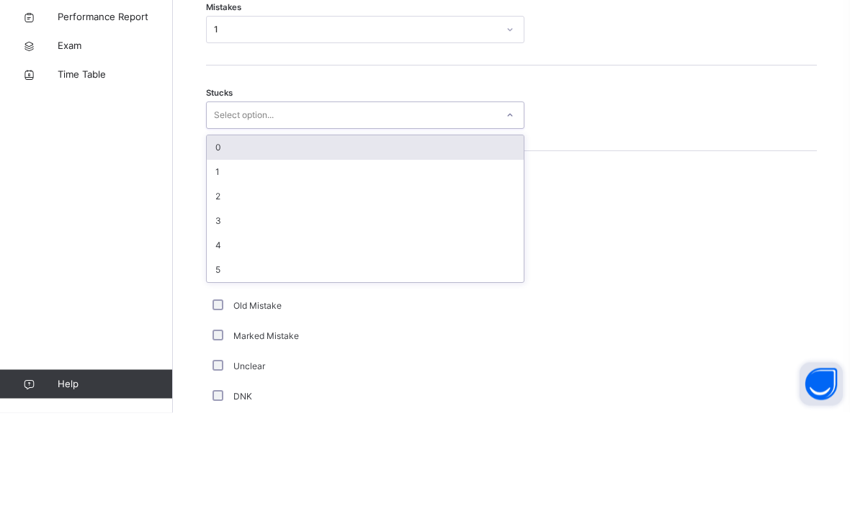
click at [226, 234] on div "0" at bounding box center [365, 246] width 317 height 24
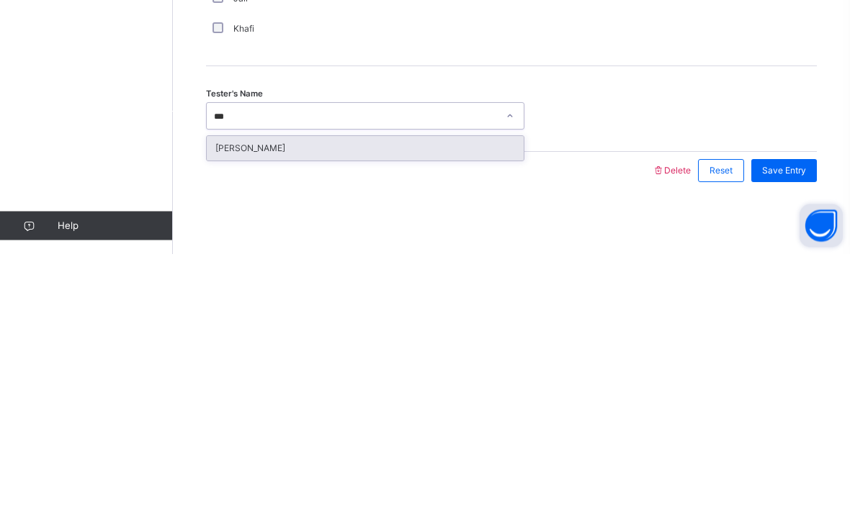
type input "***"
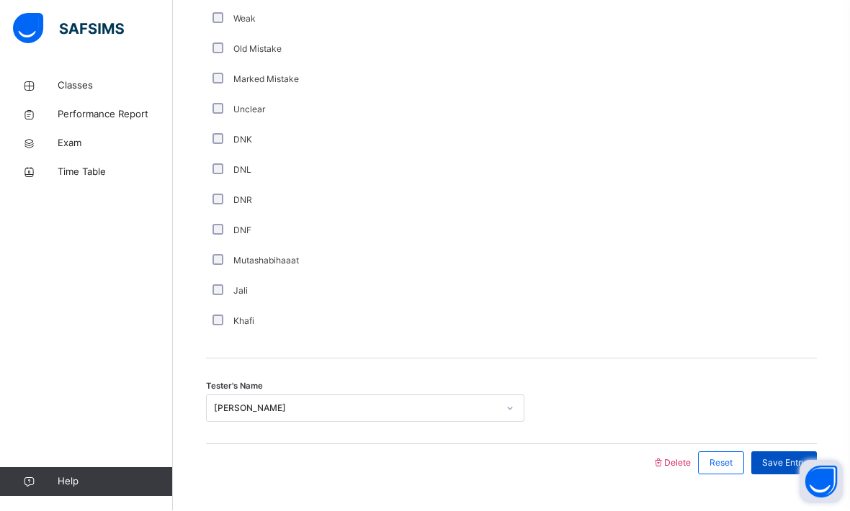
click at [778, 475] on div "Save Entry" at bounding box center [784, 463] width 66 height 23
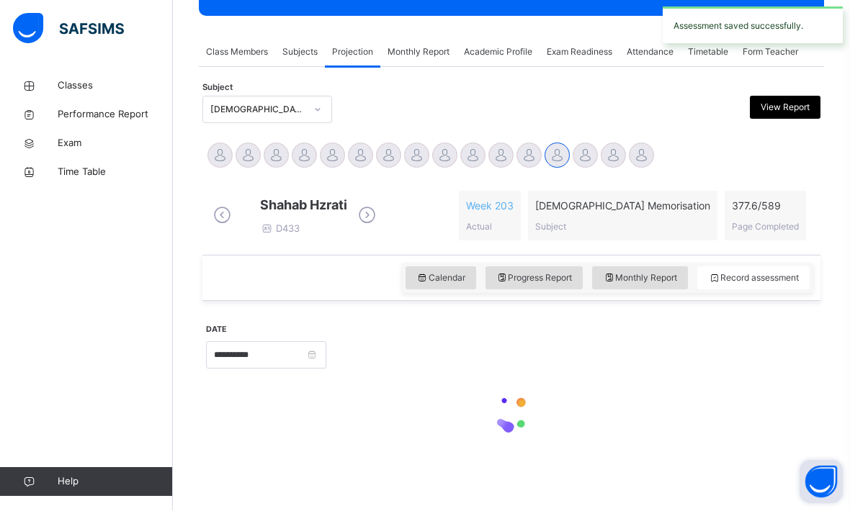
scroll to position [197, 0]
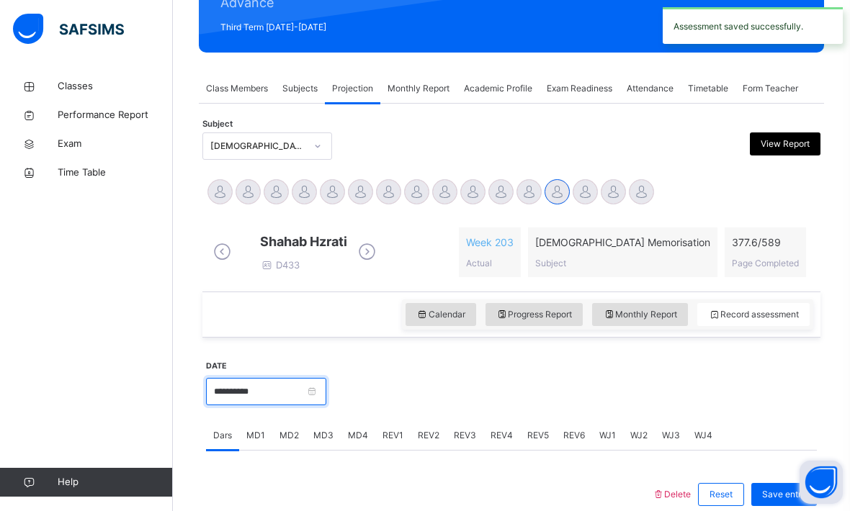
click at [326, 405] on input "**********" at bounding box center [266, 391] width 120 height 27
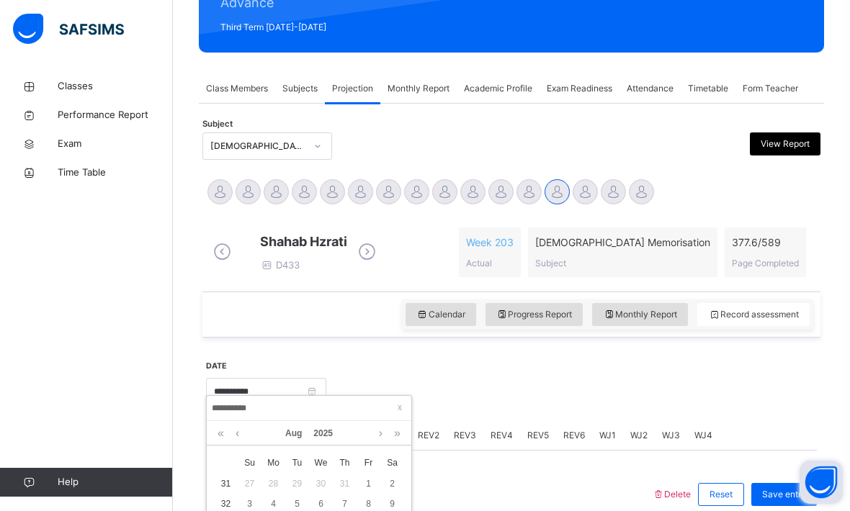
type input "**********"
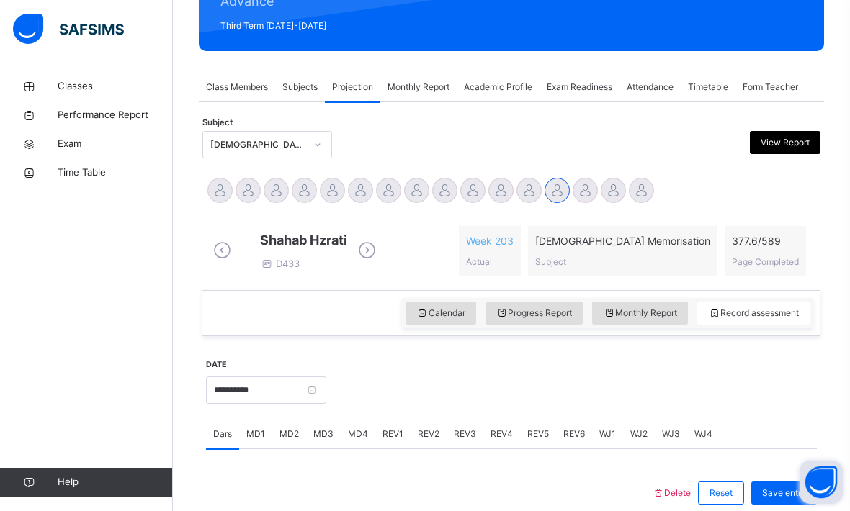
scroll to position [521, 0]
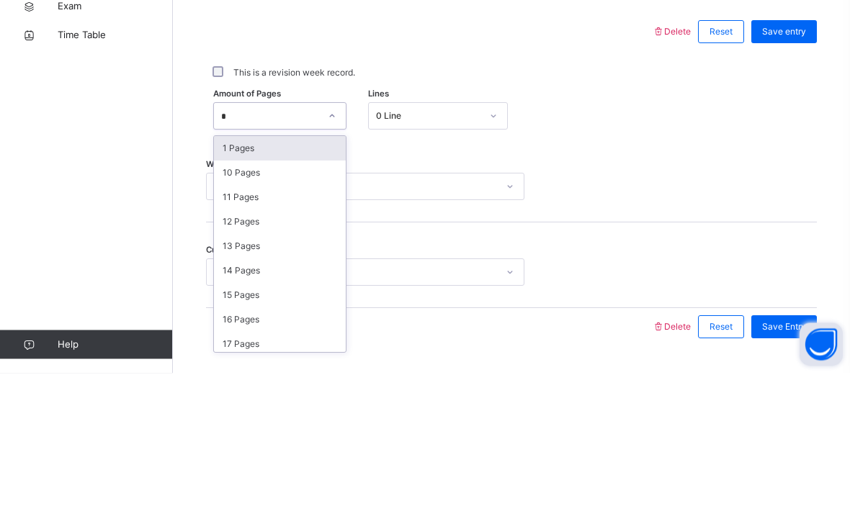
click at [230, 274] on div "1 Pages" at bounding box center [280, 286] width 132 height 24
type input "*"
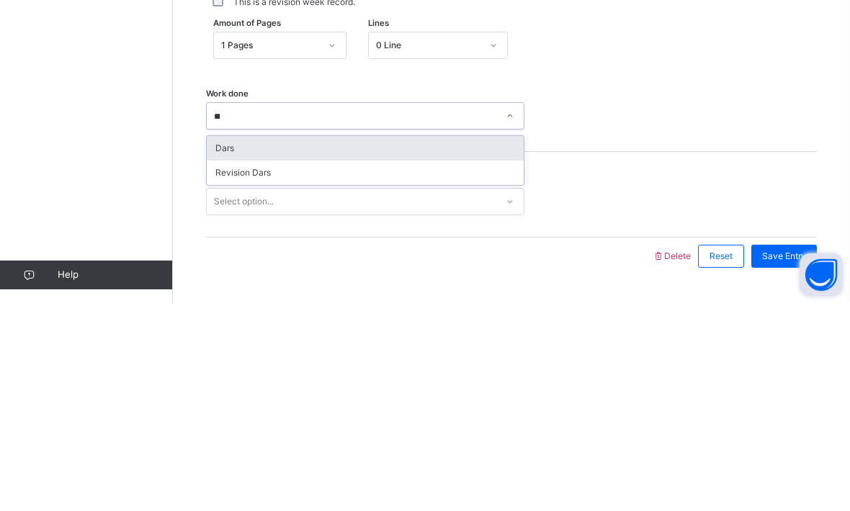
type input "**"
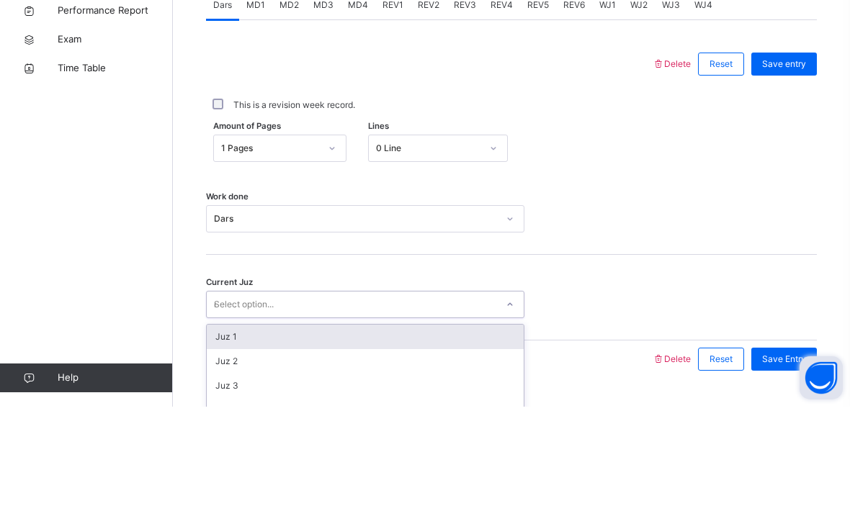
scroll to position [559, 0]
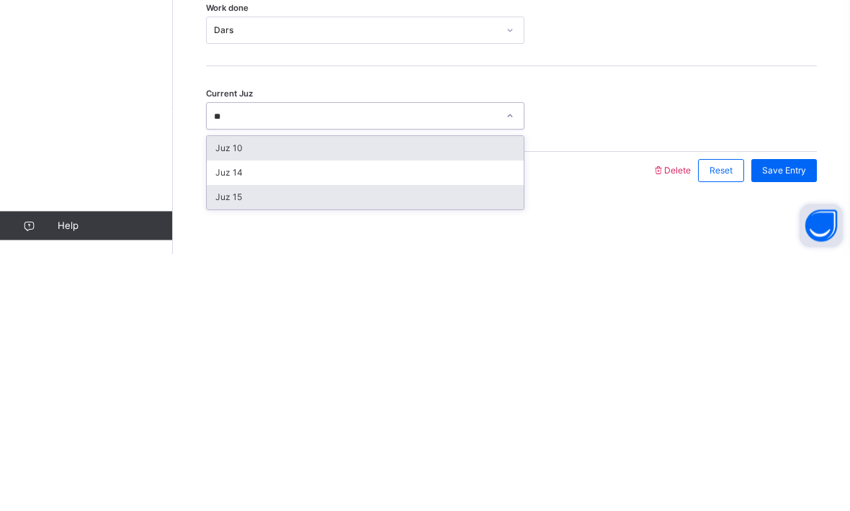
click at [230, 442] on div "Juz 15" at bounding box center [365, 454] width 317 height 24
type input "**"
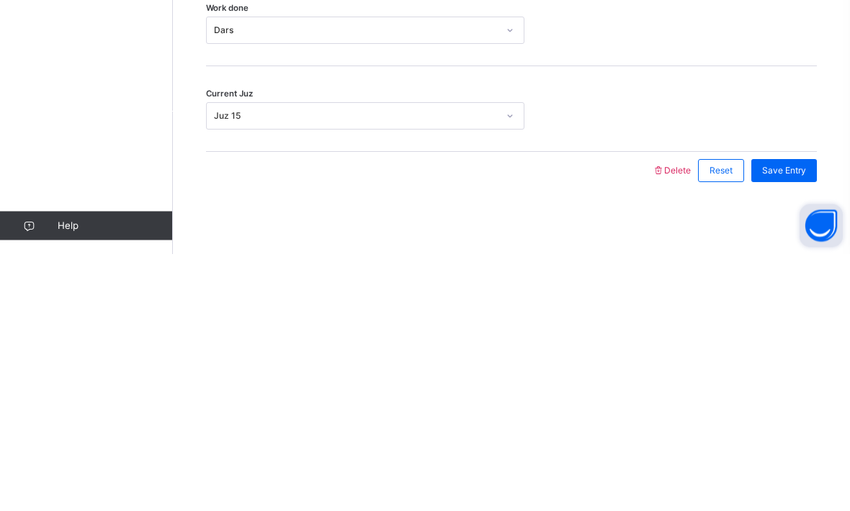
scroll to position [523, 0]
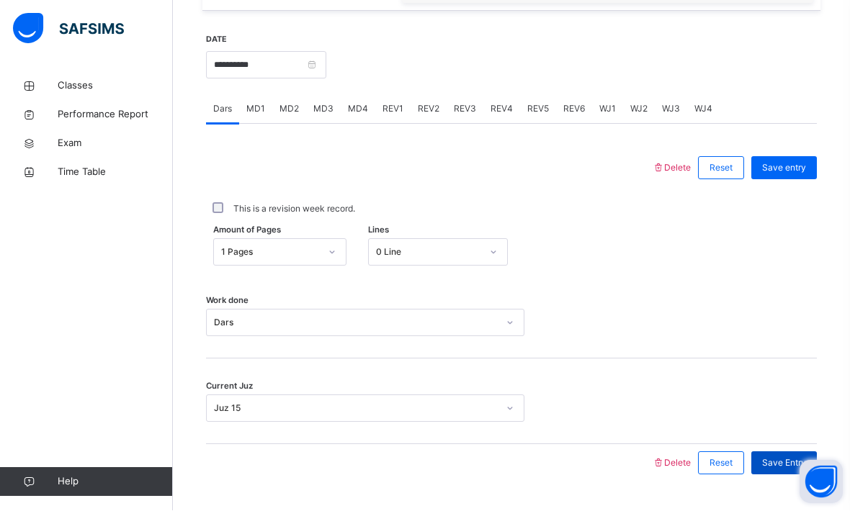
click at [783, 475] on div "Save Entry" at bounding box center [784, 463] width 66 height 23
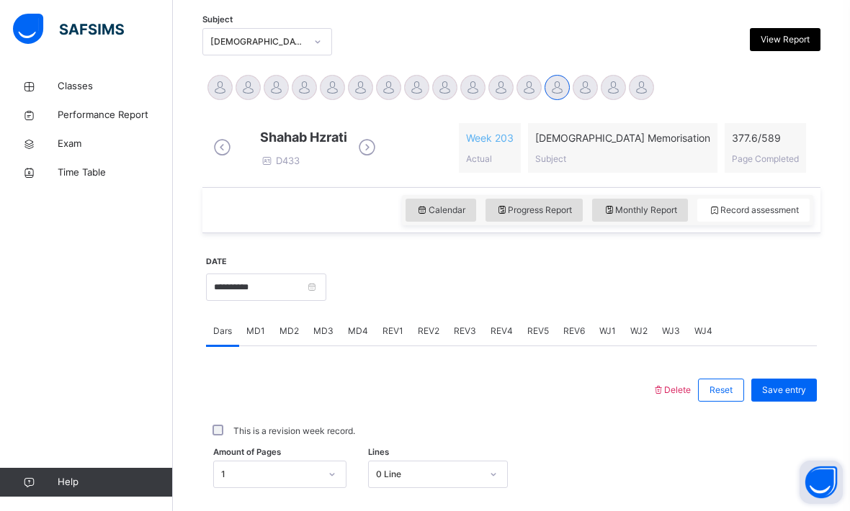
click at [289, 346] on div "MD2" at bounding box center [289, 331] width 34 height 29
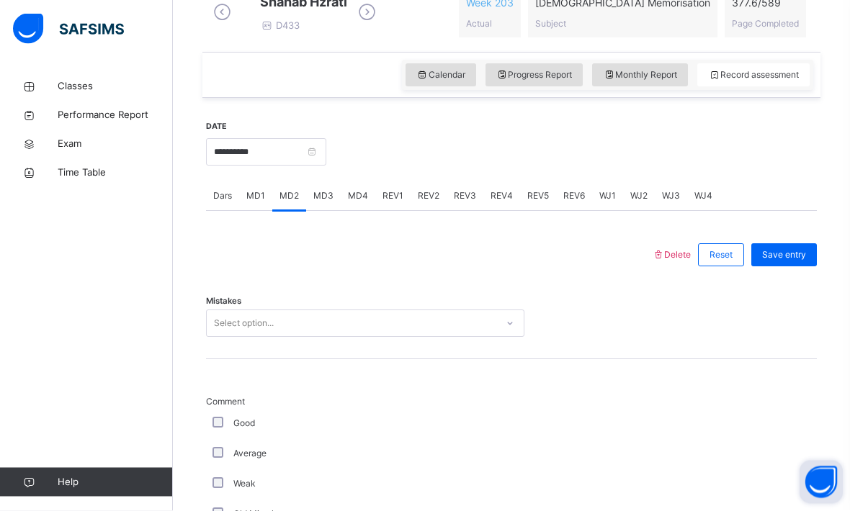
scroll to position [437, 0]
click at [230, 348] on div "Mistakes Select option..." at bounding box center [511, 316] width 611 height 86
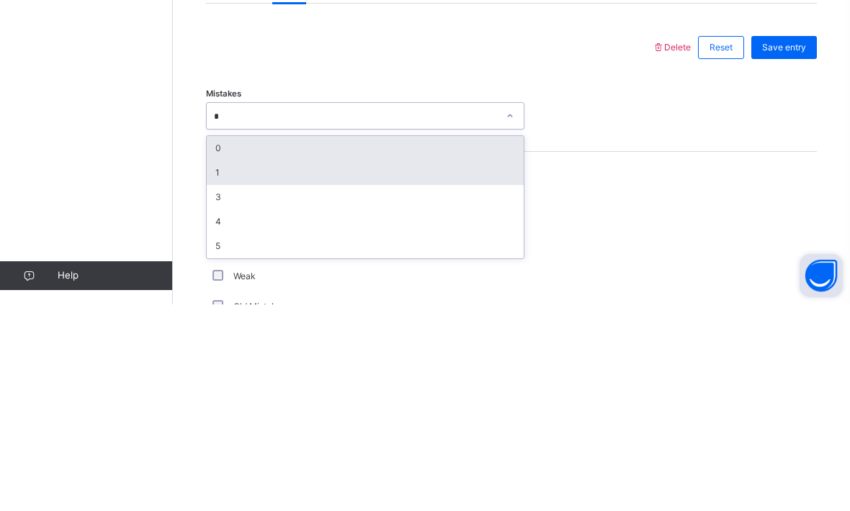
click at [218, 367] on div "1" at bounding box center [365, 379] width 317 height 24
type input "*"
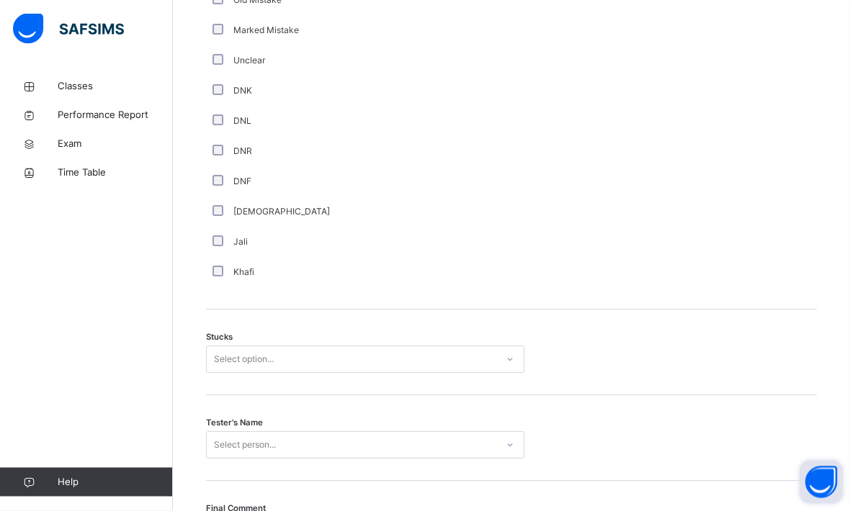
scroll to position [970, 0]
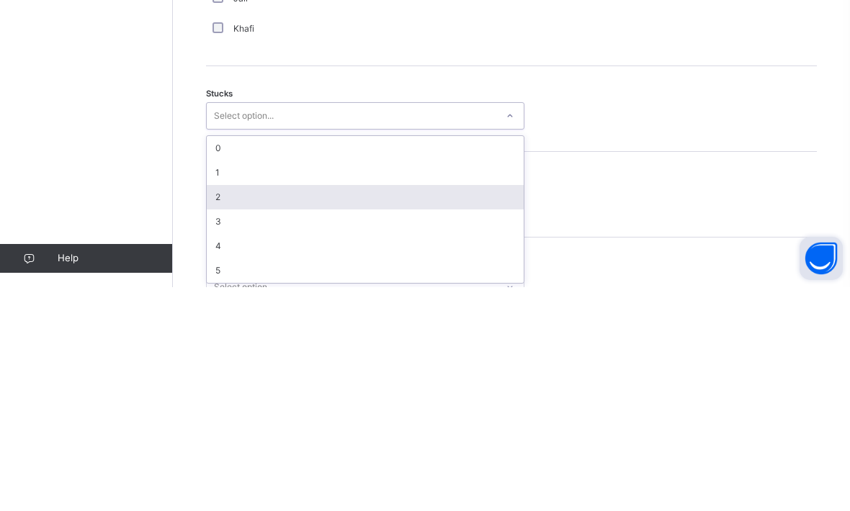
click at [215, 409] on div "2" at bounding box center [365, 421] width 317 height 24
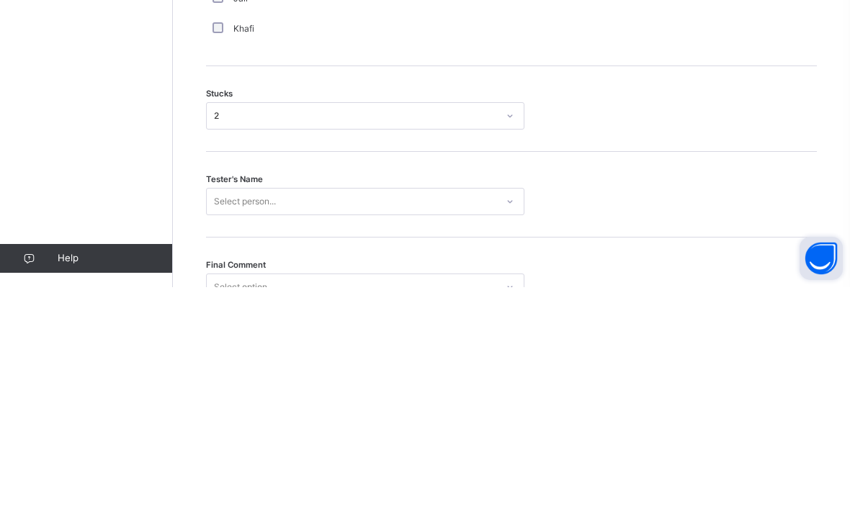
scroll to position [1072, 0]
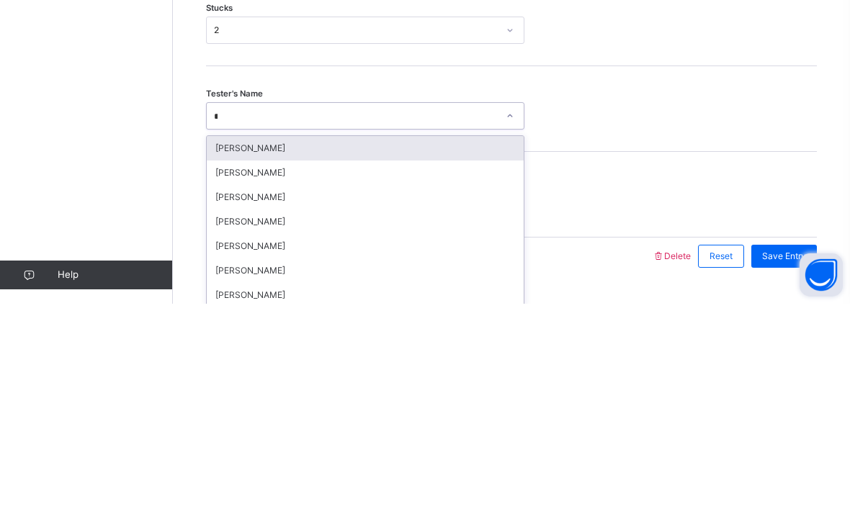
type input "*"
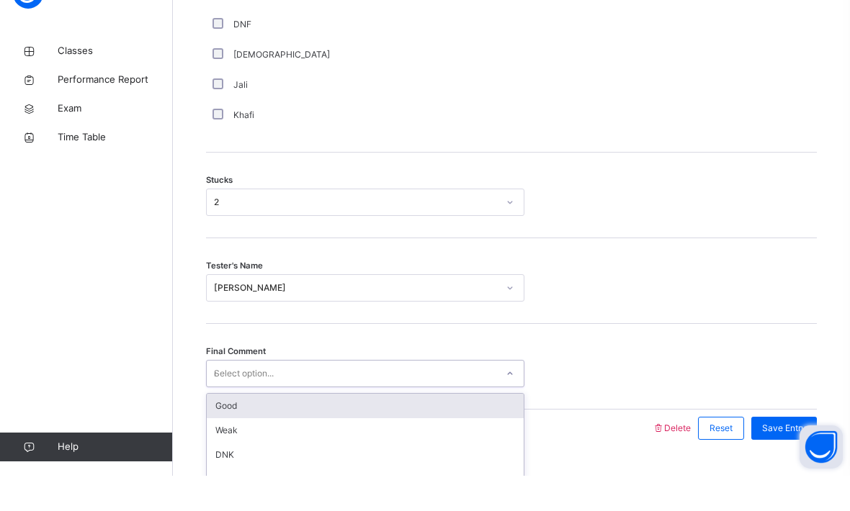
type input "*"
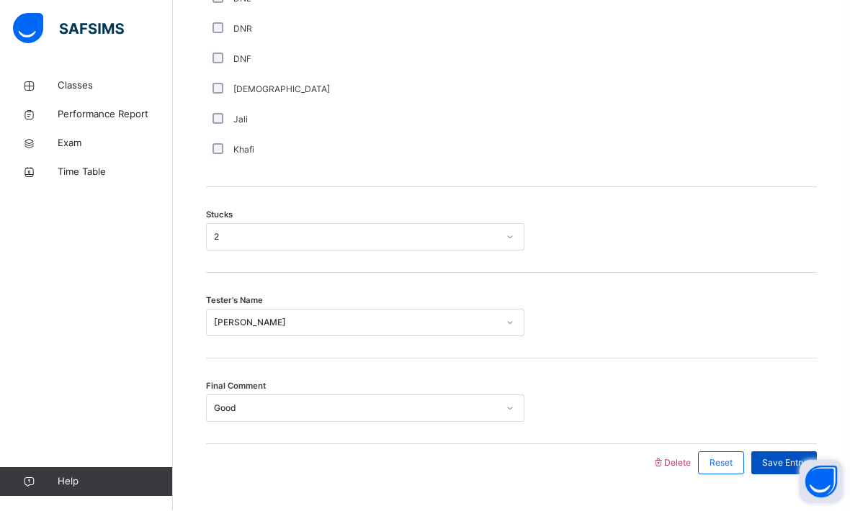
click at [794, 470] on span "Save Entry" at bounding box center [784, 463] width 44 height 13
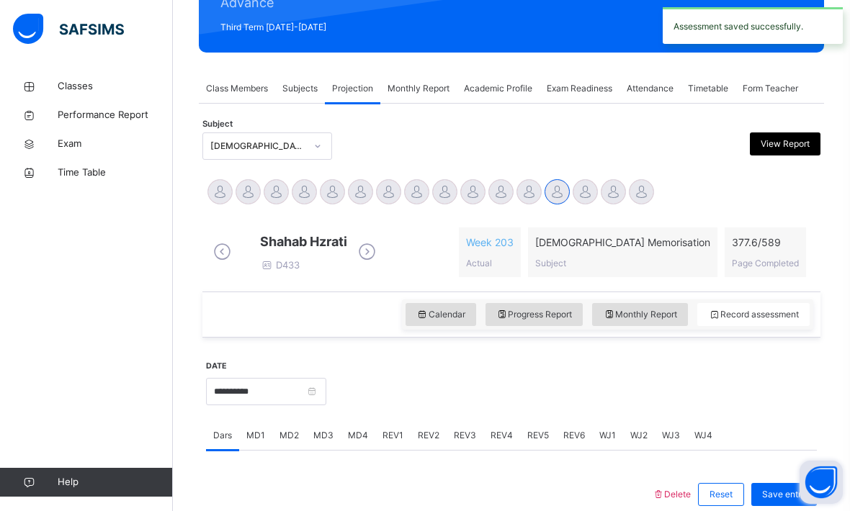
click at [349, 442] on span "MD4" at bounding box center [358, 435] width 20 height 13
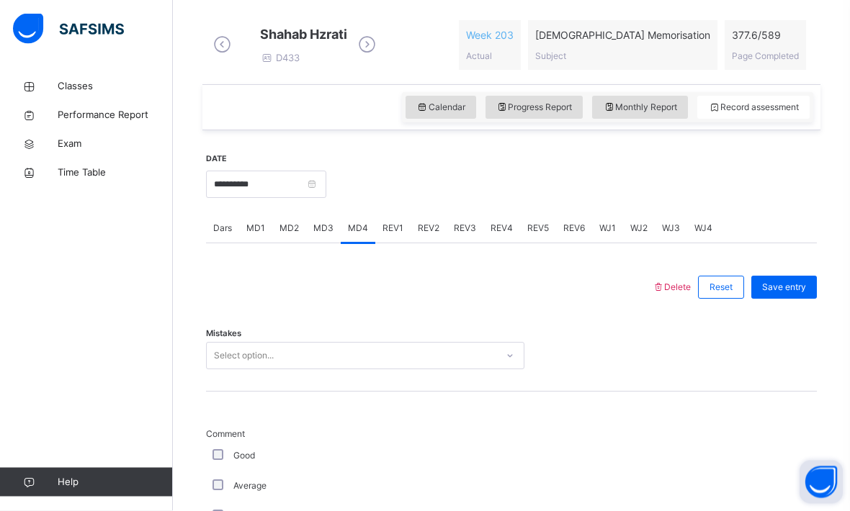
scroll to position [404, 0]
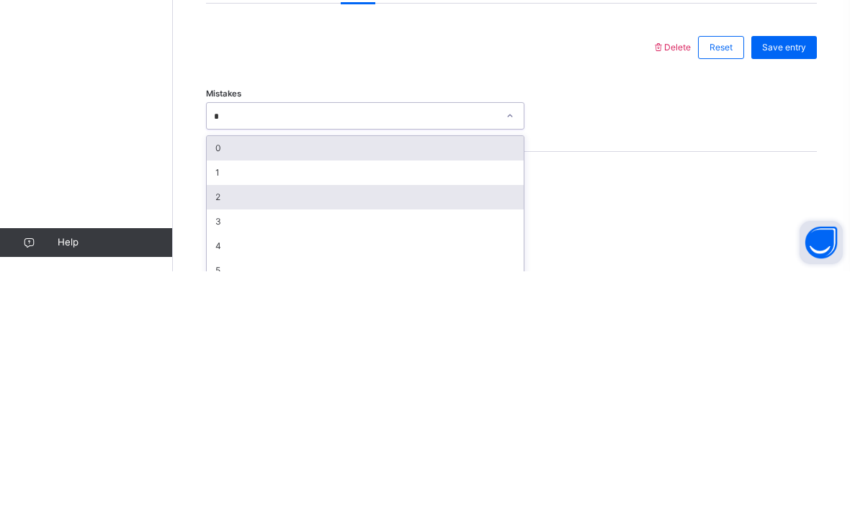
click at [215, 425] on div "2" at bounding box center [365, 437] width 317 height 24
type input "*"
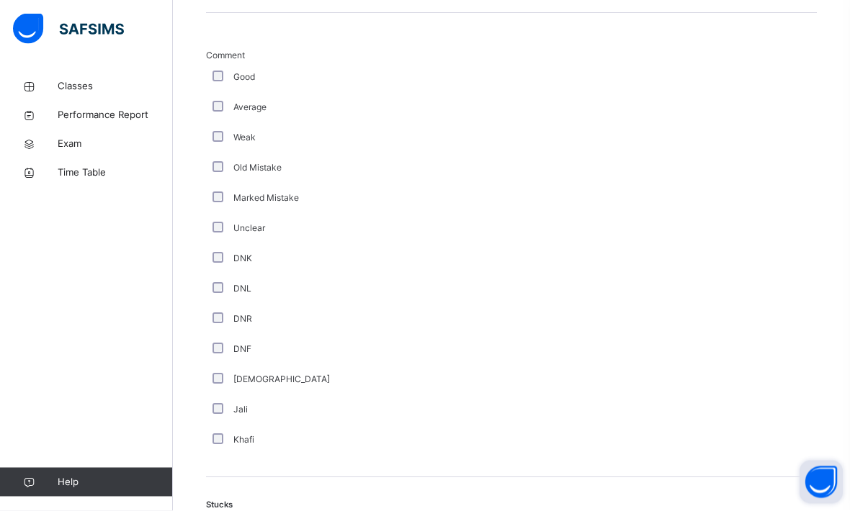
scroll to position [996, 0]
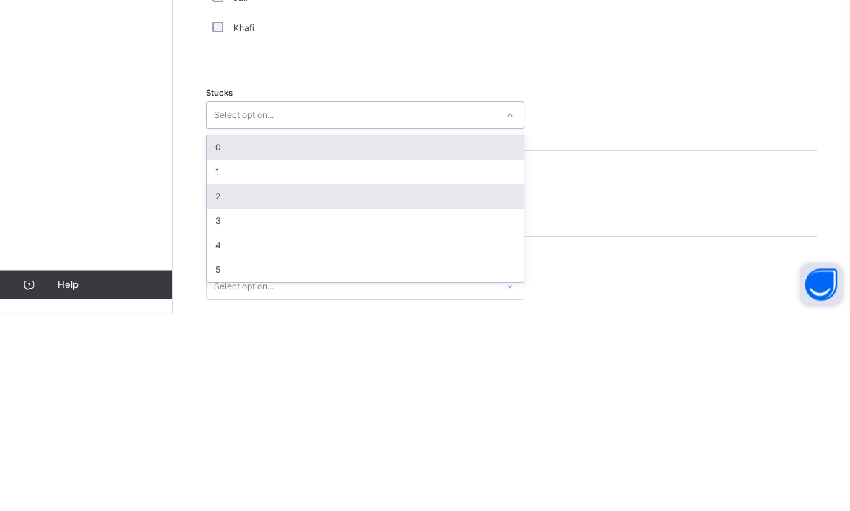
click at [213, 382] on div "2" at bounding box center [365, 394] width 317 height 24
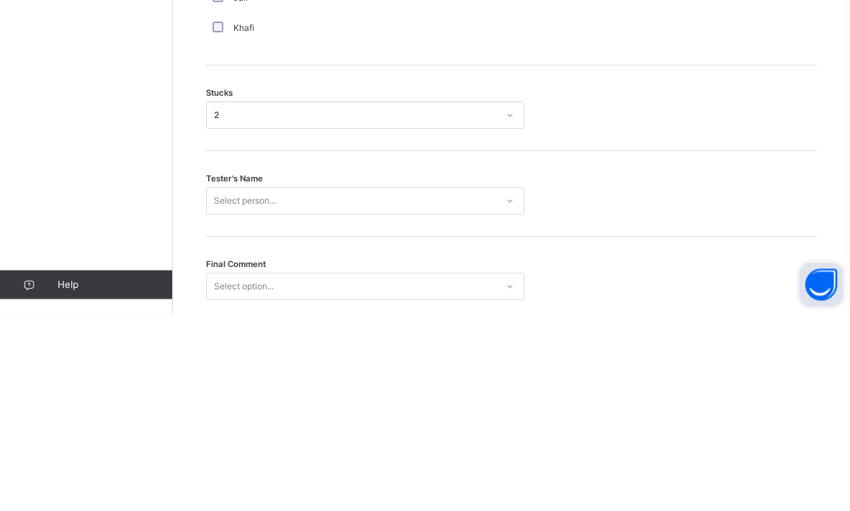
scroll to position [1072, 0]
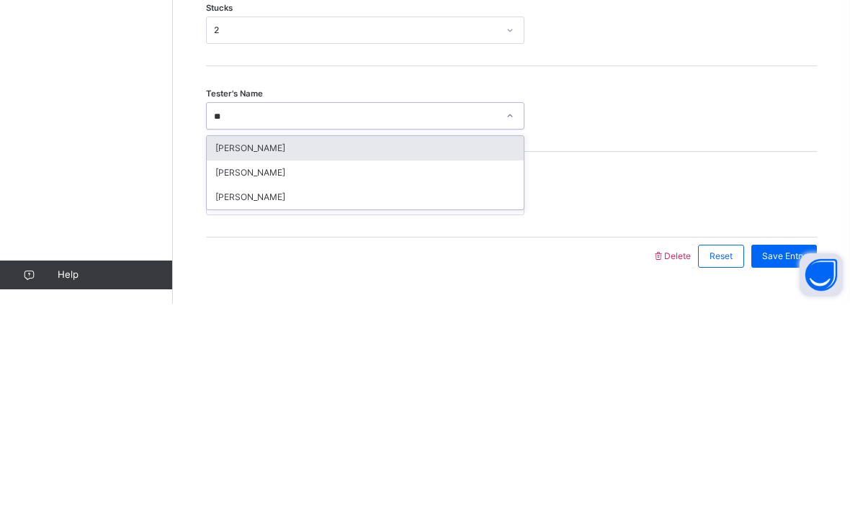
type input "**"
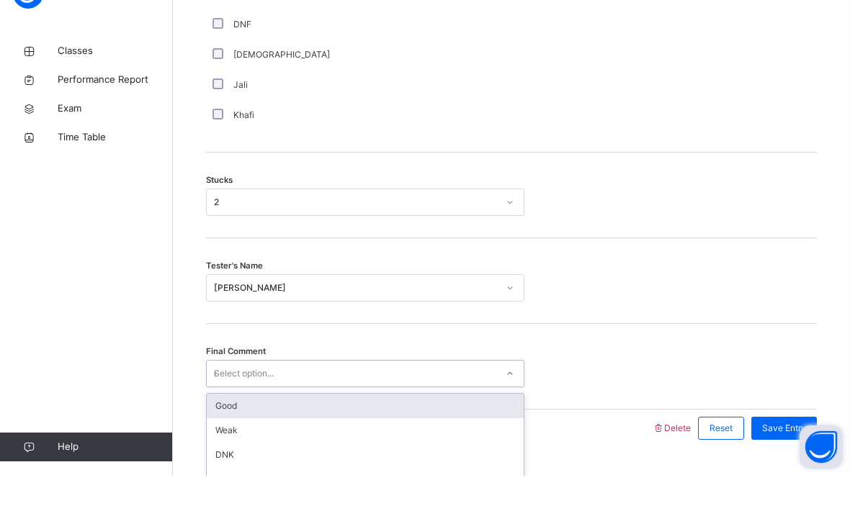
type input "*"
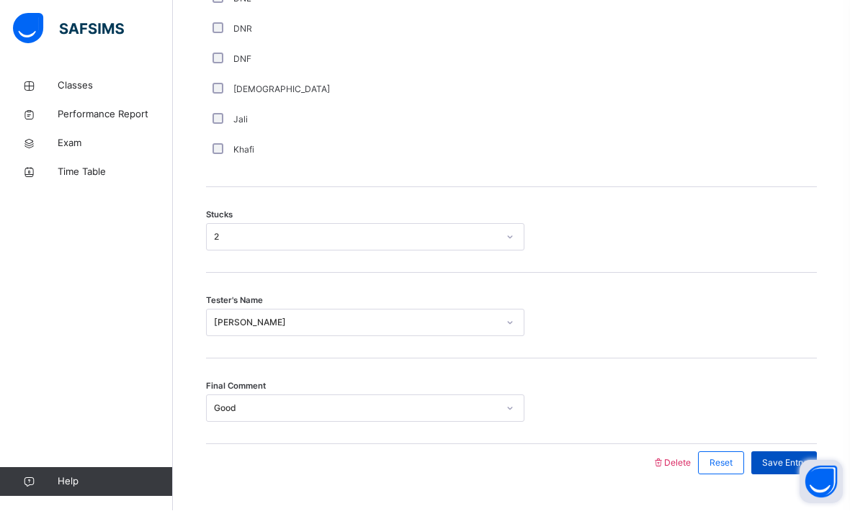
click at [788, 475] on div "Save Entry" at bounding box center [784, 463] width 66 height 23
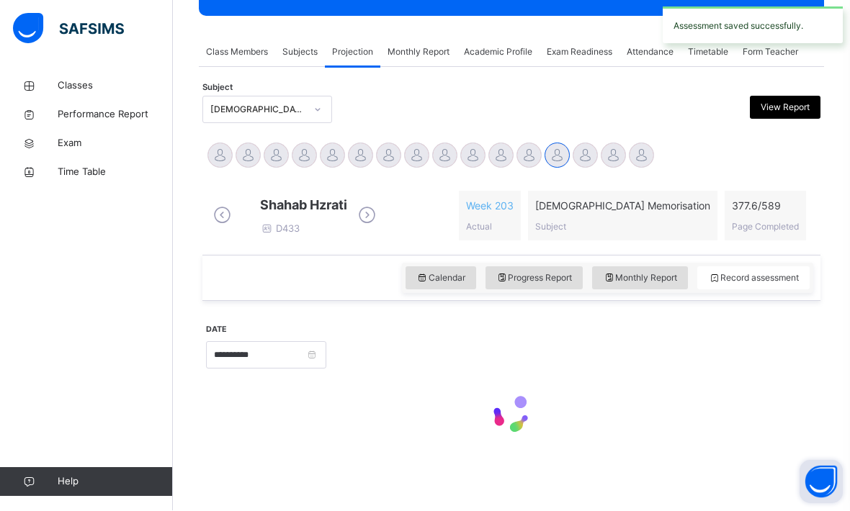
scroll to position [197, 0]
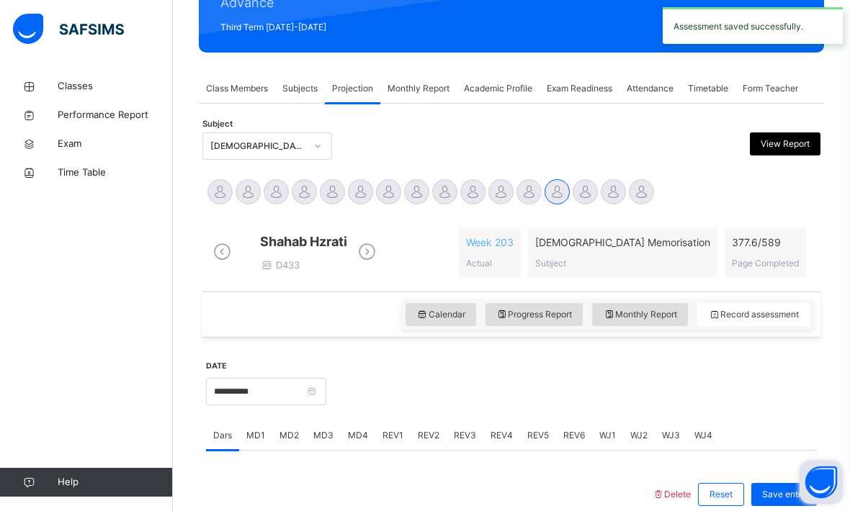
click at [399, 442] on span "REV1" at bounding box center [392, 435] width 21 height 13
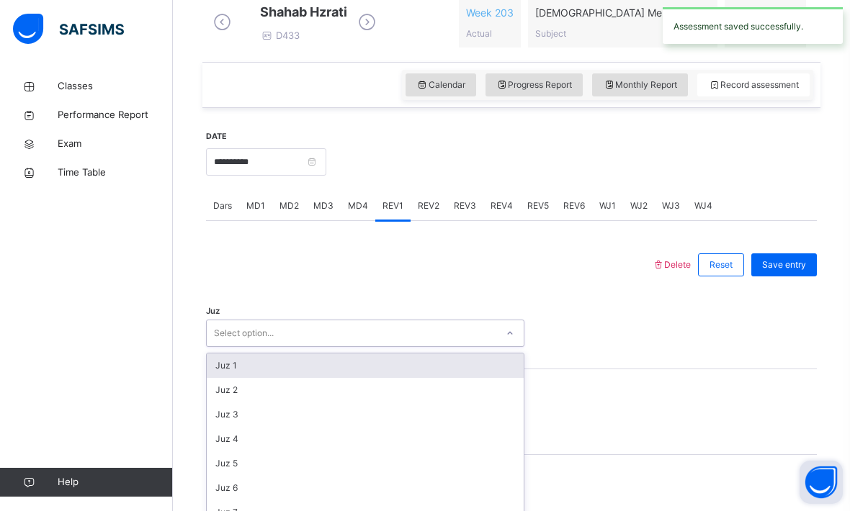
scroll to position [401, 0]
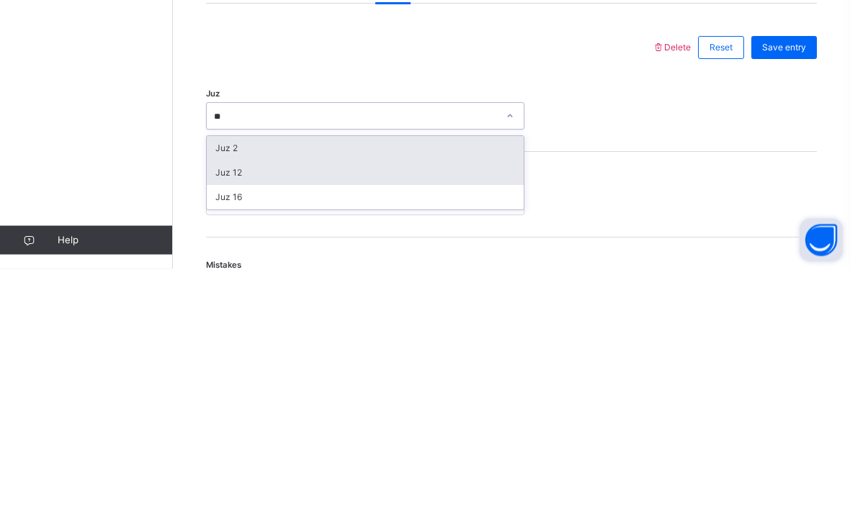
click at [271, 403] on div "Juz 12" at bounding box center [365, 415] width 317 height 24
type input "**"
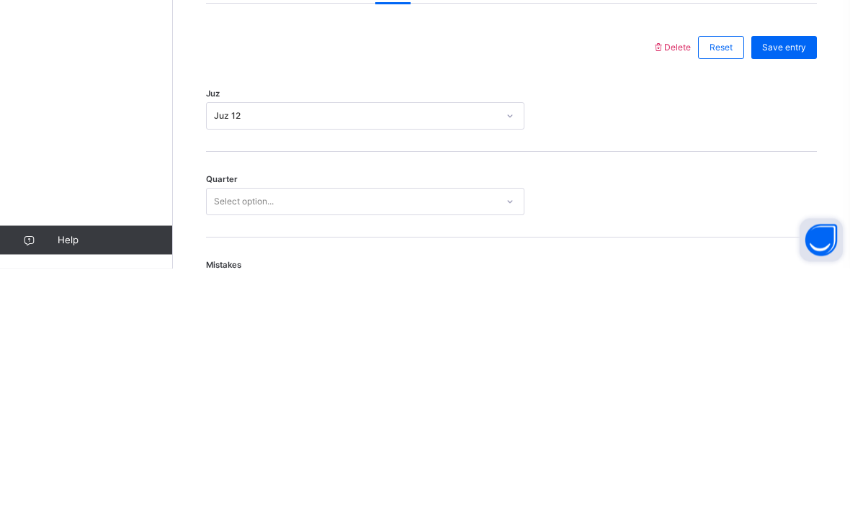
scroll to position [644, 0]
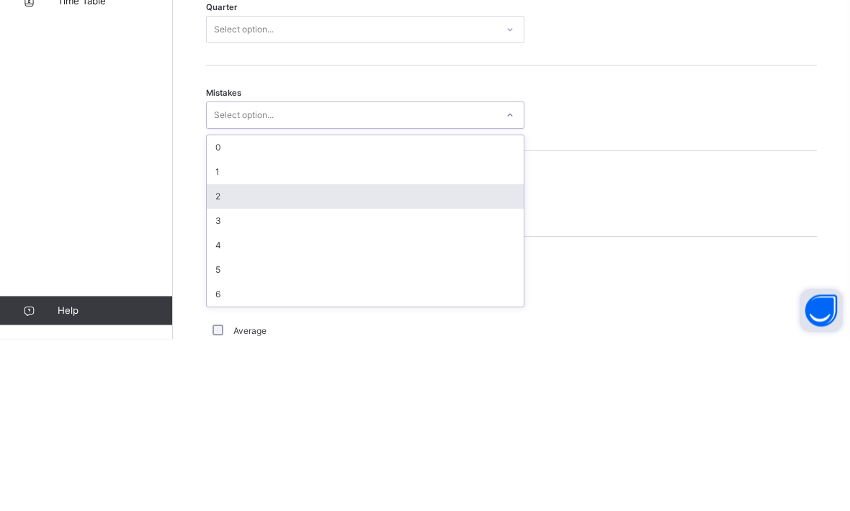
click at [268, 356] on div "2" at bounding box center [365, 368] width 317 height 24
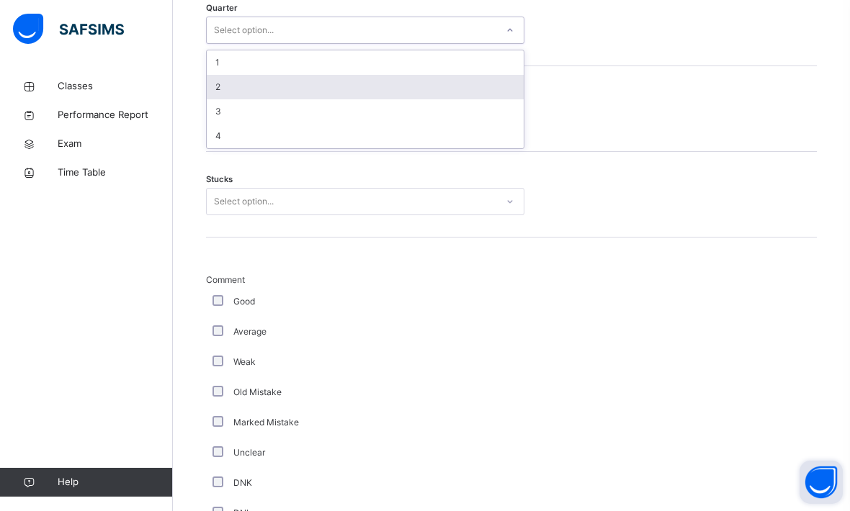
click at [283, 97] on div "2" at bounding box center [365, 87] width 317 height 24
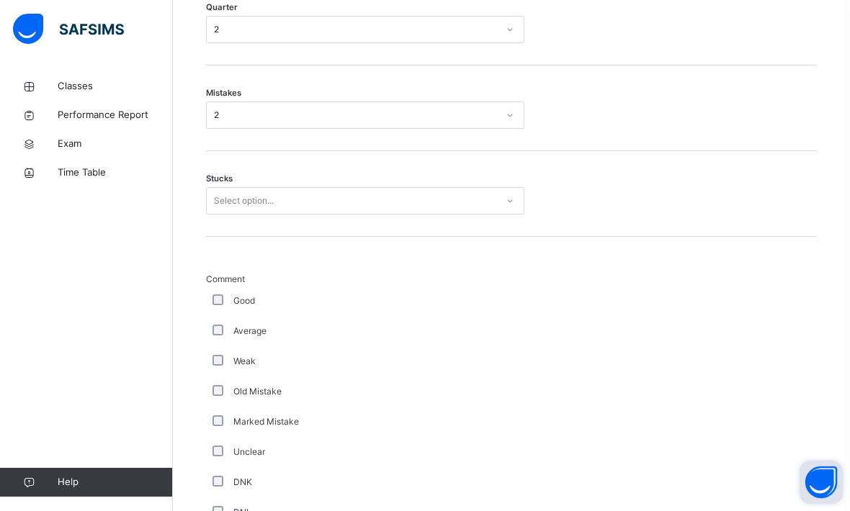
scroll to position [815, 0]
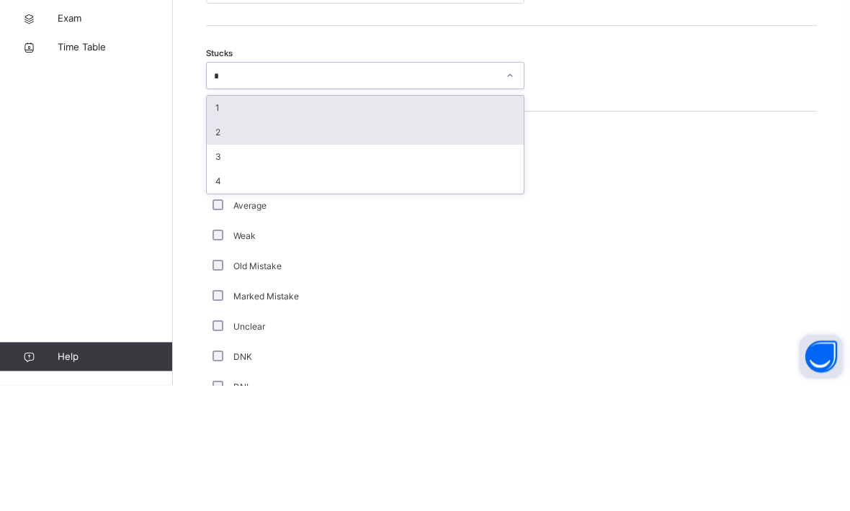
click at [296, 246] on div "2" at bounding box center [365, 258] width 317 height 24
type input "*"
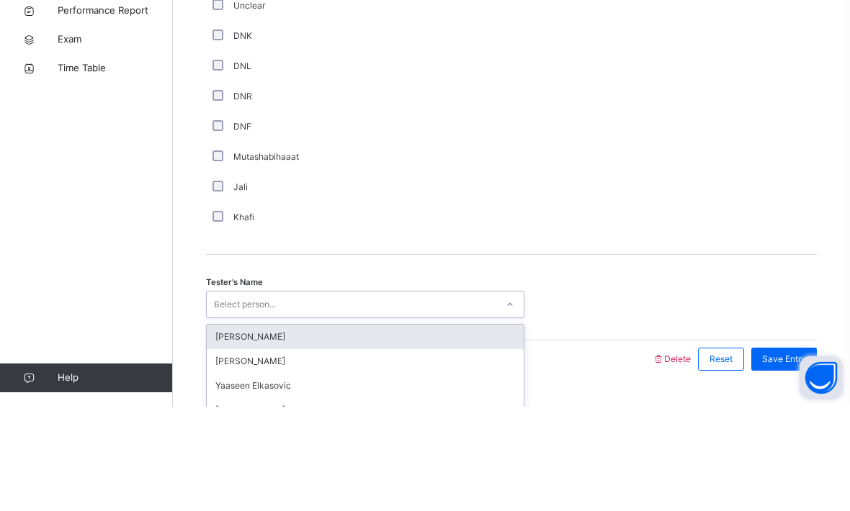
scroll to position [1194, 0]
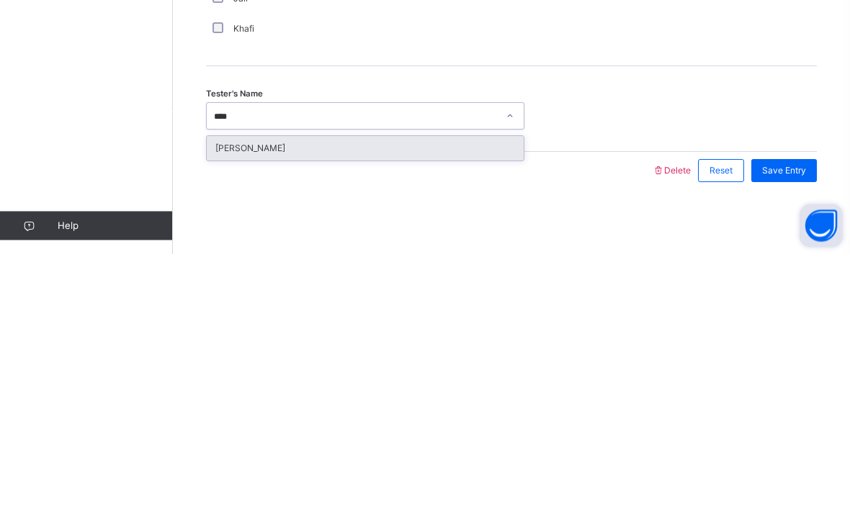
type input "****"
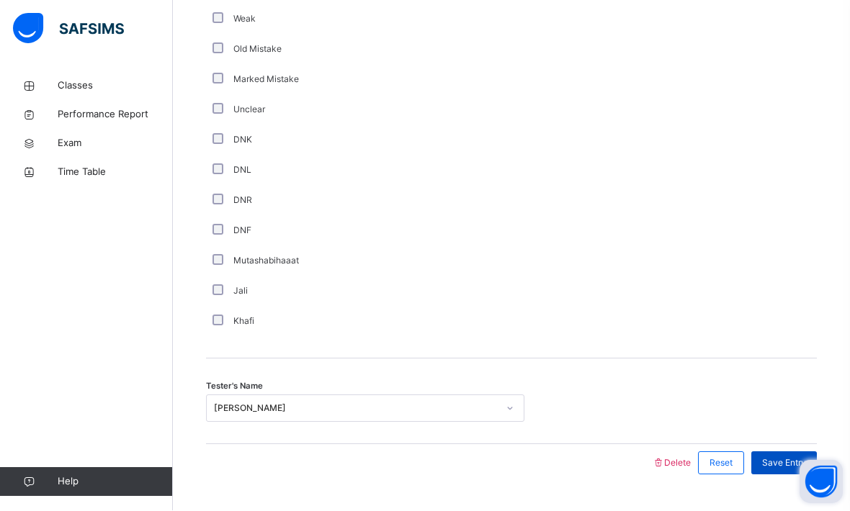
click at [789, 470] on span "Save Entry" at bounding box center [784, 463] width 44 height 13
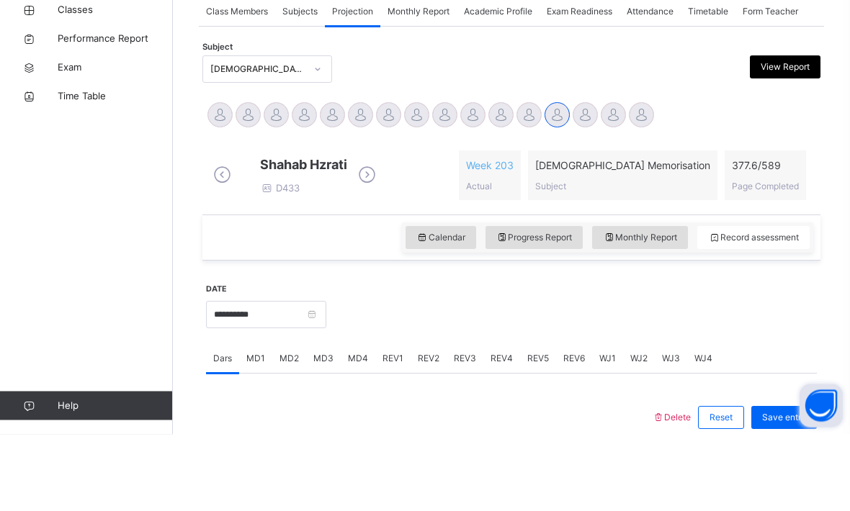
scroll to position [276, 0]
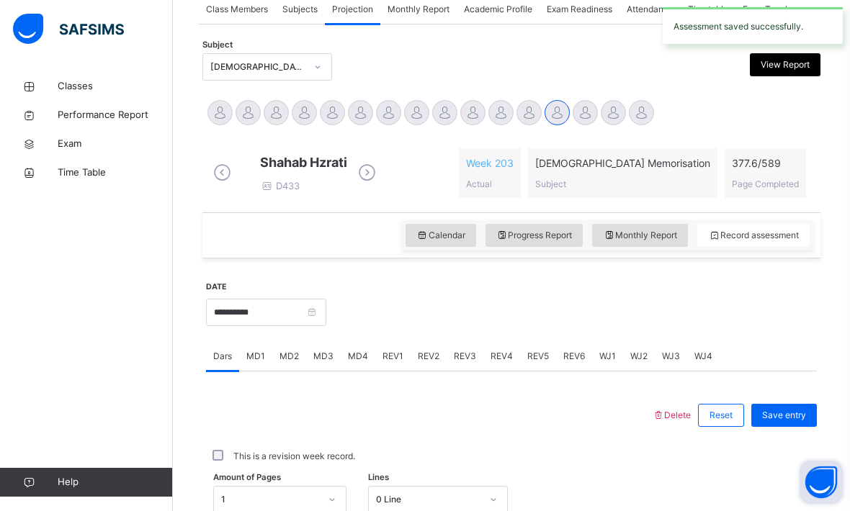
click at [438, 366] on div "REV2" at bounding box center [428, 356] width 36 height 29
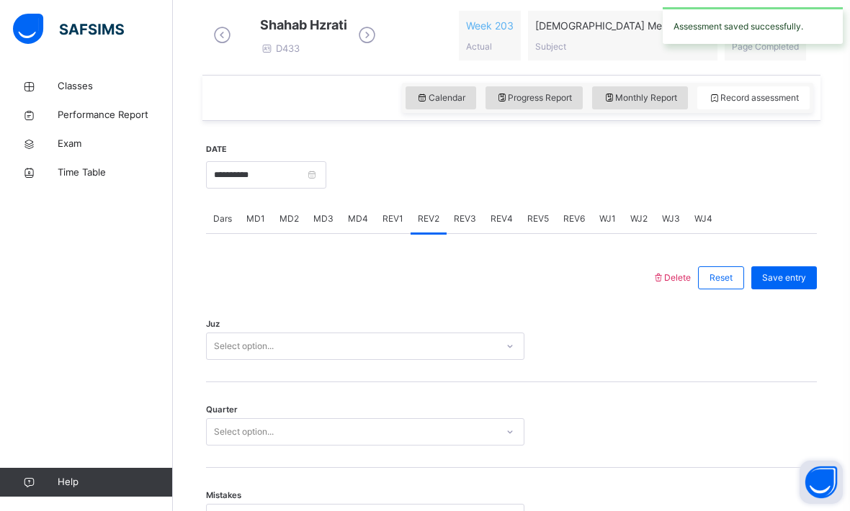
scroll to position [455, 0]
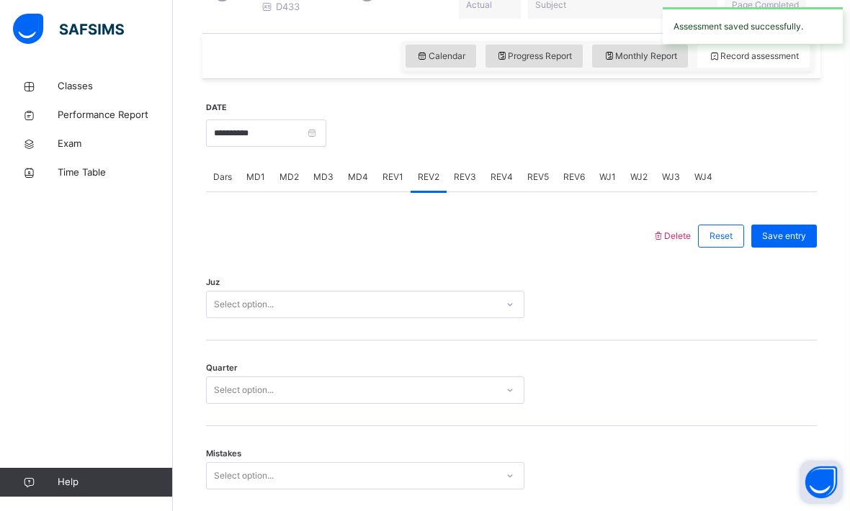
click at [410, 284] on div "Juz Select option..." at bounding box center [511, 298] width 611 height 86
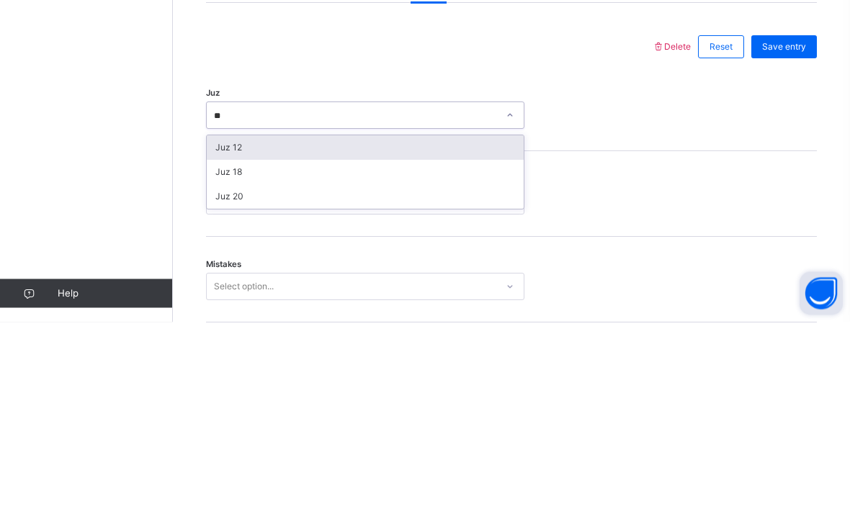
click at [301, 325] on div "Juz 12" at bounding box center [365, 337] width 317 height 24
type input "**"
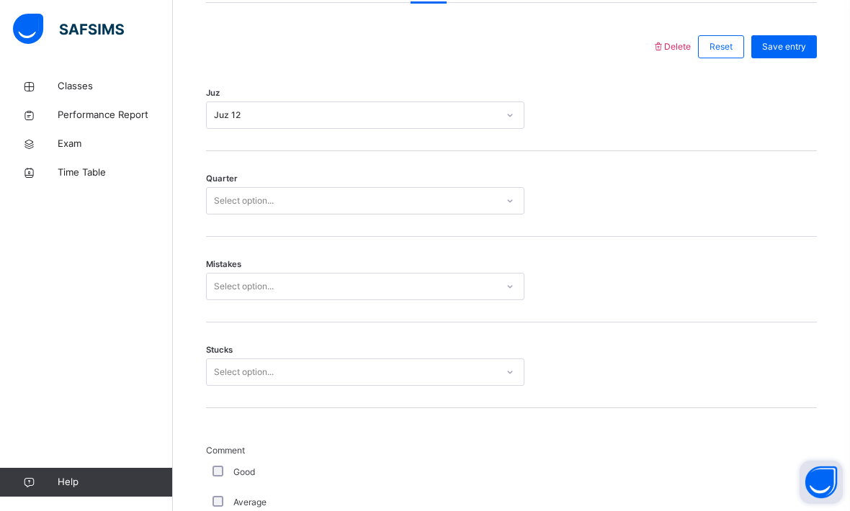
scroll to position [644, 0]
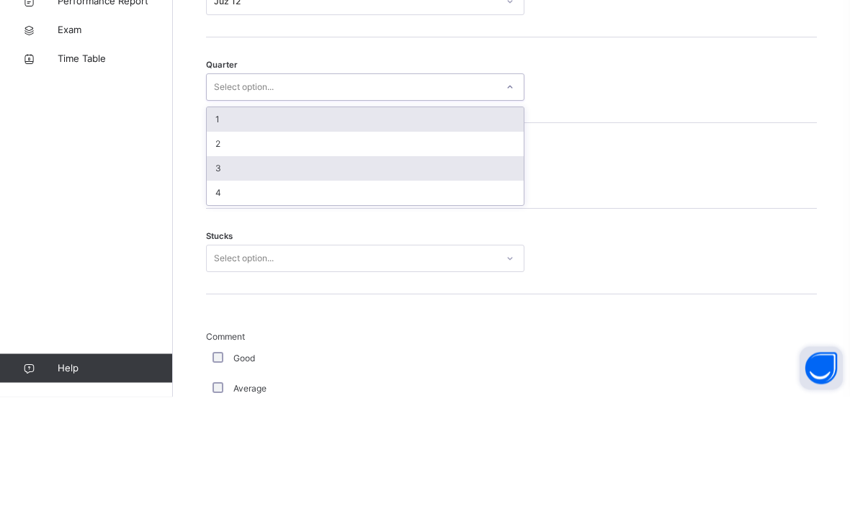
click at [262, 271] on div "3" at bounding box center [365, 283] width 317 height 24
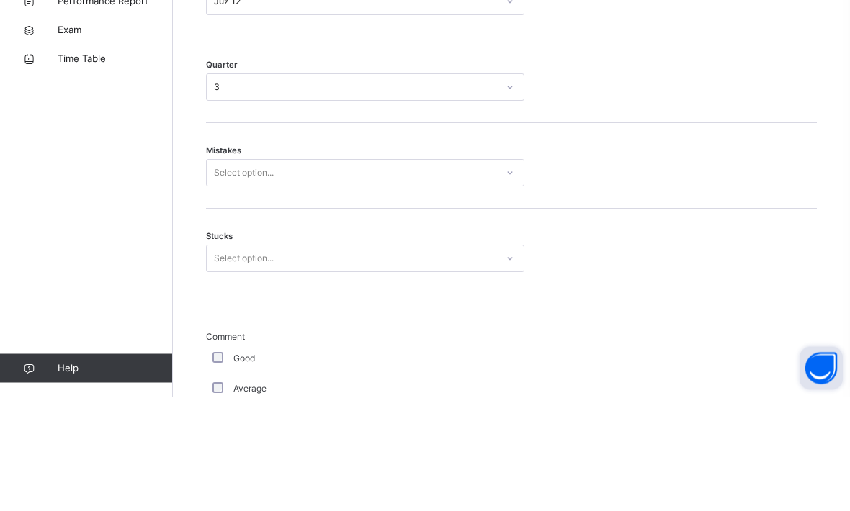
scroll to position [758, 0]
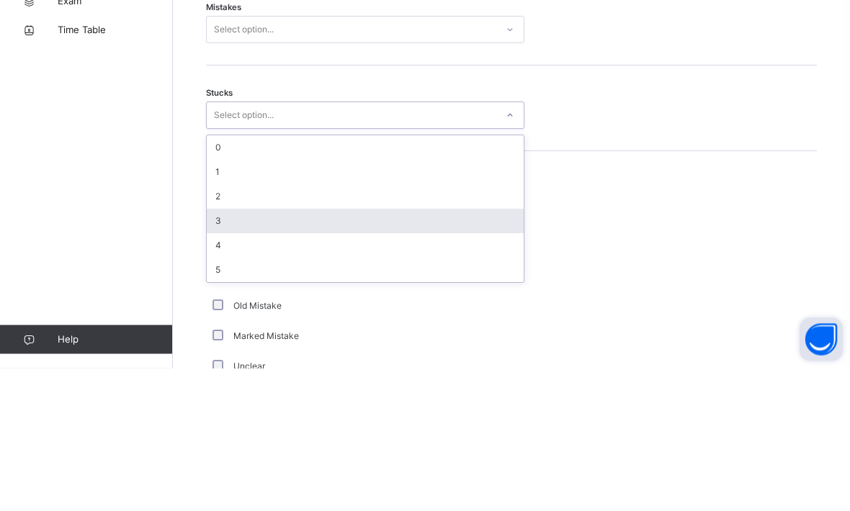
click at [242, 352] on div "3" at bounding box center [365, 364] width 317 height 24
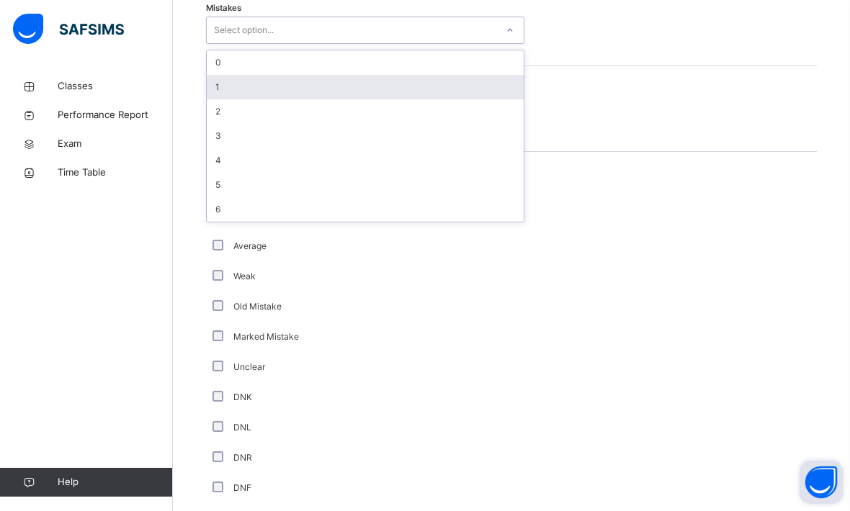
click at [273, 96] on div "1" at bounding box center [365, 87] width 317 height 24
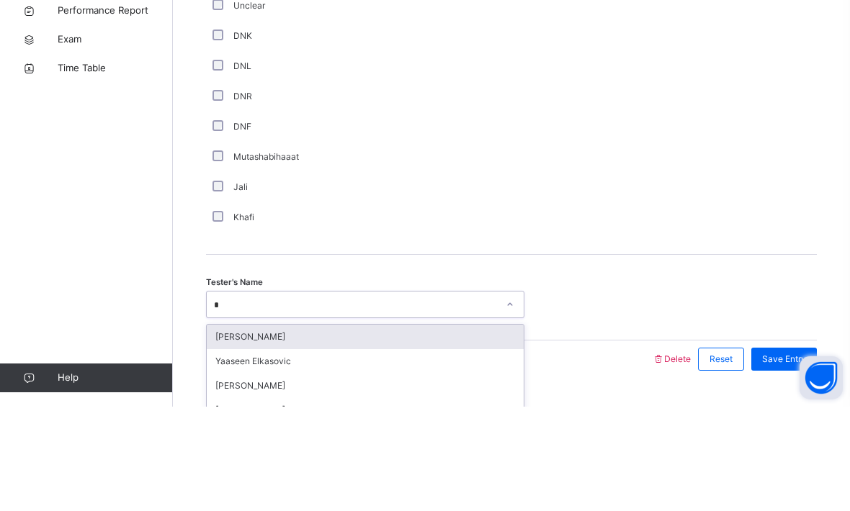
scroll to position [1194, 0]
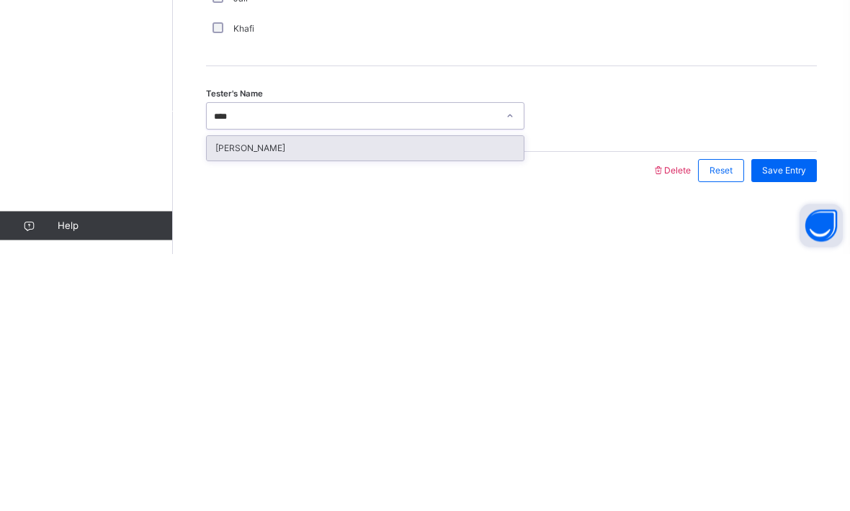
type input "****"
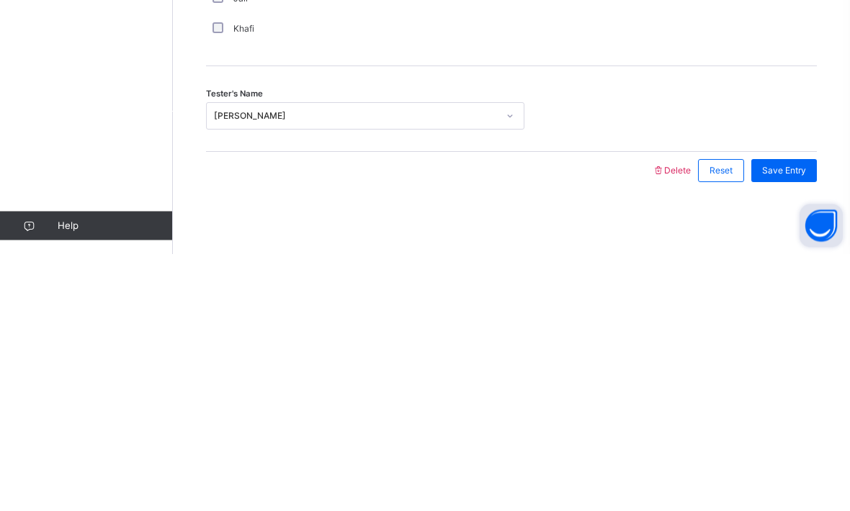
scroll to position [1158, 0]
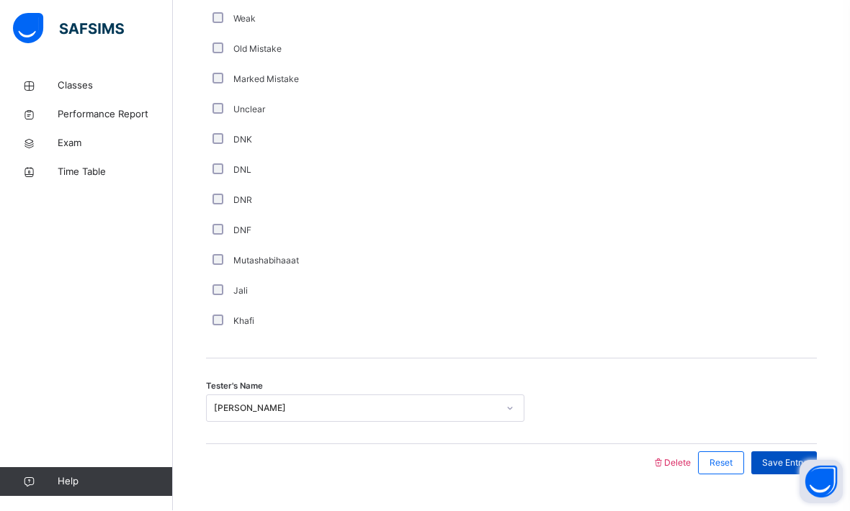
click at [779, 470] on span "Save Entry" at bounding box center [784, 463] width 44 height 13
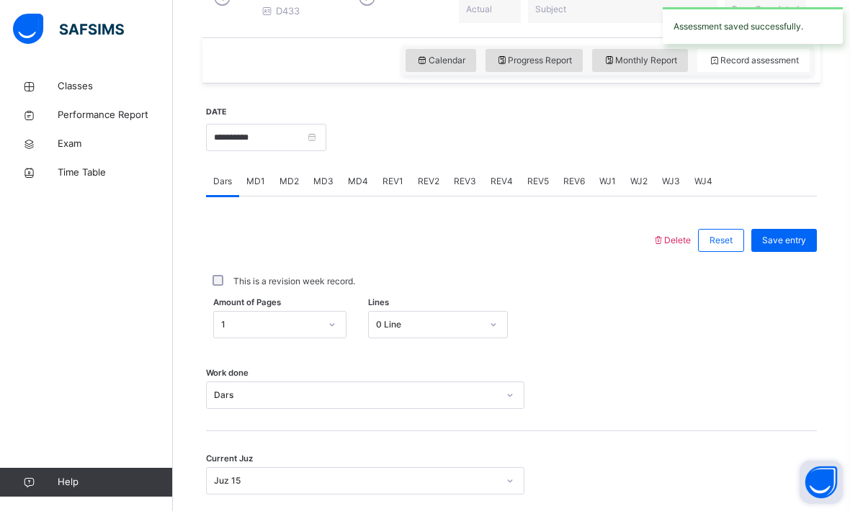
scroll to position [460, 0]
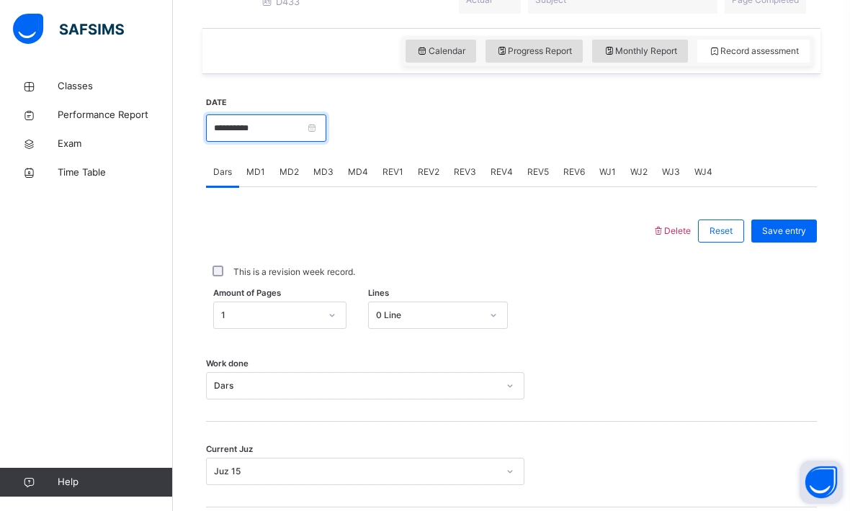
click at [326, 140] on input "**********" at bounding box center [266, 127] width 120 height 27
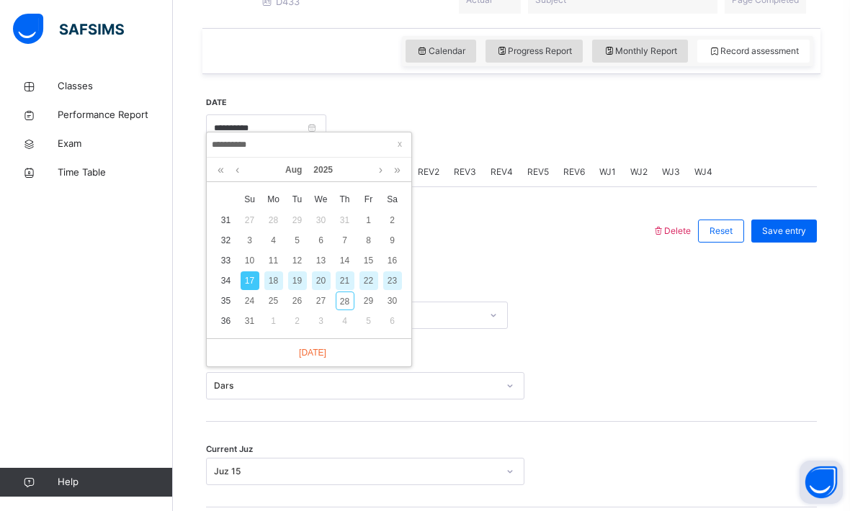
click at [303, 279] on div "19" at bounding box center [297, 280] width 19 height 19
type input "**********"
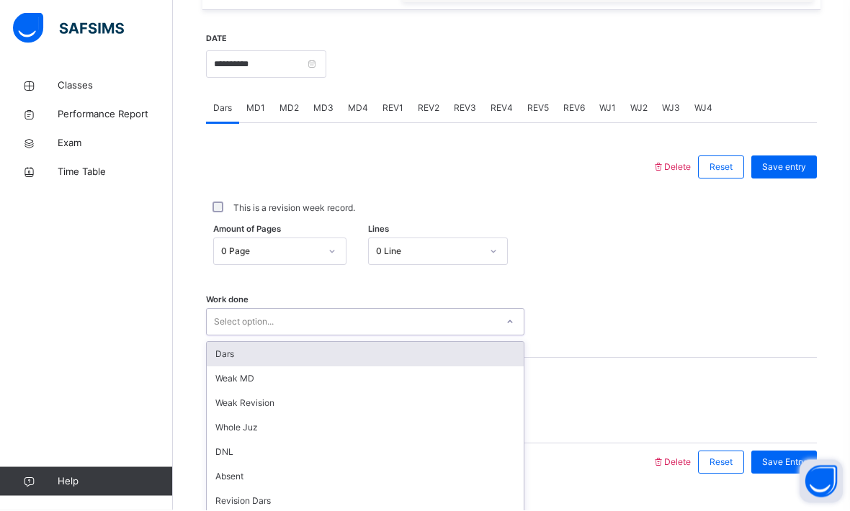
scroll to position [523, 0]
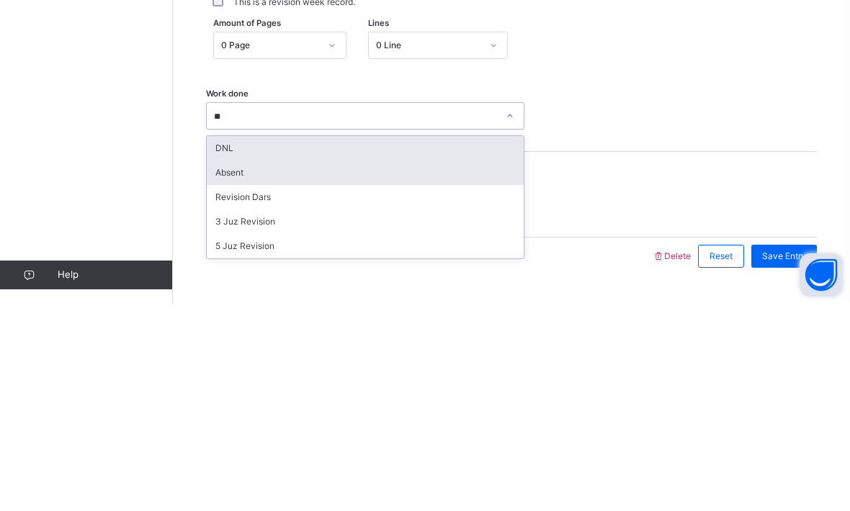
click at [278, 368] on div "Absent" at bounding box center [365, 380] width 317 height 24
type input "**"
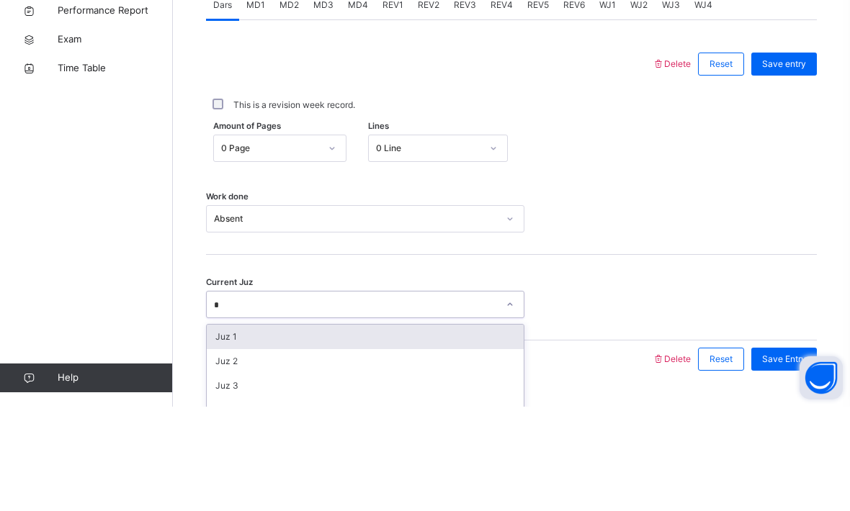
scroll to position [559, 0]
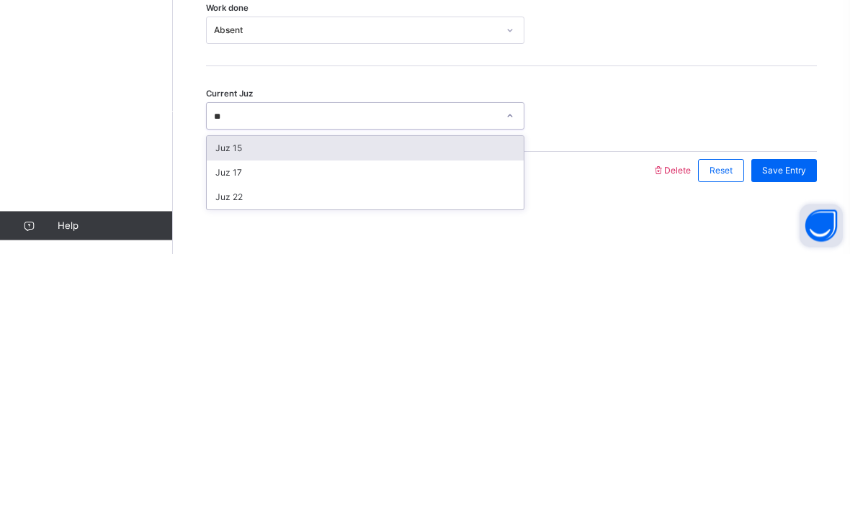
click at [289, 393] on div "Juz 15" at bounding box center [365, 405] width 317 height 24
type input "**"
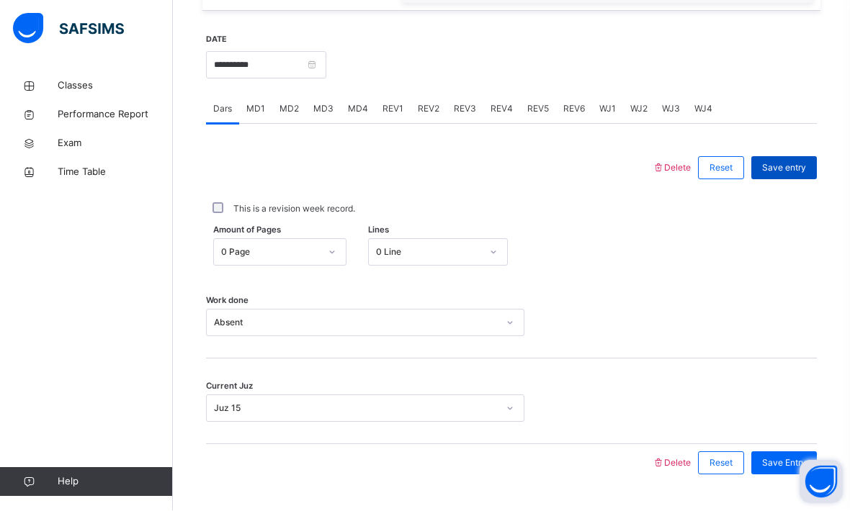
click at [793, 172] on div "Save entry" at bounding box center [784, 168] width 66 height 23
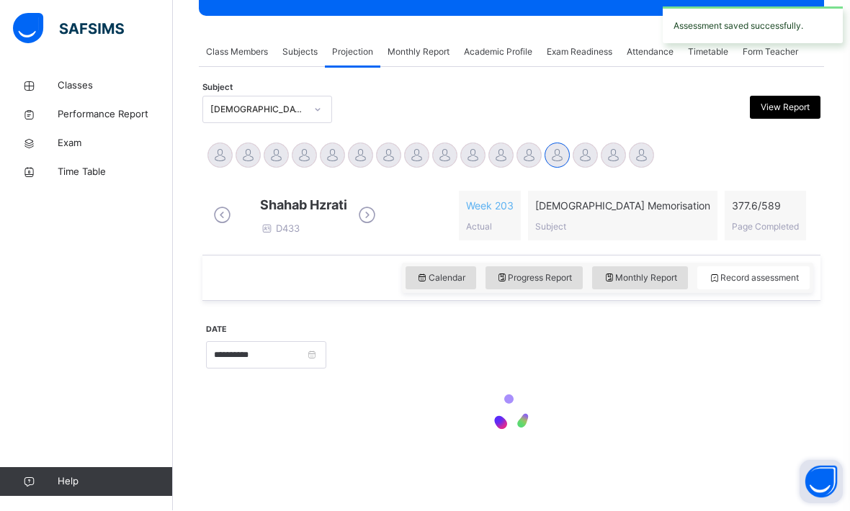
scroll to position [197, 0]
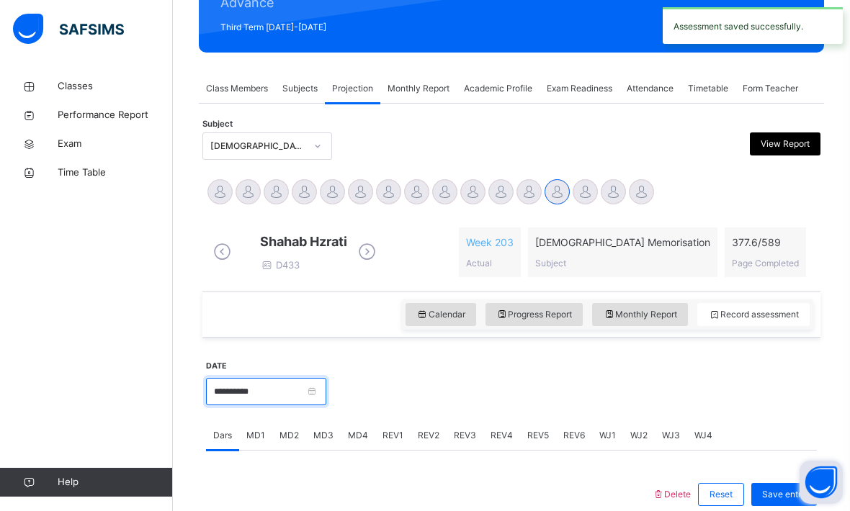
click at [326, 402] on input "**********" at bounding box center [266, 391] width 120 height 27
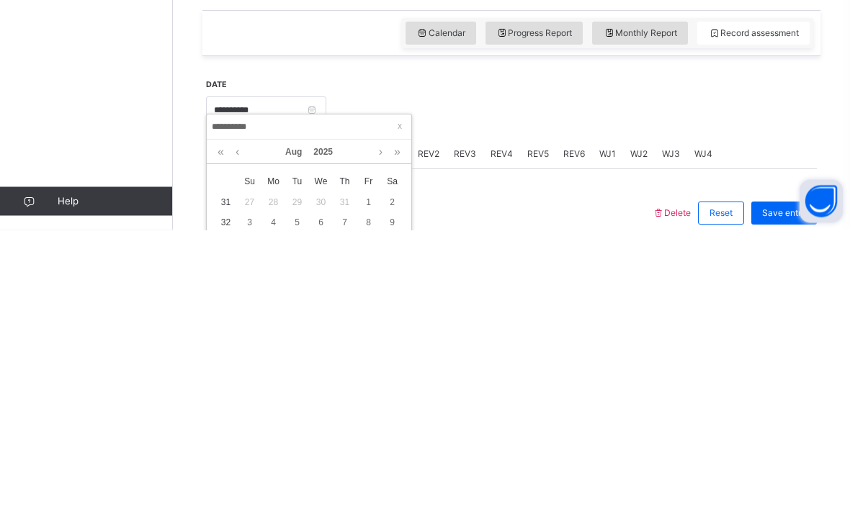
scroll to position [478, 0]
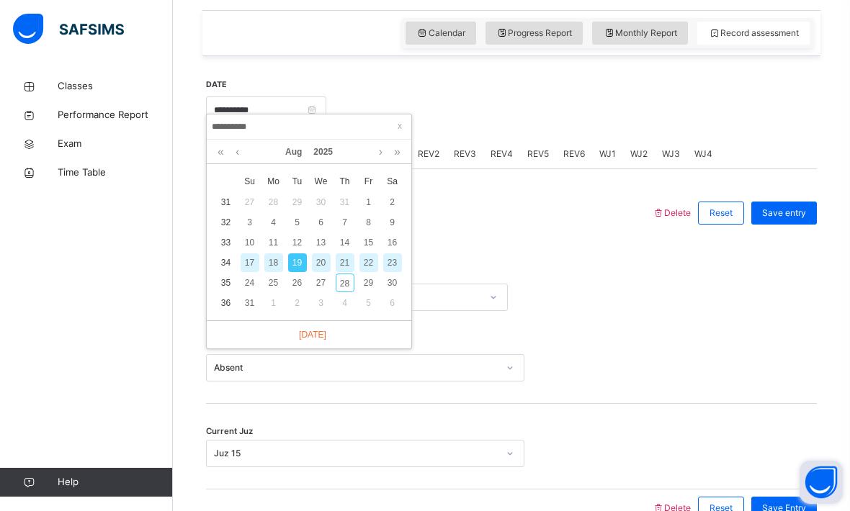
click at [345, 264] on div "21" at bounding box center [345, 262] width 19 height 19
type input "**********"
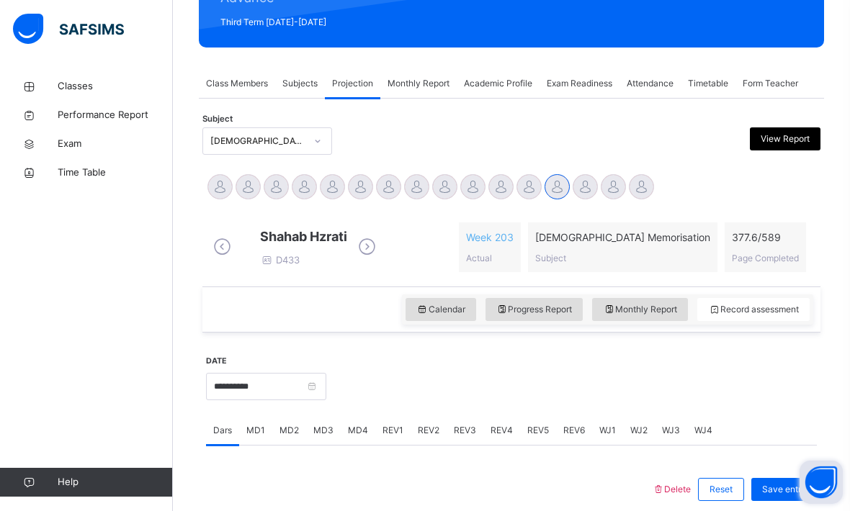
scroll to position [523, 0]
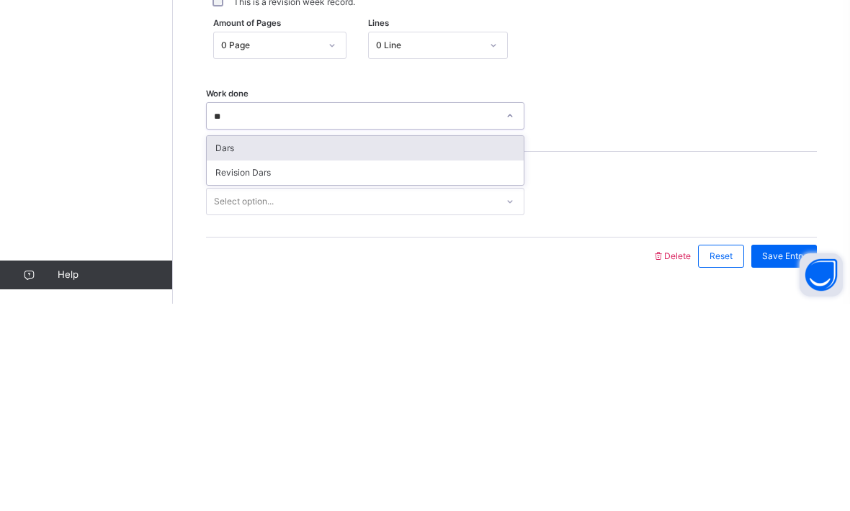
type input "*"
click at [275, 343] on div "Absent" at bounding box center [365, 355] width 317 height 24
type input "***"
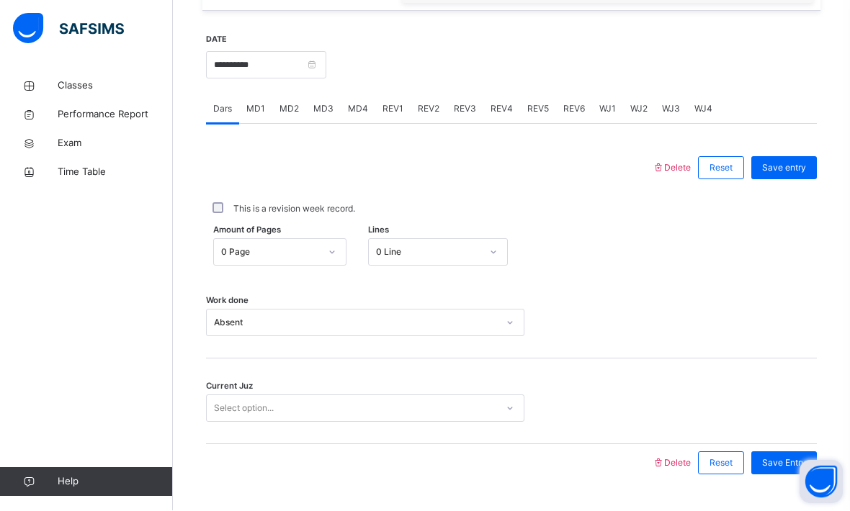
scroll to position [559, 0]
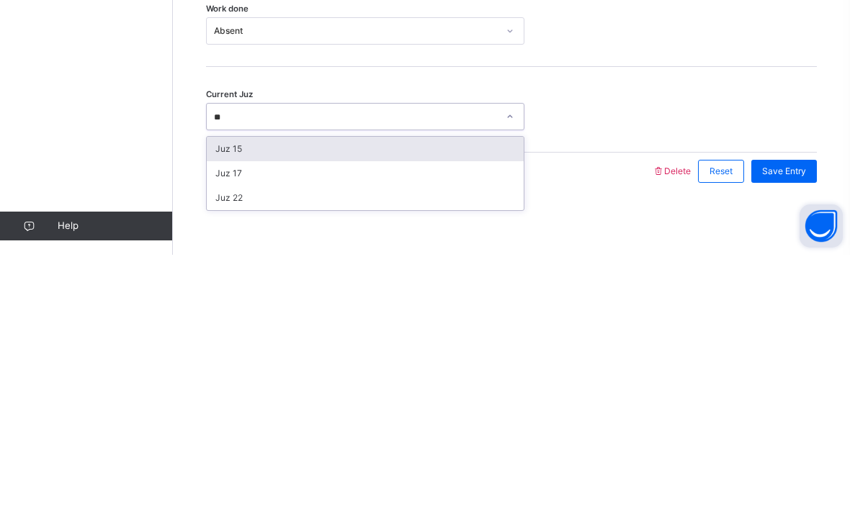
click at [274, 393] on div "Juz 15" at bounding box center [365, 405] width 317 height 24
type input "**"
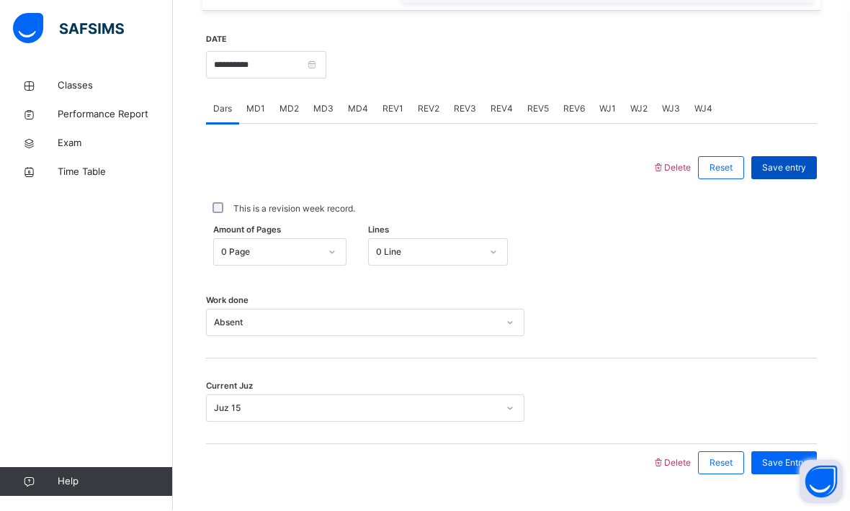
click at [809, 171] on div "Save entry" at bounding box center [784, 168] width 66 height 23
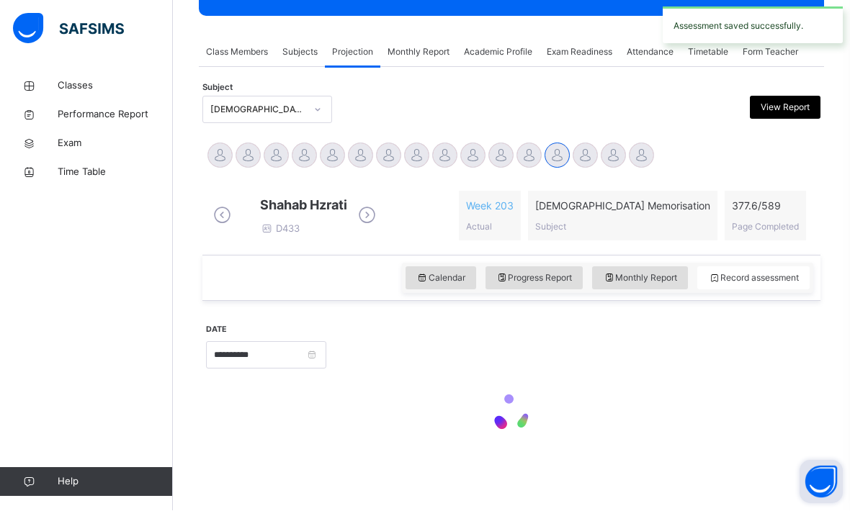
scroll to position [197, 0]
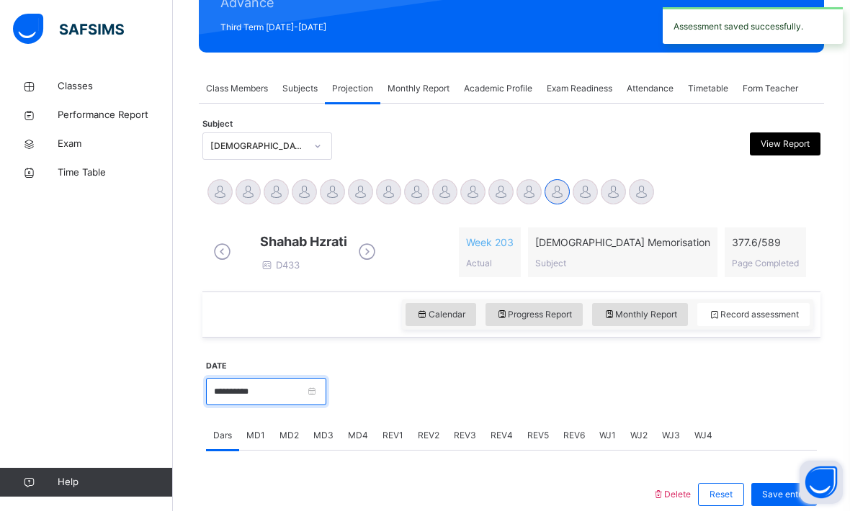
click at [326, 401] on input "**********" at bounding box center [266, 391] width 120 height 27
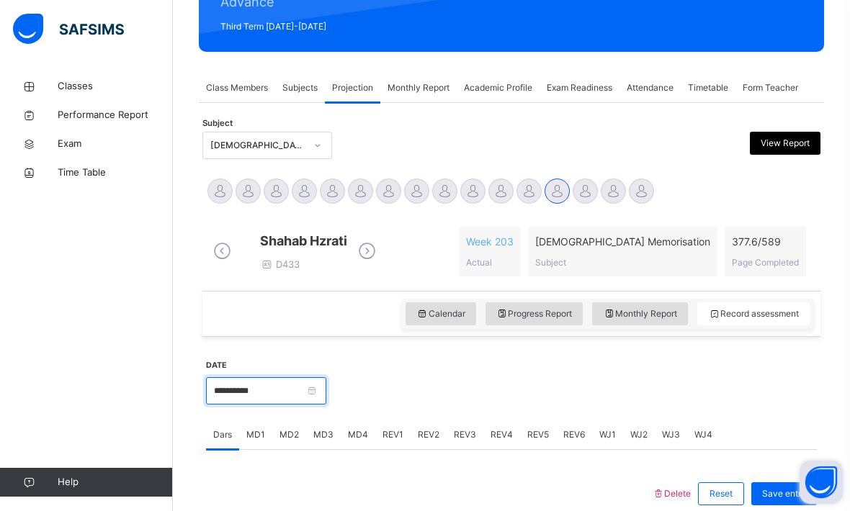
click at [326, 405] on input "**********" at bounding box center [266, 390] width 120 height 27
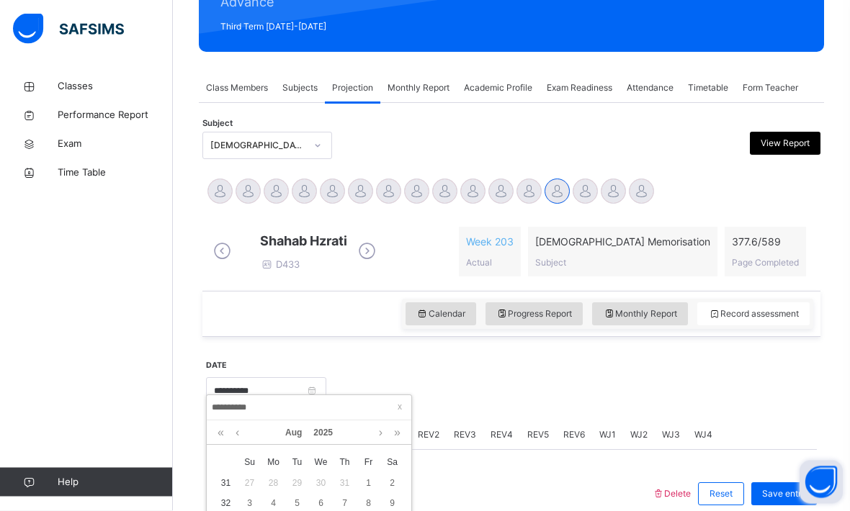
type input "**********"
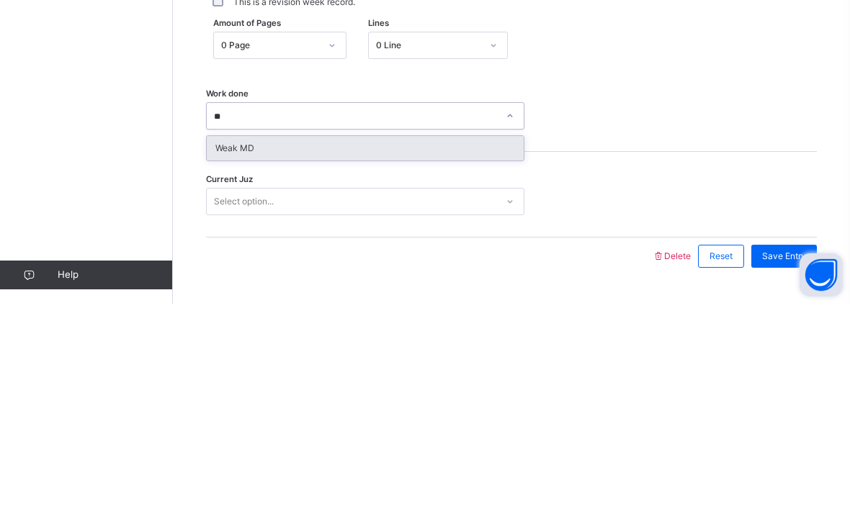
click at [230, 343] on div "Weak MD" at bounding box center [365, 355] width 317 height 24
type input "**"
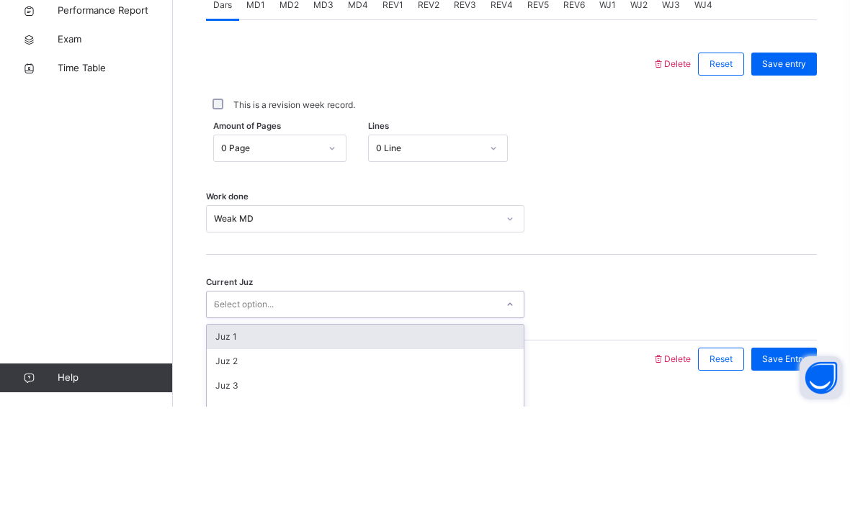
scroll to position [559, 0]
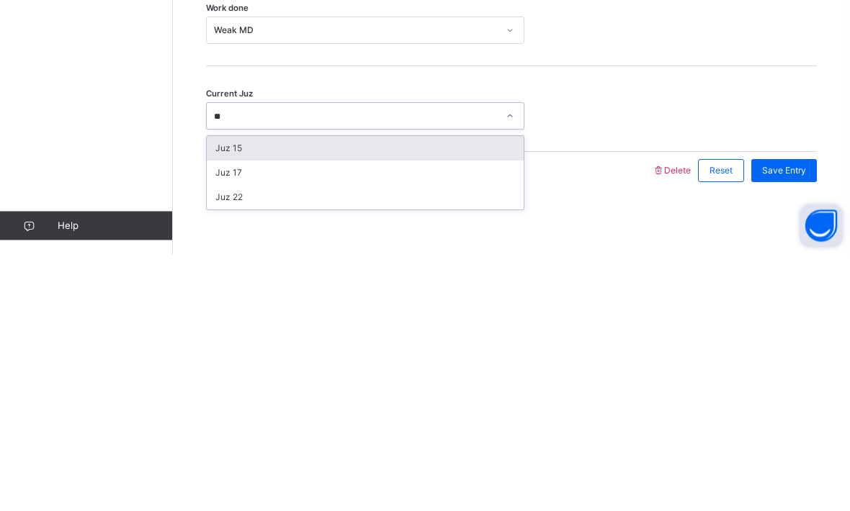
click at [231, 393] on div "Juz 15" at bounding box center [365, 405] width 317 height 24
type input "**"
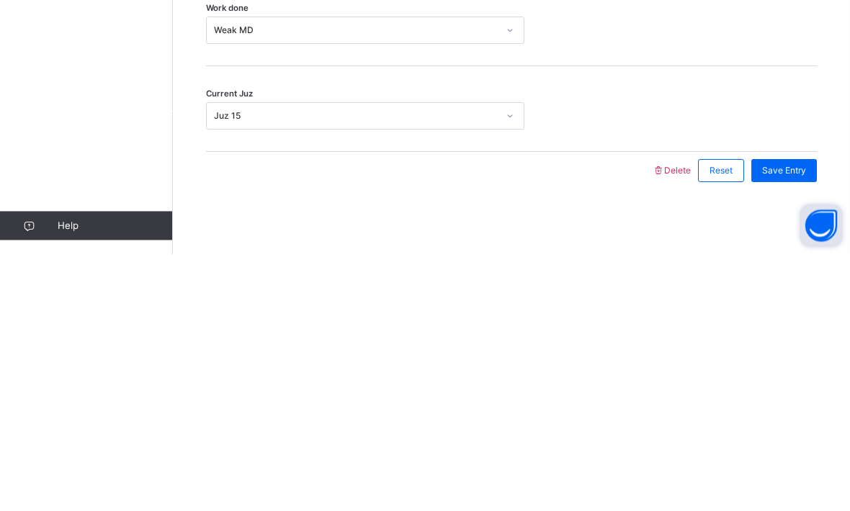
scroll to position [523, 0]
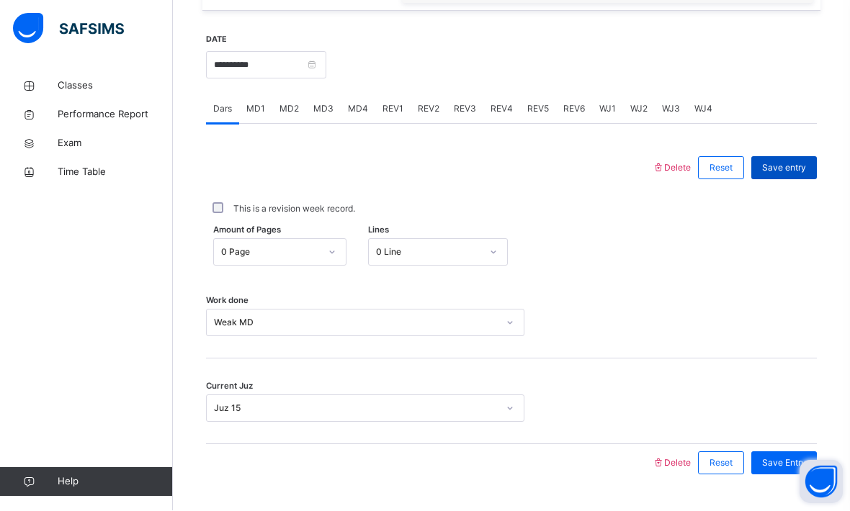
click at [795, 180] on div "Save entry" at bounding box center [784, 168] width 66 height 23
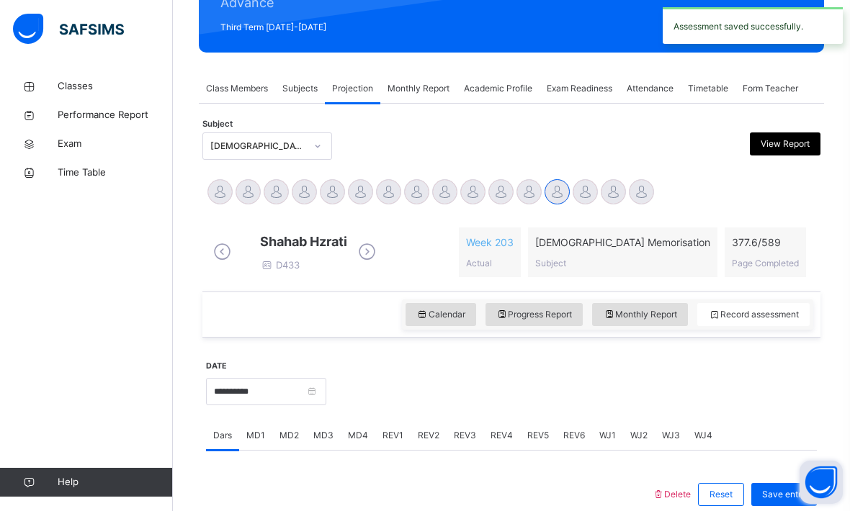
click at [265, 441] on div "MD1" at bounding box center [255, 435] width 33 height 29
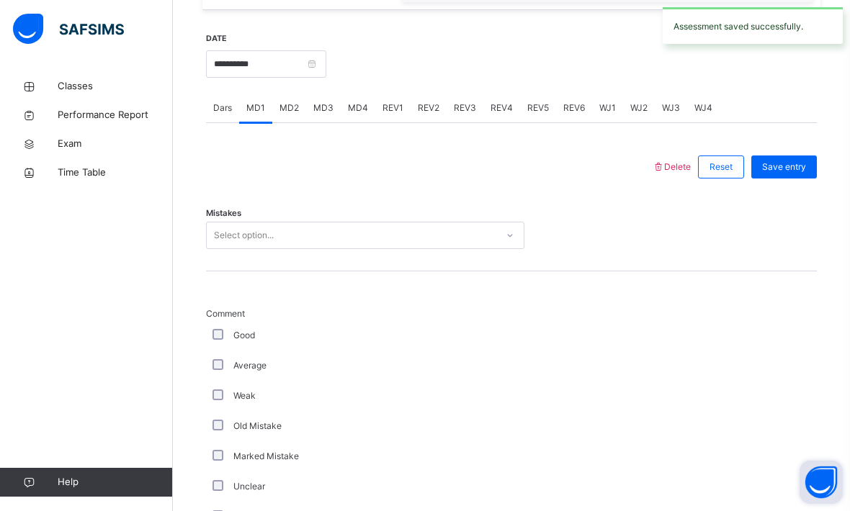
scroll to position [523, 0]
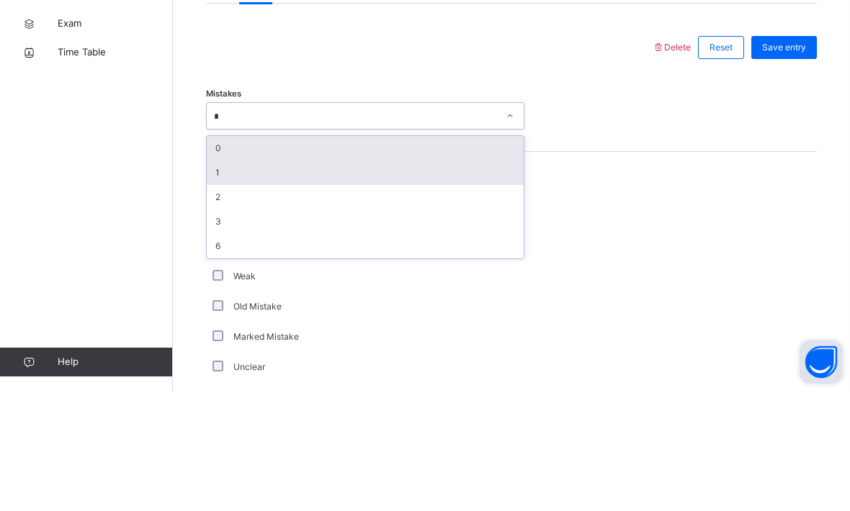
click at [296, 281] on div "1" at bounding box center [365, 293] width 317 height 24
type input "*"
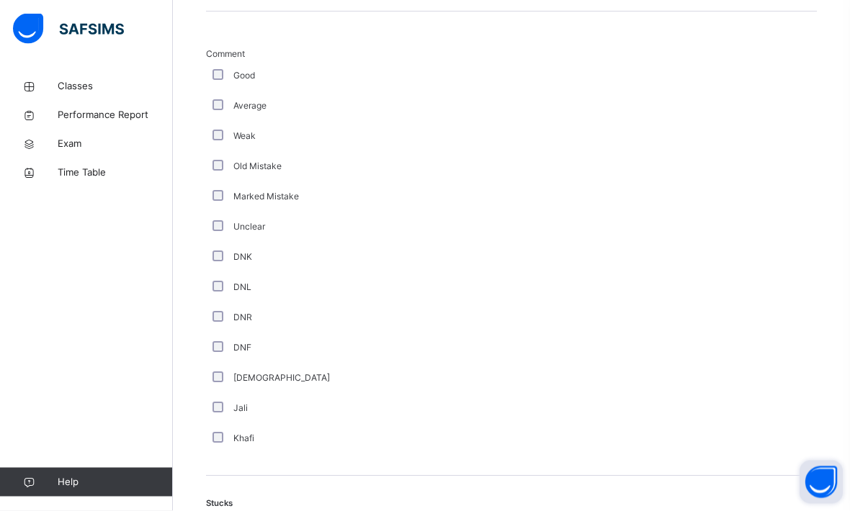
scroll to position [984, 0]
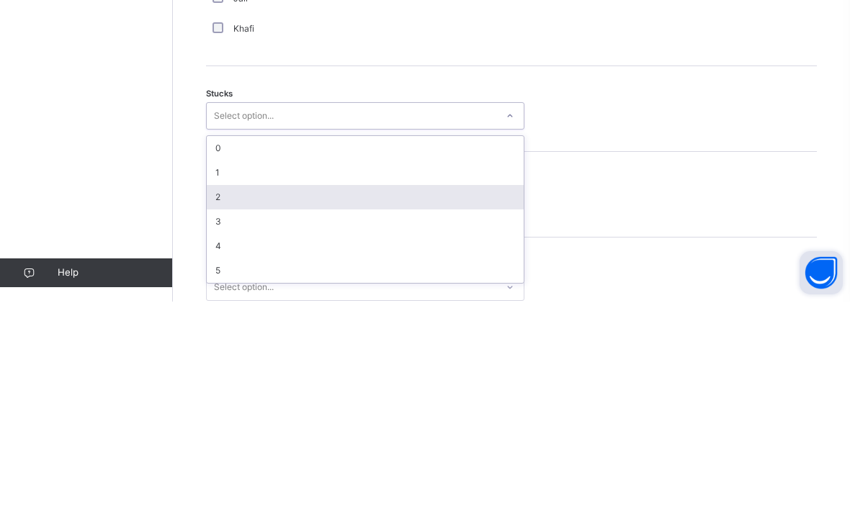
click at [271, 395] on div "2" at bounding box center [365, 407] width 317 height 24
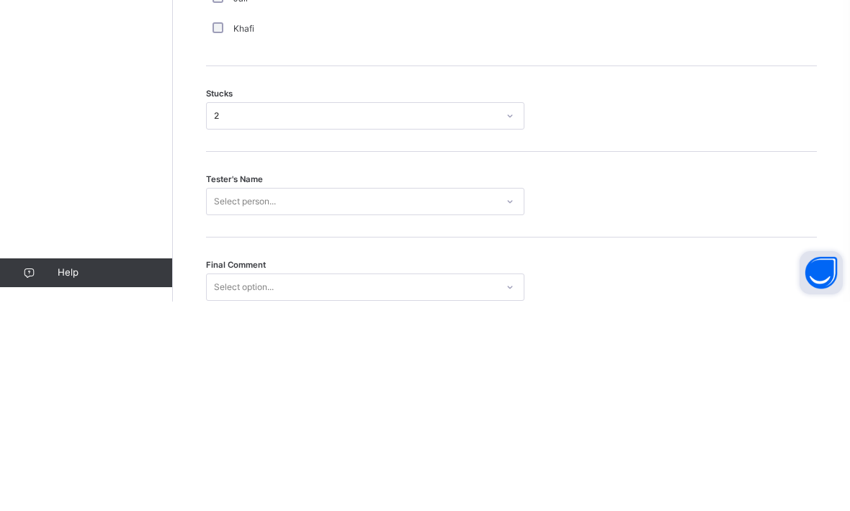
scroll to position [1072, 0]
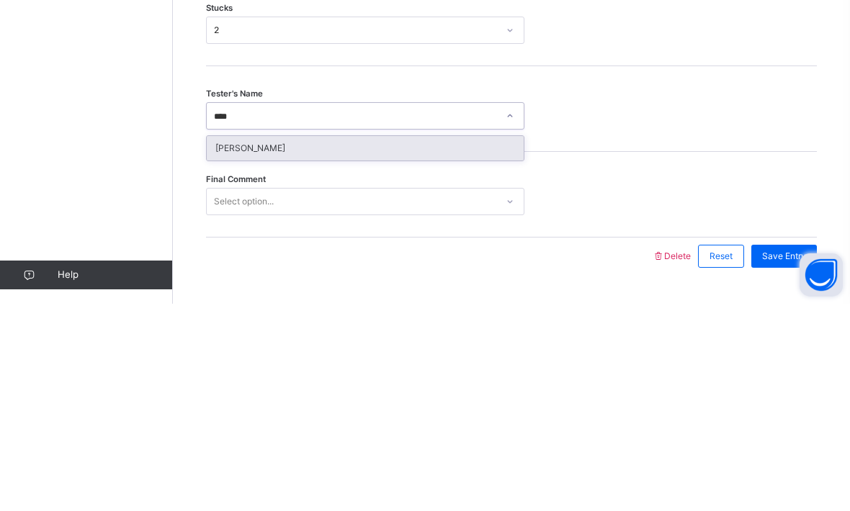
type input "****"
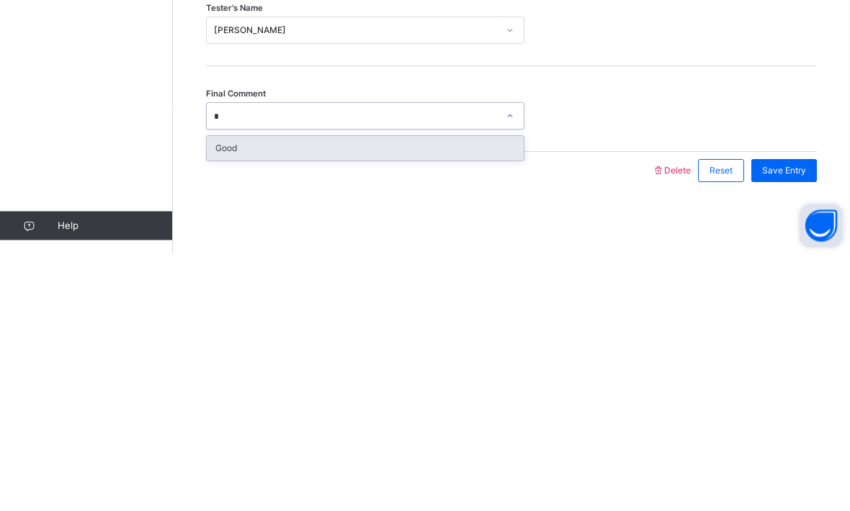
type input "*"
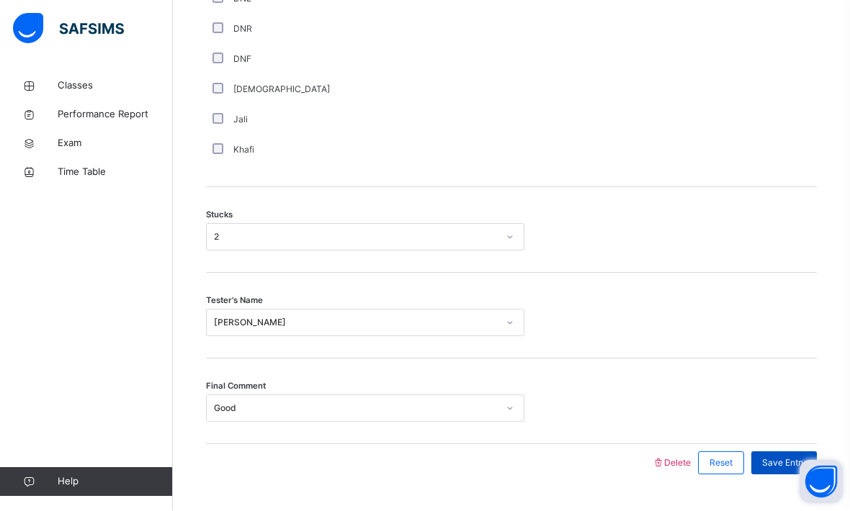
click at [791, 475] on div "Save Entry" at bounding box center [784, 463] width 66 height 23
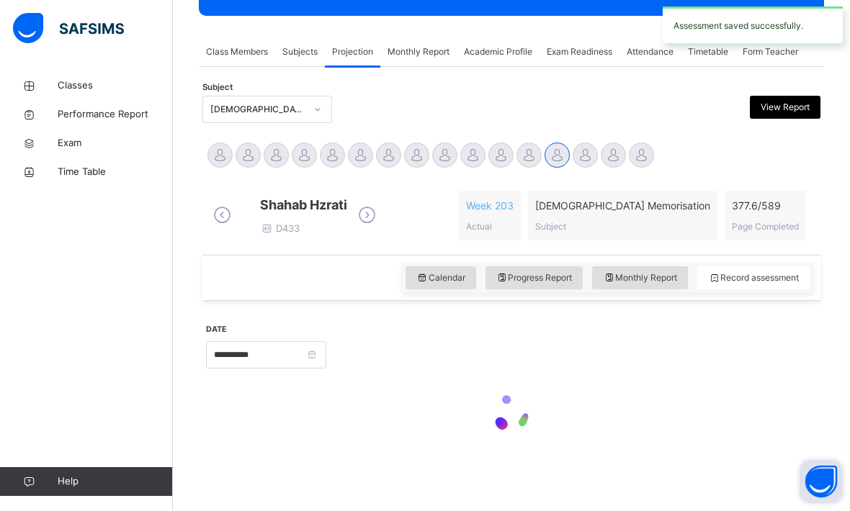
scroll to position [197, 0]
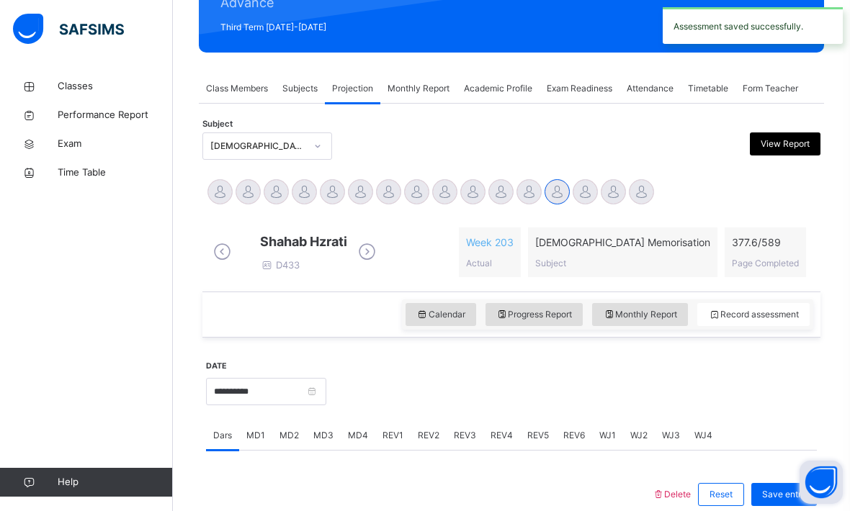
click at [361, 450] on div "MD4" at bounding box center [358, 435] width 35 height 29
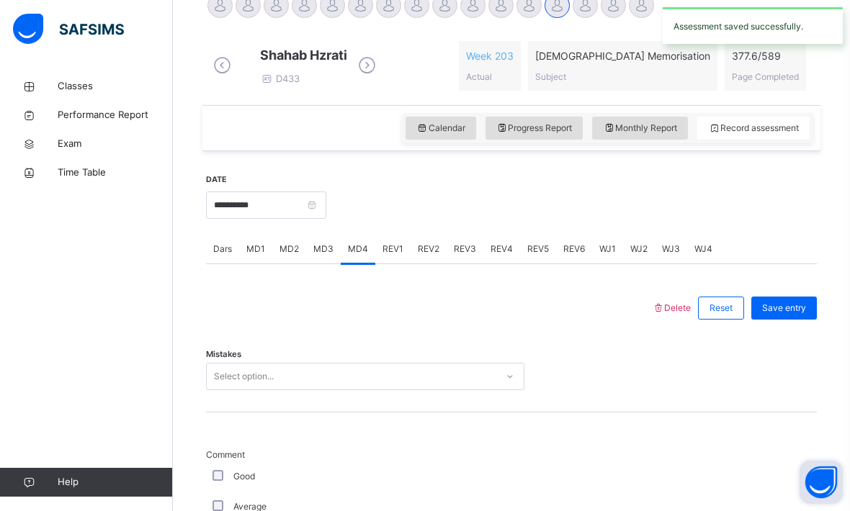
scroll to position [390, 0]
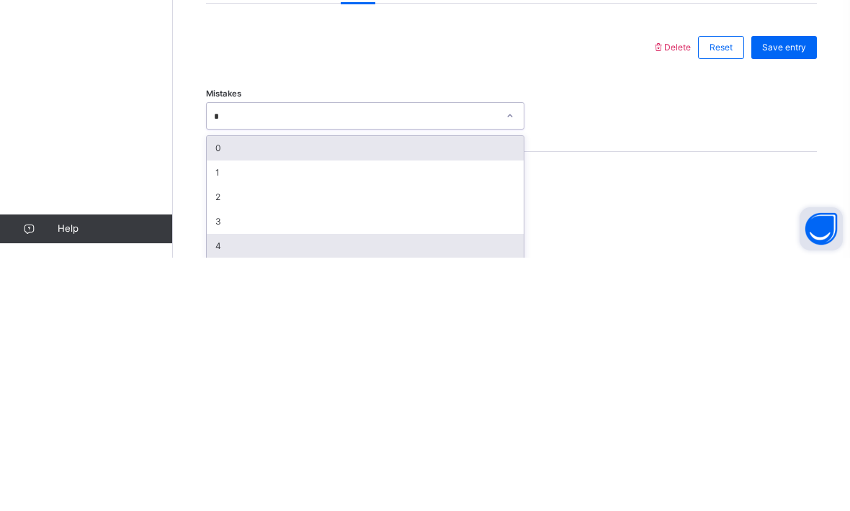
click at [247, 487] on div "4" at bounding box center [365, 499] width 317 height 24
type input "*"
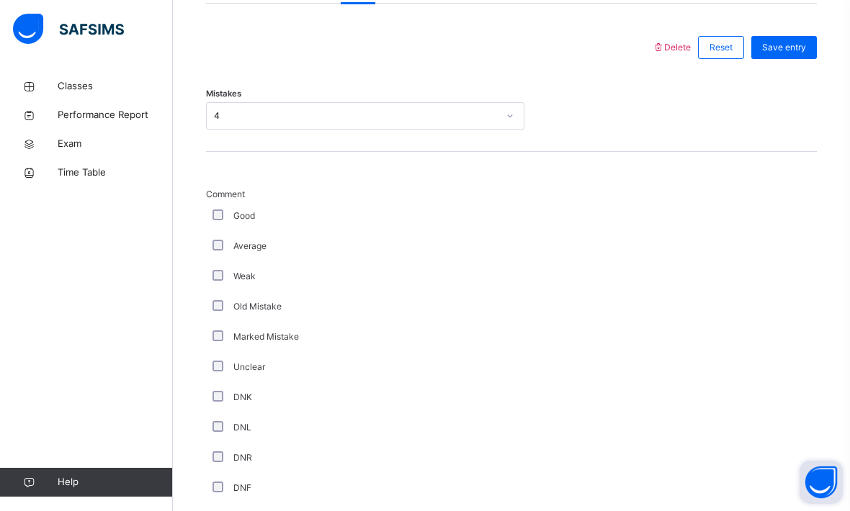
click at [330, 145] on div "Mistakes 4" at bounding box center [511, 109] width 611 height 86
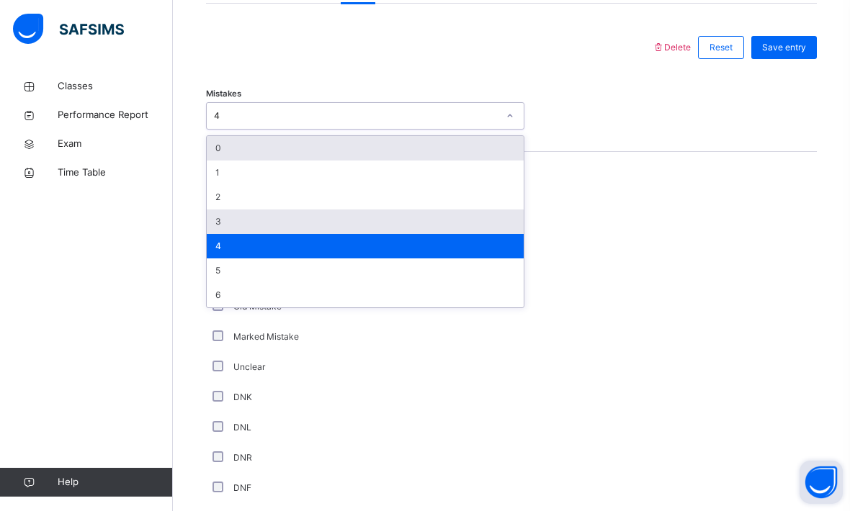
click at [273, 234] on div "3" at bounding box center [365, 222] width 317 height 24
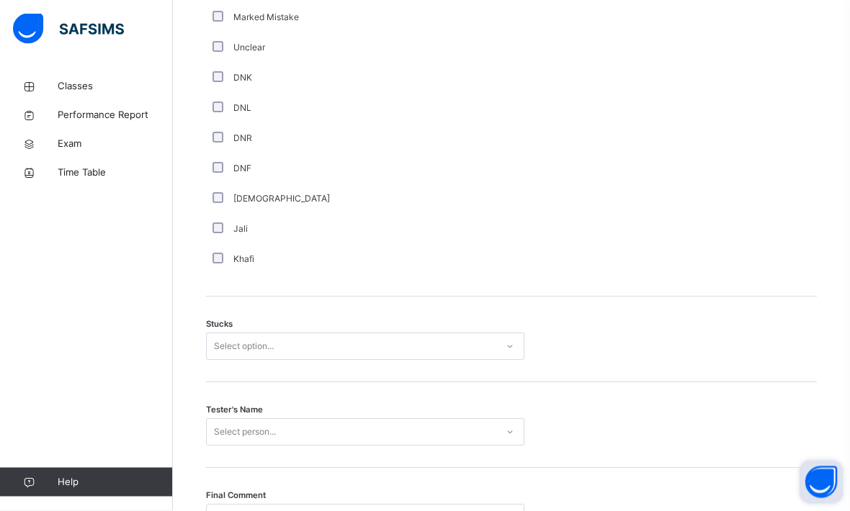
scroll to position [961, 0]
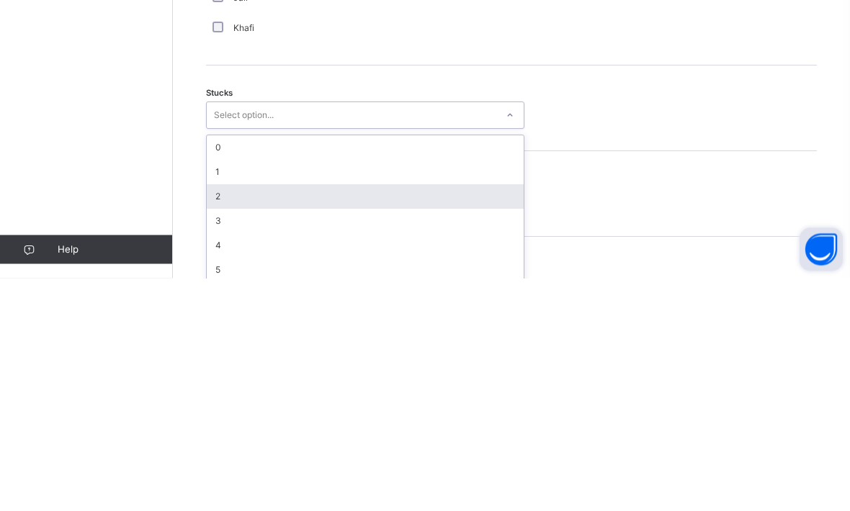
click at [274, 418] on div "2" at bounding box center [365, 430] width 317 height 24
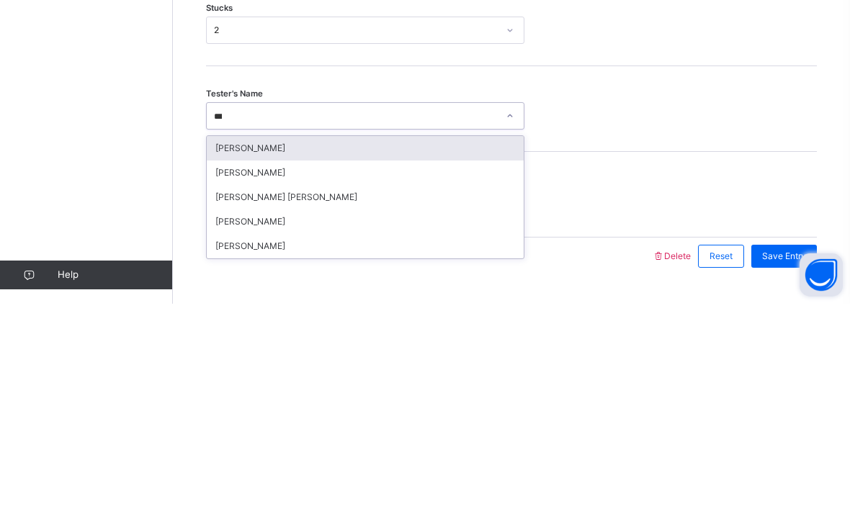
type input "***"
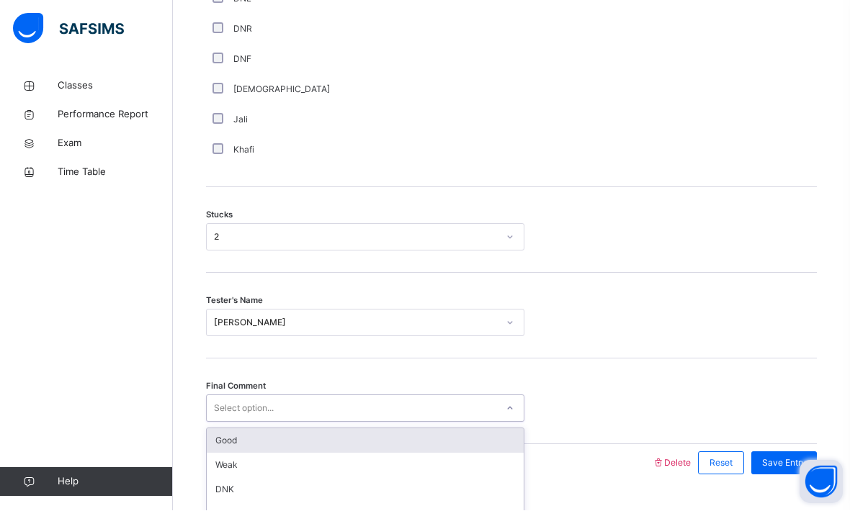
click at [754, 351] on div "Tester's Name [PERSON_NAME]" at bounding box center [511, 317] width 611 height 86
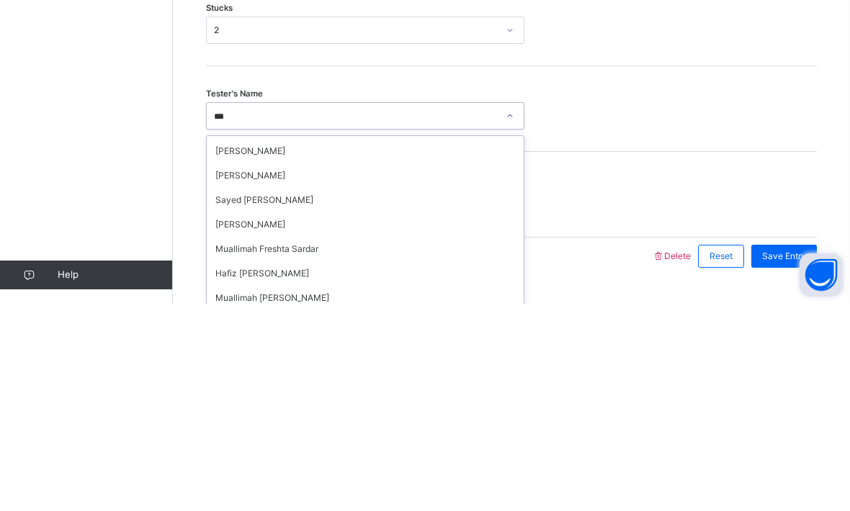
scroll to position [0, 0]
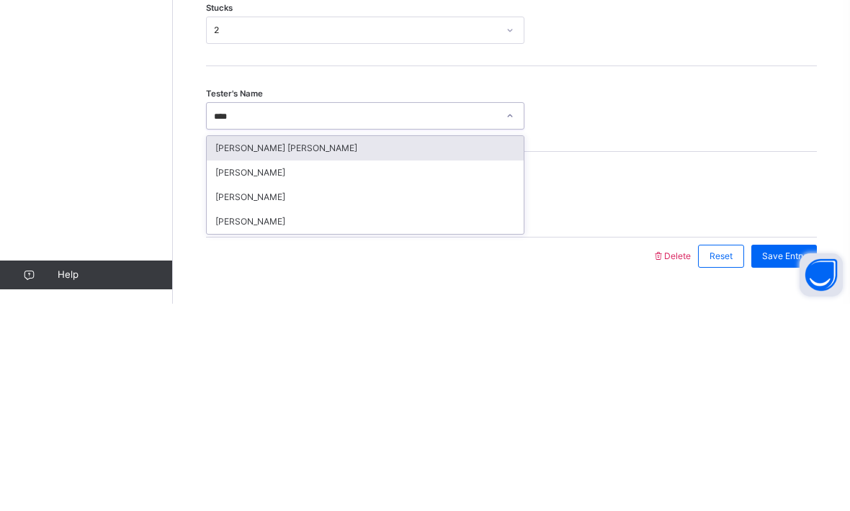
type input "****"
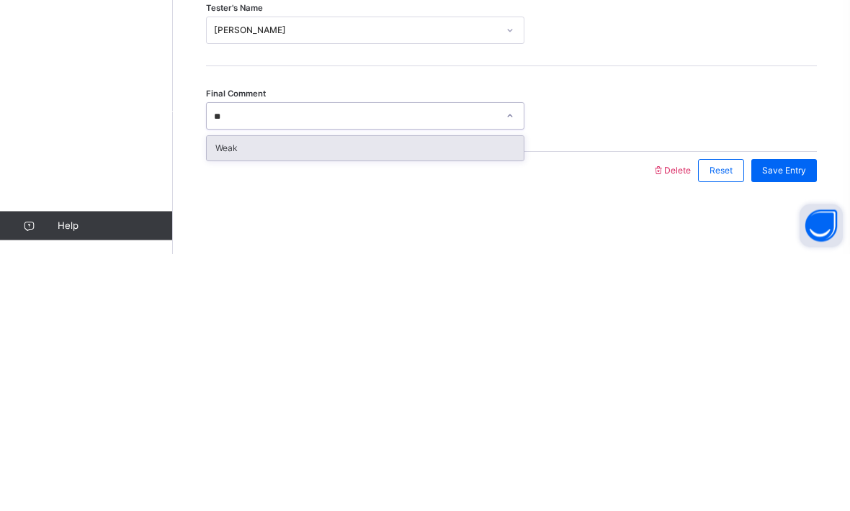
click at [227, 393] on div "Weak" at bounding box center [365, 405] width 317 height 24
type input "**"
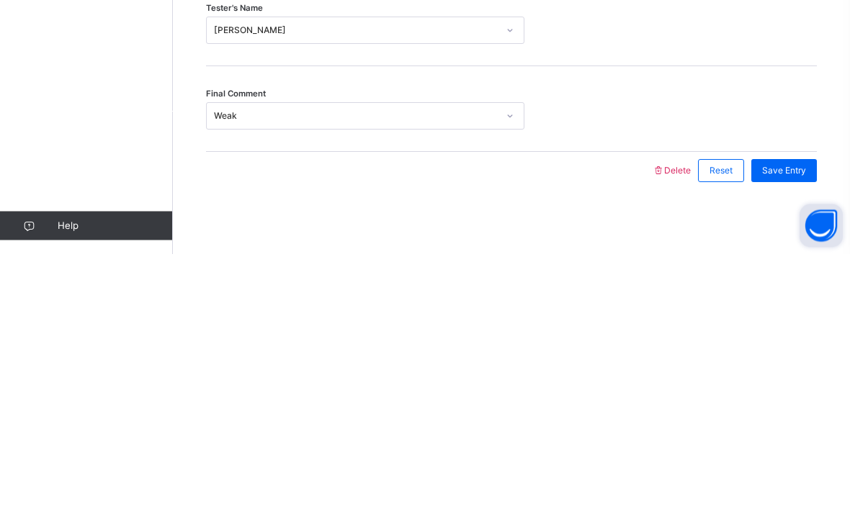
scroll to position [1072, 0]
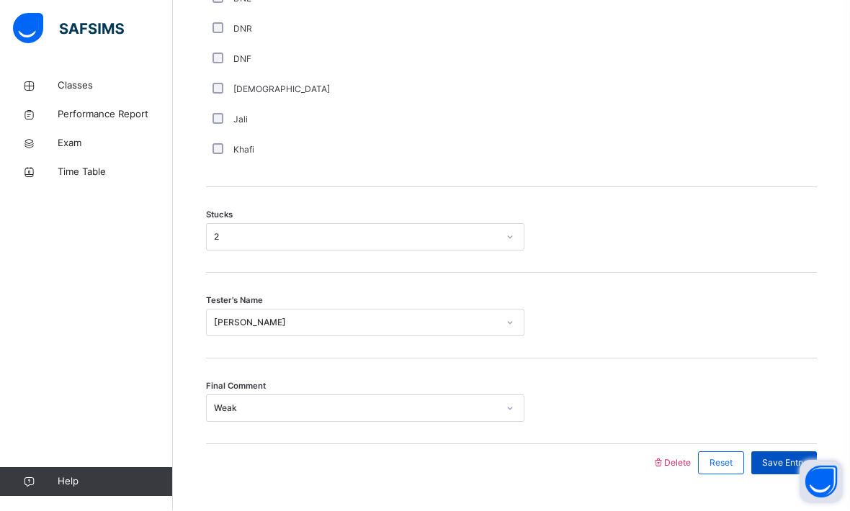
click at [773, 475] on div "Save Entry" at bounding box center [784, 463] width 66 height 23
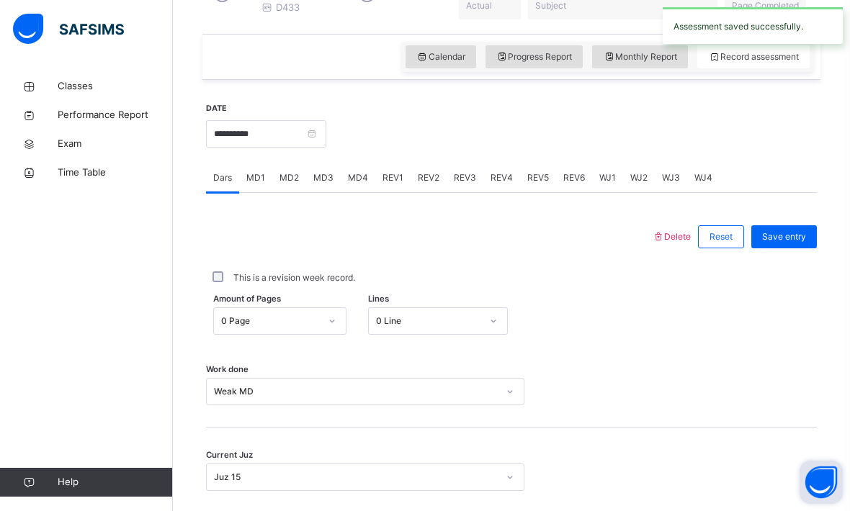
scroll to position [467, 0]
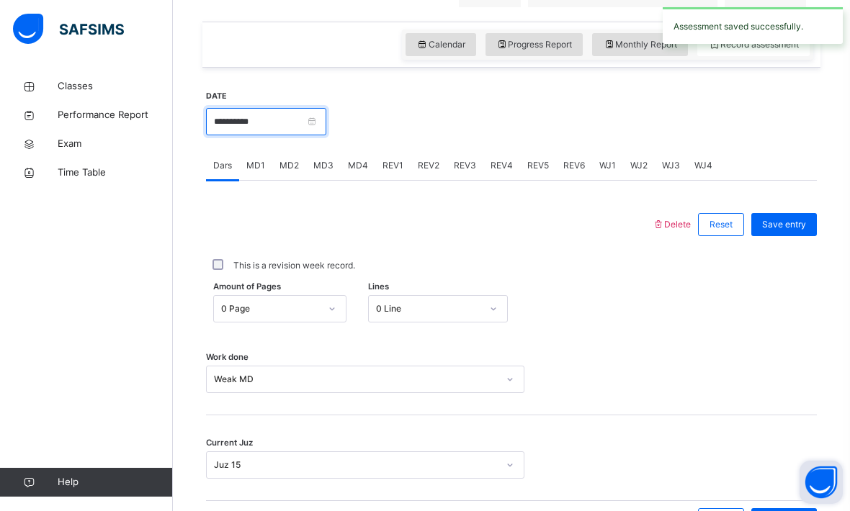
click at [326, 127] on input "**********" at bounding box center [266, 121] width 120 height 27
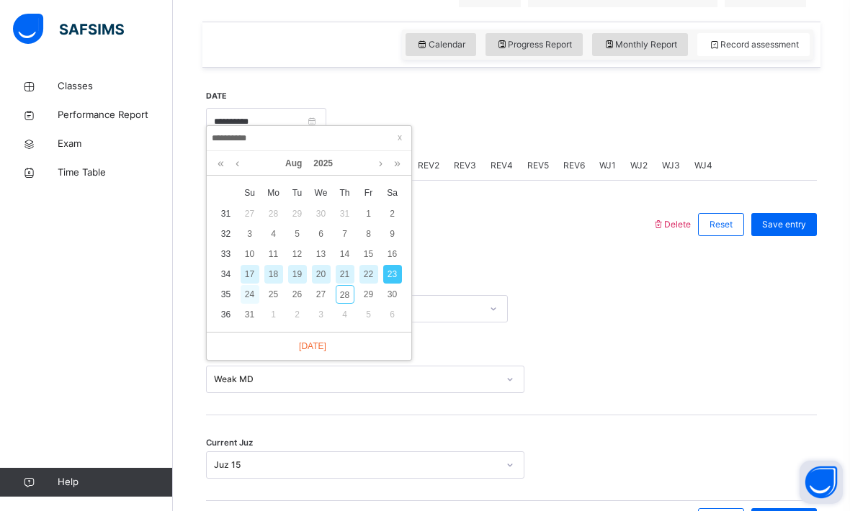
click at [251, 294] on div "24" at bounding box center [249, 294] width 19 height 19
type input "**********"
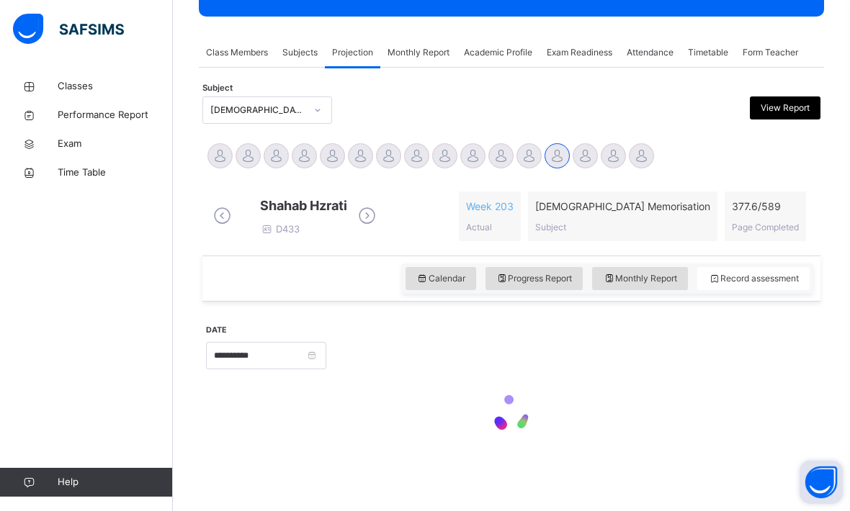
scroll to position [197, 0]
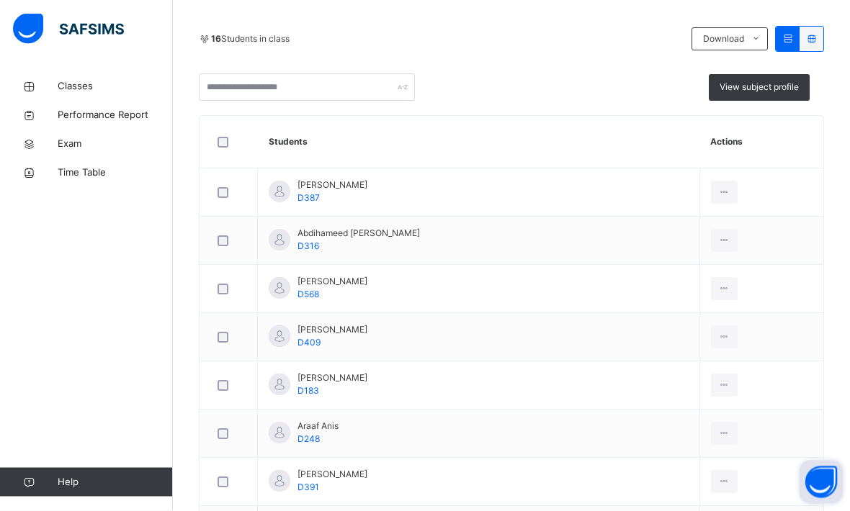
scroll to position [319, 0]
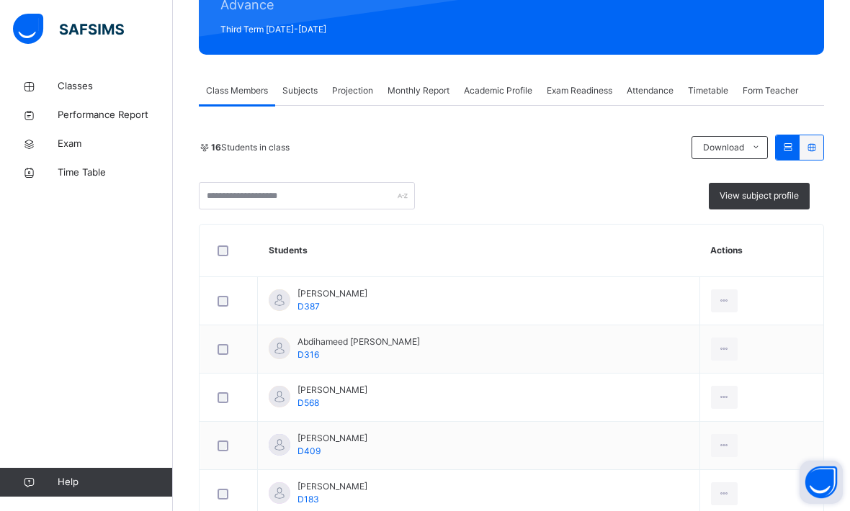
scroll to position [160, 0]
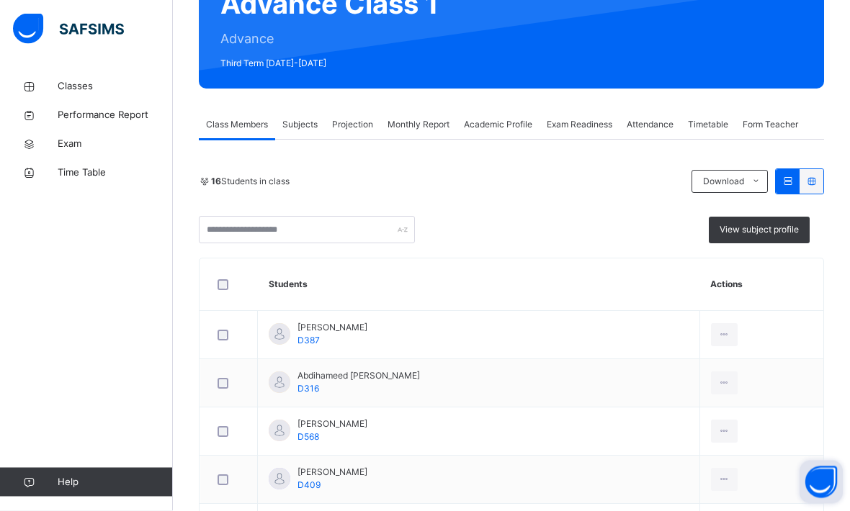
click at [365, 119] on span "Projection" at bounding box center [352, 125] width 41 height 13
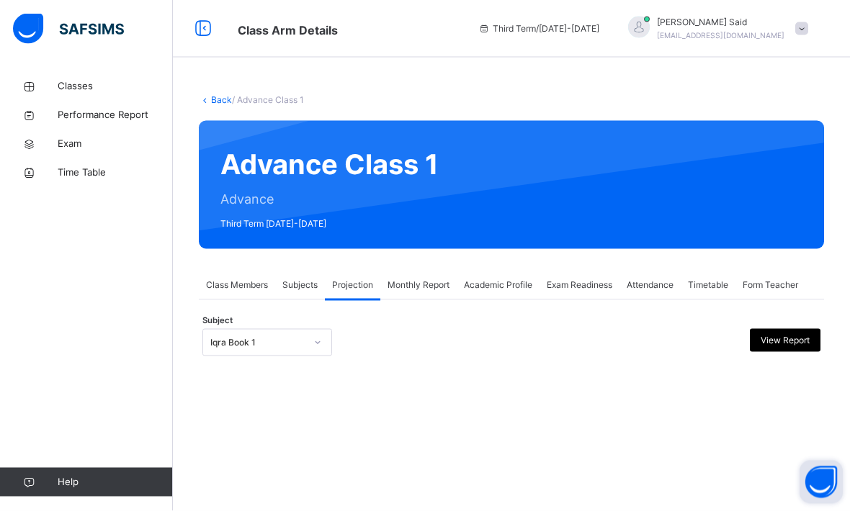
scroll to position [48, 0]
click at [402, 279] on span "Monthly Report" at bounding box center [418, 285] width 62 height 13
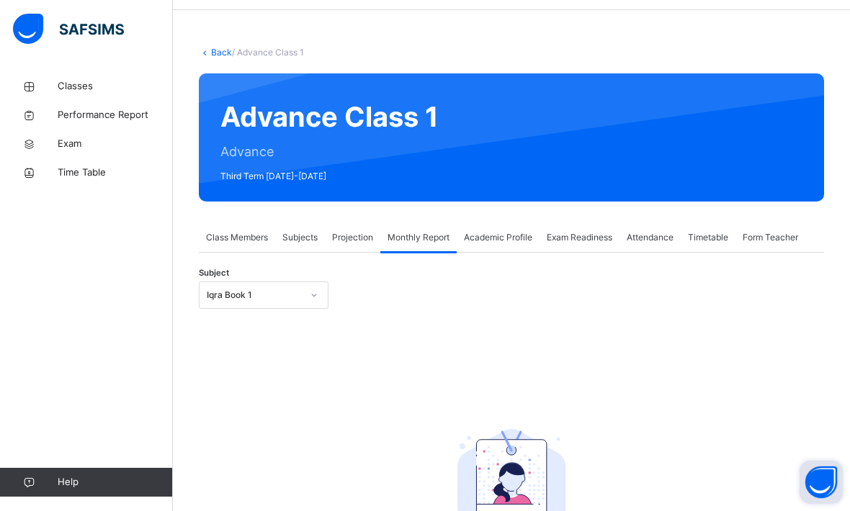
click at [352, 231] on span "Projection" at bounding box center [352, 237] width 41 height 13
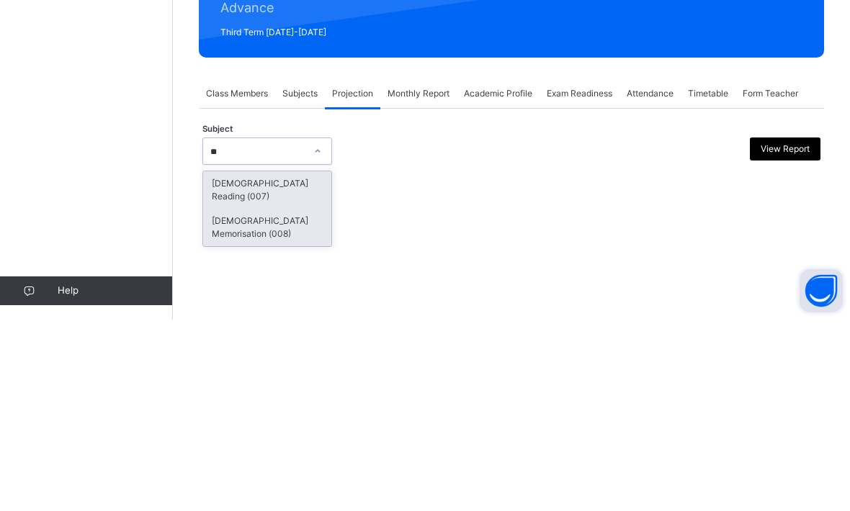
click at [232, 400] on div "[DEMOGRAPHIC_DATA] Memorisation (008)" at bounding box center [267, 418] width 128 height 37
type input "**"
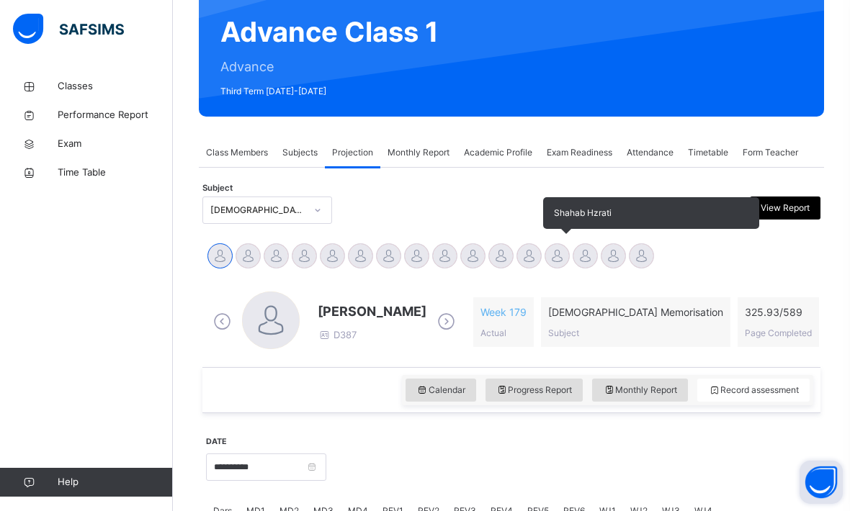
scroll to position [175, 0]
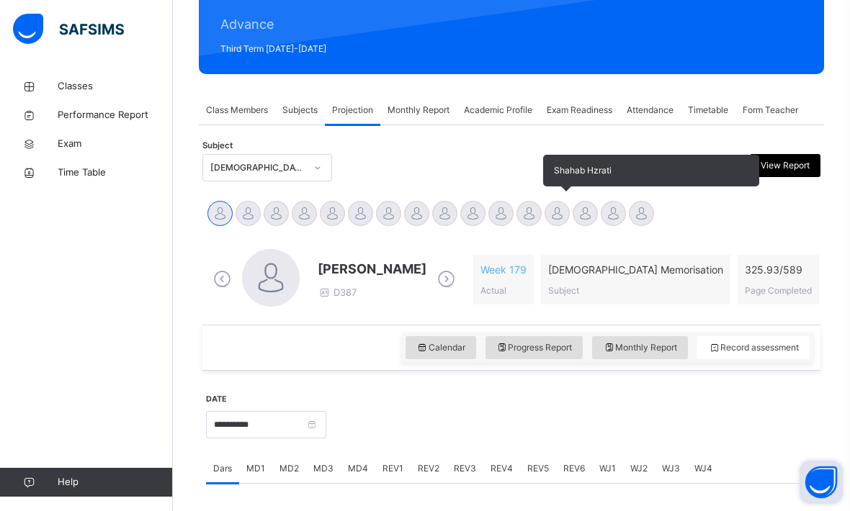
click at [565, 210] on div at bounding box center [556, 213] width 25 height 25
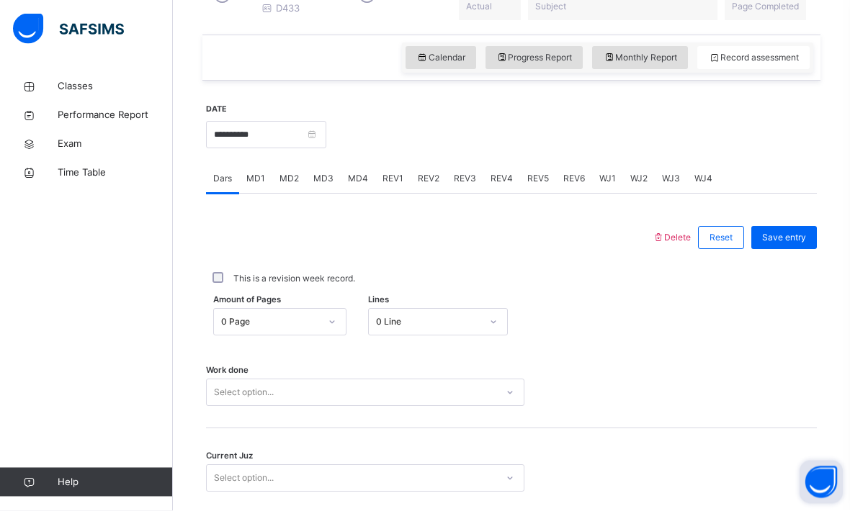
scroll to position [523, 0]
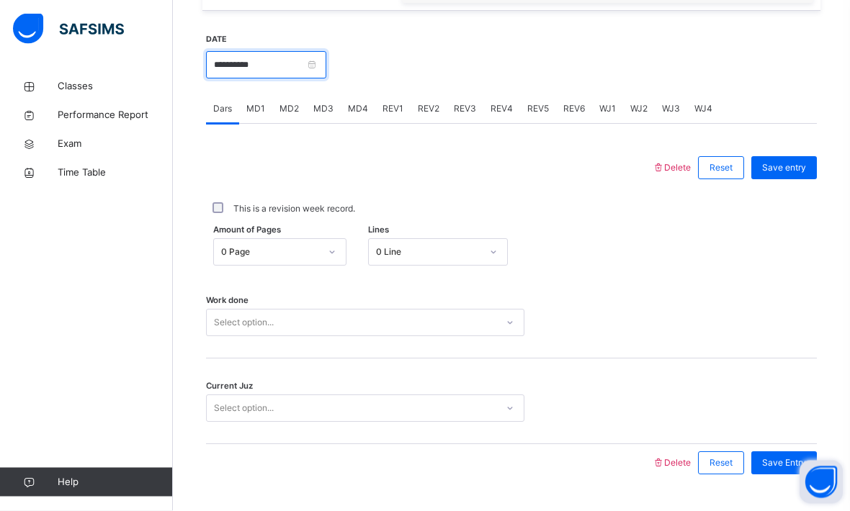
click at [326, 78] on input "**********" at bounding box center [266, 65] width 120 height 27
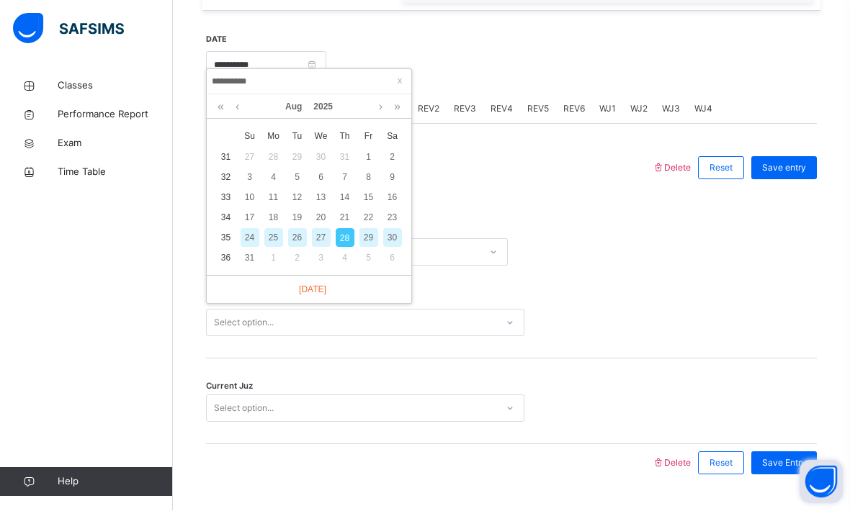
click at [250, 238] on div "24" at bounding box center [249, 238] width 19 height 19
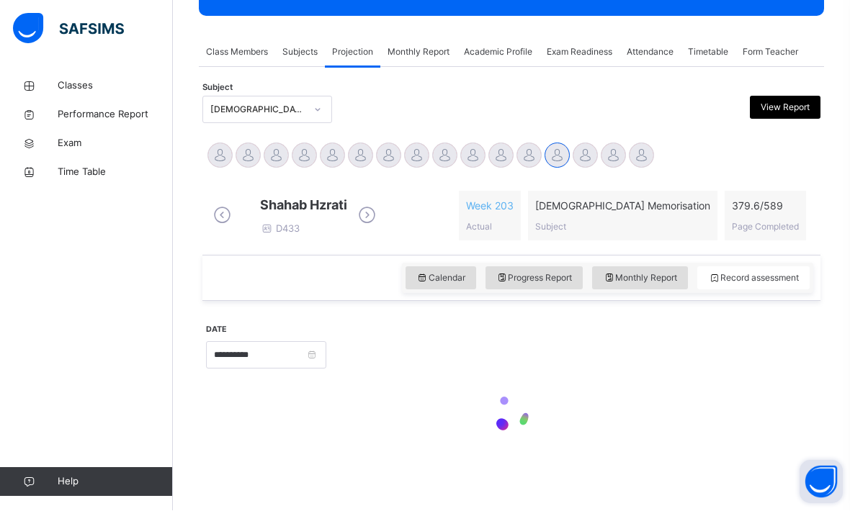
type input "**********"
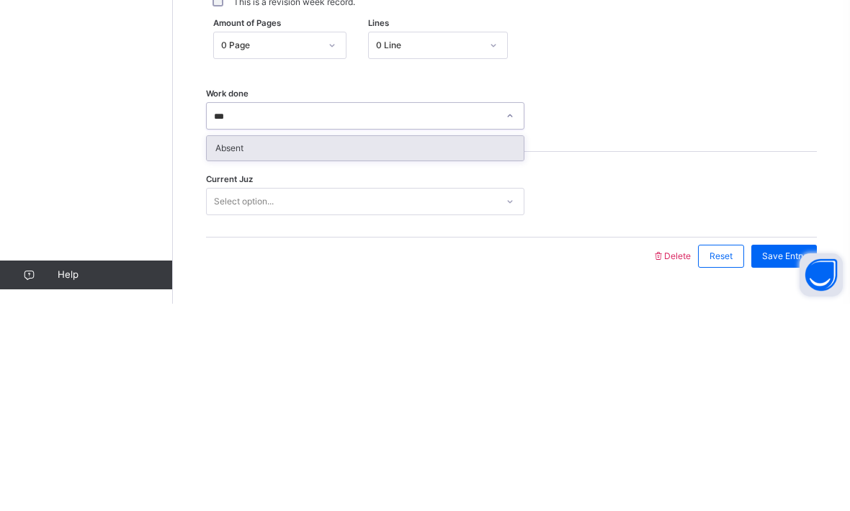
click at [228, 343] on div "Absent" at bounding box center [365, 355] width 317 height 24
type input "***"
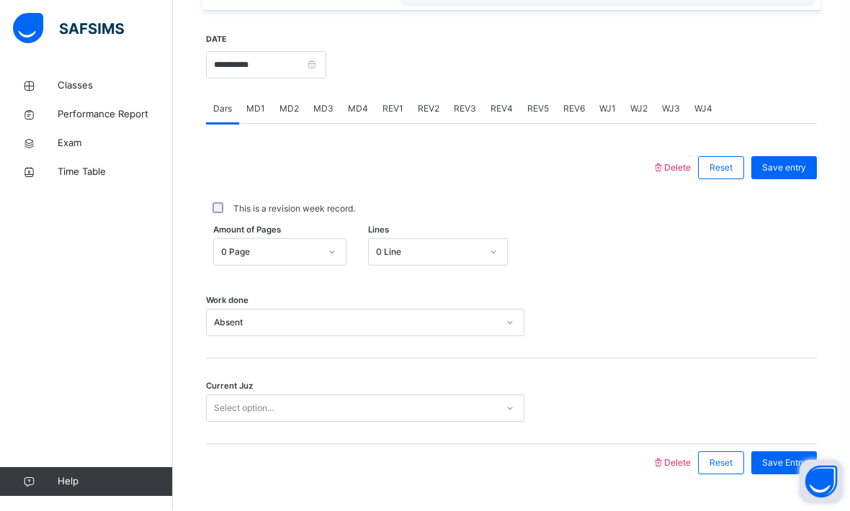
click at [243, 434] on div "Current Juz Select option..." at bounding box center [511, 402] width 611 height 86
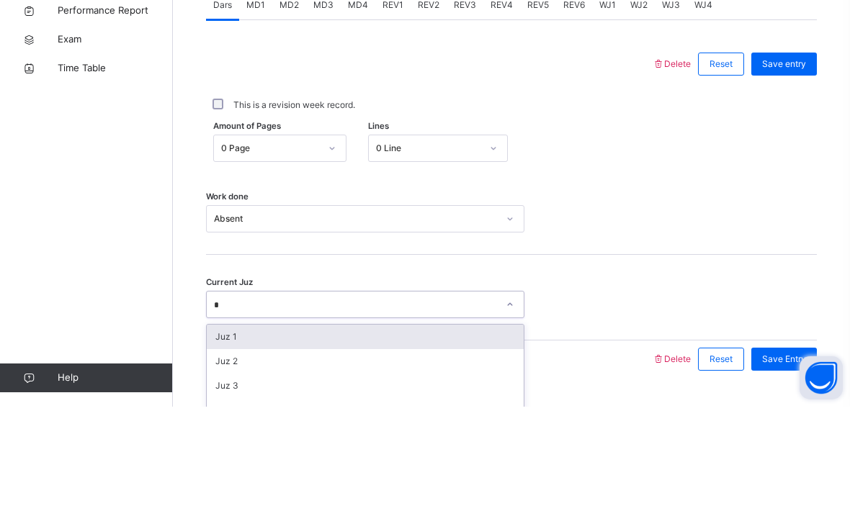
scroll to position [559, 0]
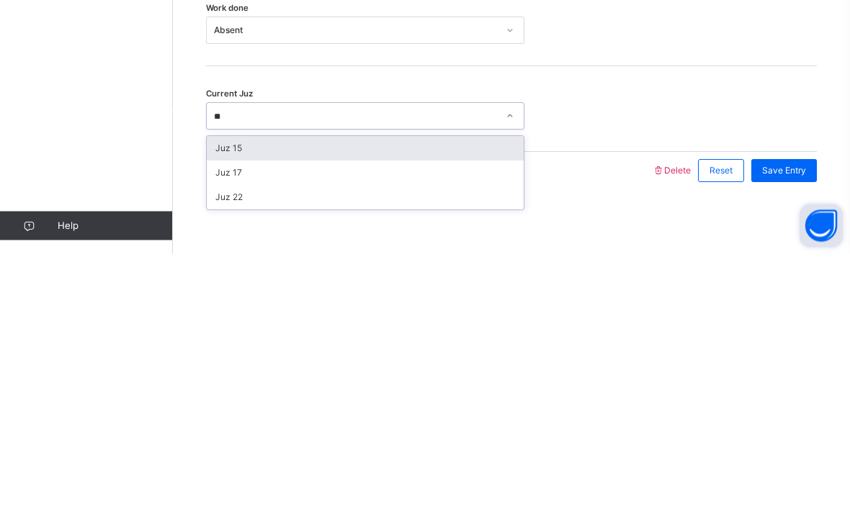
click at [229, 393] on div "Juz 15" at bounding box center [365, 405] width 317 height 24
type input "**"
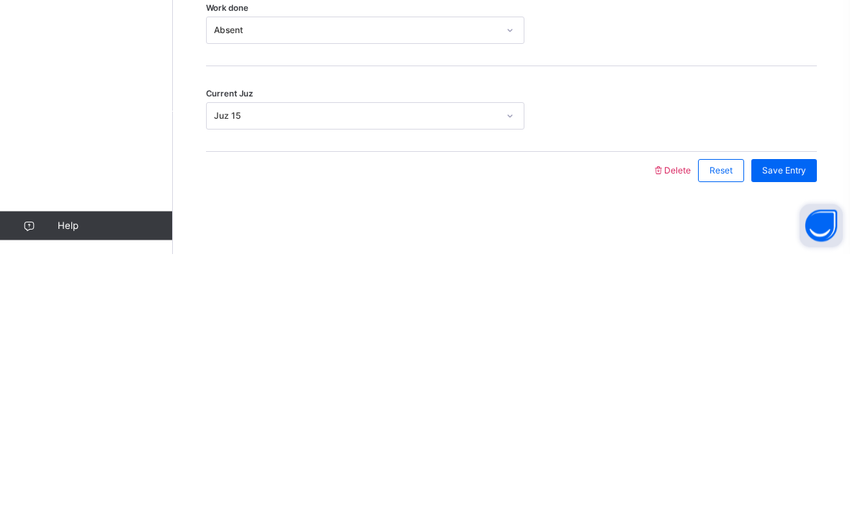
scroll to position [523, 0]
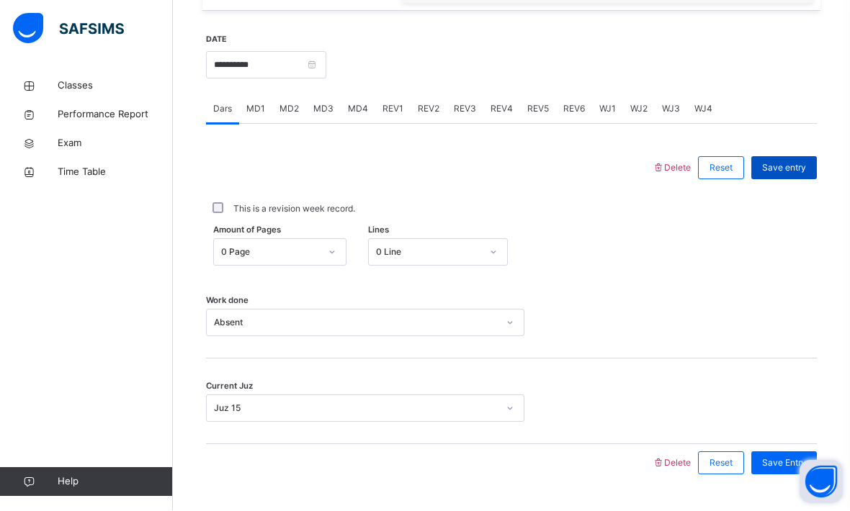
click at [808, 170] on div "Save entry" at bounding box center [784, 168] width 66 height 23
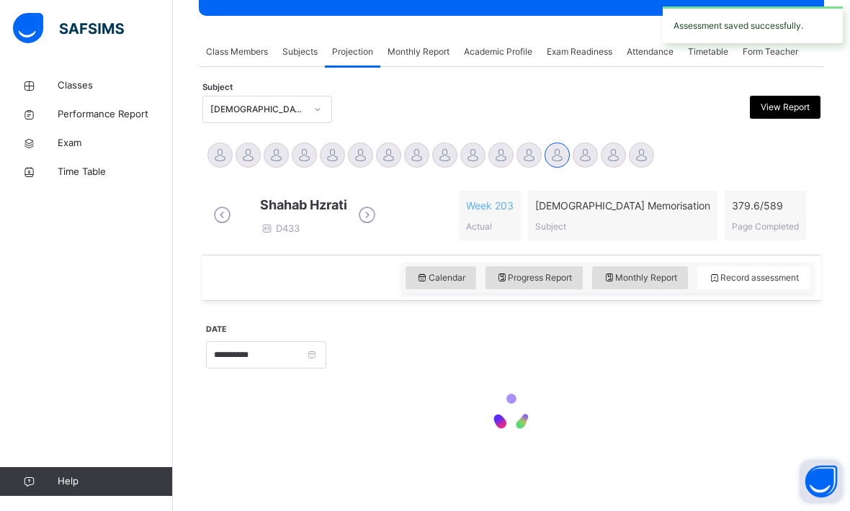
scroll to position [197, 0]
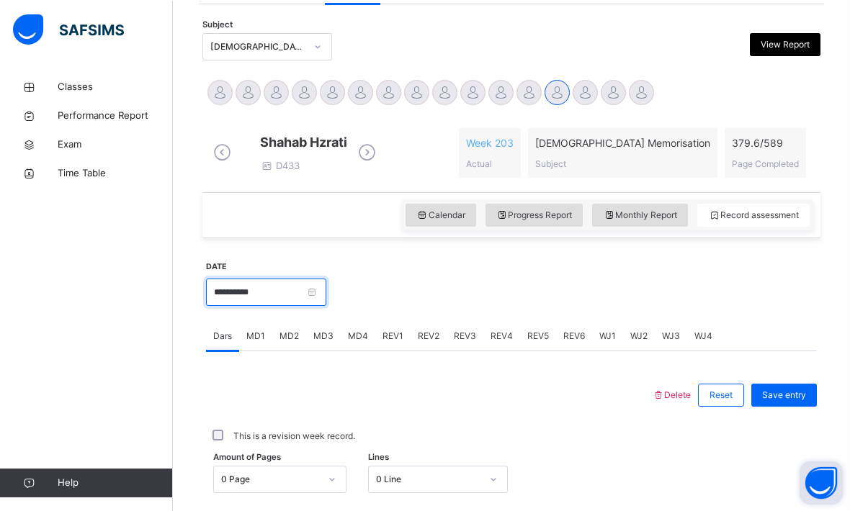
click at [326, 305] on input "**********" at bounding box center [266, 291] width 120 height 27
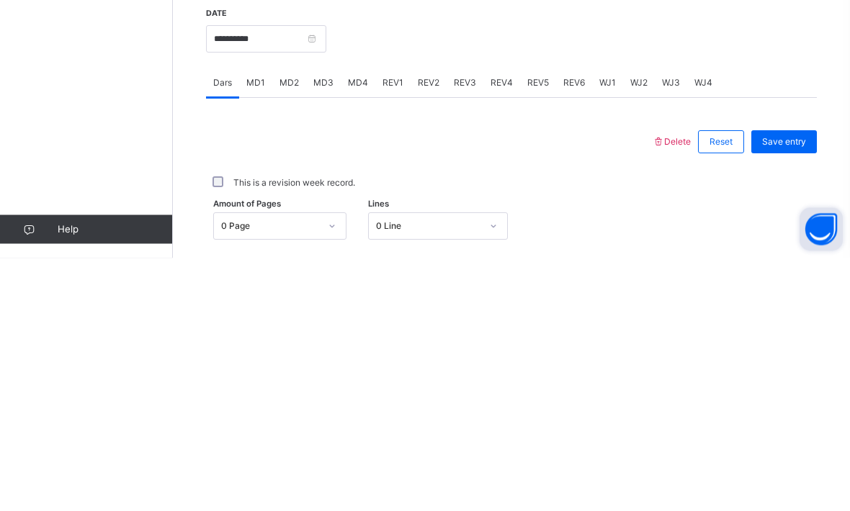
scroll to position [419, 0]
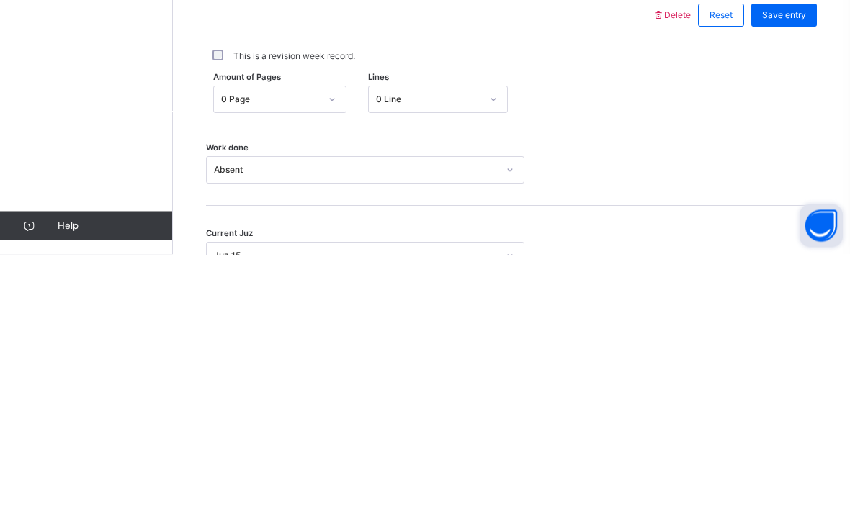
click at [326, 156] on input "**********" at bounding box center [266, 169] width 120 height 27
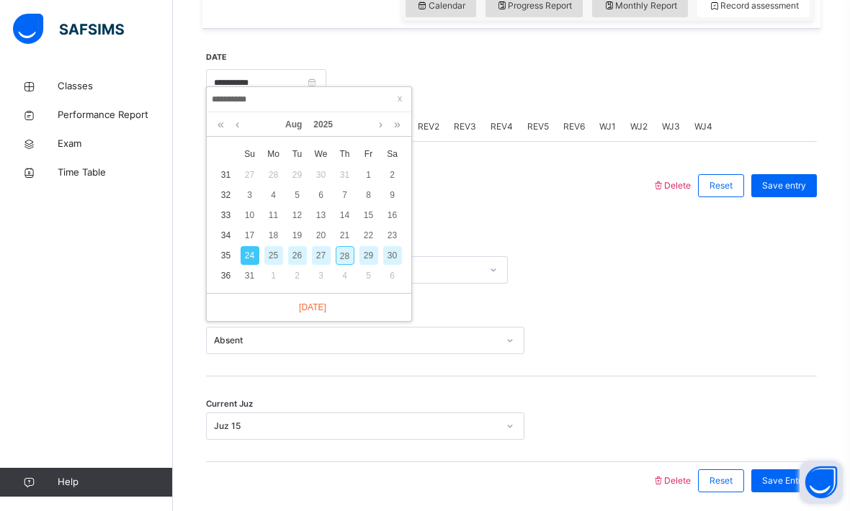
click at [302, 256] on div "26" at bounding box center [297, 255] width 19 height 19
type input "**********"
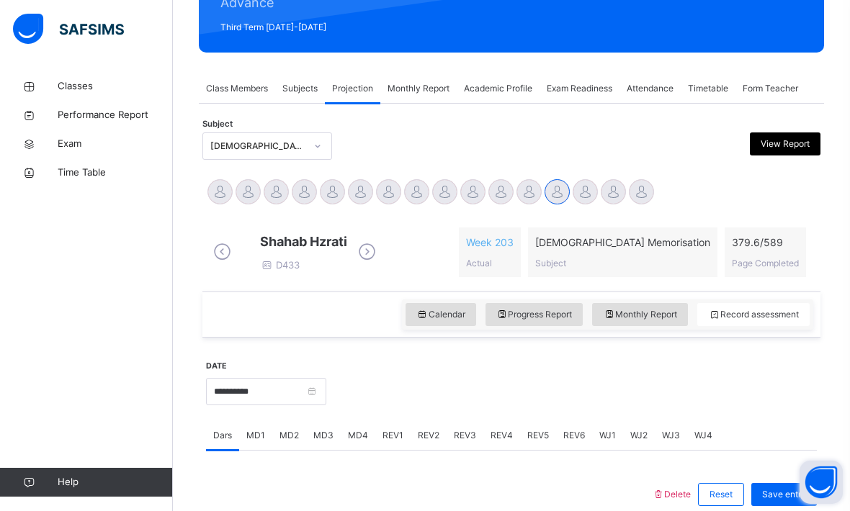
scroll to position [490, 0]
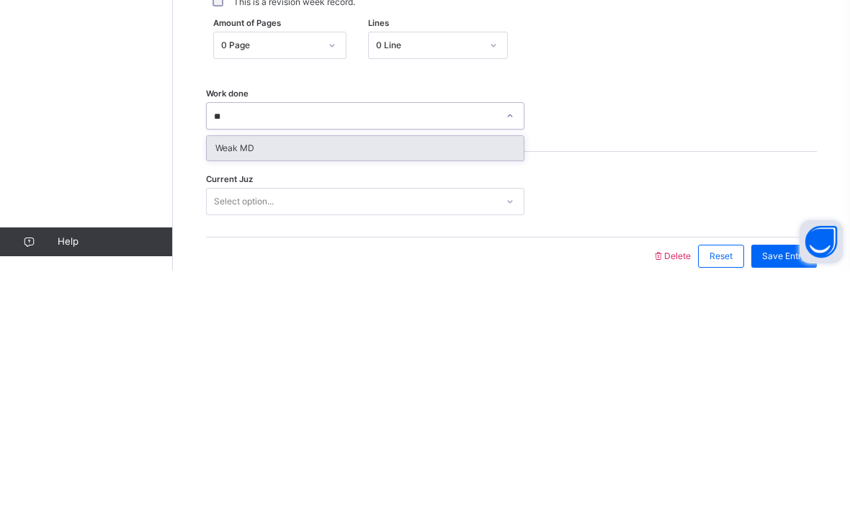
click at [310, 377] on div "Weak MD" at bounding box center [365, 389] width 317 height 24
type input "**"
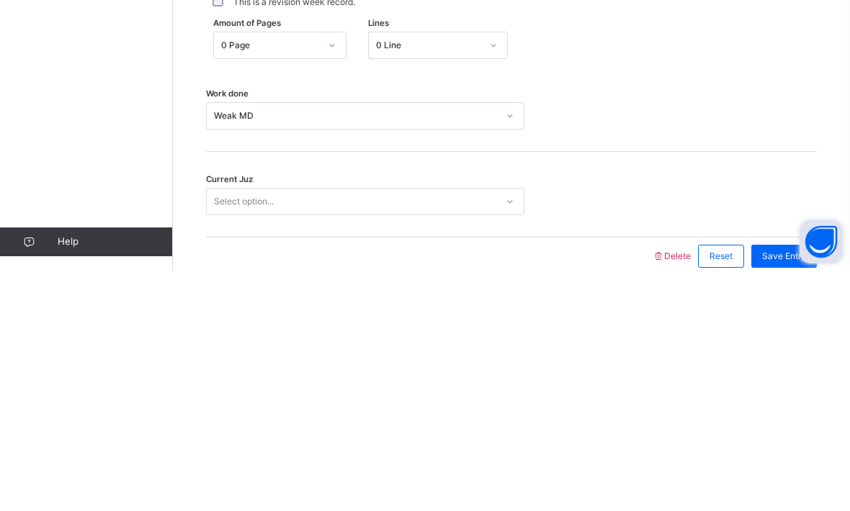
scroll to position [523, 0]
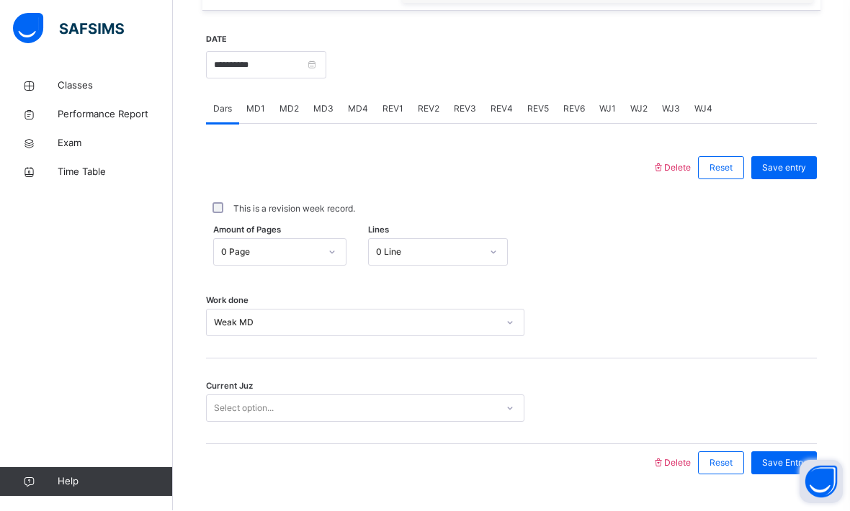
click at [330, 435] on div "Current Juz Select option..." at bounding box center [511, 402] width 611 height 86
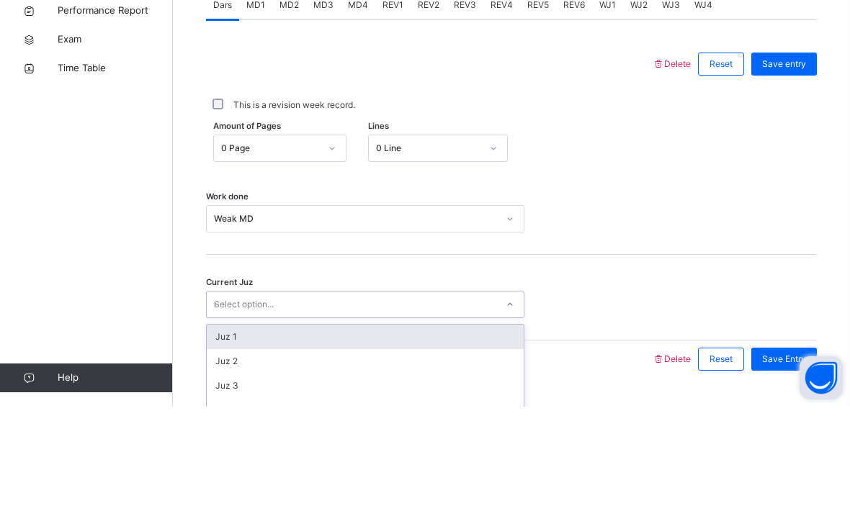
scroll to position [559, 0]
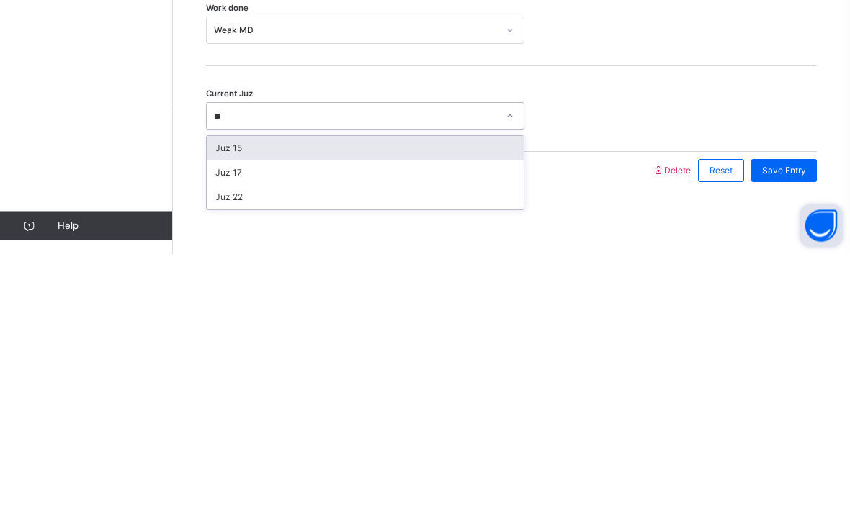
click at [323, 393] on div "Juz 15" at bounding box center [365, 405] width 317 height 24
type input "**"
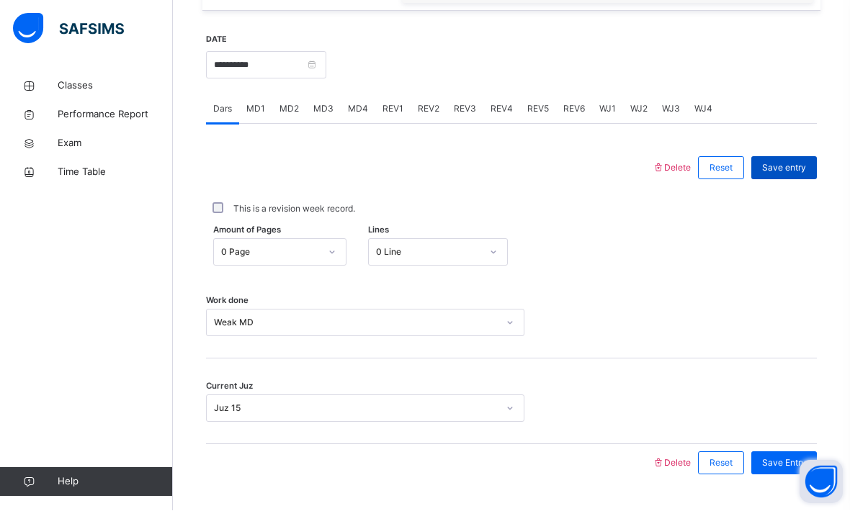
click at [782, 175] on span "Save entry" at bounding box center [784, 168] width 44 height 13
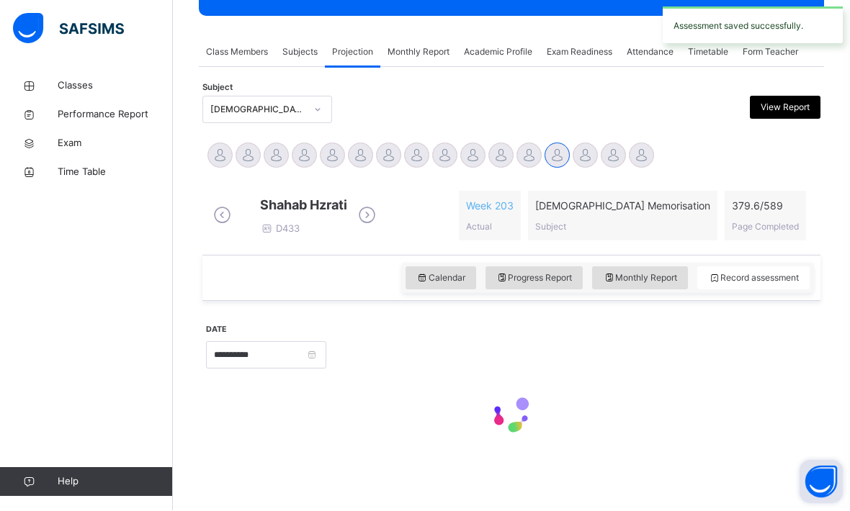
scroll to position [197, 0]
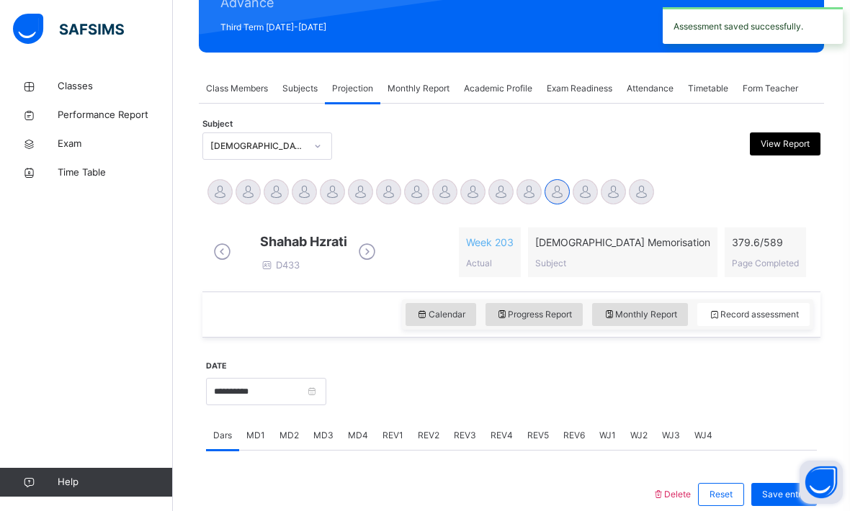
click at [329, 442] on span "MD3" at bounding box center [323, 435] width 20 height 13
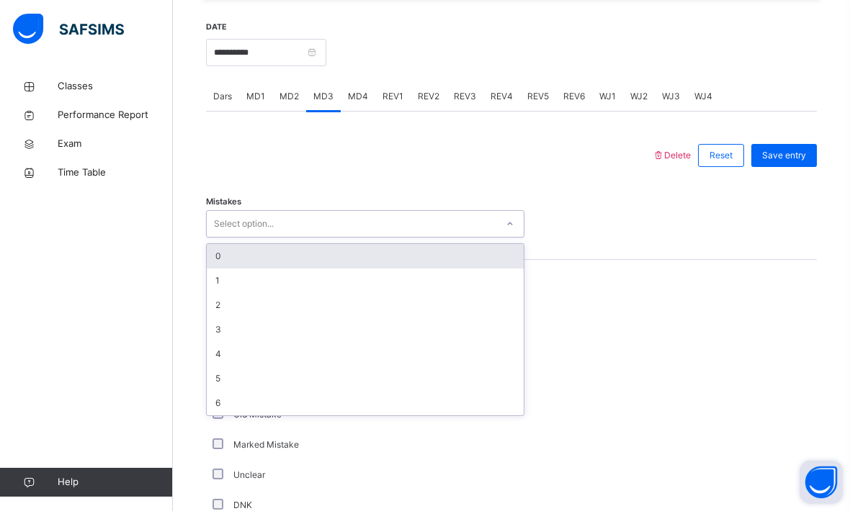
scroll to position [535, 0]
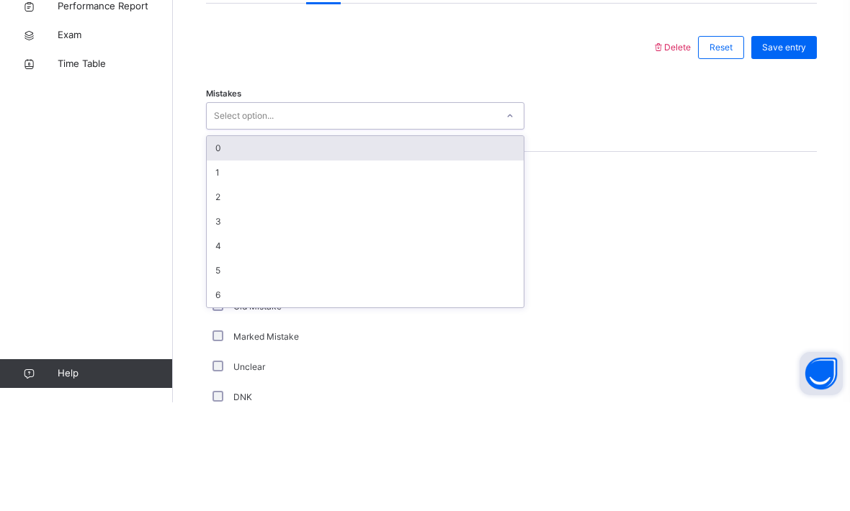
click at [284, 245] on div "0" at bounding box center [365, 257] width 317 height 24
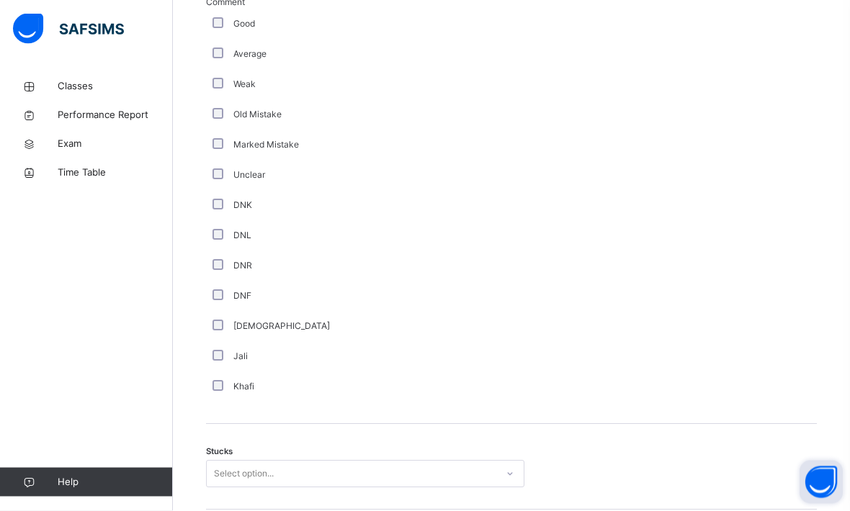
scroll to position [1037, 0]
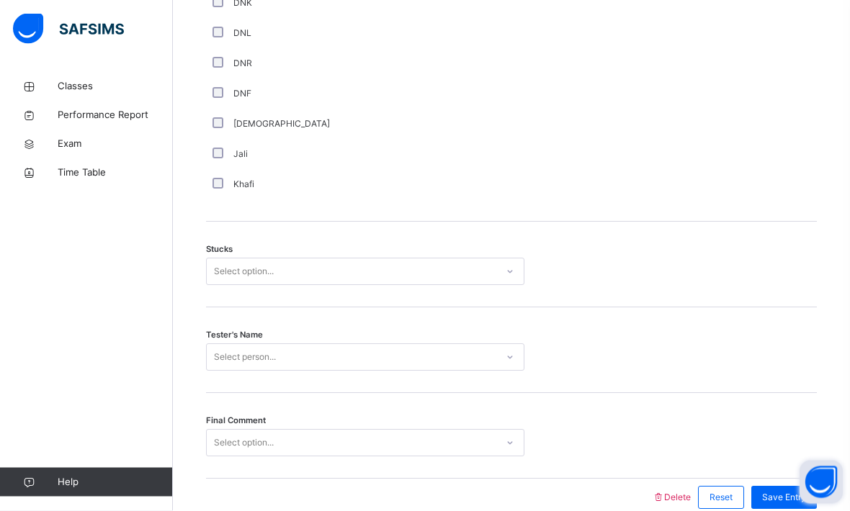
click at [325, 301] on div "Stucks Select option..." at bounding box center [511, 265] width 611 height 86
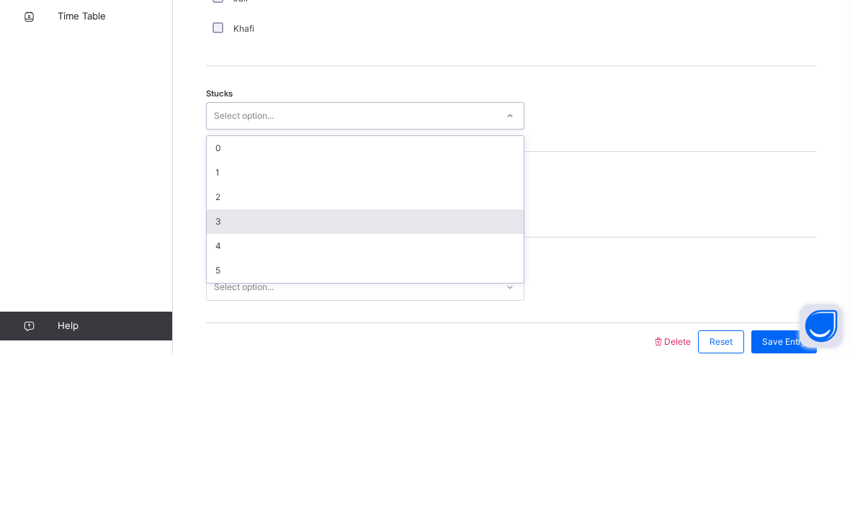
click at [266, 366] on div "3" at bounding box center [365, 378] width 317 height 24
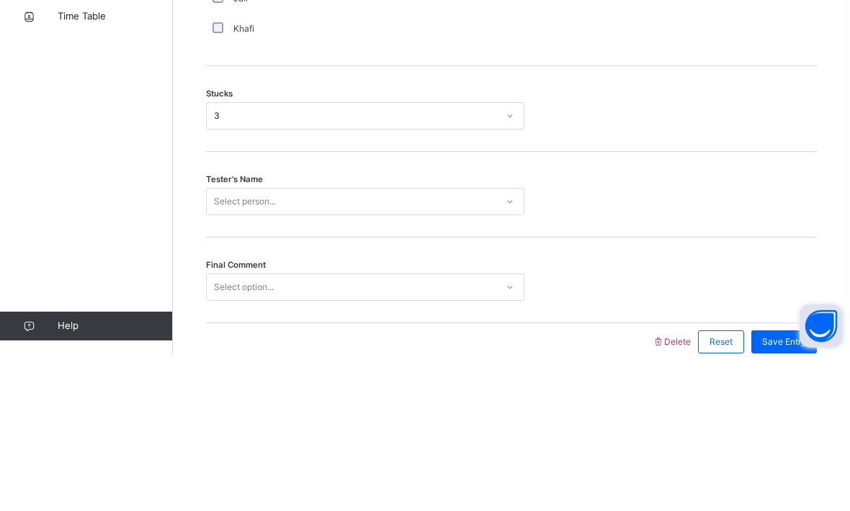
scroll to position [1072, 0]
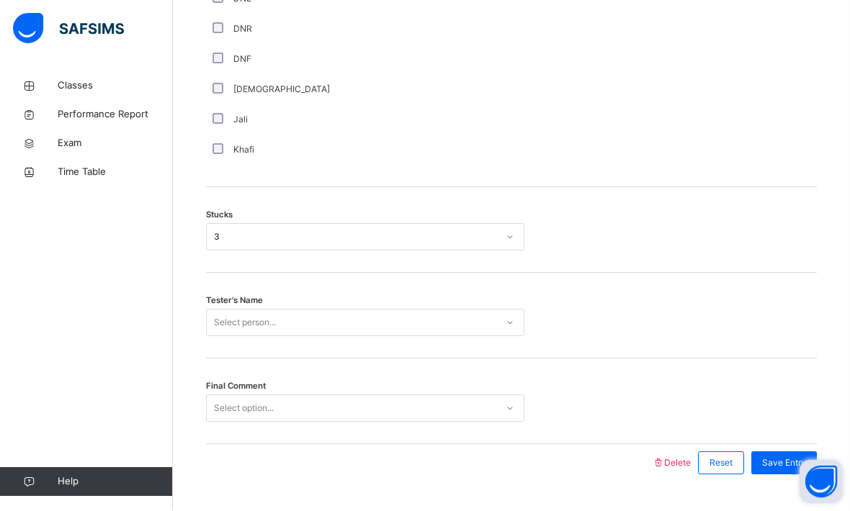
click at [310, 352] on div "Tester's Name Select person..." at bounding box center [511, 317] width 611 height 86
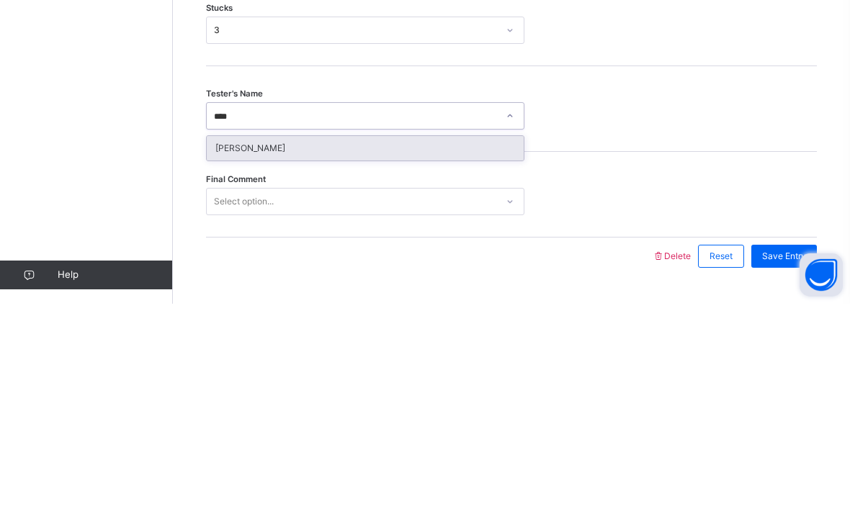
type input "****"
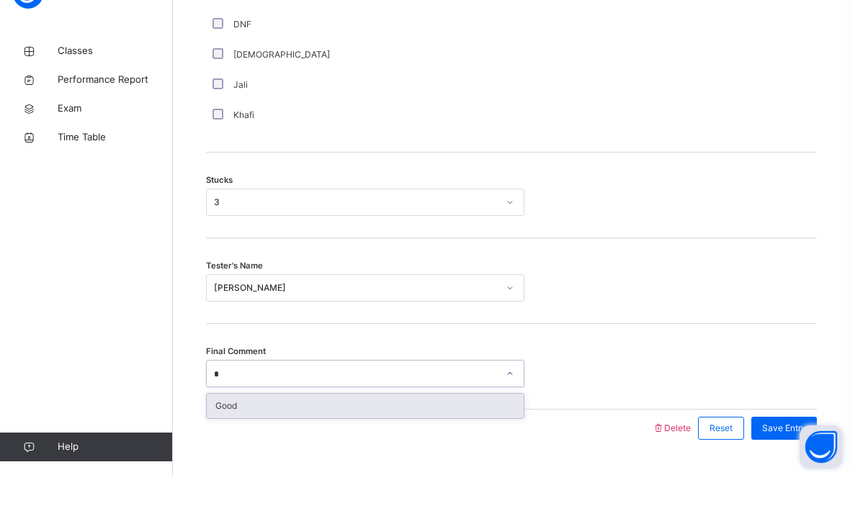
scroll to position [1108, 0]
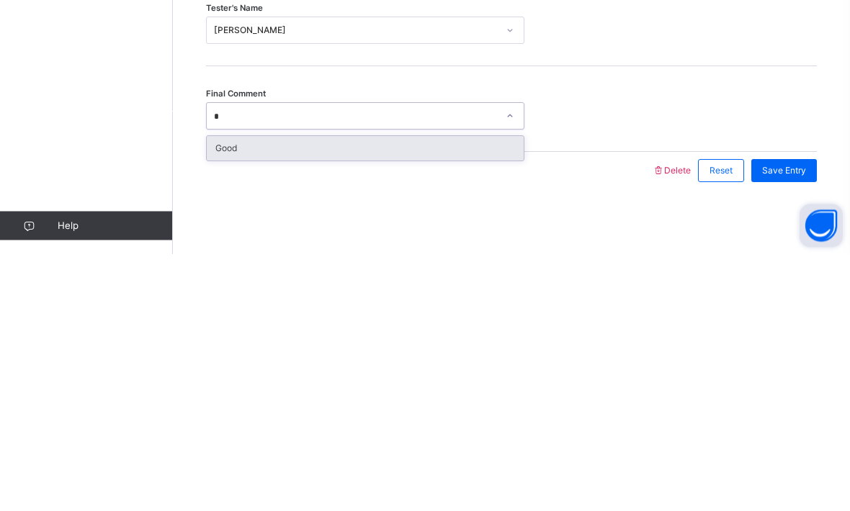
type input "*"
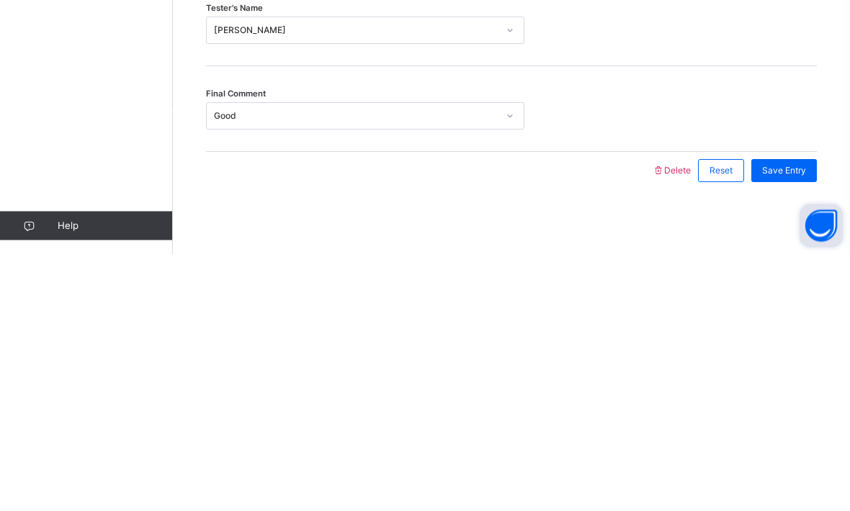
scroll to position [1072, 0]
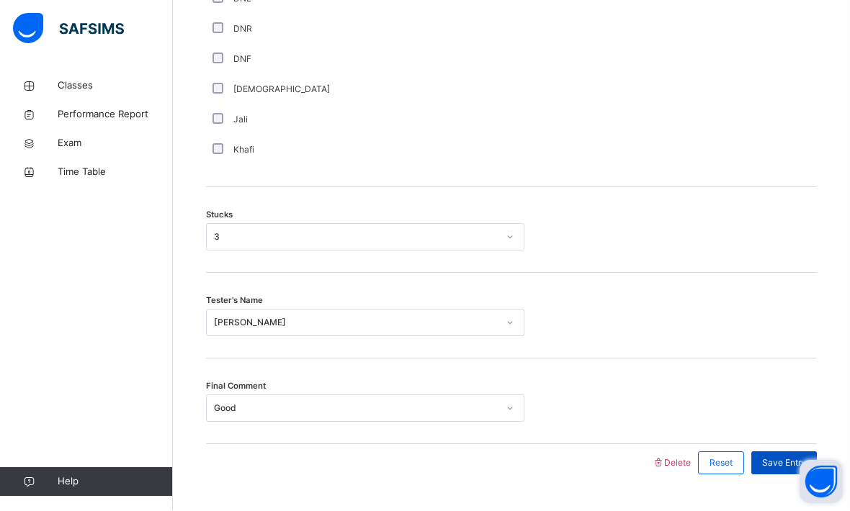
click at [801, 470] on span "Save Entry" at bounding box center [784, 463] width 44 height 13
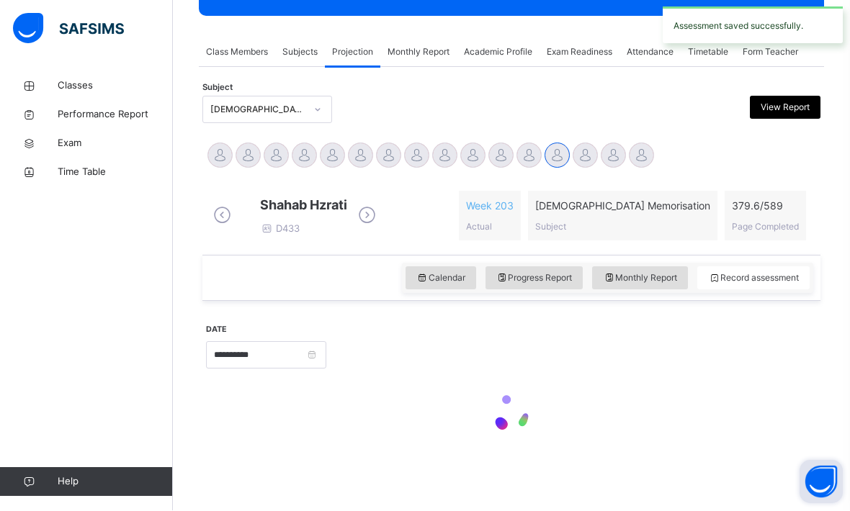
scroll to position [197, 0]
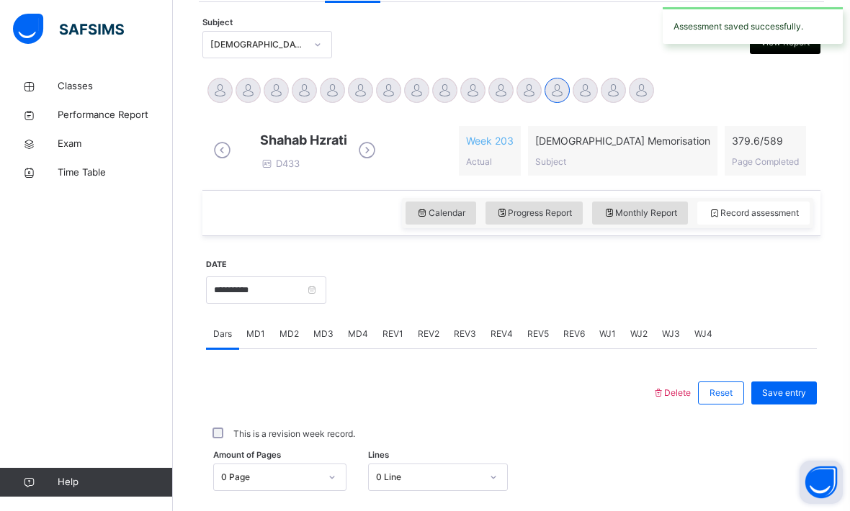
click at [357, 341] on span "MD4" at bounding box center [358, 334] width 20 height 13
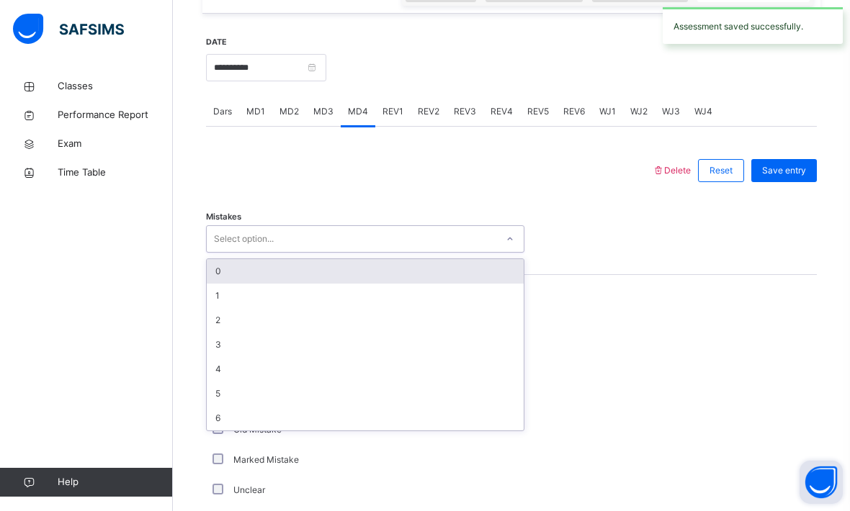
scroll to position [520, 0]
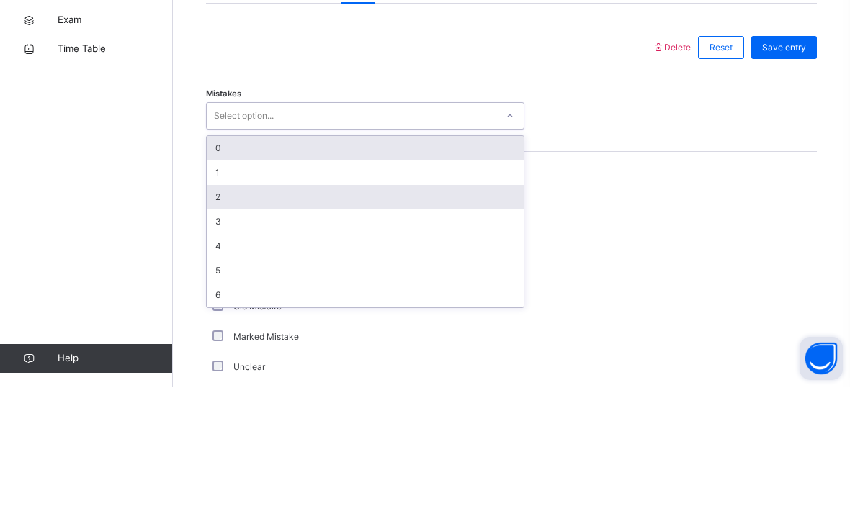
click at [288, 309] on div "2" at bounding box center [365, 321] width 317 height 24
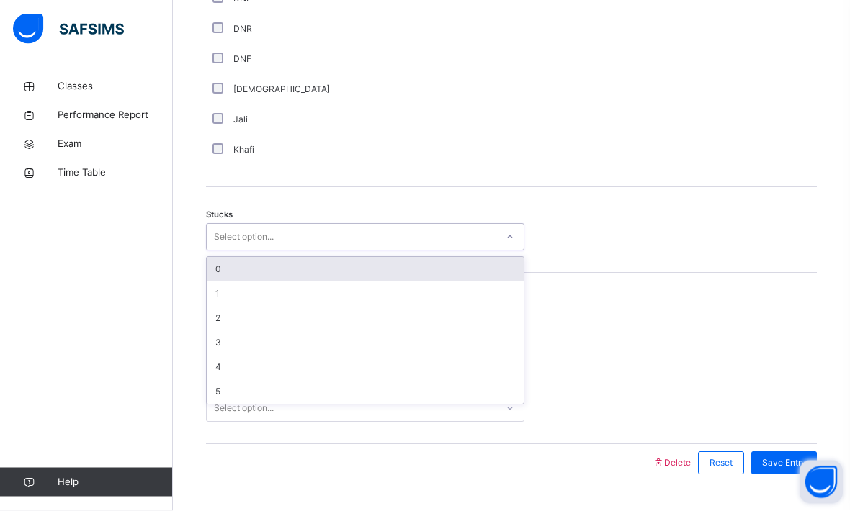
scroll to position [1072, 0]
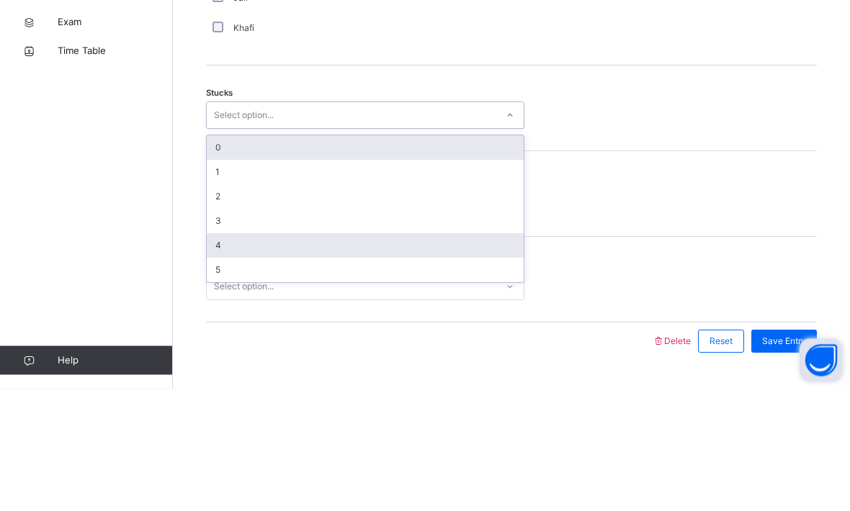
click at [271, 356] on div "4" at bounding box center [365, 368] width 317 height 24
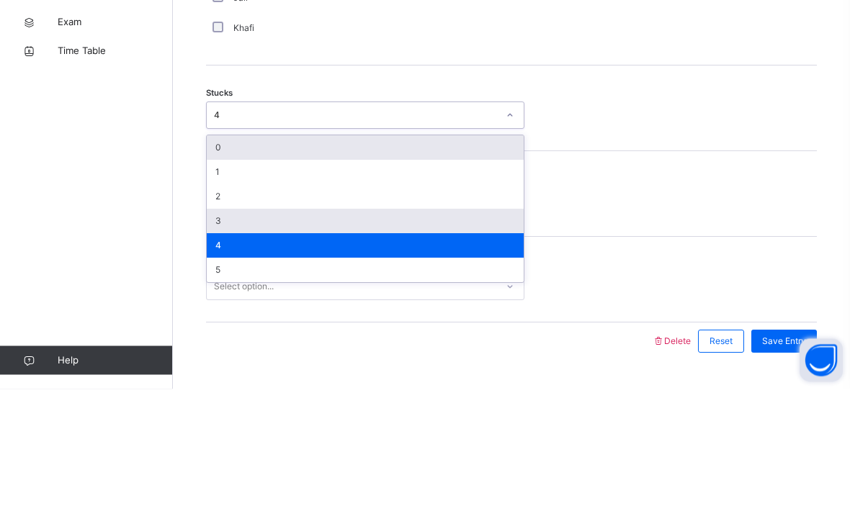
click at [273, 331] on div "3" at bounding box center [365, 343] width 317 height 24
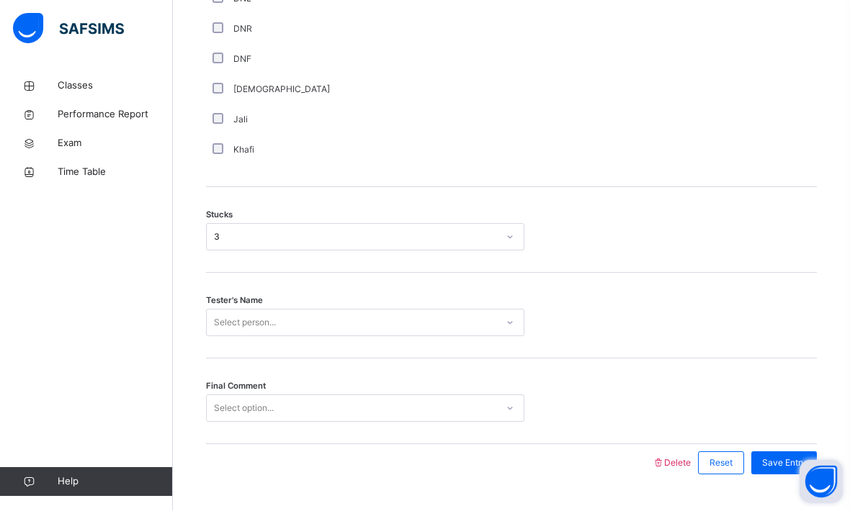
click at [330, 348] on div "Tester's Name Select person..." at bounding box center [511, 317] width 611 height 86
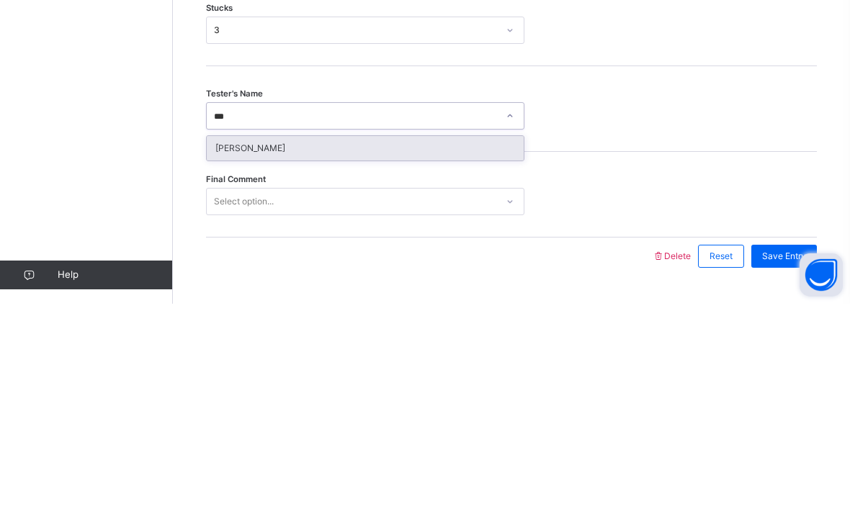
type input "***"
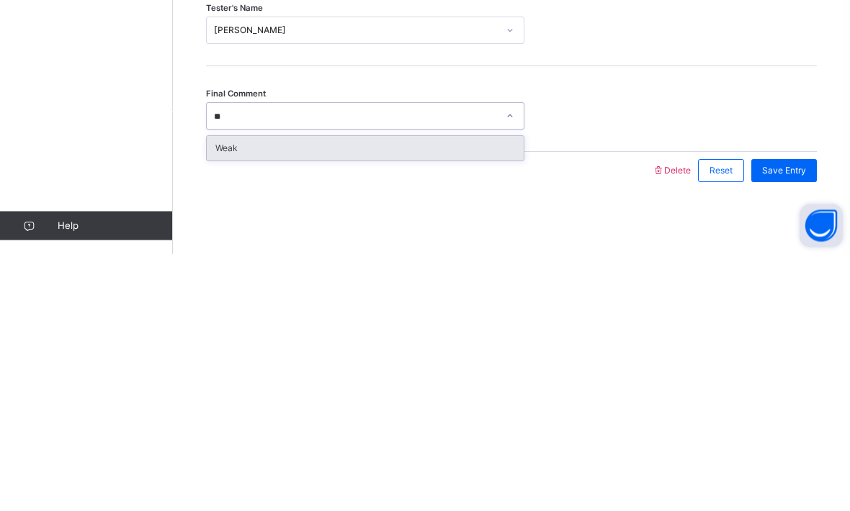
type input "**"
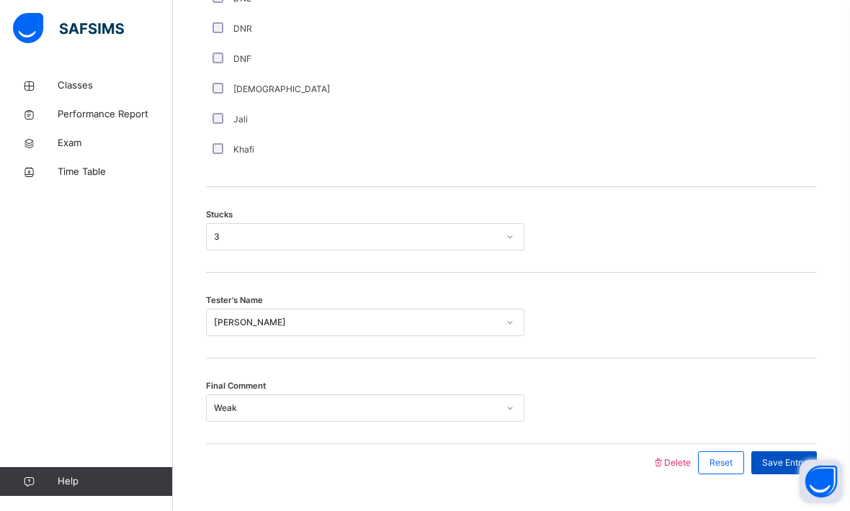
click at [788, 470] on span "Save Entry" at bounding box center [784, 463] width 44 height 13
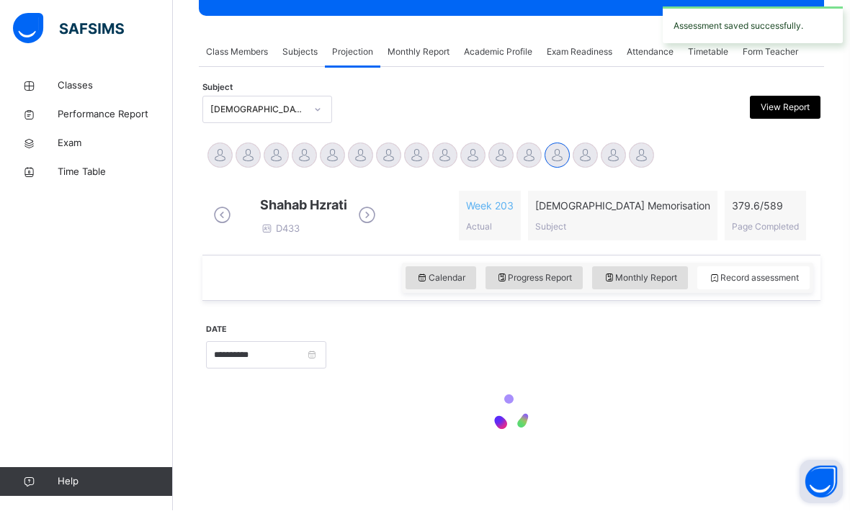
scroll to position [197, 0]
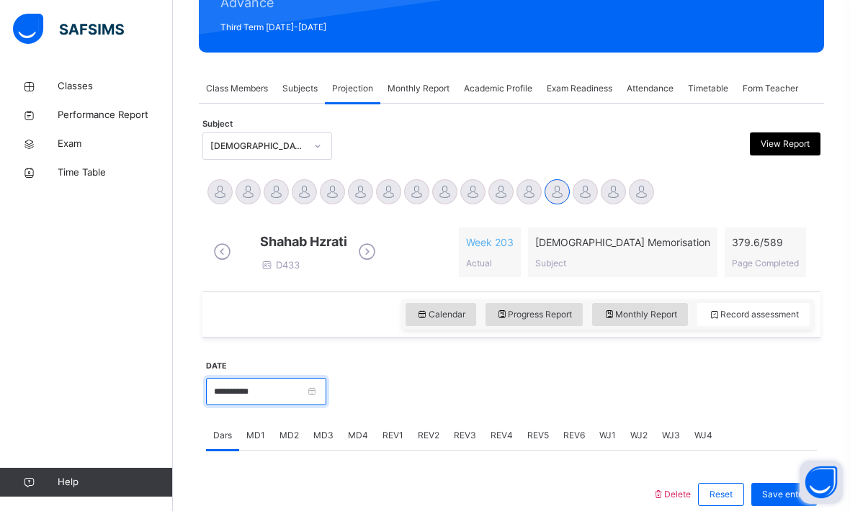
click at [326, 405] on input "**********" at bounding box center [266, 391] width 120 height 27
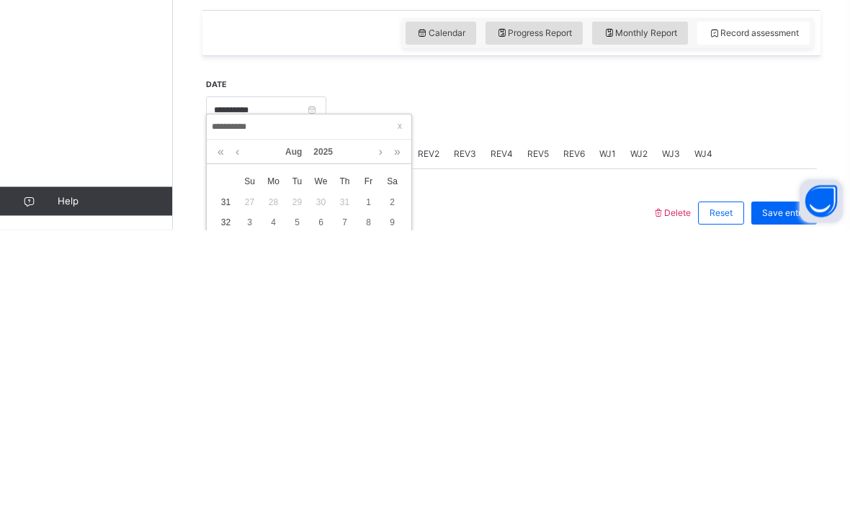
scroll to position [478, 0]
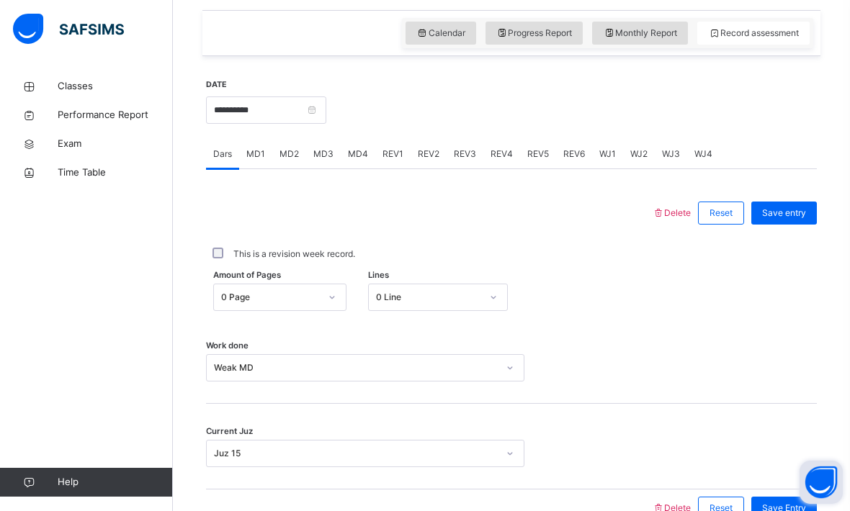
click at [550, 251] on div "This is a revision week record." at bounding box center [511, 254] width 611 height 30
click at [392, 161] on span "REV1" at bounding box center [392, 154] width 21 height 13
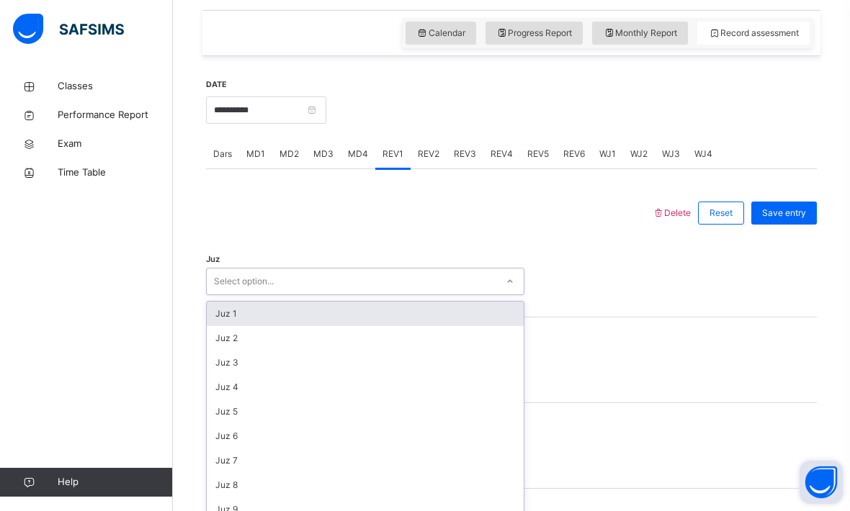
scroll to position [477, 0]
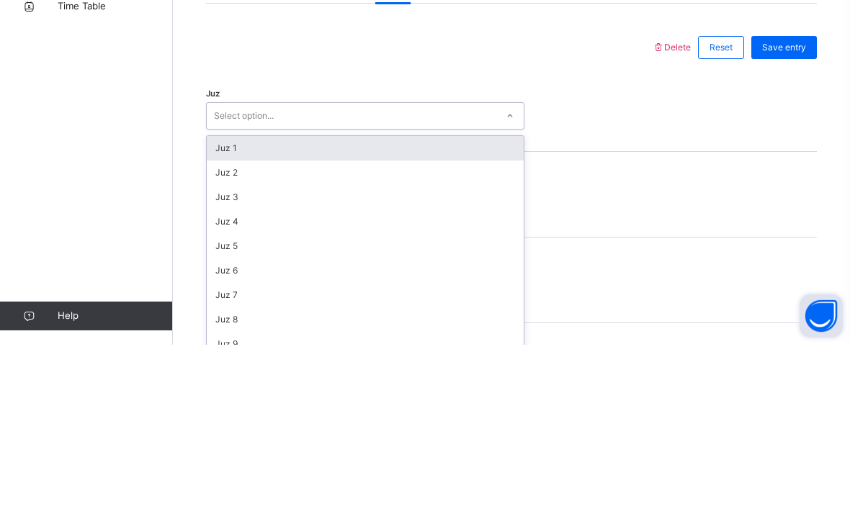
type input "*"
click at [238, 302] on div "Juz 13" at bounding box center [365, 314] width 317 height 24
type input "**"
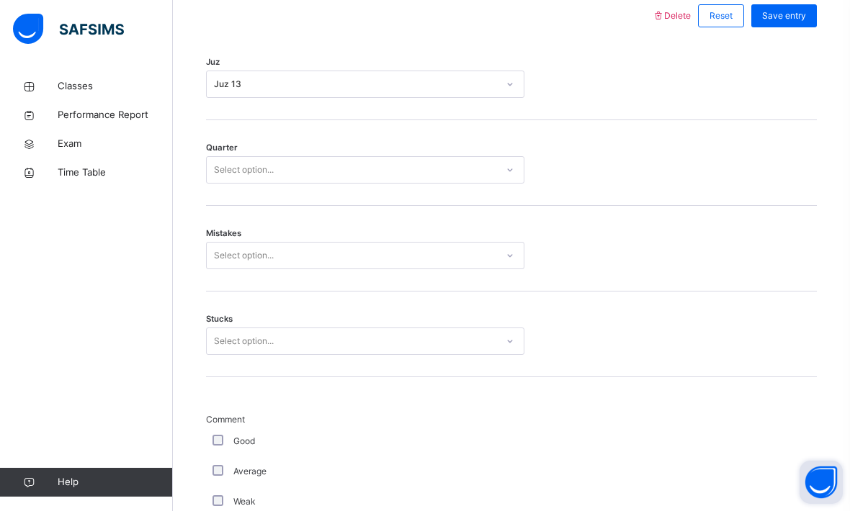
scroll to position [675, 0]
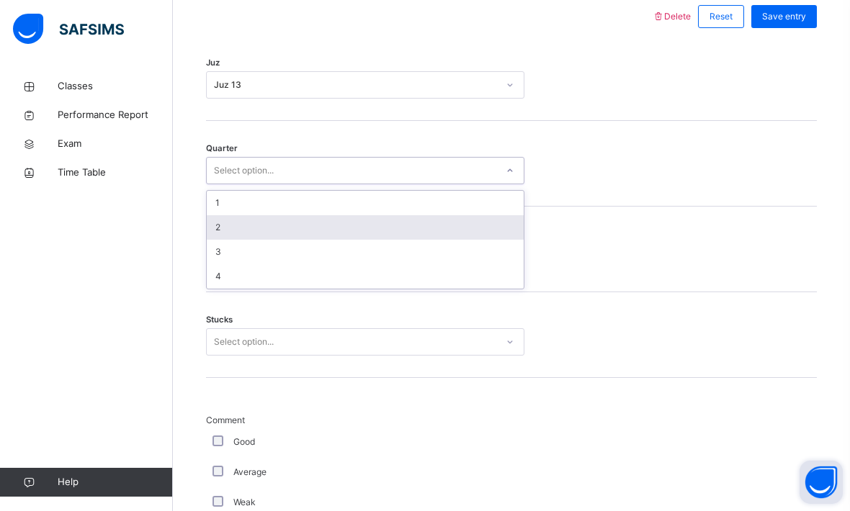
click at [219, 239] on div "2" at bounding box center [365, 227] width 317 height 24
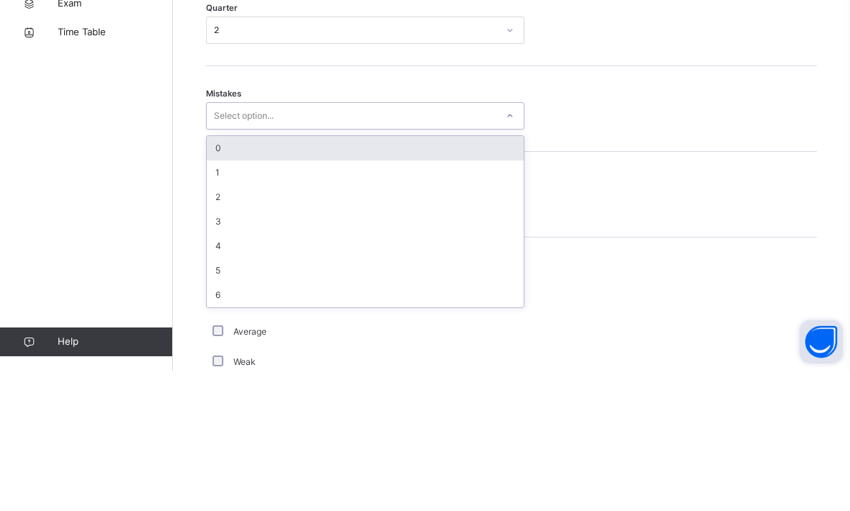
click at [223, 276] on div "0" at bounding box center [365, 288] width 317 height 24
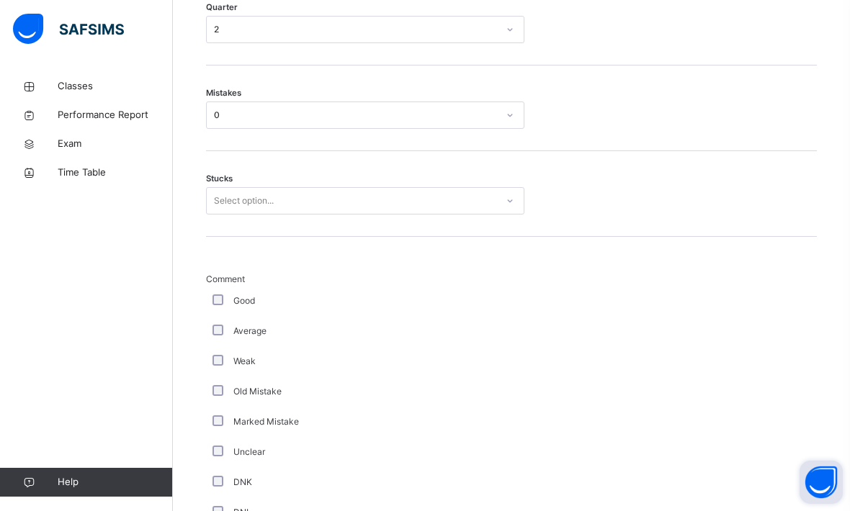
scroll to position [815, 0]
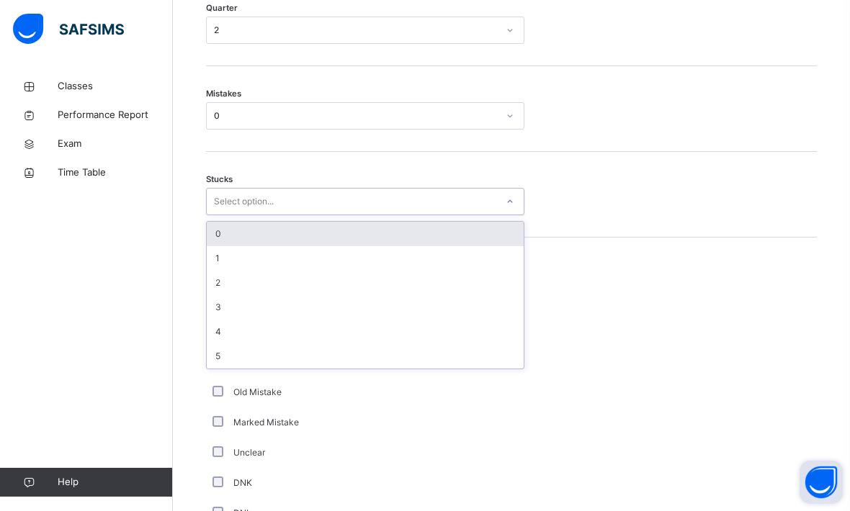
click at [230, 246] on div "0" at bounding box center [365, 234] width 317 height 24
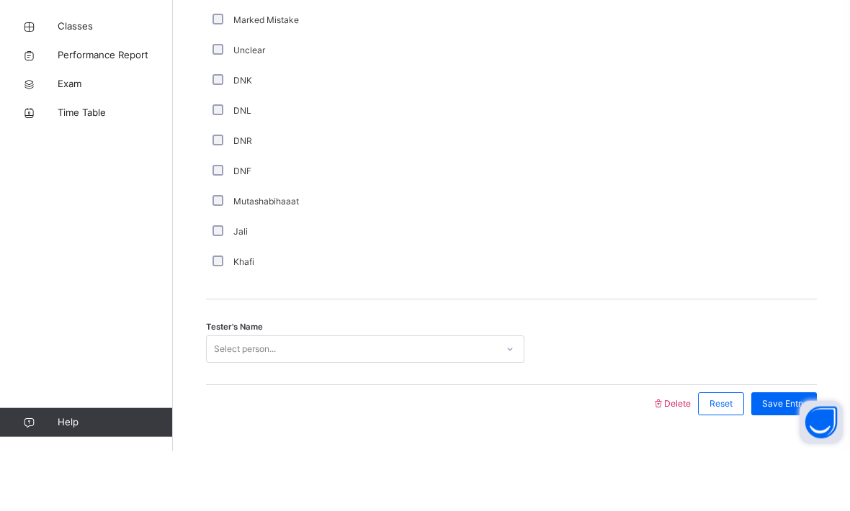
scroll to position [1158, 0]
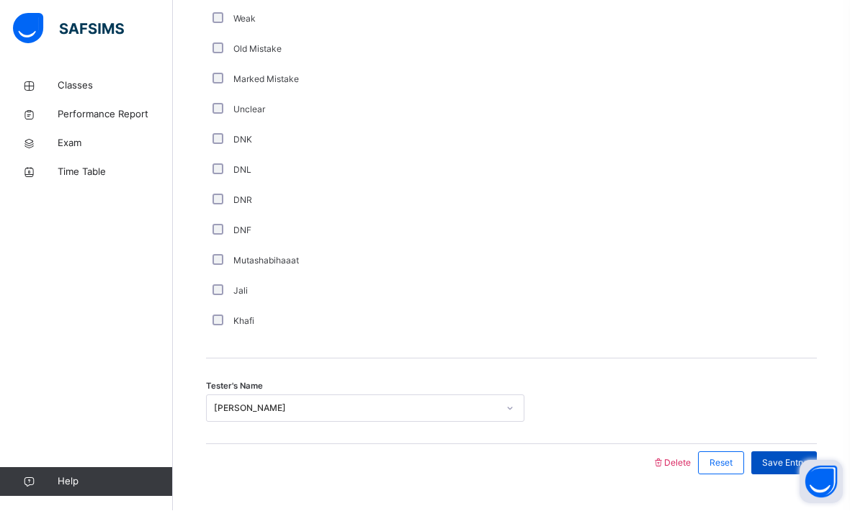
click at [790, 475] on div "Save Entry" at bounding box center [784, 463] width 66 height 23
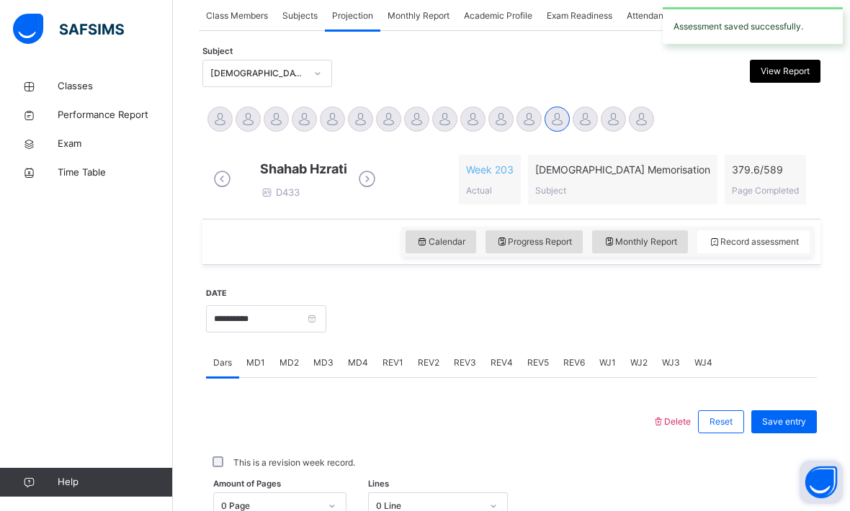
scroll to position [273, 0]
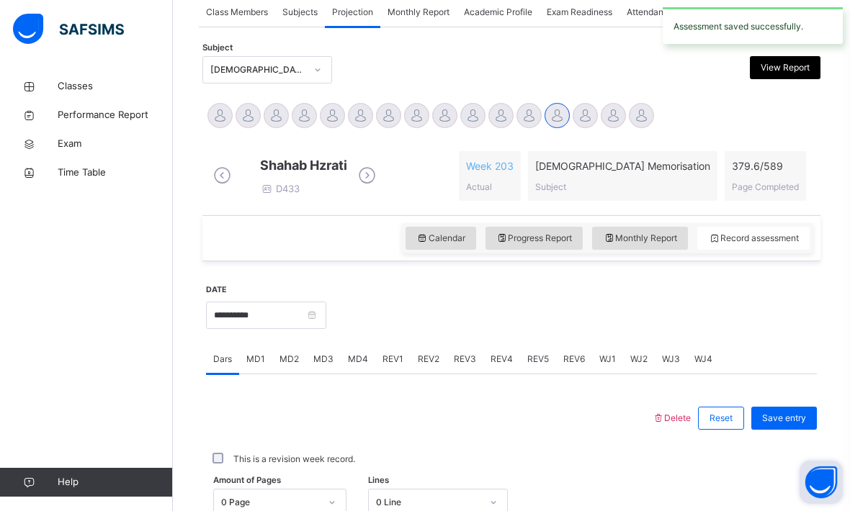
click at [424, 374] on div "REV2" at bounding box center [428, 359] width 36 height 29
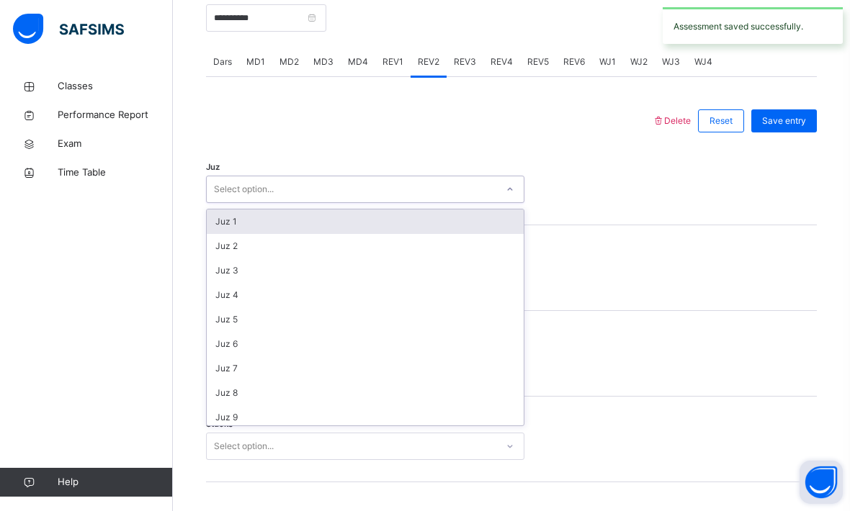
scroll to position [570, 0]
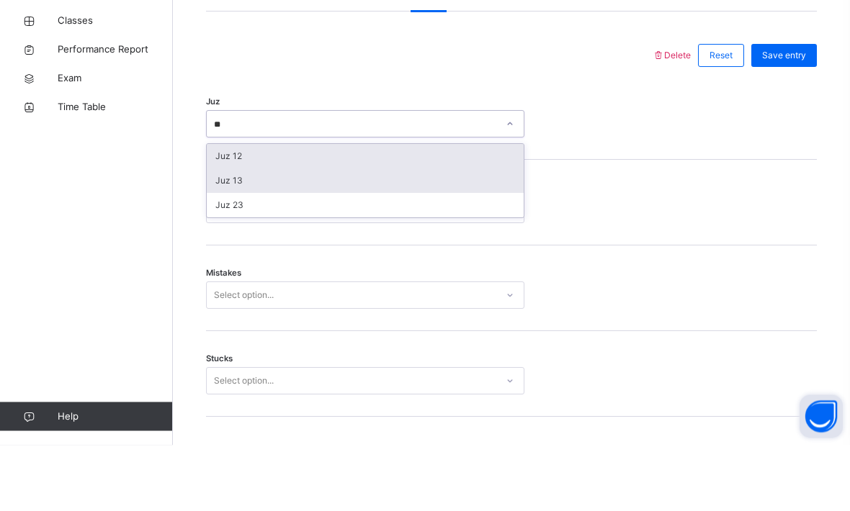
click at [230, 235] on div "Juz 13" at bounding box center [365, 247] width 317 height 24
type input "**"
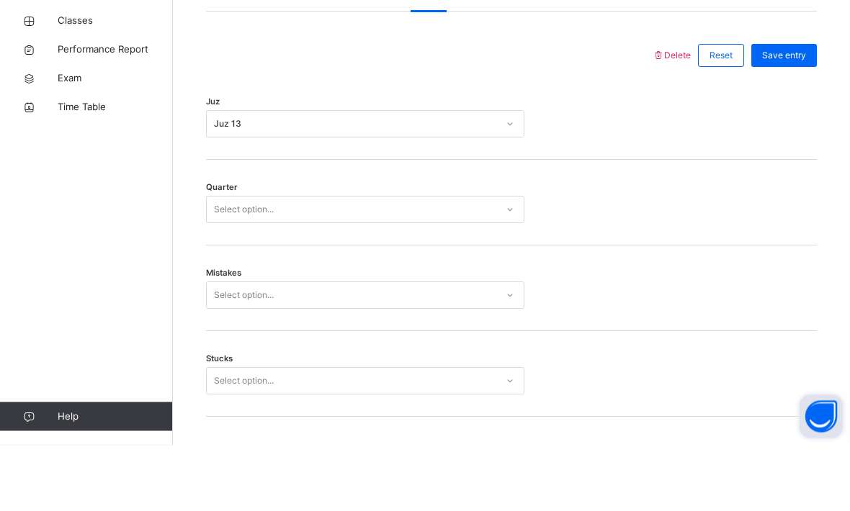
scroll to position [636, 0]
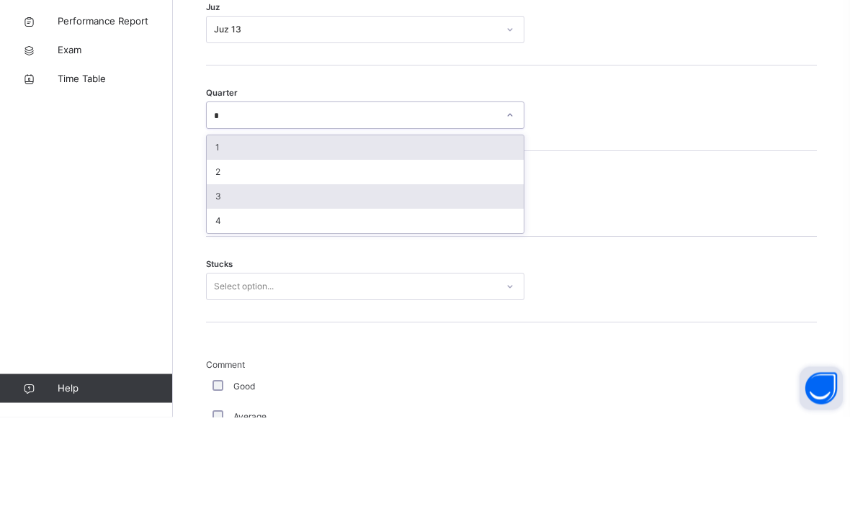
click at [217, 279] on div "3" at bounding box center [365, 291] width 317 height 24
type input "*"
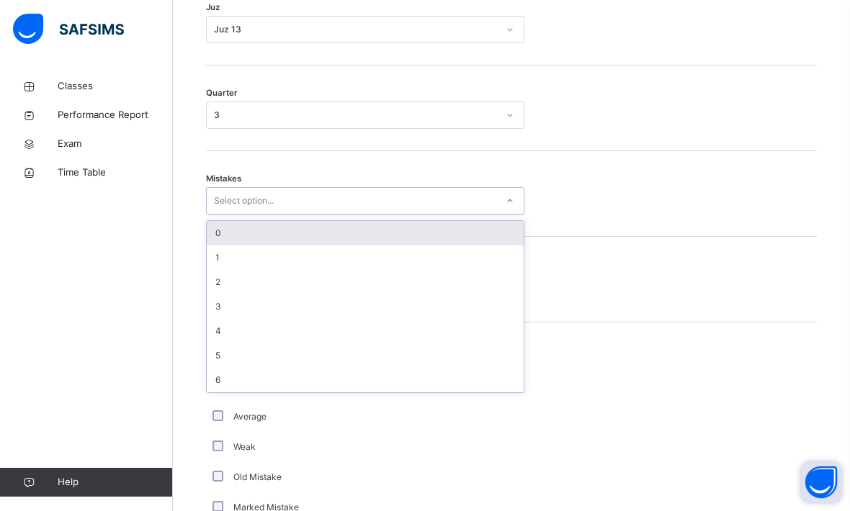
scroll to position [729, 0]
click at [232, 240] on div "0" at bounding box center [365, 234] width 317 height 24
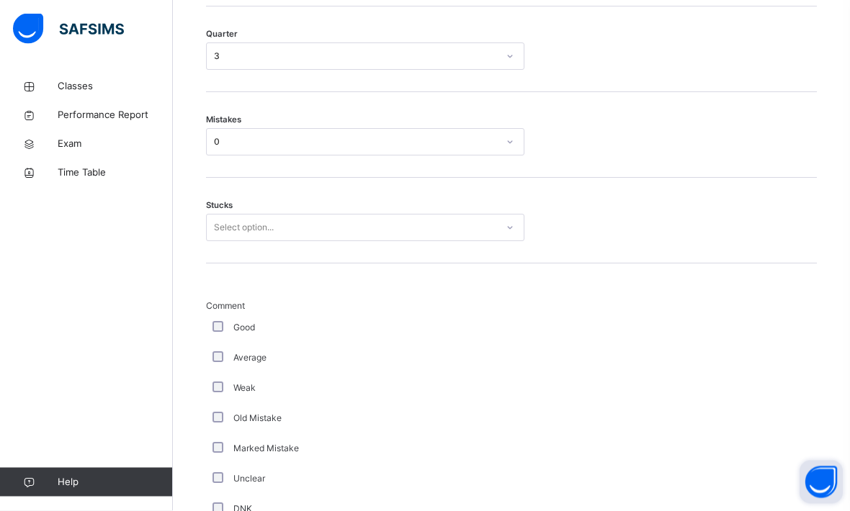
scroll to position [789, 0]
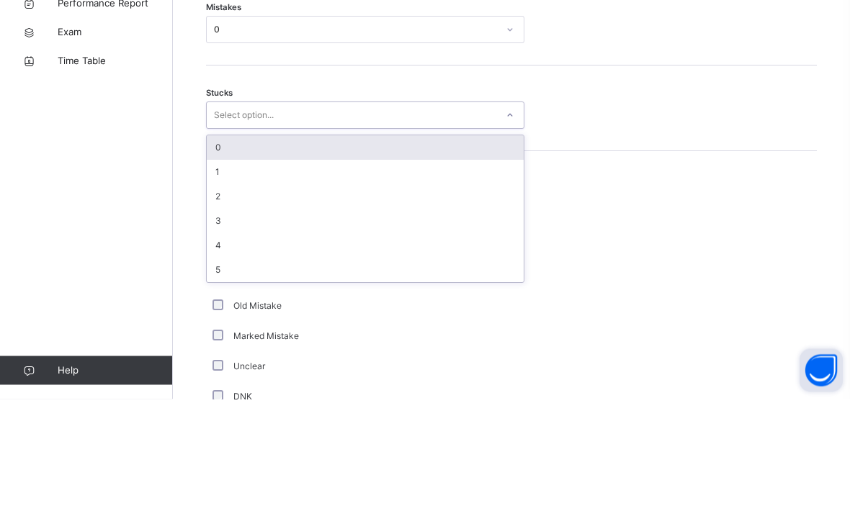
click at [221, 248] on div "0" at bounding box center [365, 260] width 317 height 24
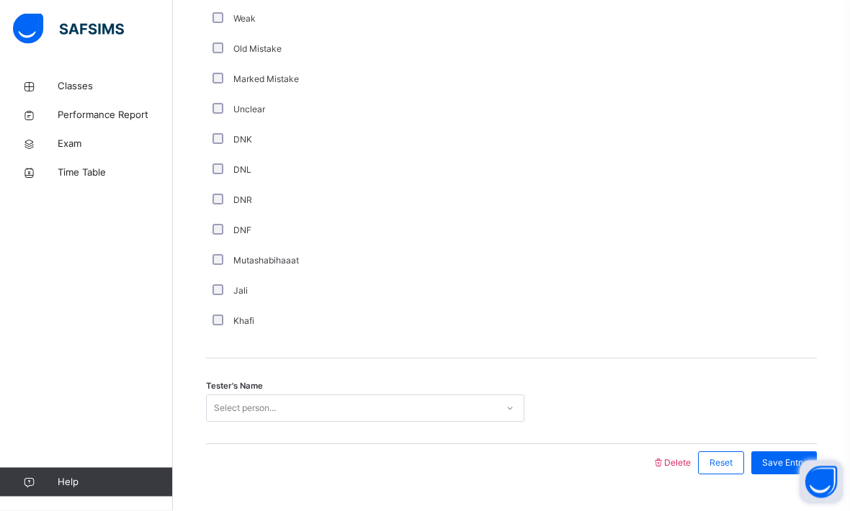
scroll to position [1158, 0]
click at [791, 475] on div "Save Entry" at bounding box center [784, 463] width 66 height 23
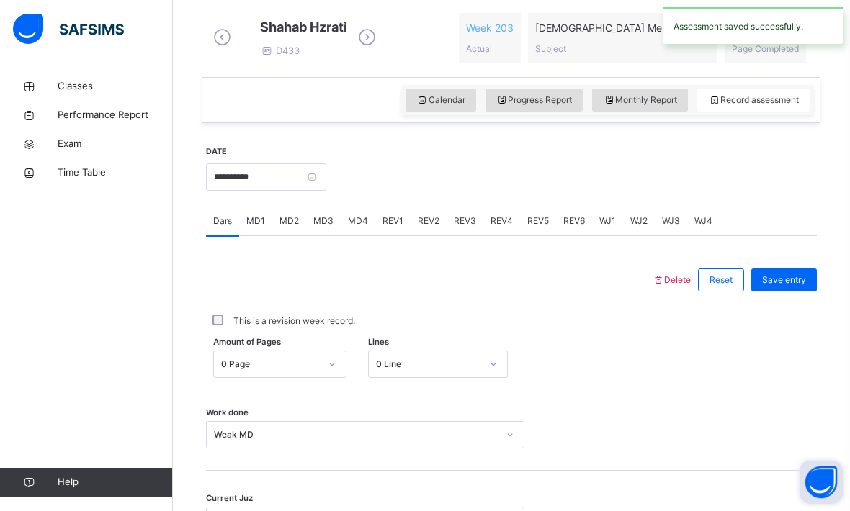
scroll to position [415, 0]
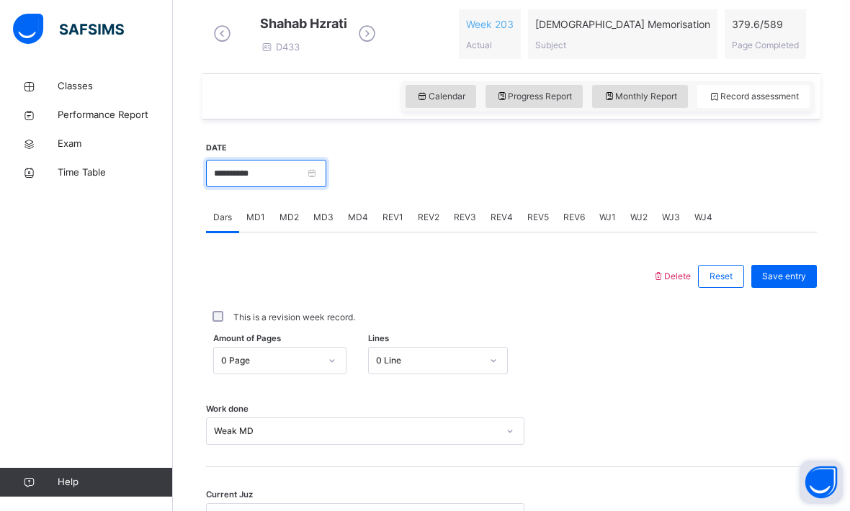
click at [326, 186] on input "**********" at bounding box center [266, 173] width 120 height 27
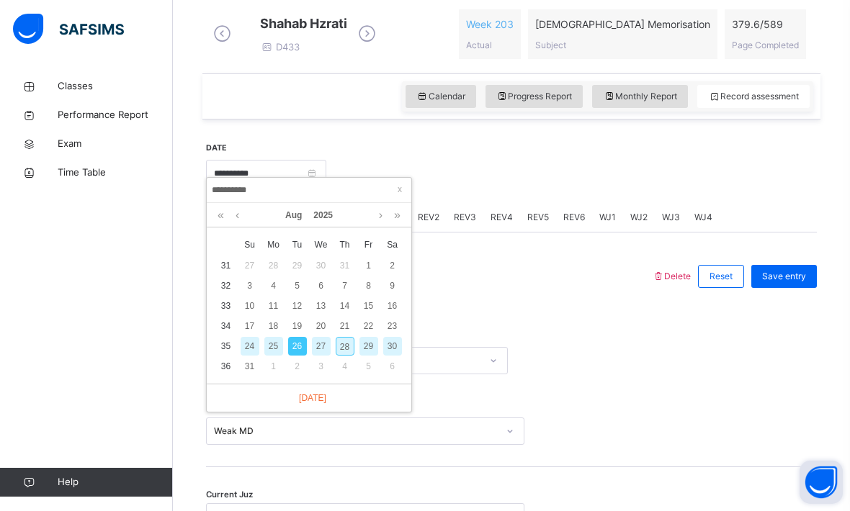
click at [344, 343] on div "28" at bounding box center [345, 346] width 19 height 19
type input "**********"
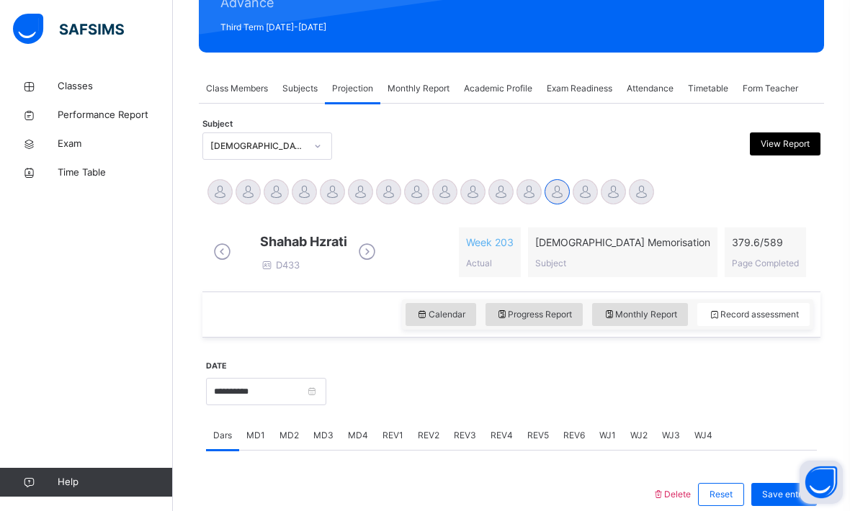
scroll to position [342, 0]
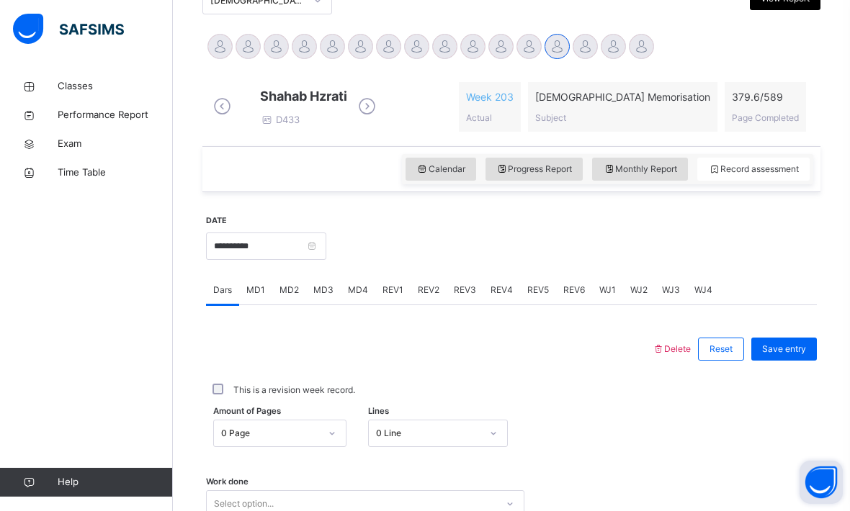
click at [290, 297] on span "MD2" at bounding box center [288, 290] width 19 height 13
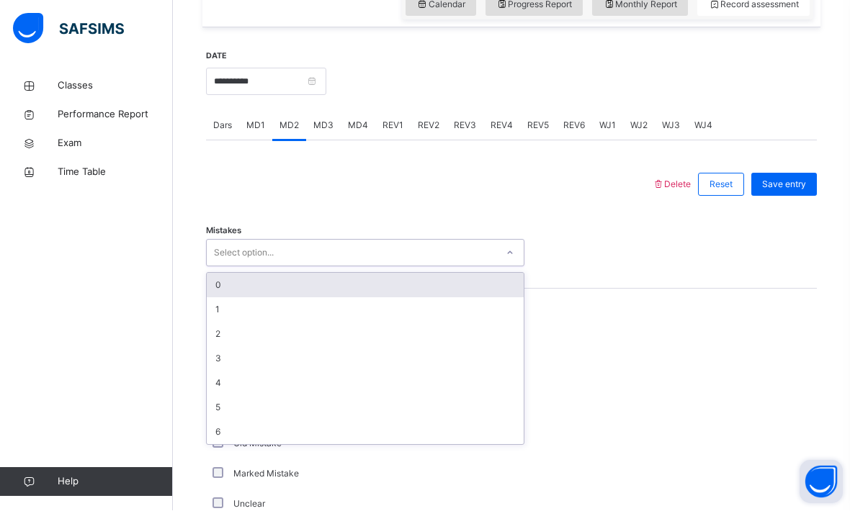
scroll to position [507, 0]
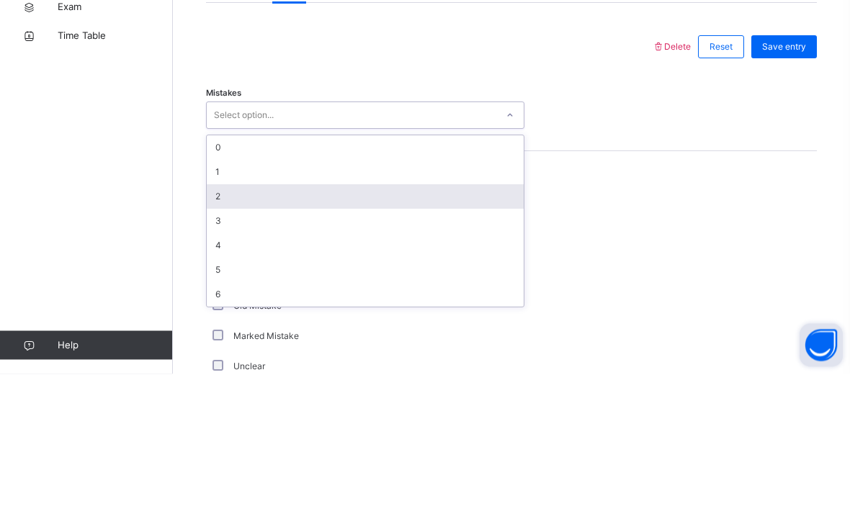
click at [222, 322] on div "2" at bounding box center [365, 334] width 317 height 24
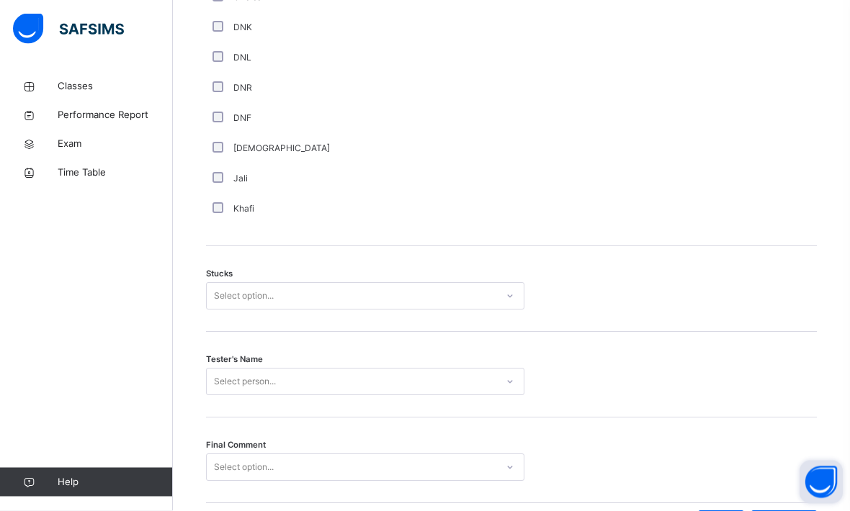
scroll to position [1015, 0]
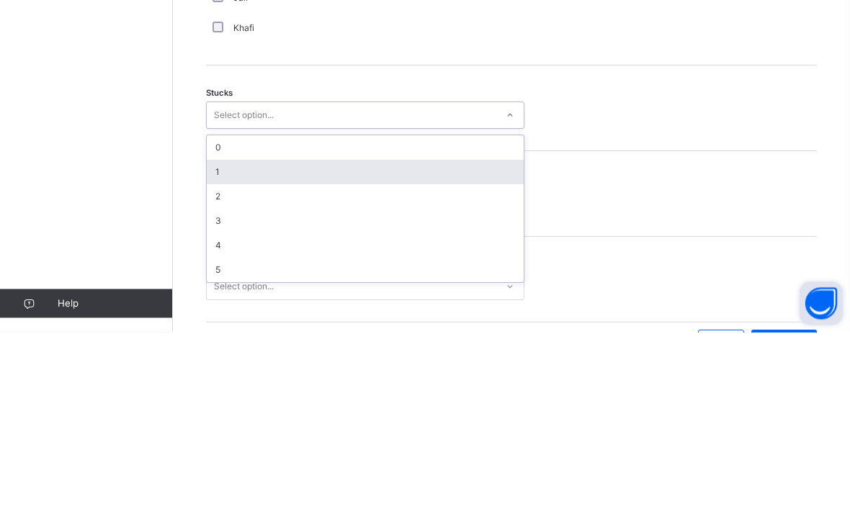
click at [215, 339] on div "1" at bounding box center [365, 351] width 317 height 24
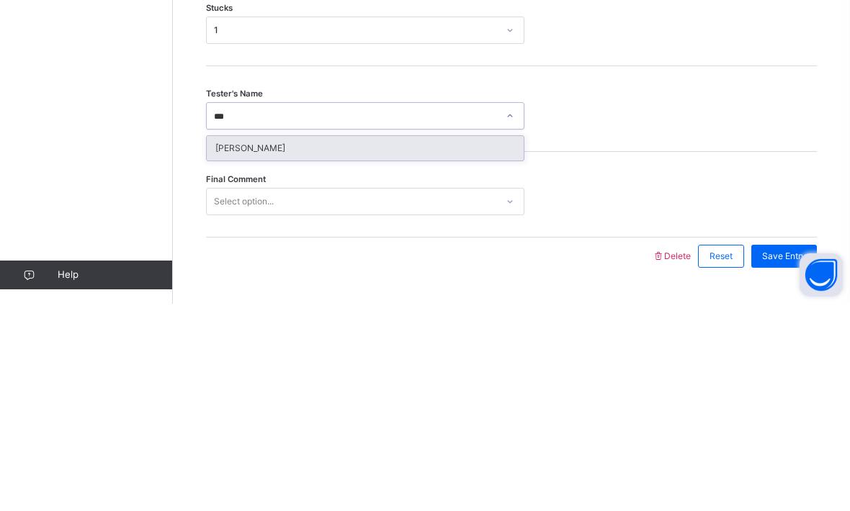
type input "***"
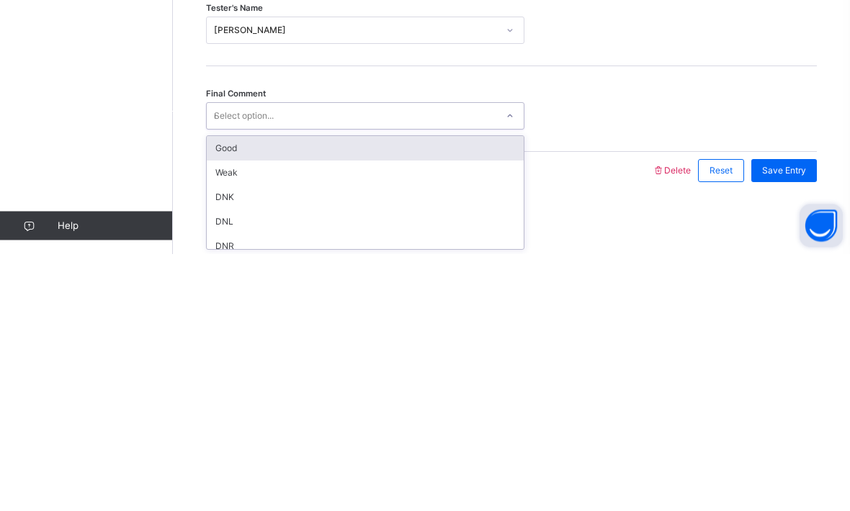
type input "*"
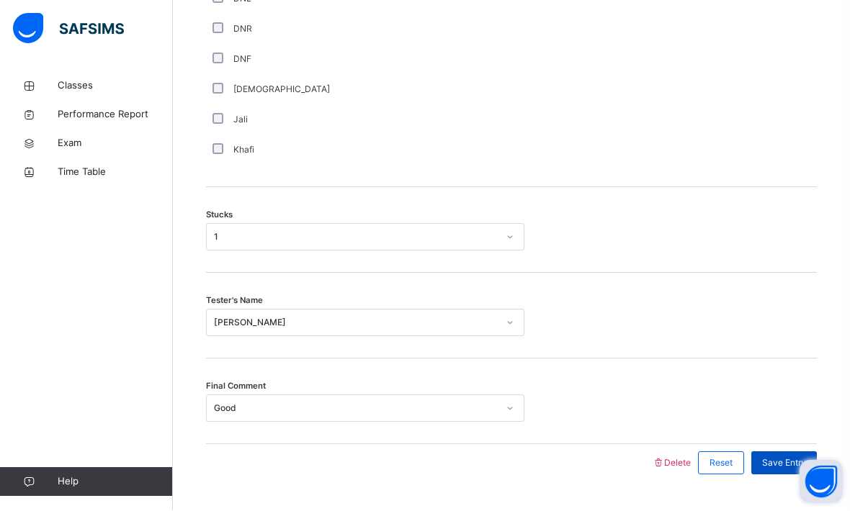
click at [793, 470] on span "Save Entry" at bounding box center [784, 463] width 44 height 13
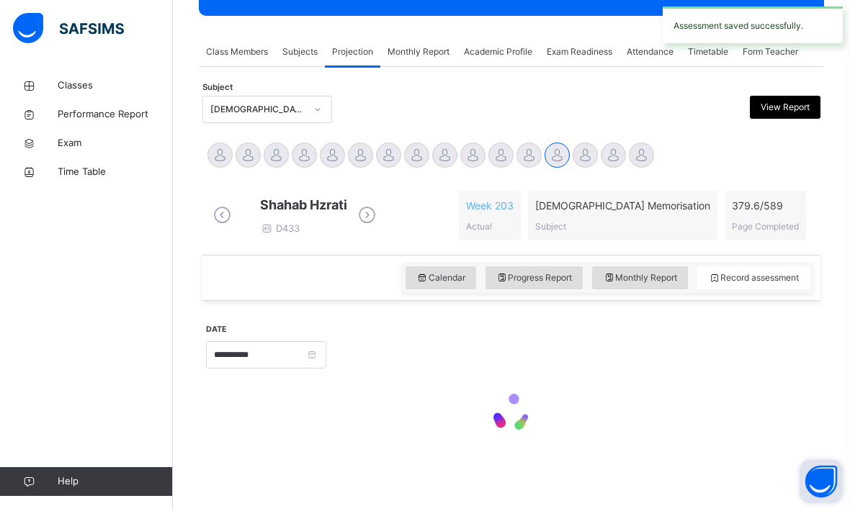
scroll to position [197, 0]
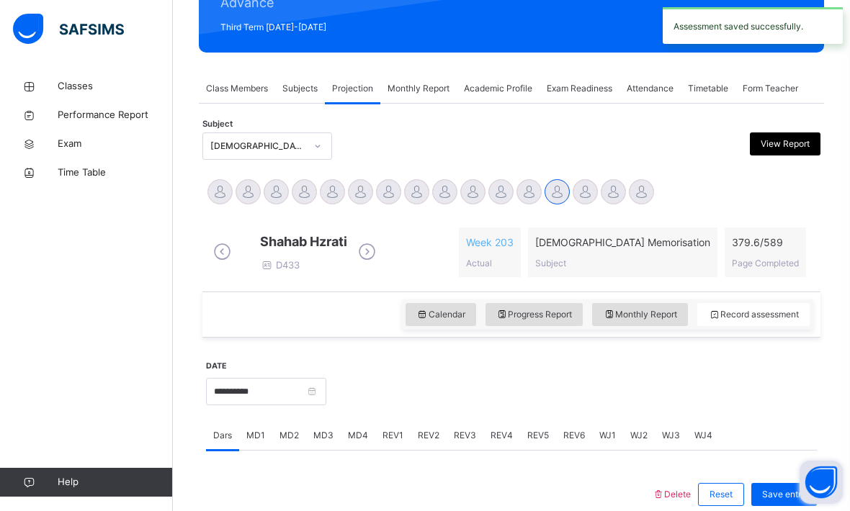
click at [359, 442] on span "MD4" at bounding box center [358, 435] width 20 height 13
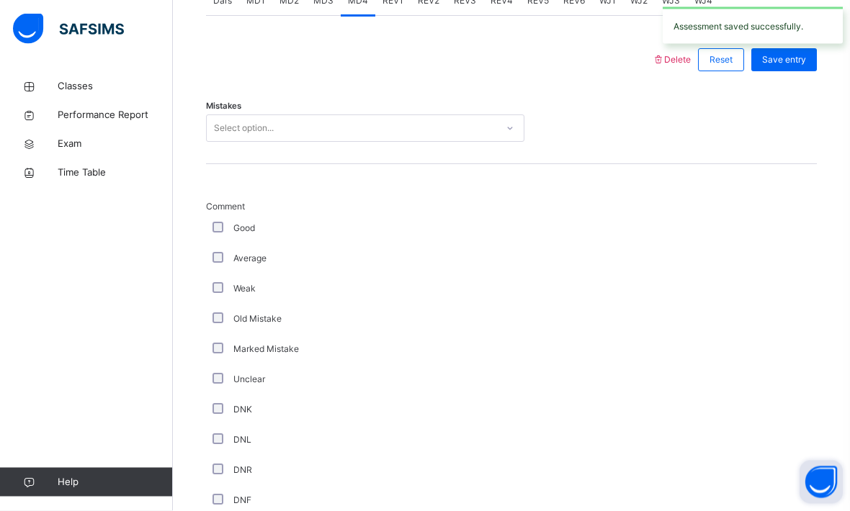
scroll to position [633, 0]
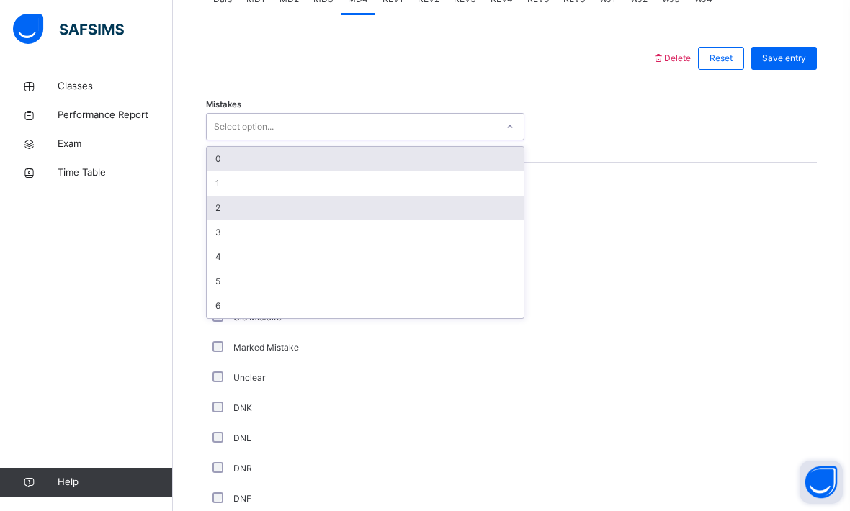
click at [214, 220] on div "2" at bounding box center [365, 208] width 317 height 24
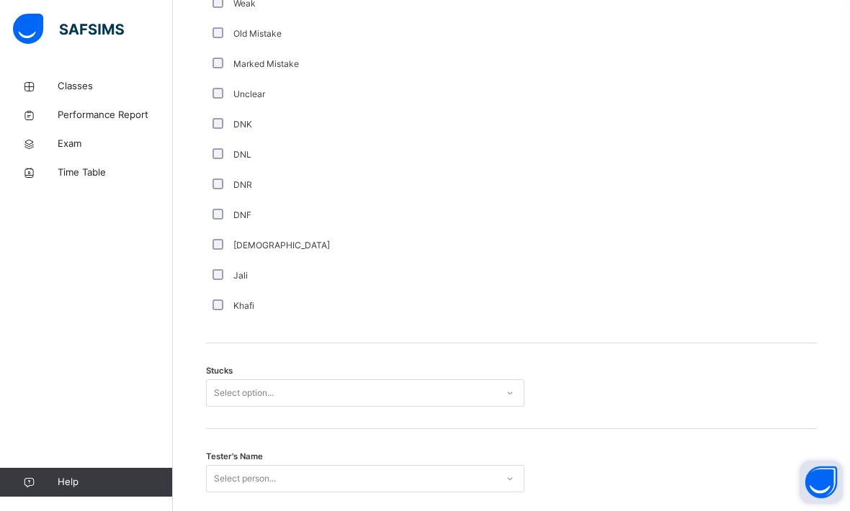
scroll to position [925, 0]
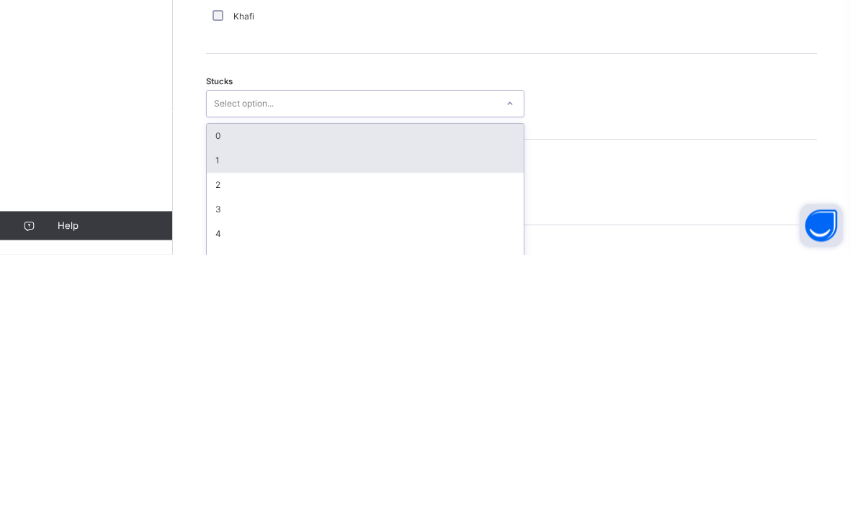
click at [215, 405] on div "1" at bounding box center [365, 417] width 317 height 24
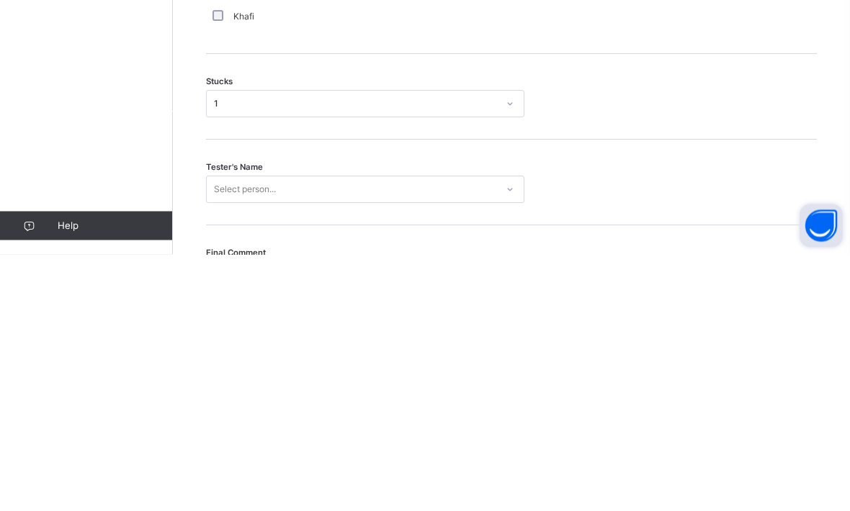
scroll to position [1072, 0]
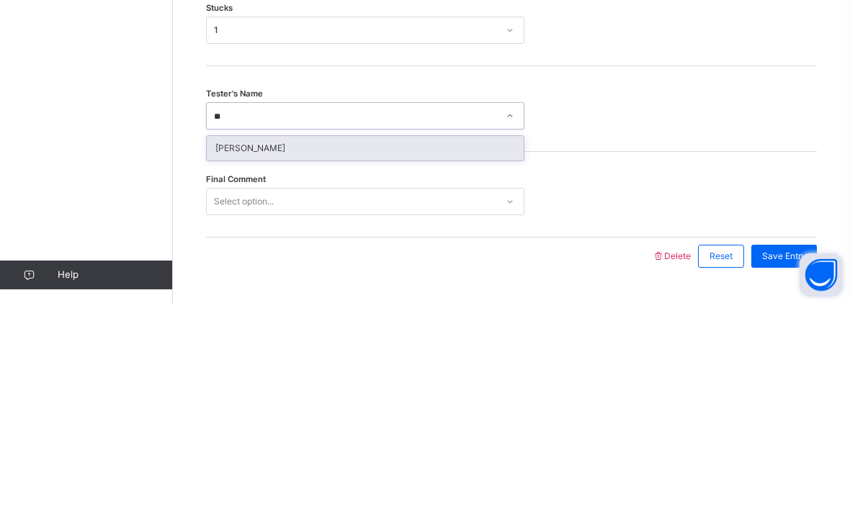
type input "*"
click at [245, 343] on div "[PERSON_NAME]" at bounding box center [365, 355] width 317 height 24
type input "****"
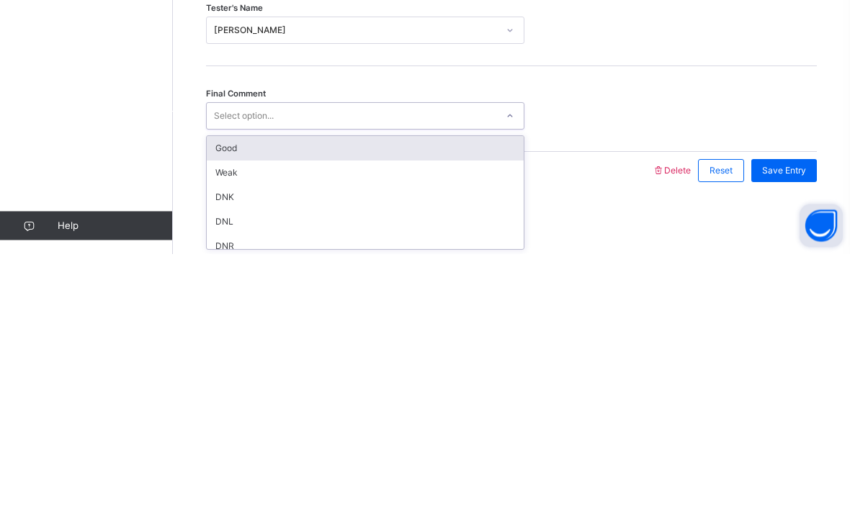
scroll to position [1120, 0]
click at [248, 393] on div "Good" at bounding box center [365, 405] width 317 height 24
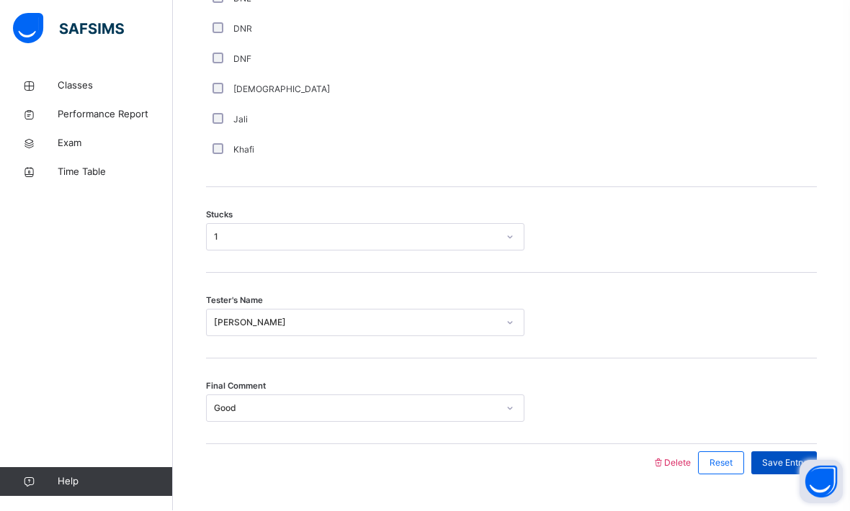
click at [807, 475] on div "Save Entry" at bounding box center [784, 463] width 66 height 23
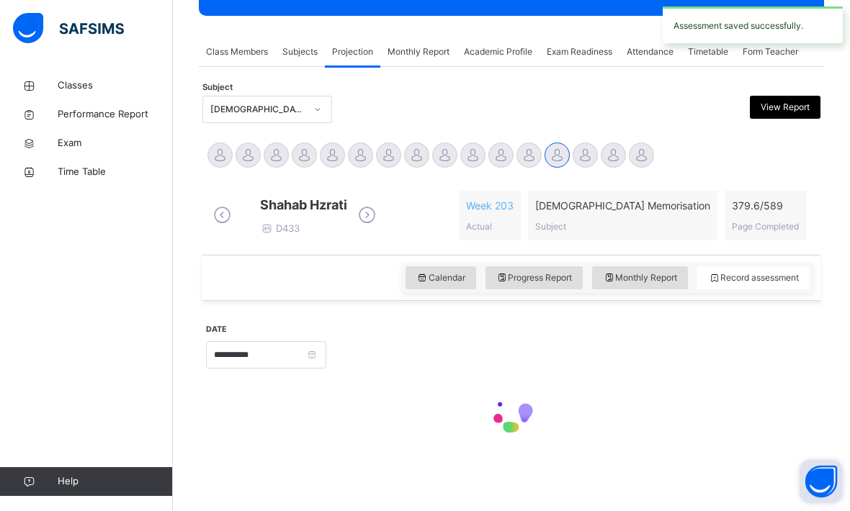
scroll to position [197, 0]
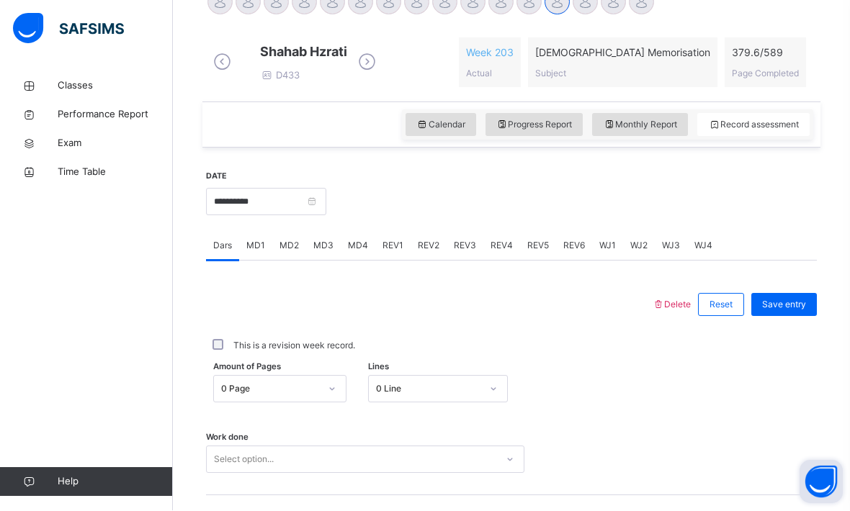
click at [390, 253] on span "REV1" at bounding box center [392, 246] width 21 height 13
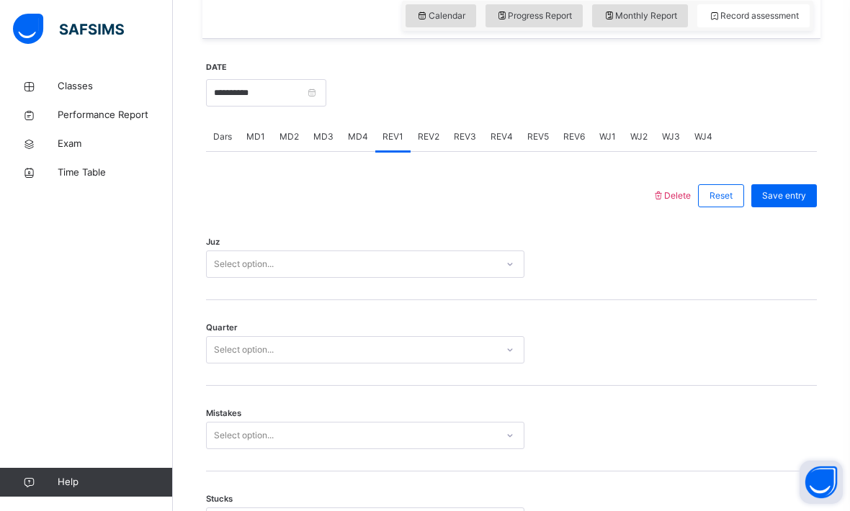
scroll to position [506, 0]
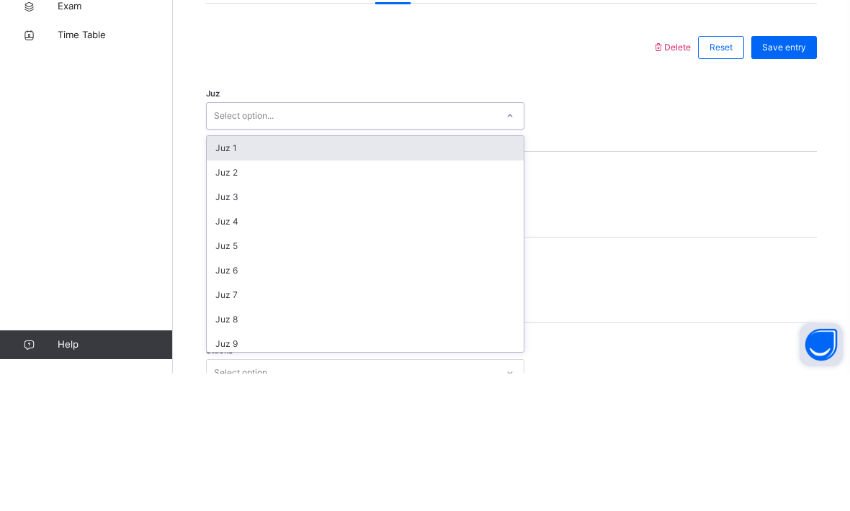
click at [238, 274] on div "Juz 1" at bounding box center [365, 286] width 317 height 24
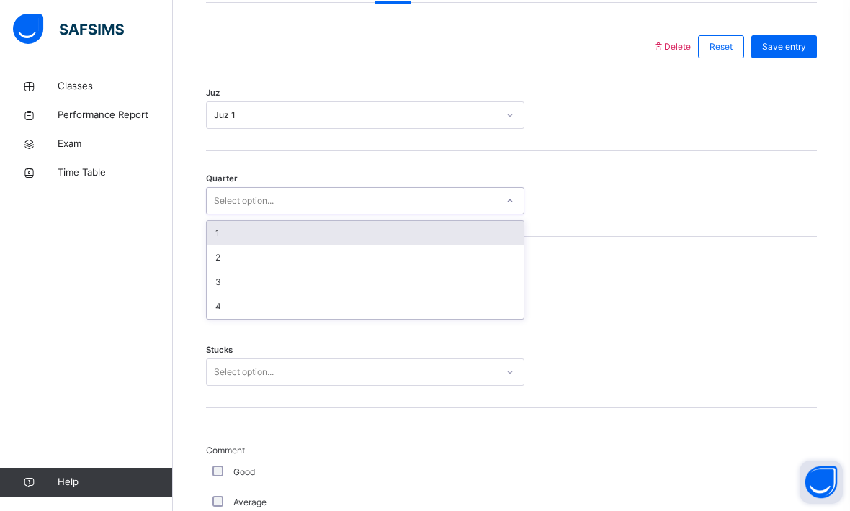
scroll to position [644, 0]
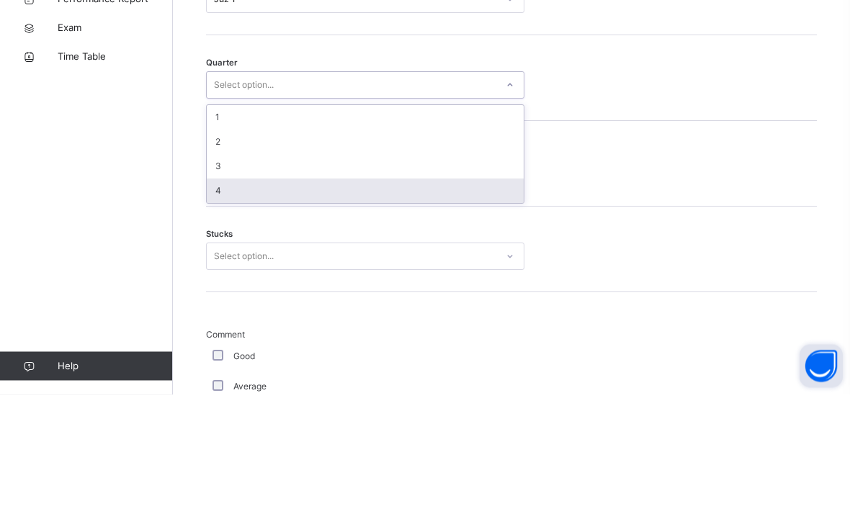
click at [220, 295] on div "4" at bounding box center [365, 307] width 317 height 24
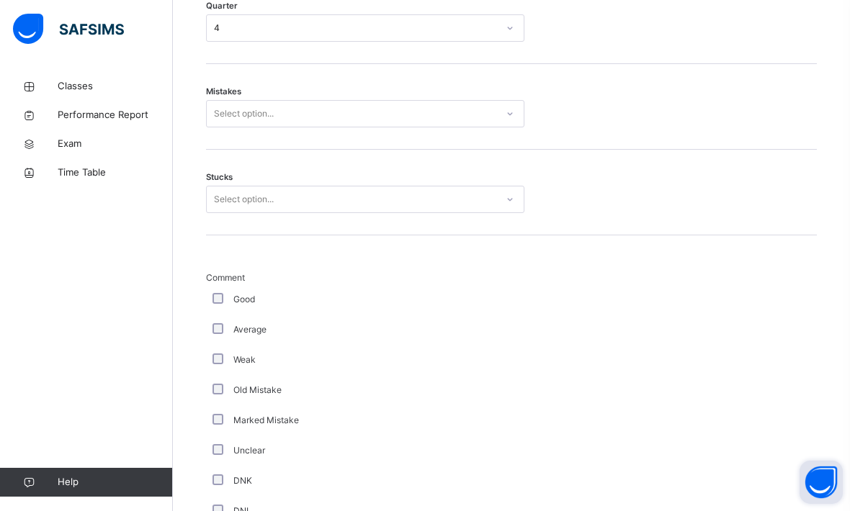
scroll to position [816, 0]
click at [242, 111] on div "Mistakes Select option..." at bounding box center [511, 108] width 611 height 86
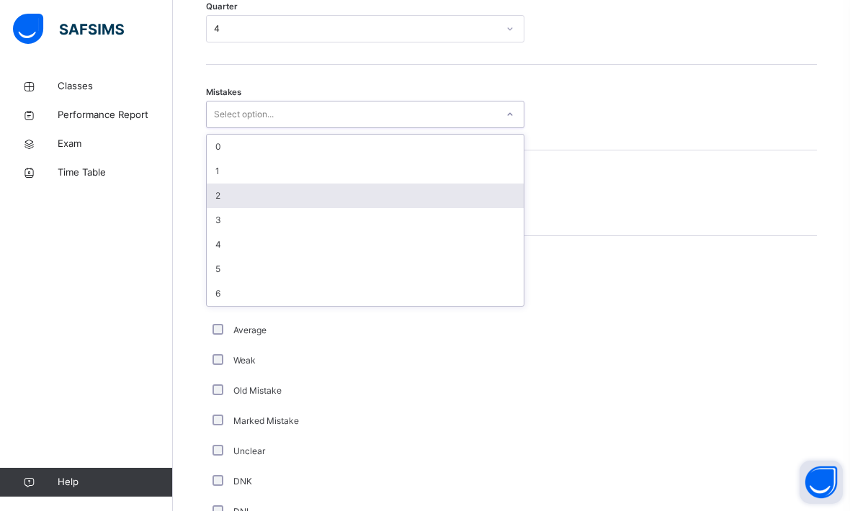
click at [210, 208] on div "2" at bounding box center [365, 196] width 317 height 24
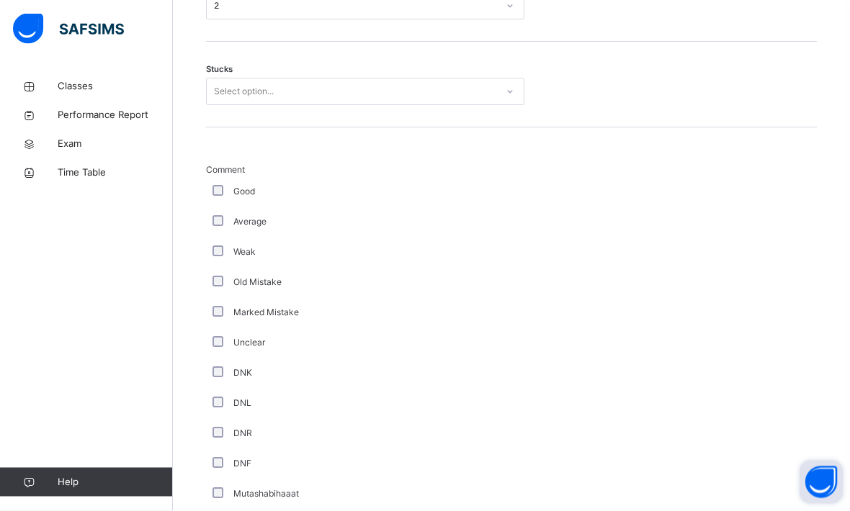
scroll to position [925, 0]
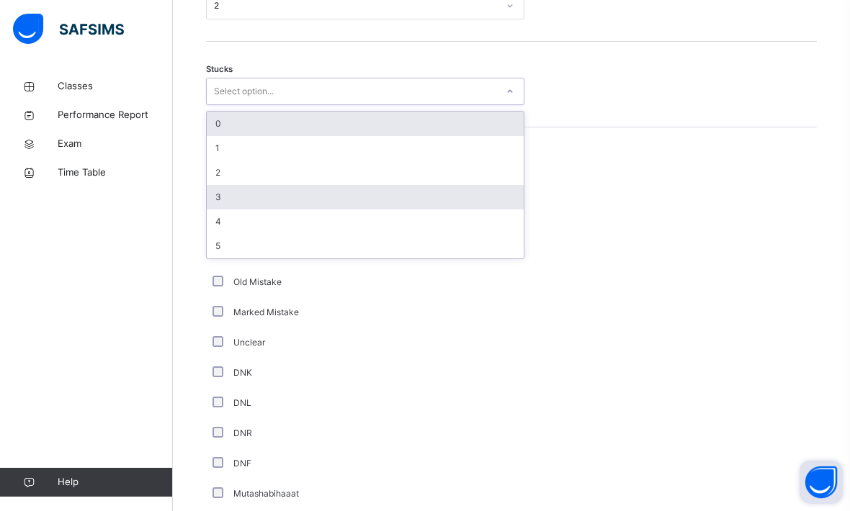
click at [248, 206] on div "3" at bounding box center [365, 197] width 317 height 24
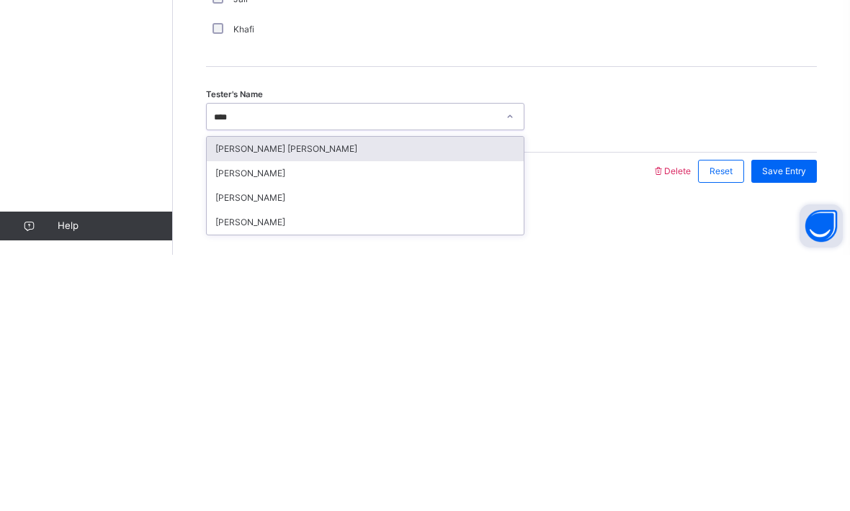
scroll to position [1205, 0]
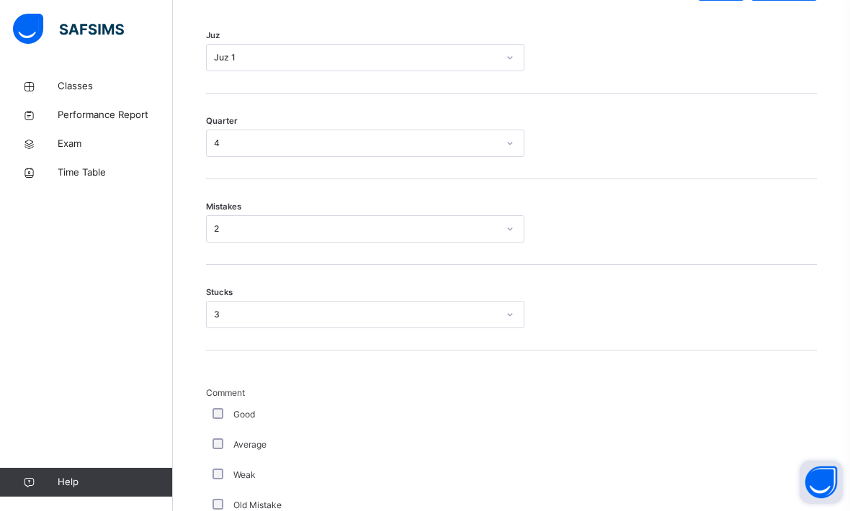
type input "***"
click at [704, 94] on div "Juz Juz 1" at bounding box center [511, 51] width 611 height 86
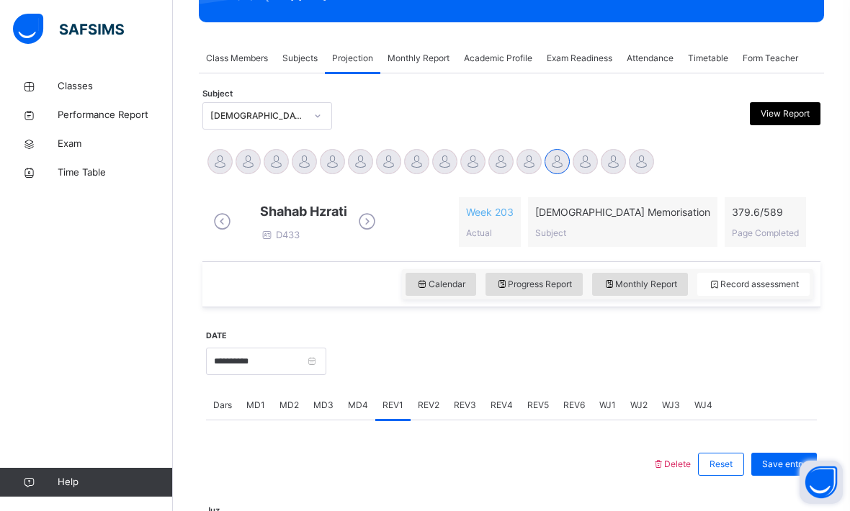
scroll to position [225, 0]
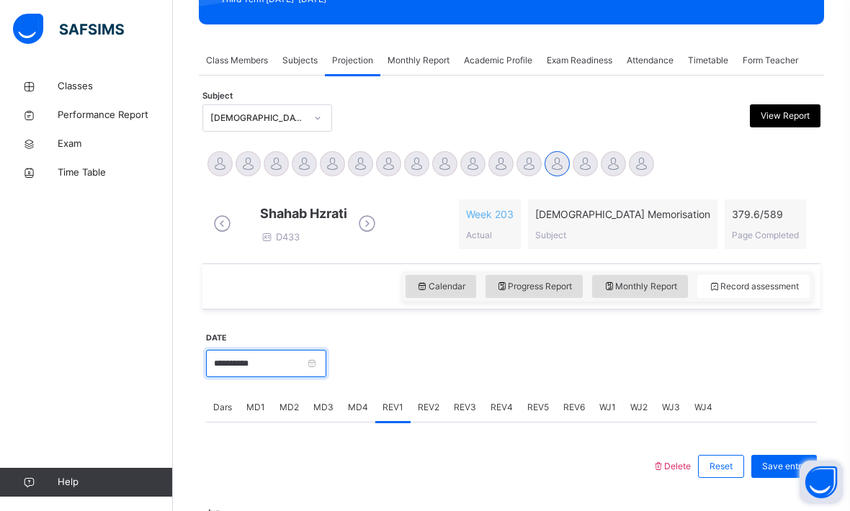
click at [326, 377] on input "**********" at bounding box center [266, 363] width 120 height 27
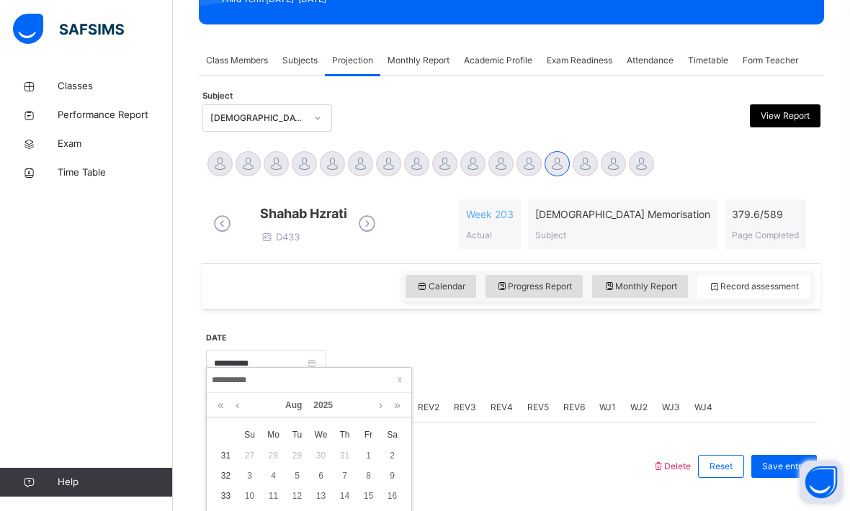
scroll to position [224, 0]
click at [644, 366] on div at bounding box center [571, 362] width 476 height 62
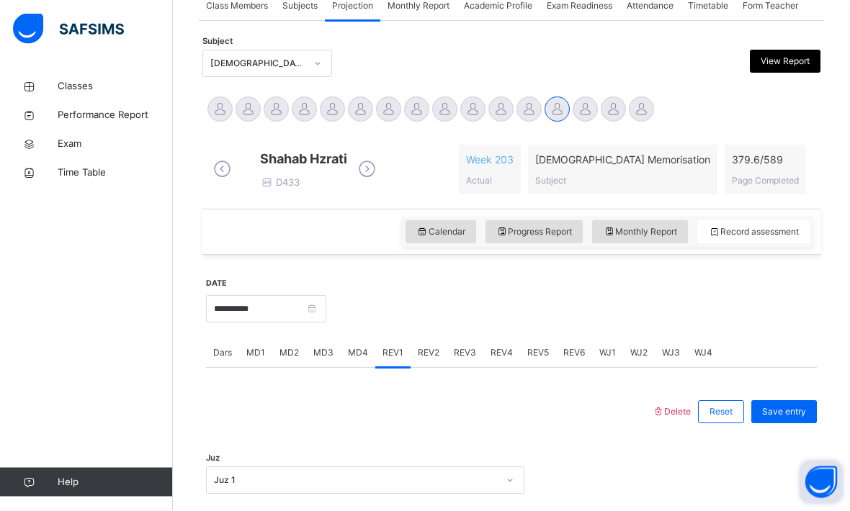
click at [354, 360] on span "MD4" at bounding box center [358, 353] width 20 height 13
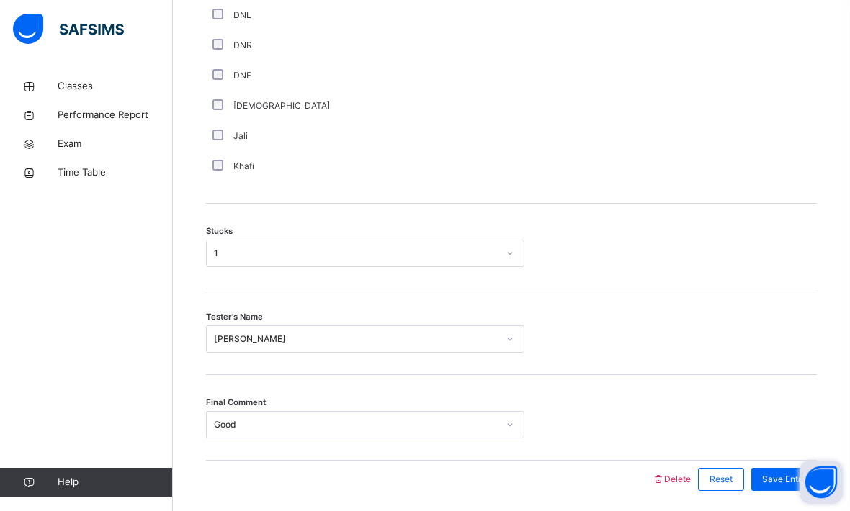
scroll to position [1072, 0]
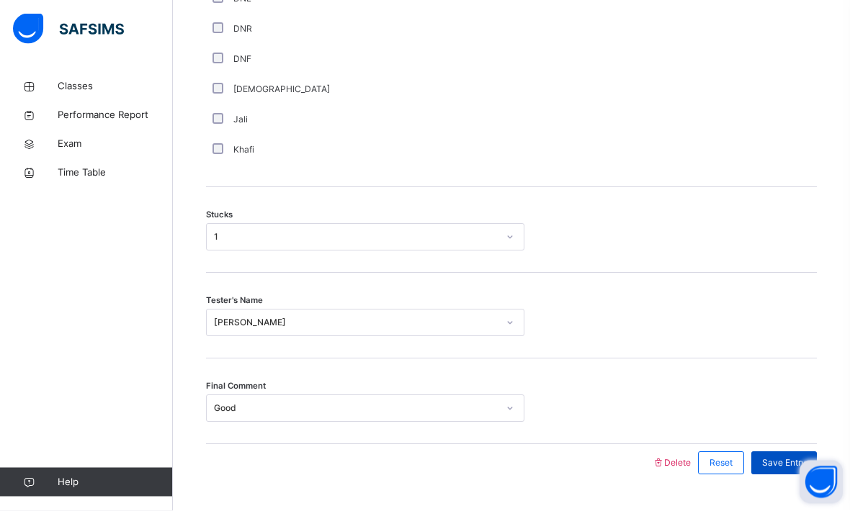
click at [791, 470] on span "Save Entry" at bounding box center [784, 463] width 44 height 13
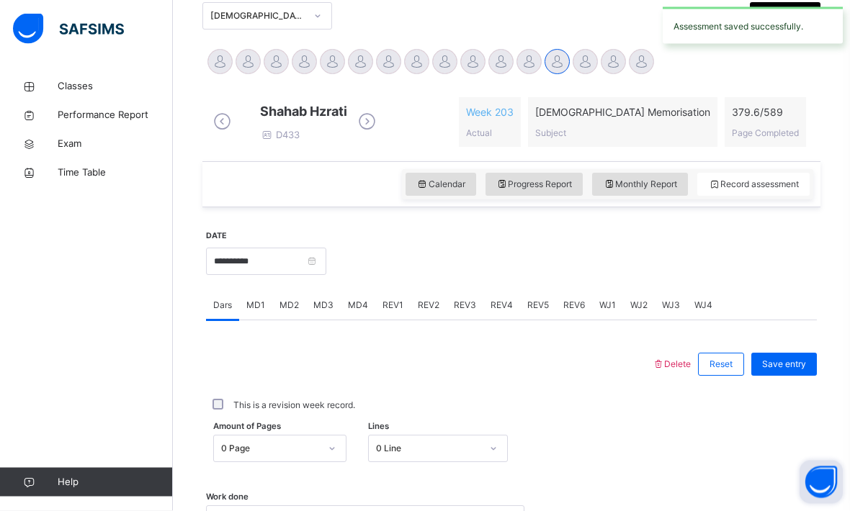
scroll to position [328, 0]
